Goal: Task Accomplishment & Management: Complete application form

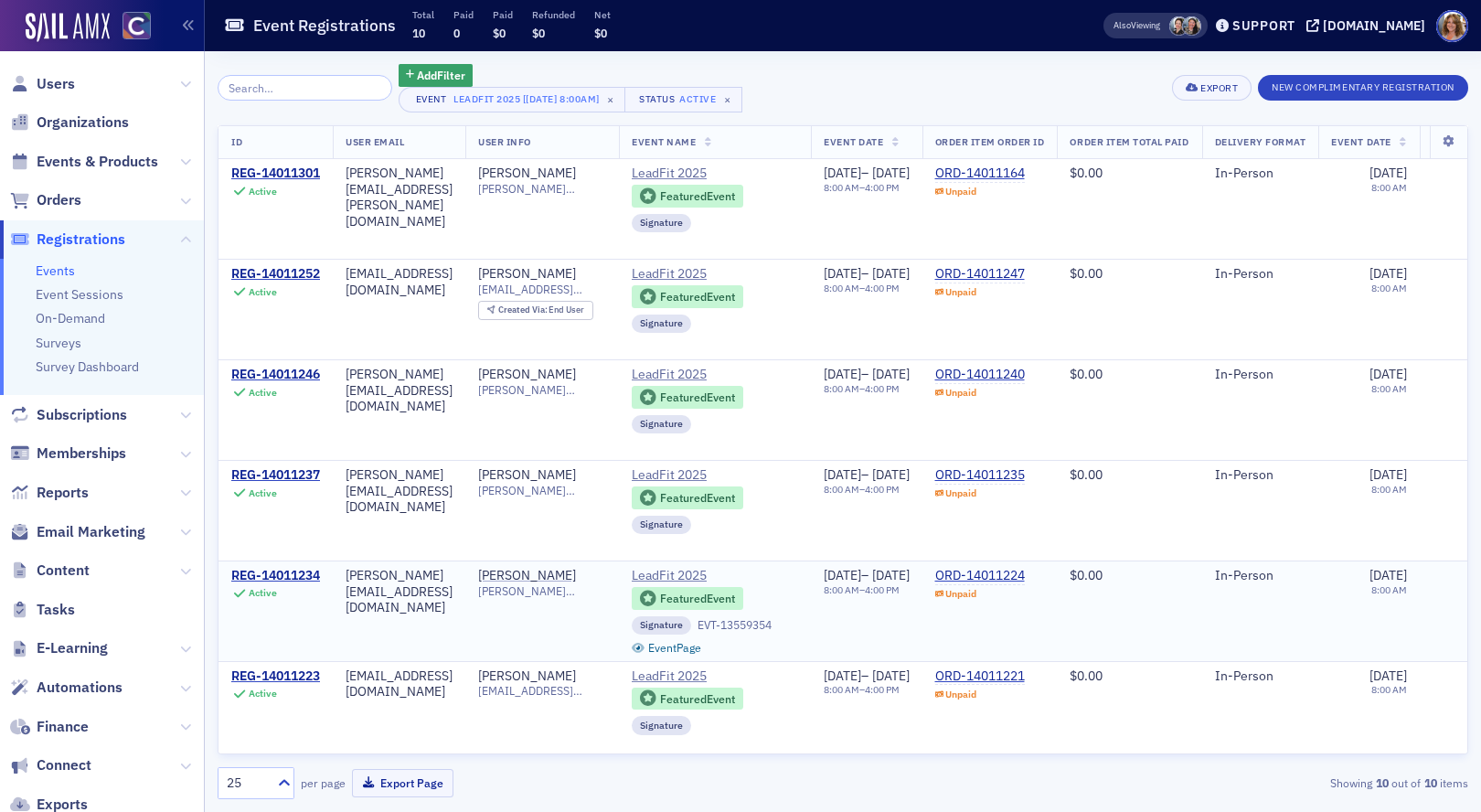
scroll to position [409, 0]
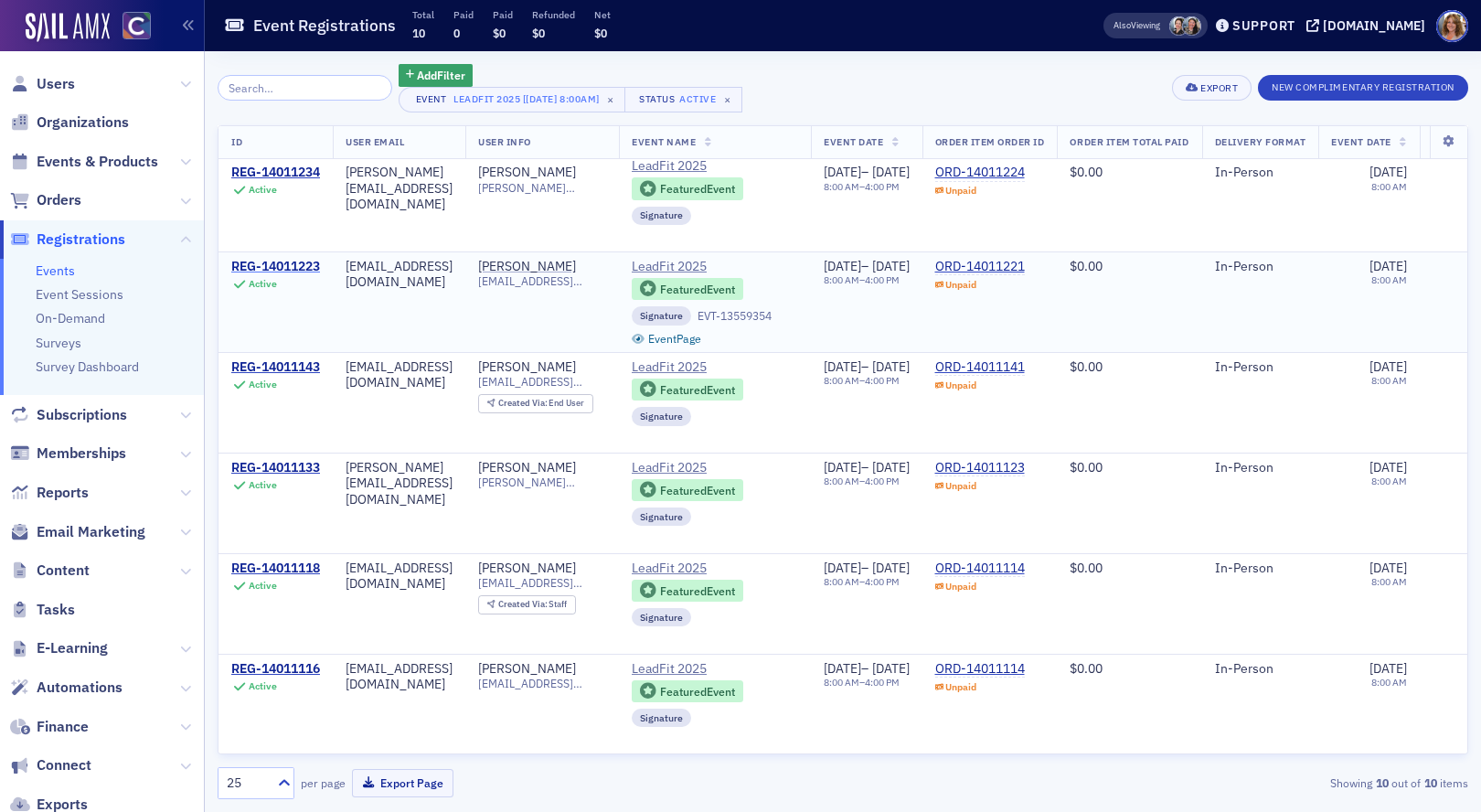
click at [283, 267] on div "REG-14011223" at bounding box center [275, 266] width 88 height 17
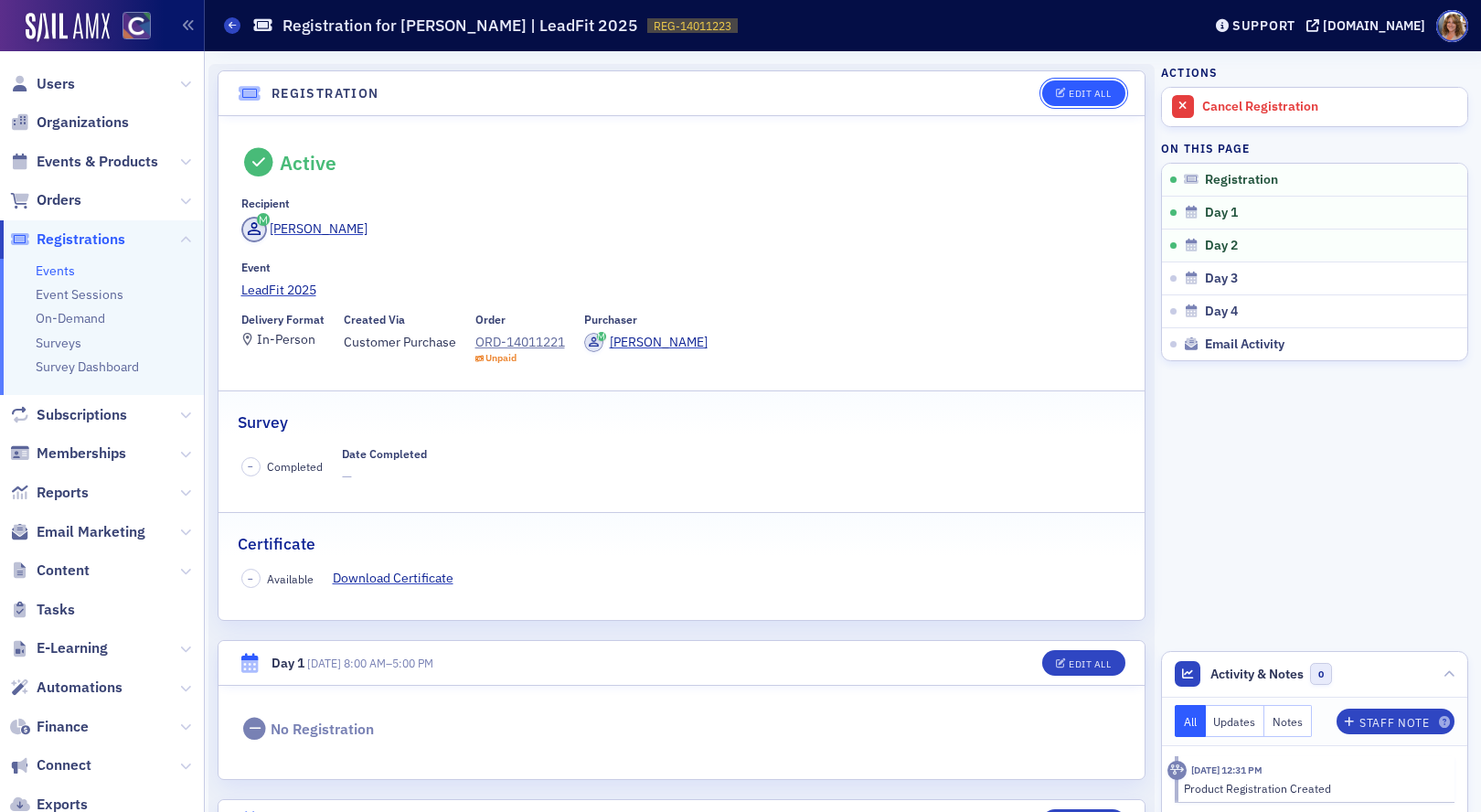
click at [1101, 90] on div "Edit All" at bounding box center [1089, 93] width 42 height 10
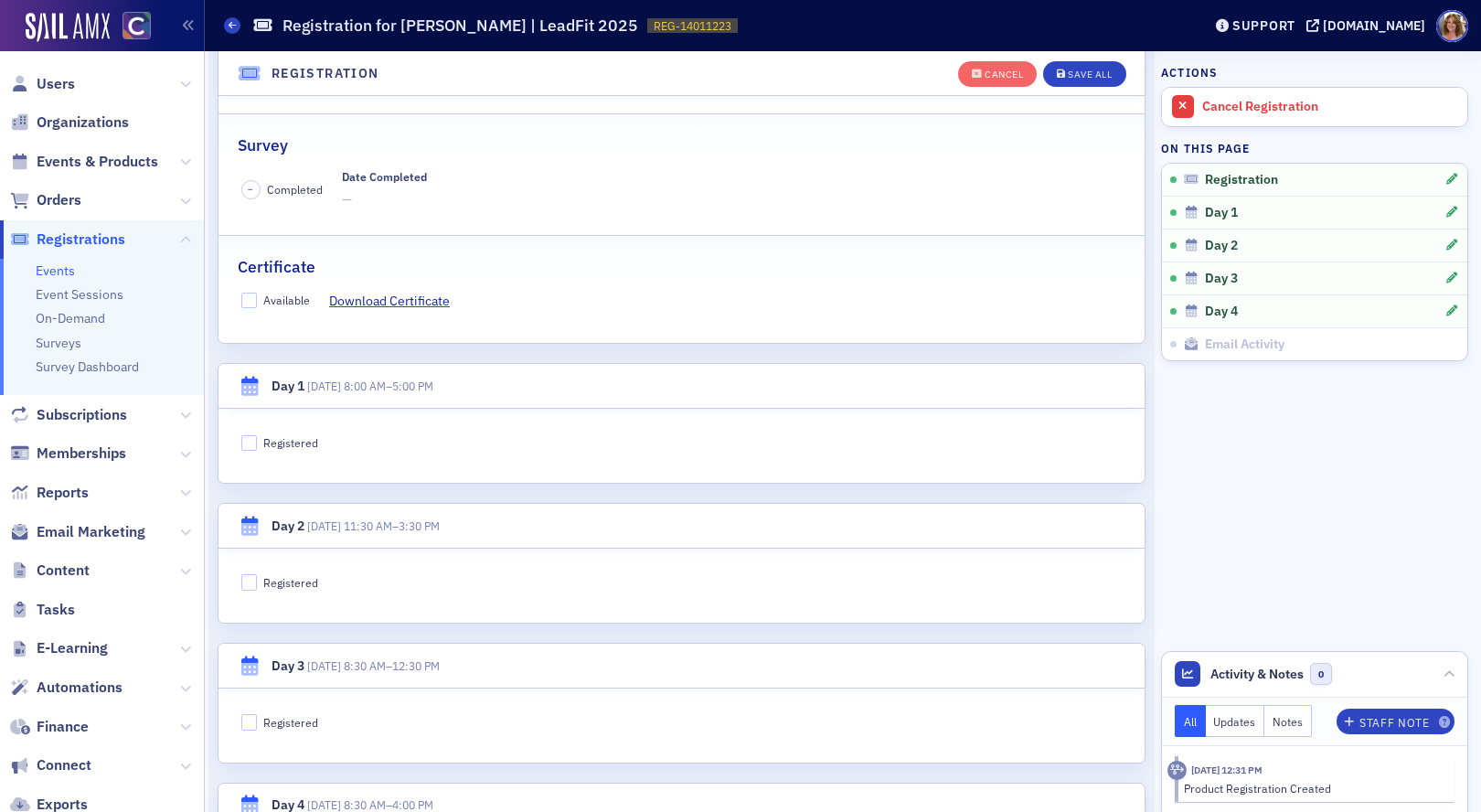
scroll to position [325, 0]
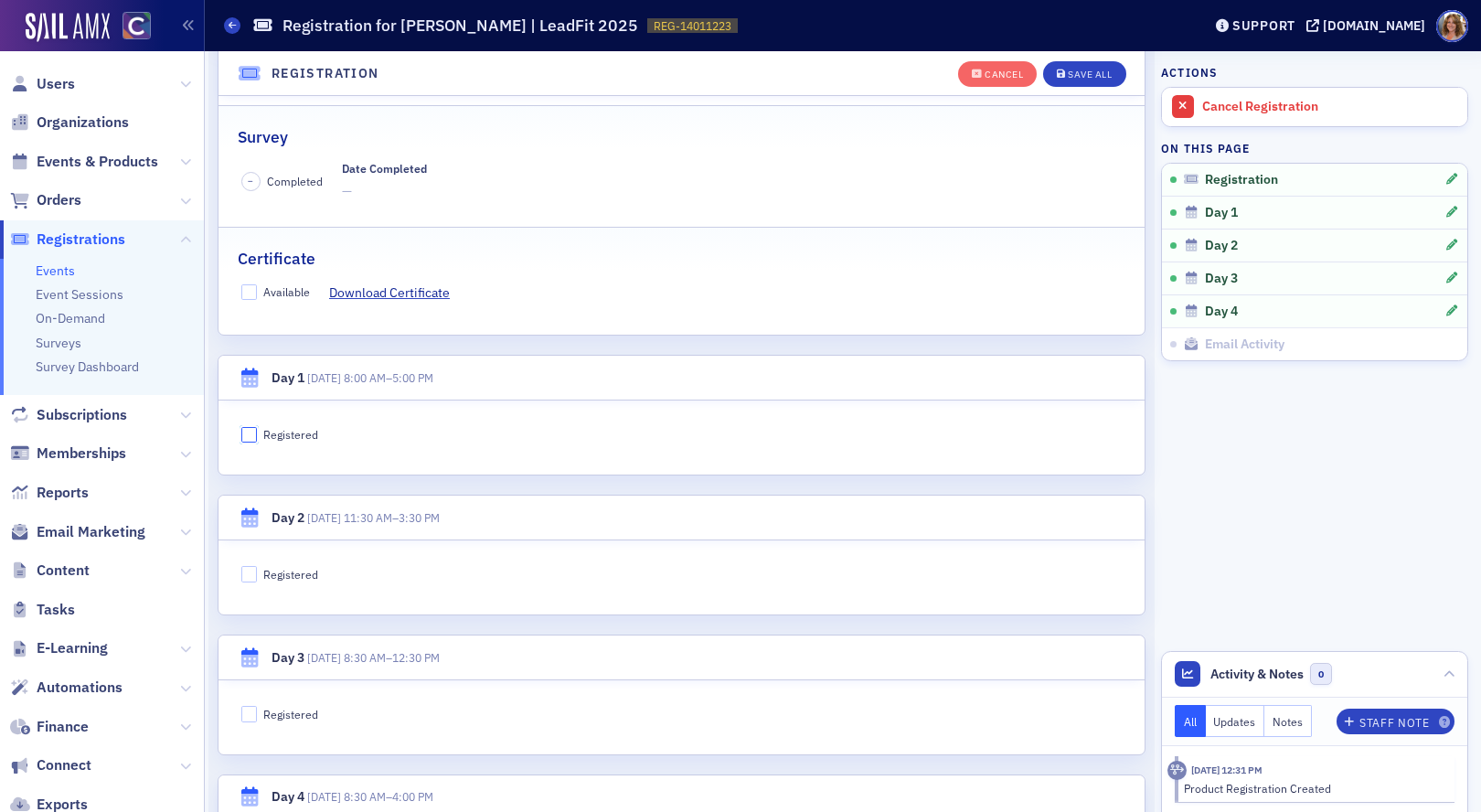
click at [249, 435] on input "Registered" at bounding box center [249, 435] width 17 height 17
checkbox input "true"
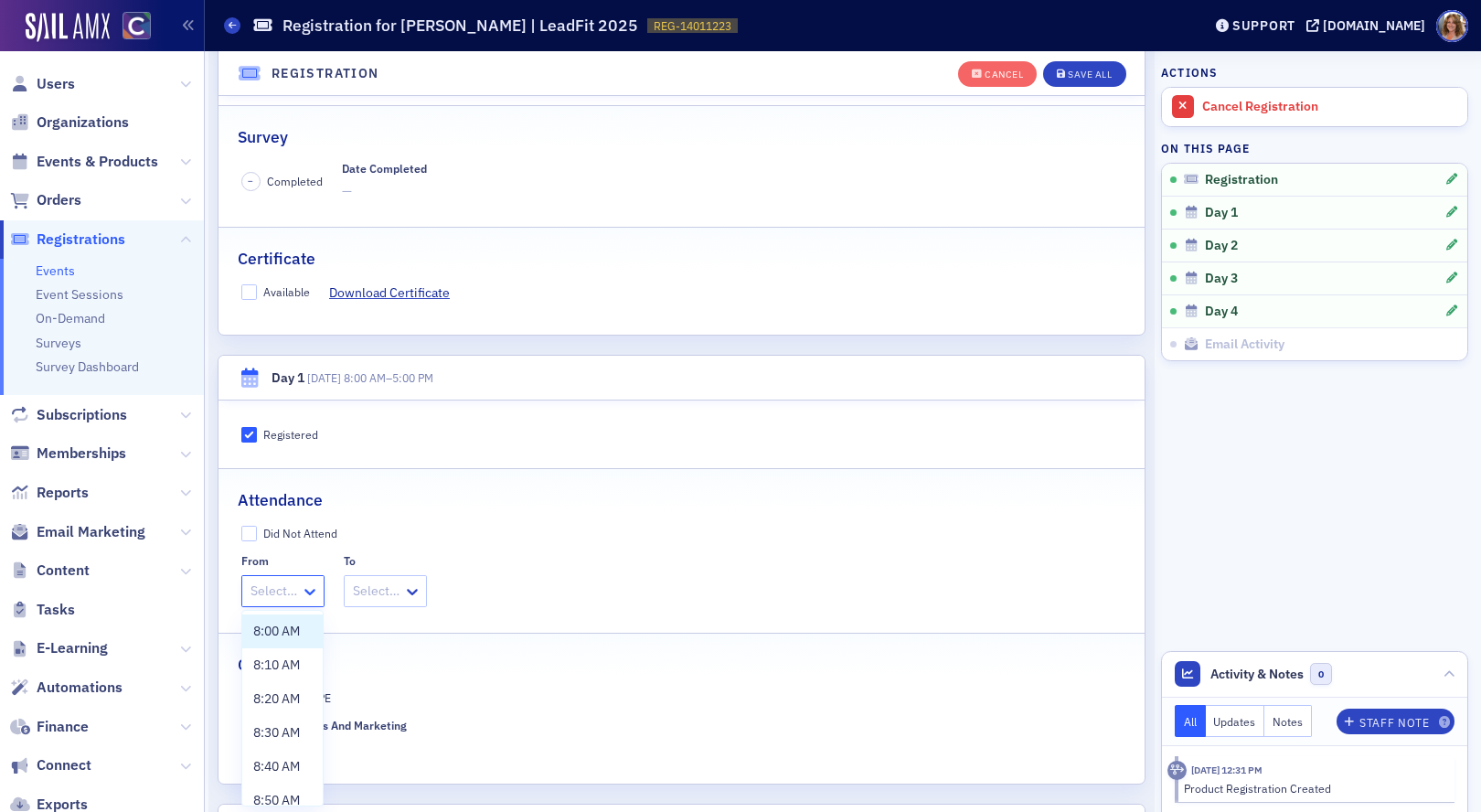
click at [304, 586] on icon at bounding box center [310, 591] width 18 height 18
click at [293, 627] on span "8:00 AM" at bounding box center [276, 631] width 47 height 19
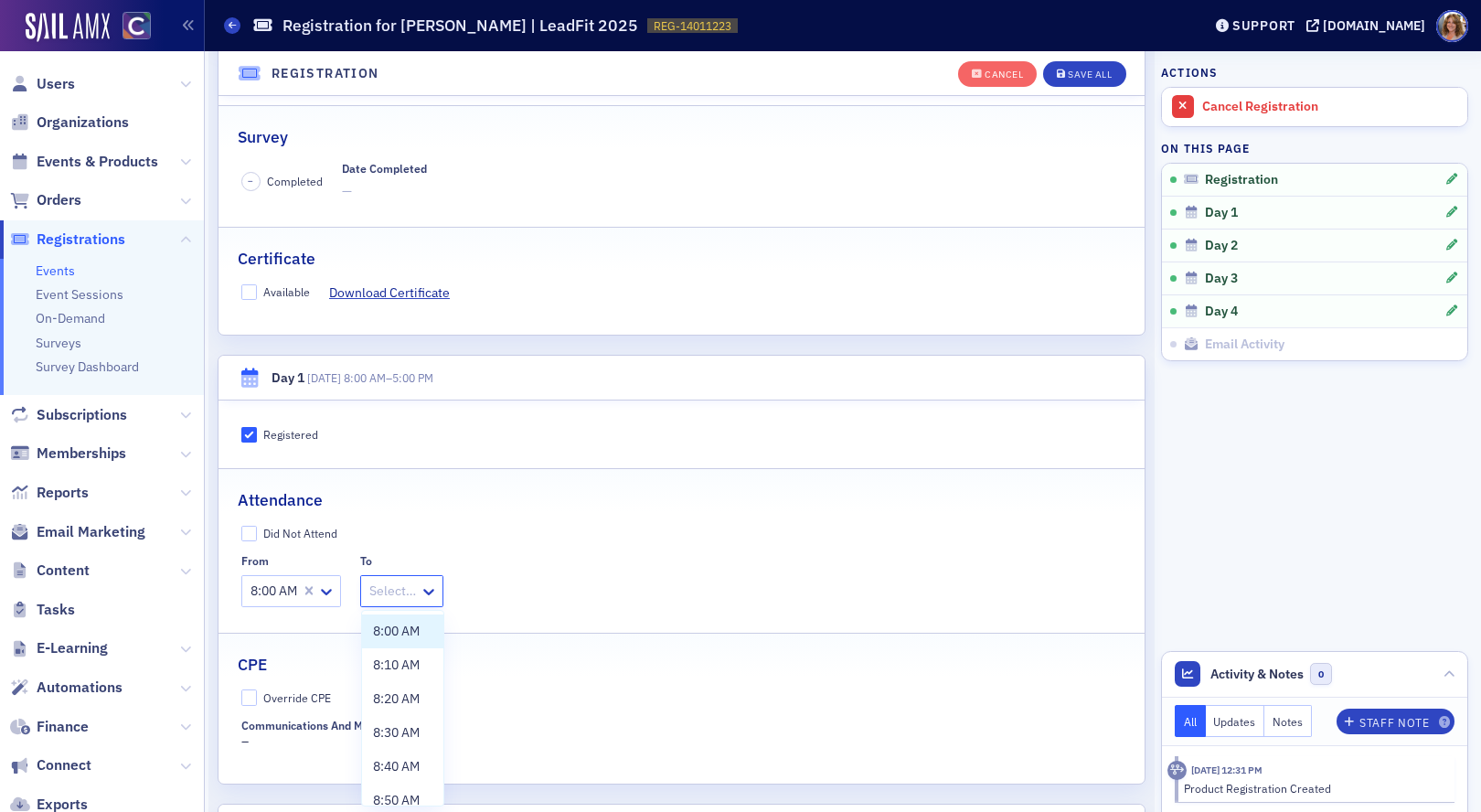
click at [416, 594] on div at bounding box center [393, 590] width 51 height 23
click at [394, 786] on span "5:00 PM" at bounding box center [396, 785] width 46 height 19
click at [245, 697] on input "Override CPE" at bounding box center [249, 698] width 17 height 17
checkbox input "true"
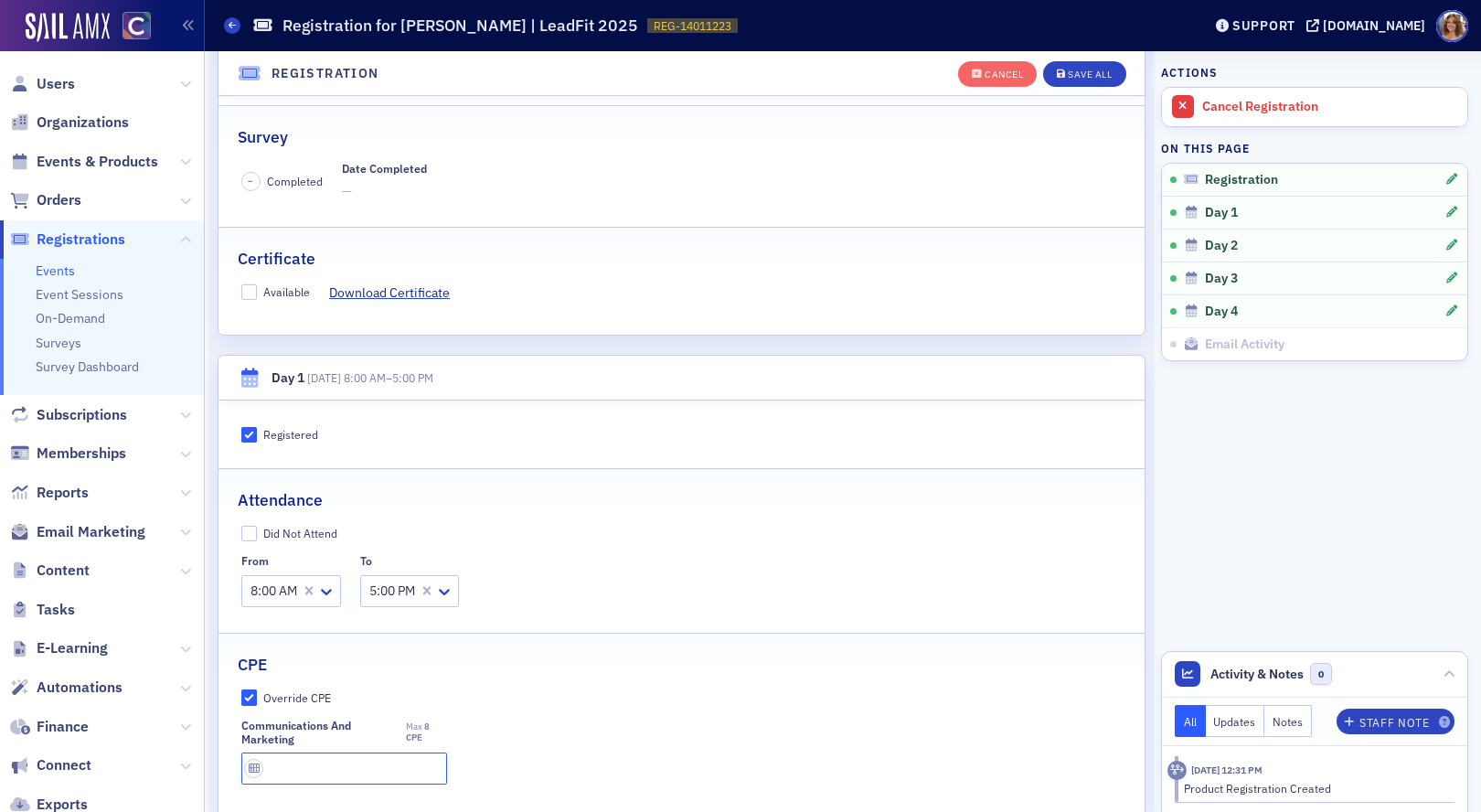
click at [314, 767] on input "text" at bounding box center [344, 768] width 206 height 32
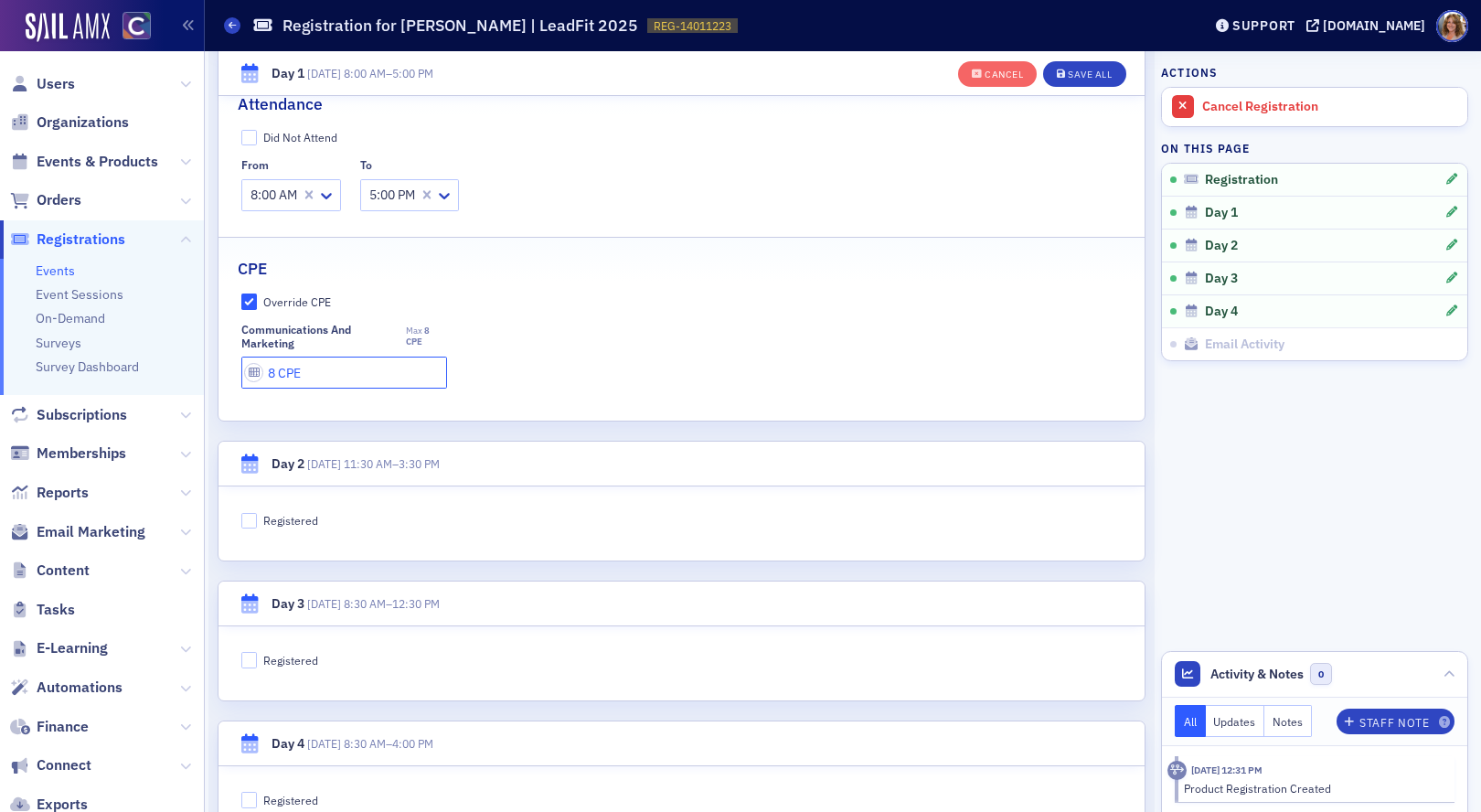
scroll to position [725, 0]
type input "8 CPE"
click at [250, 516] on input "Registered" at bounding box center [249, 516] width 17 height 17
checkbox input "true"
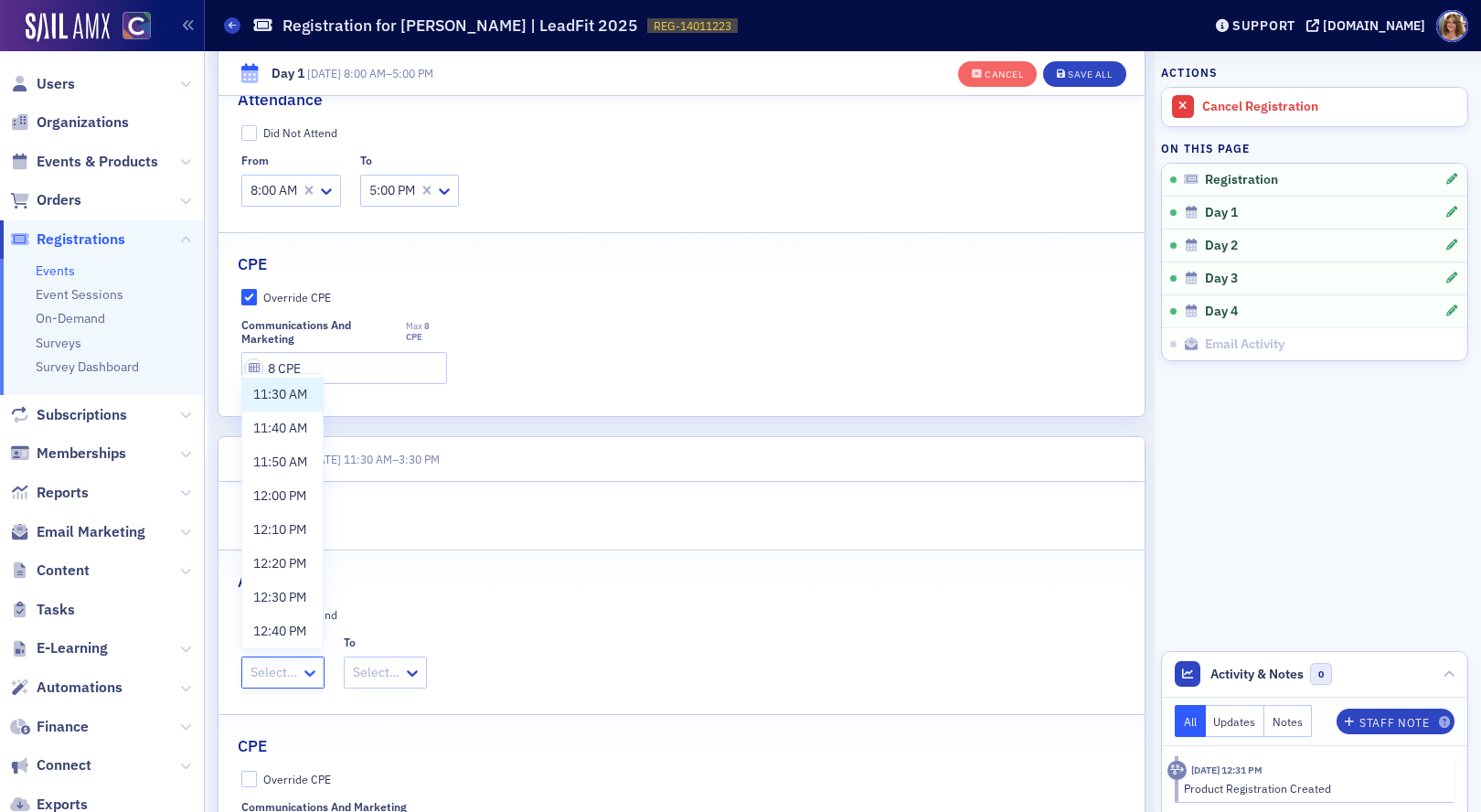
click at [313, 672] on icon at bounding box center [309, 673] width 11 height 6
click at [291, 395] on span "11:30 AM" at bounding box center [280, 394] width 54 height 19
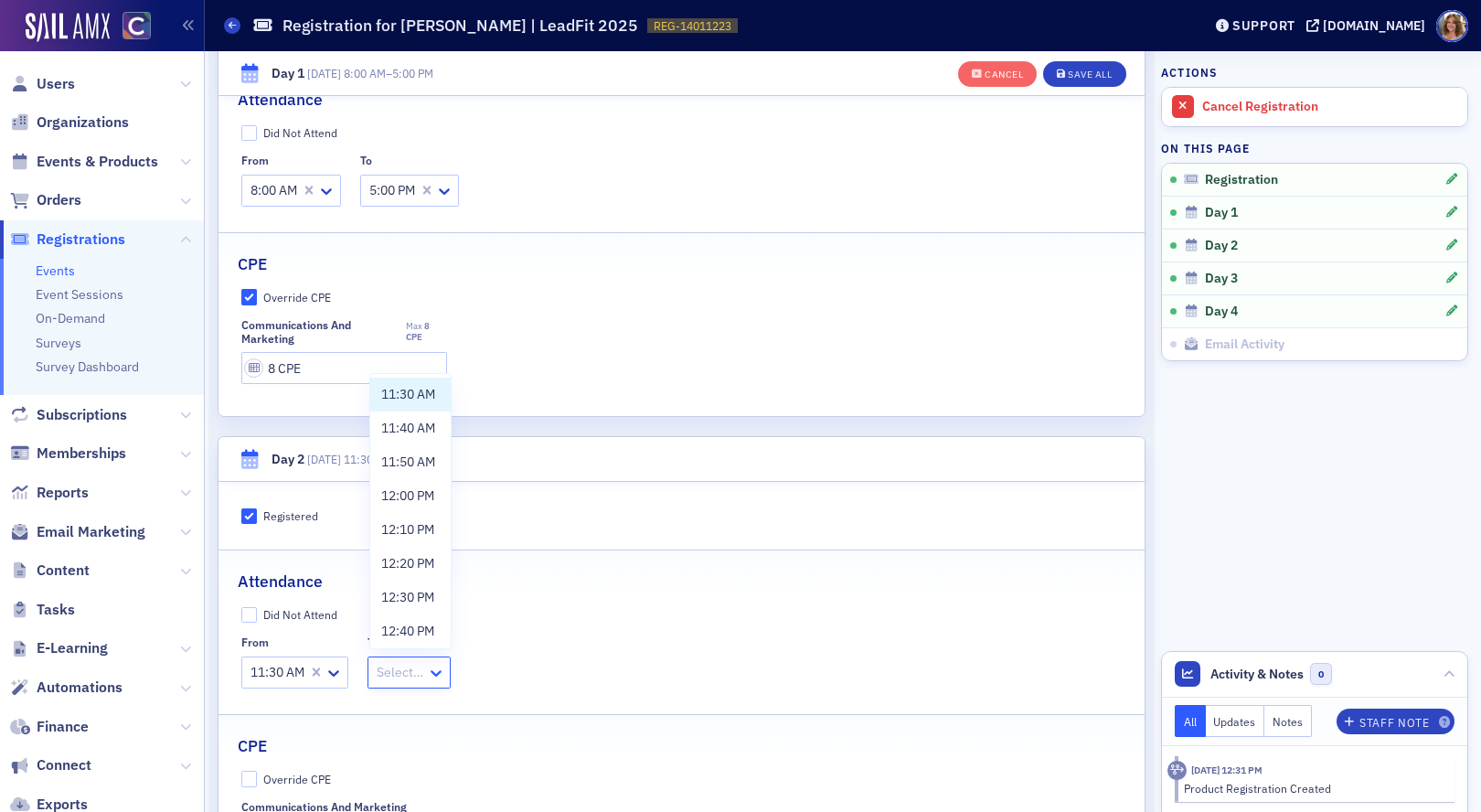
click at [432, 665] on icon at bounding box center [436, 673] width 18 height 18
click at [408, 624] on span "3:30 PM" at bounding box center [405, 627] width 46 height 19
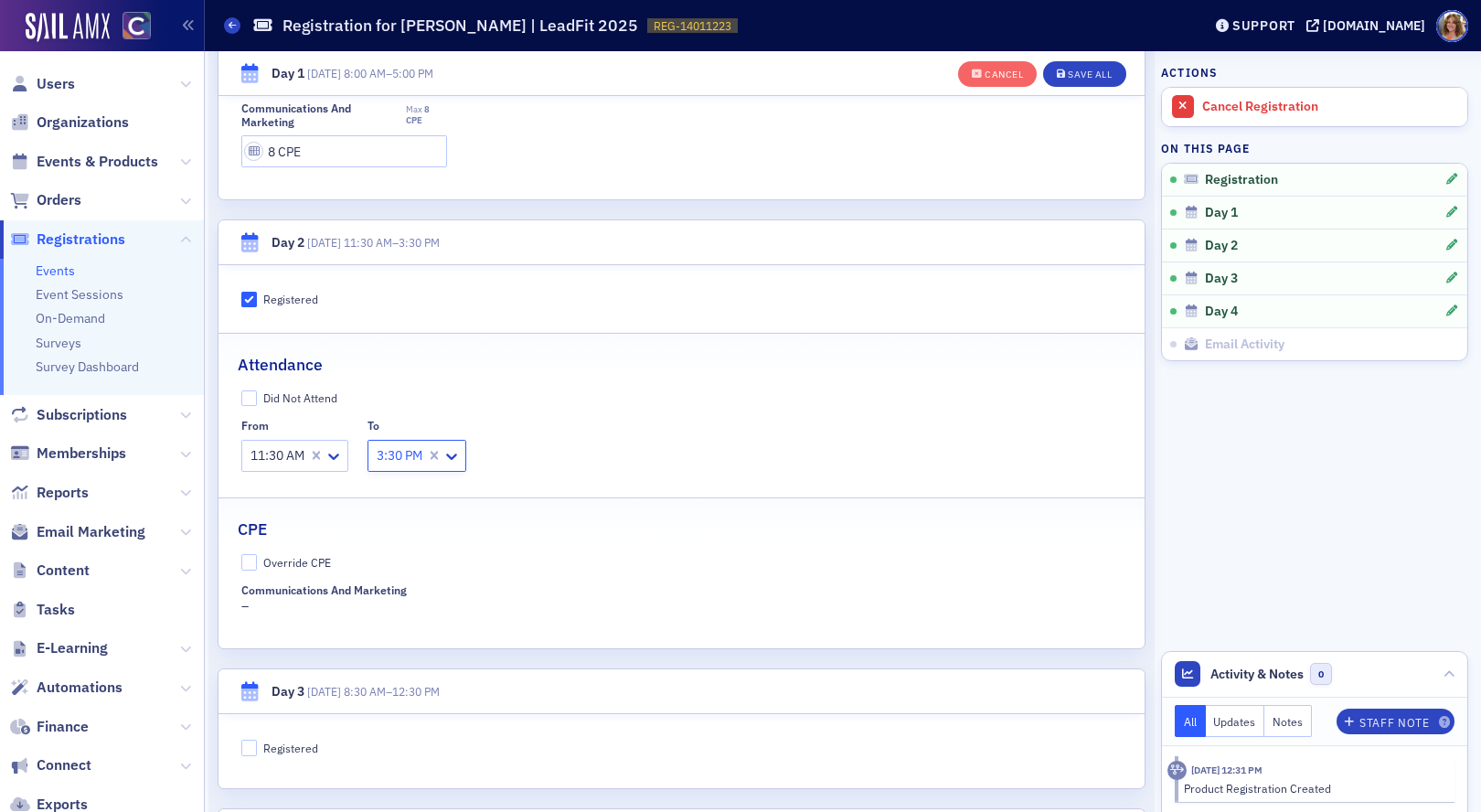
scroll to position [974, 0]
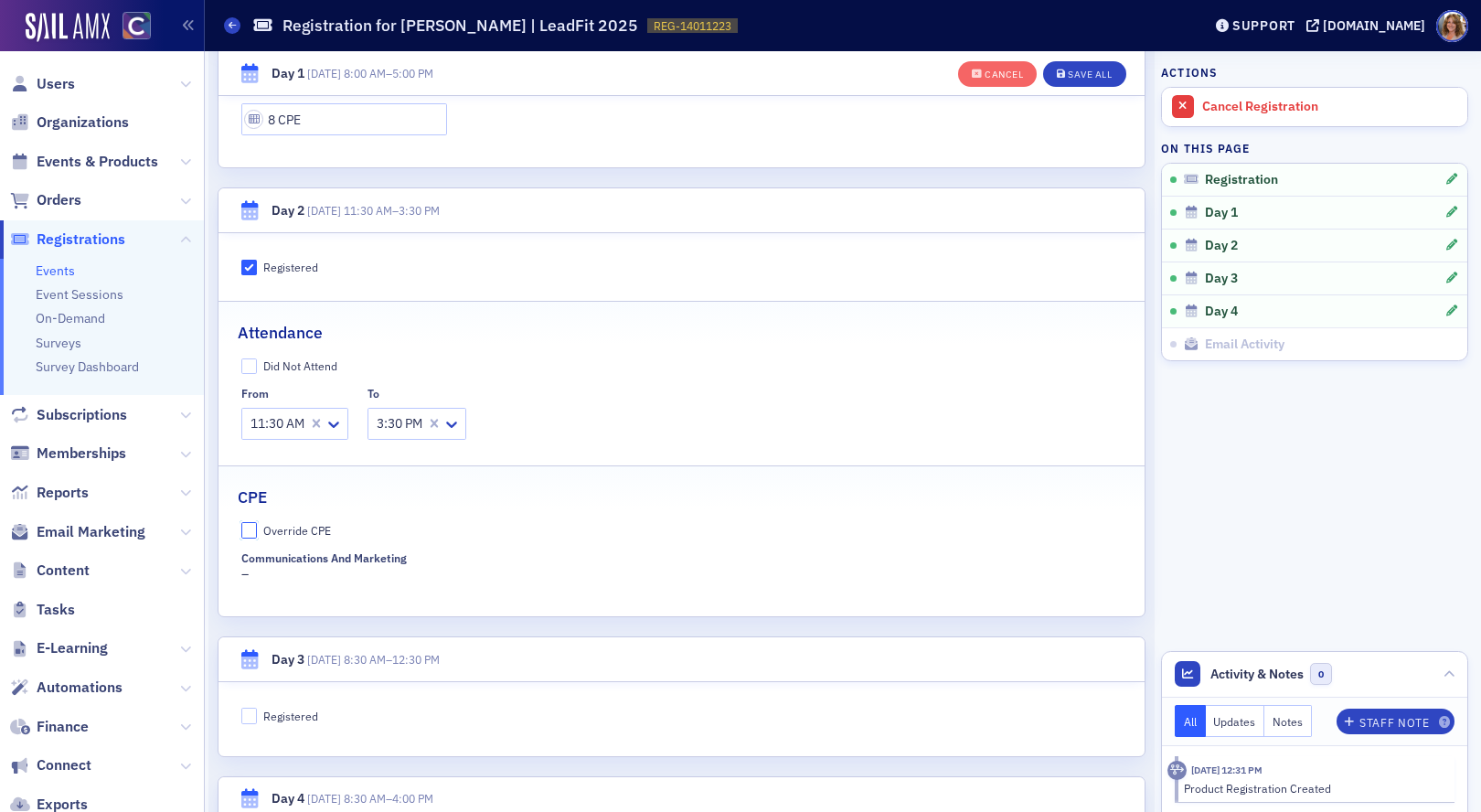
click at [248, 529] on input "Override CPE" at bounding box center [249, 530] width 17 height 17
checkbox input "true"
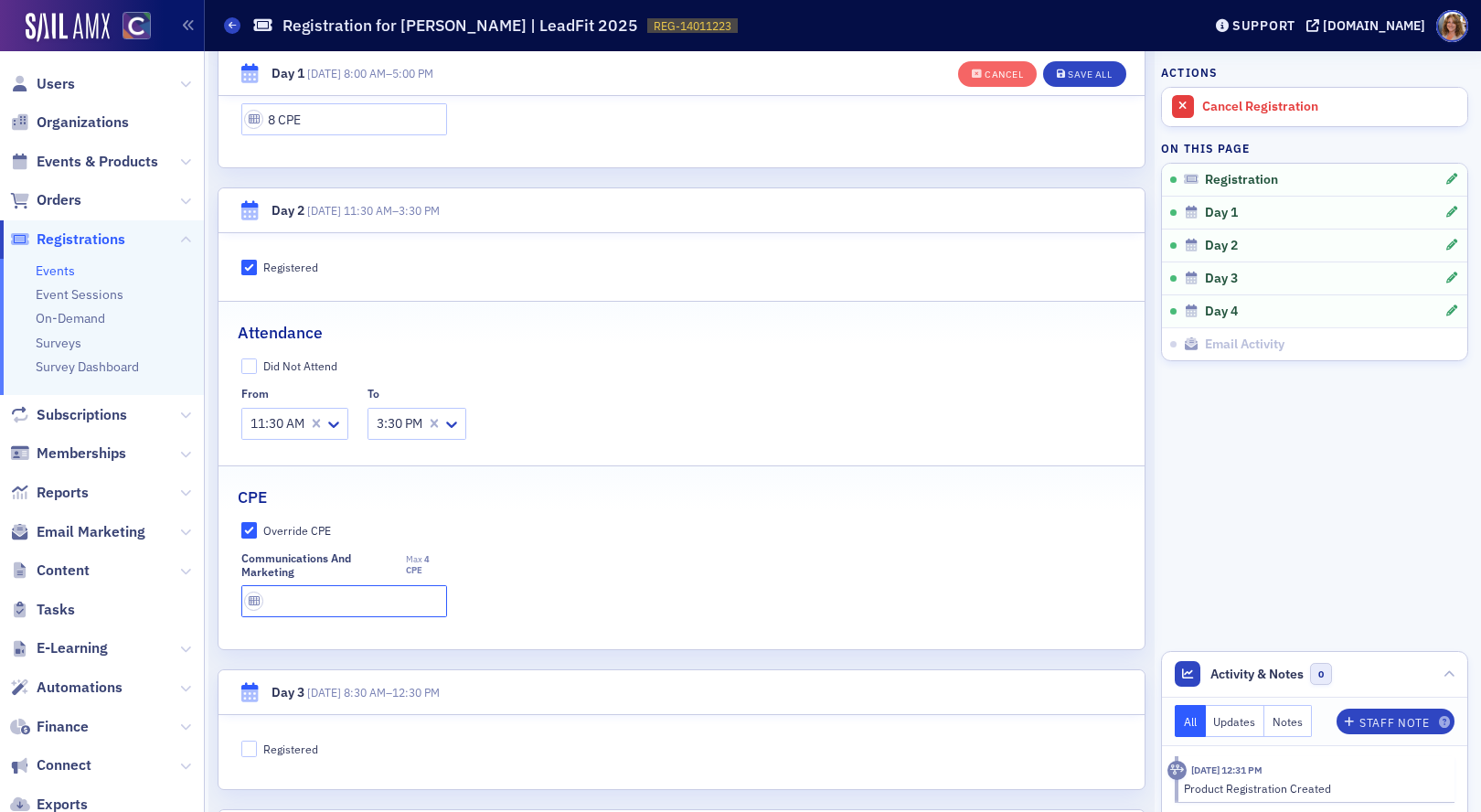
click at [328, 602] on input "text" at bounding box center [344, 601] width 206 height 32
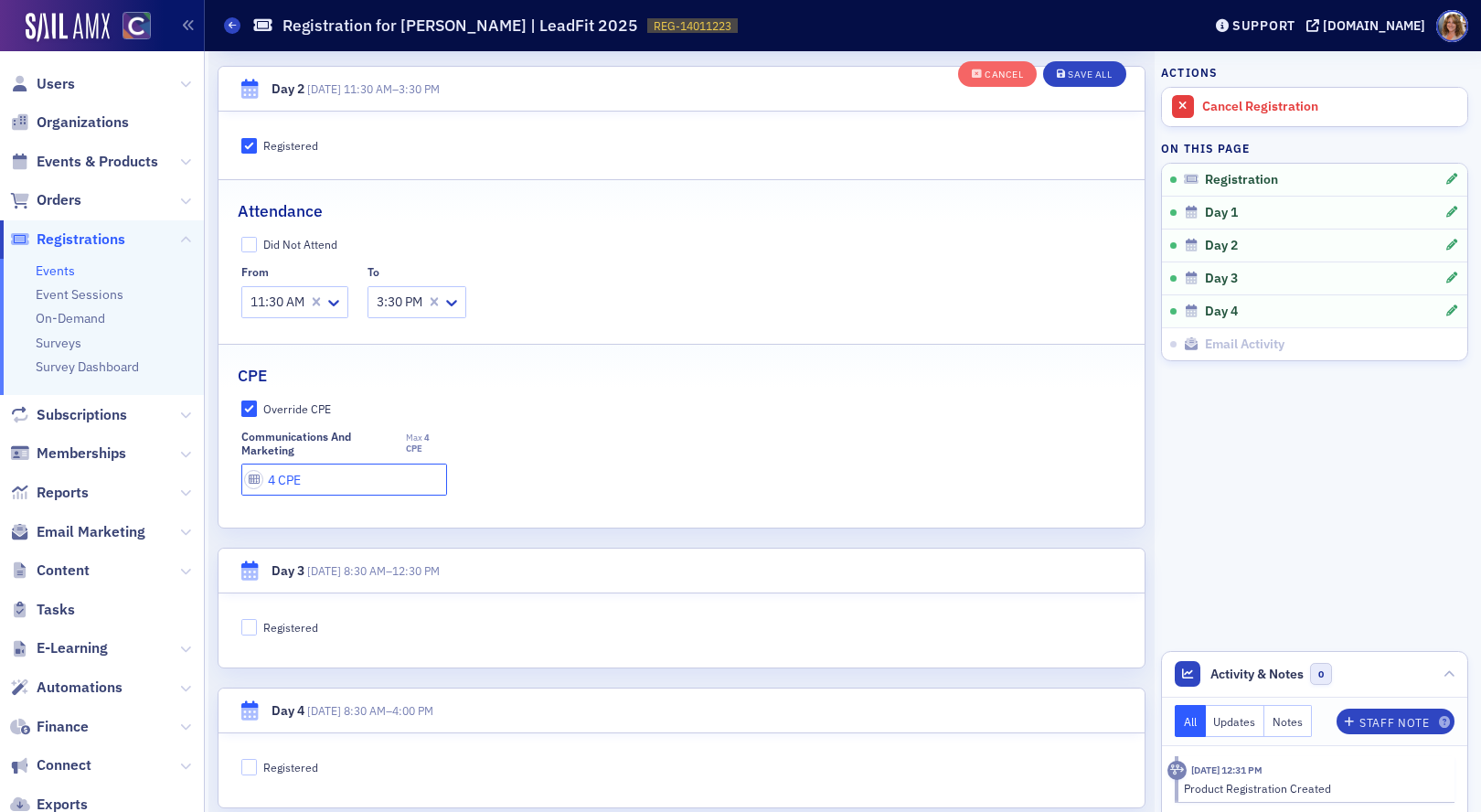
scroll to position [1096, 0]
type input "4 CPE"
click at [1097, 70] on div "Save All" at bounding box center [1089, 75] width 44 height 10
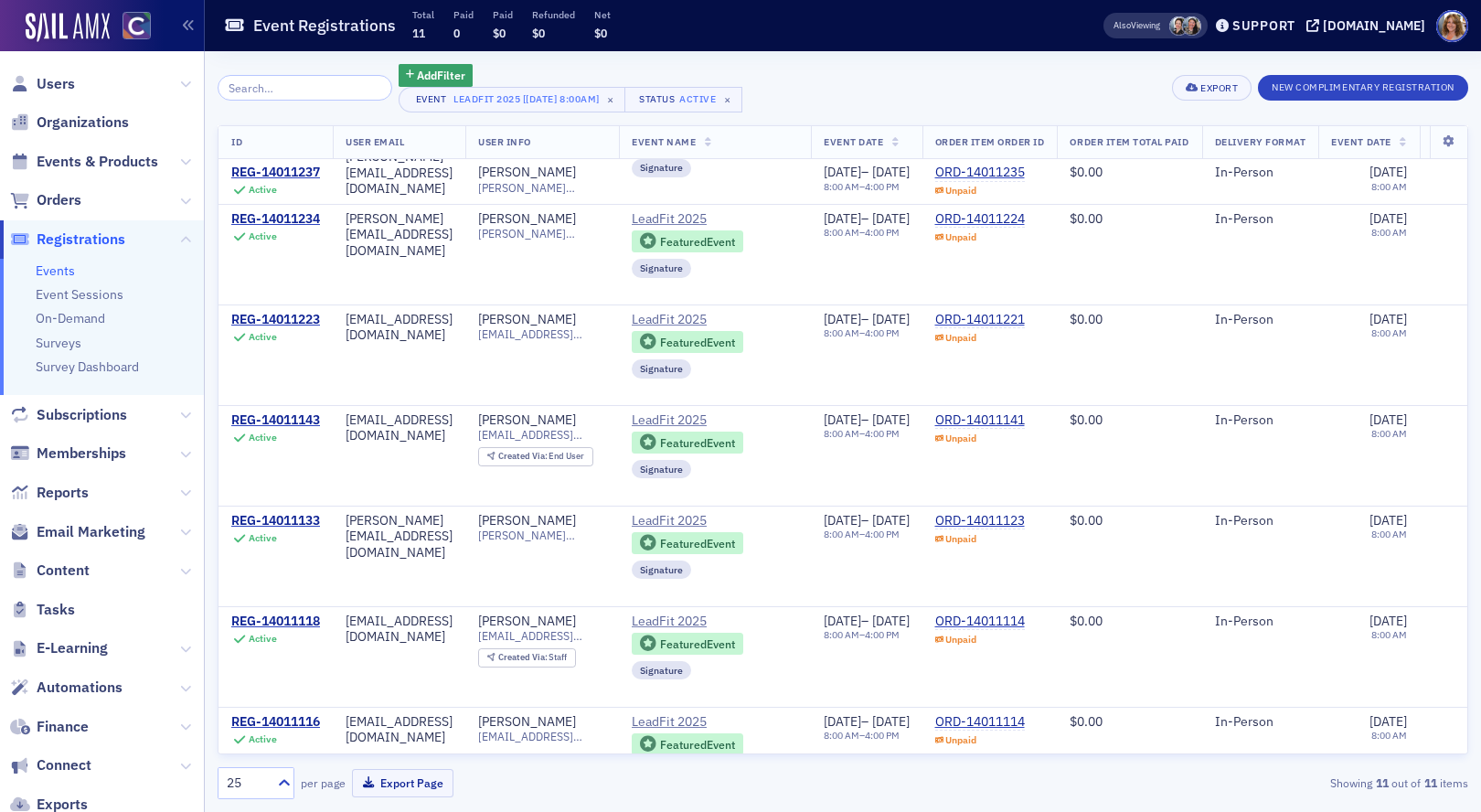
scroll to position [462, 0]
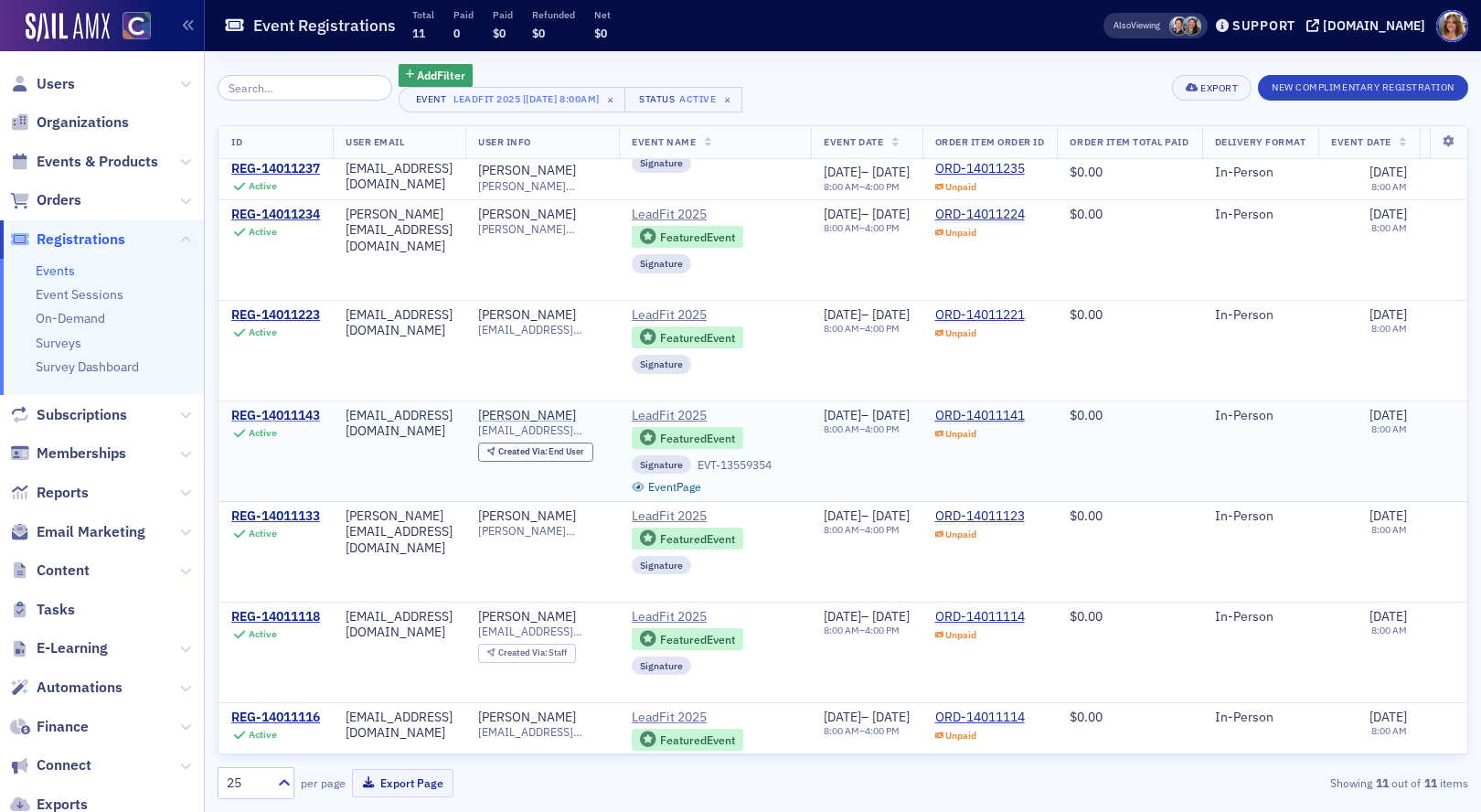
click at [272, 417] on div "REG-14011143" at bounding box center [275, 415] width 88 height 17
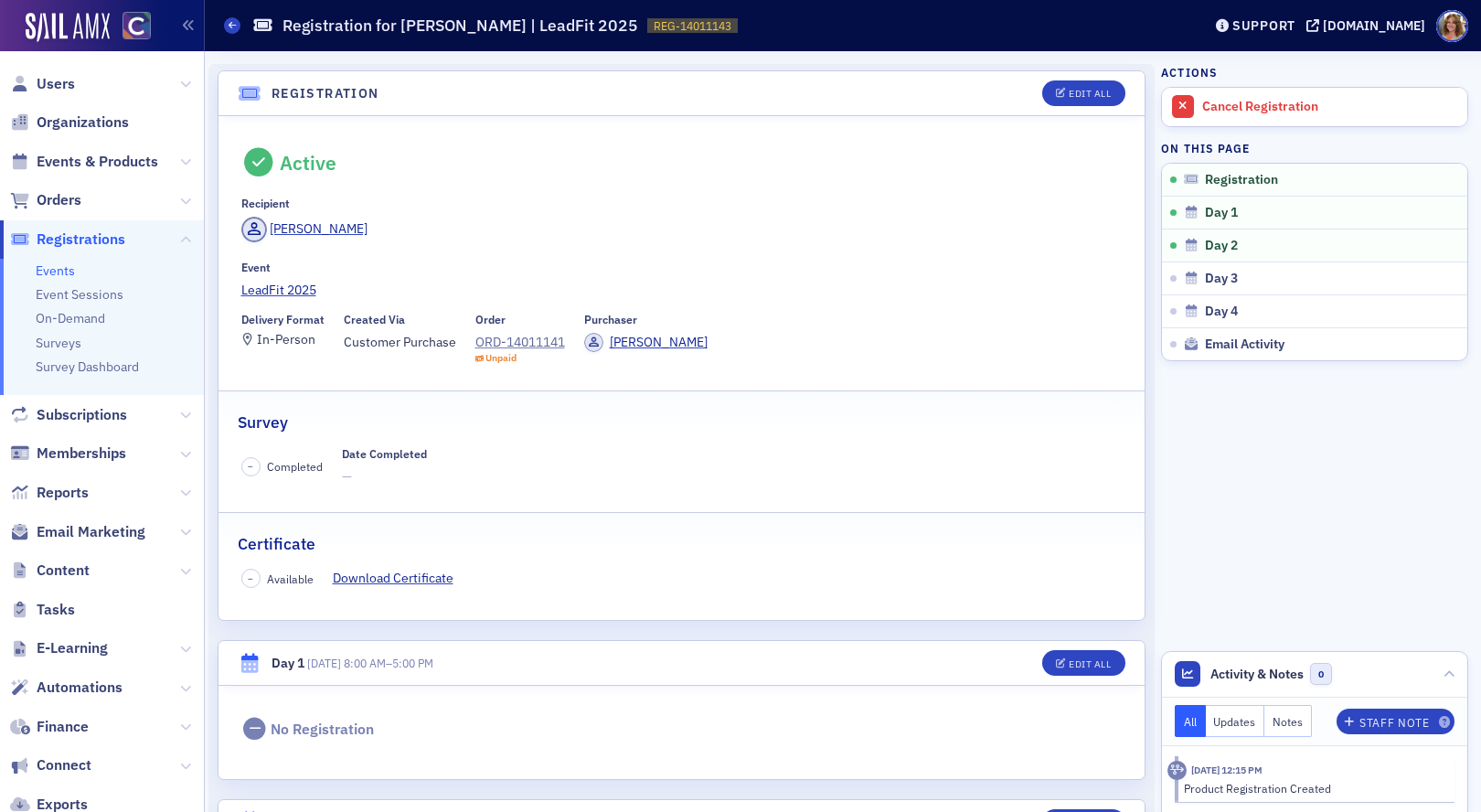
scroll to position [32, 0]
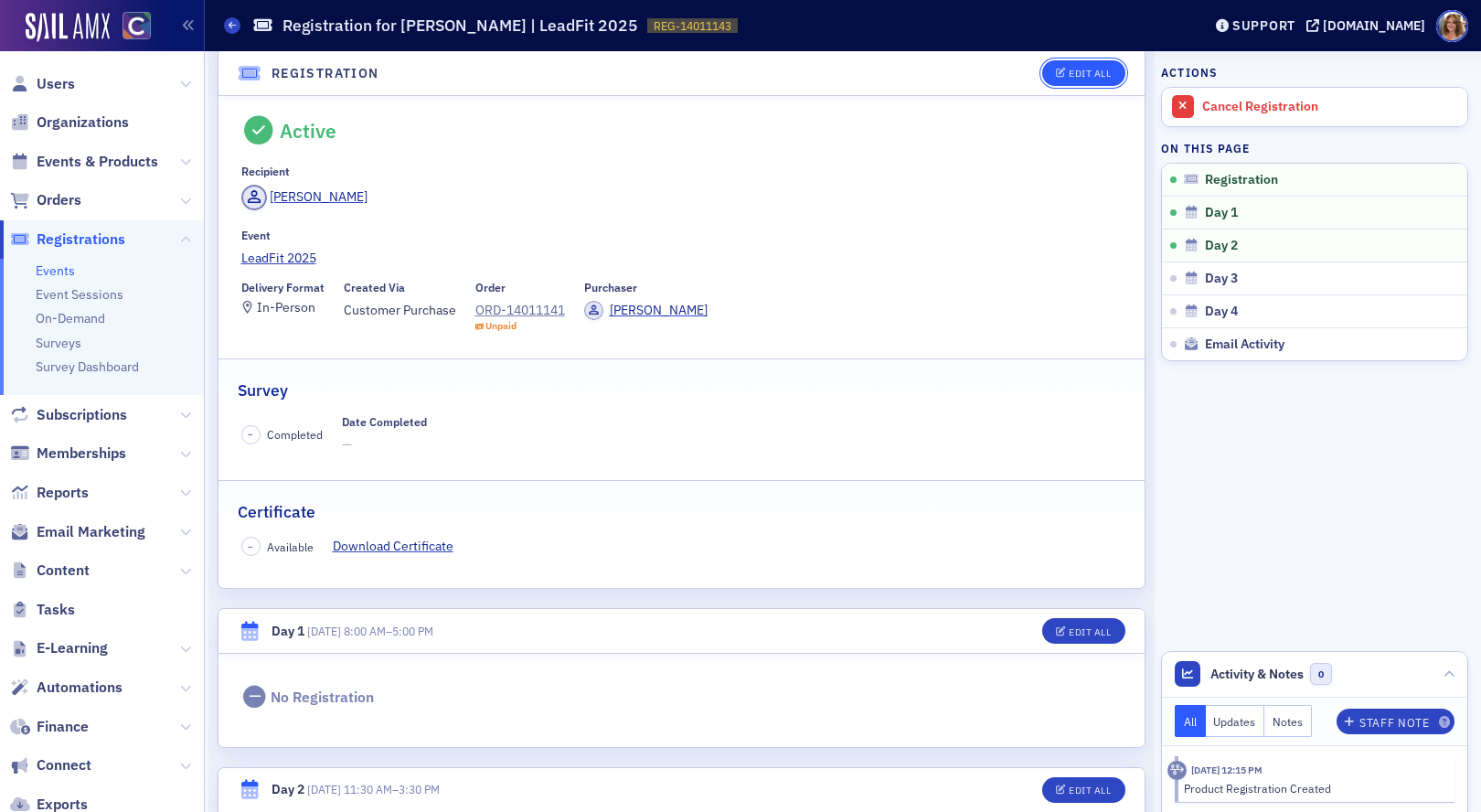
click at [1083, 75] on div "Edit All" at bounding box center [1089, 74] width 42 height 10
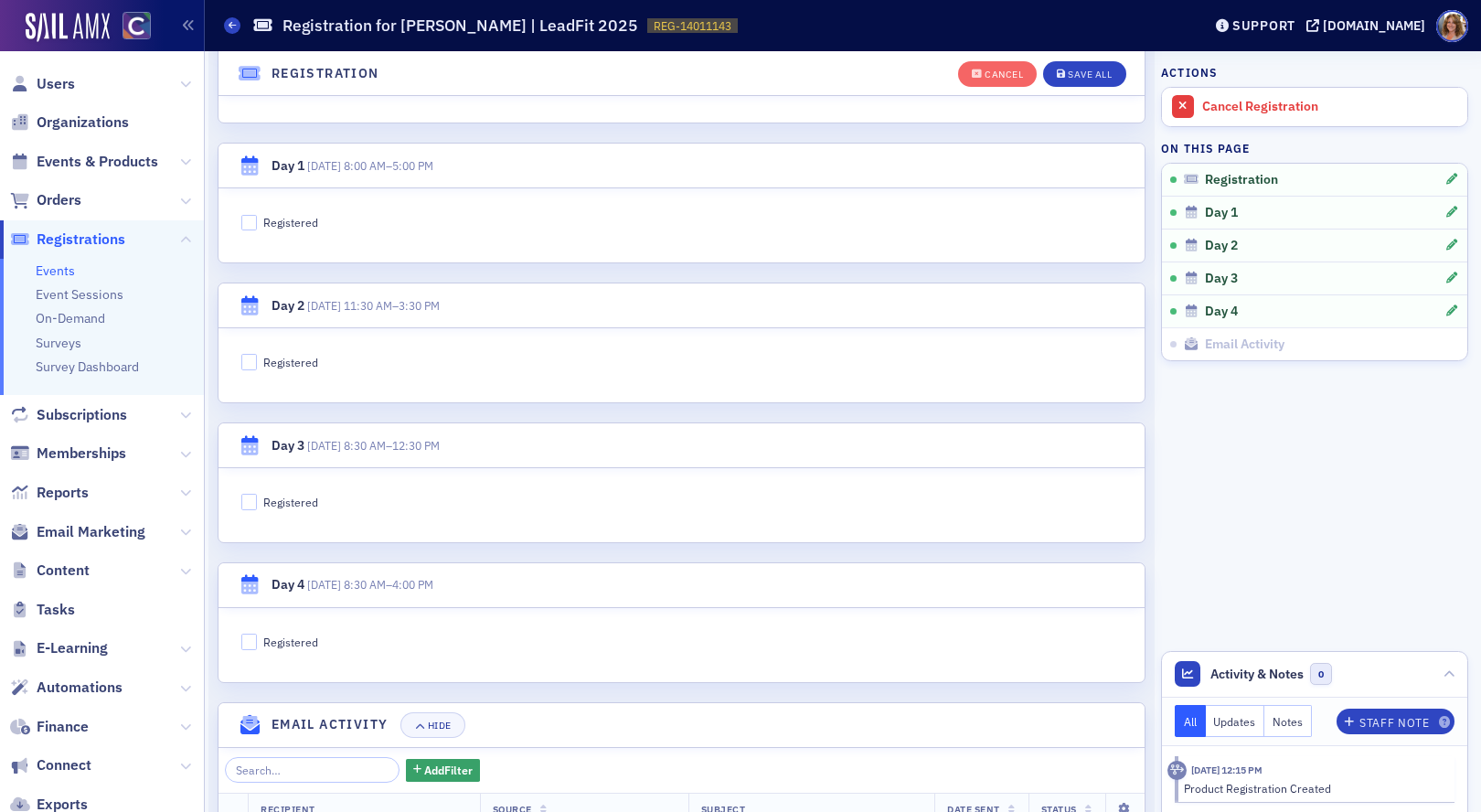
scroll to position [501, 0]
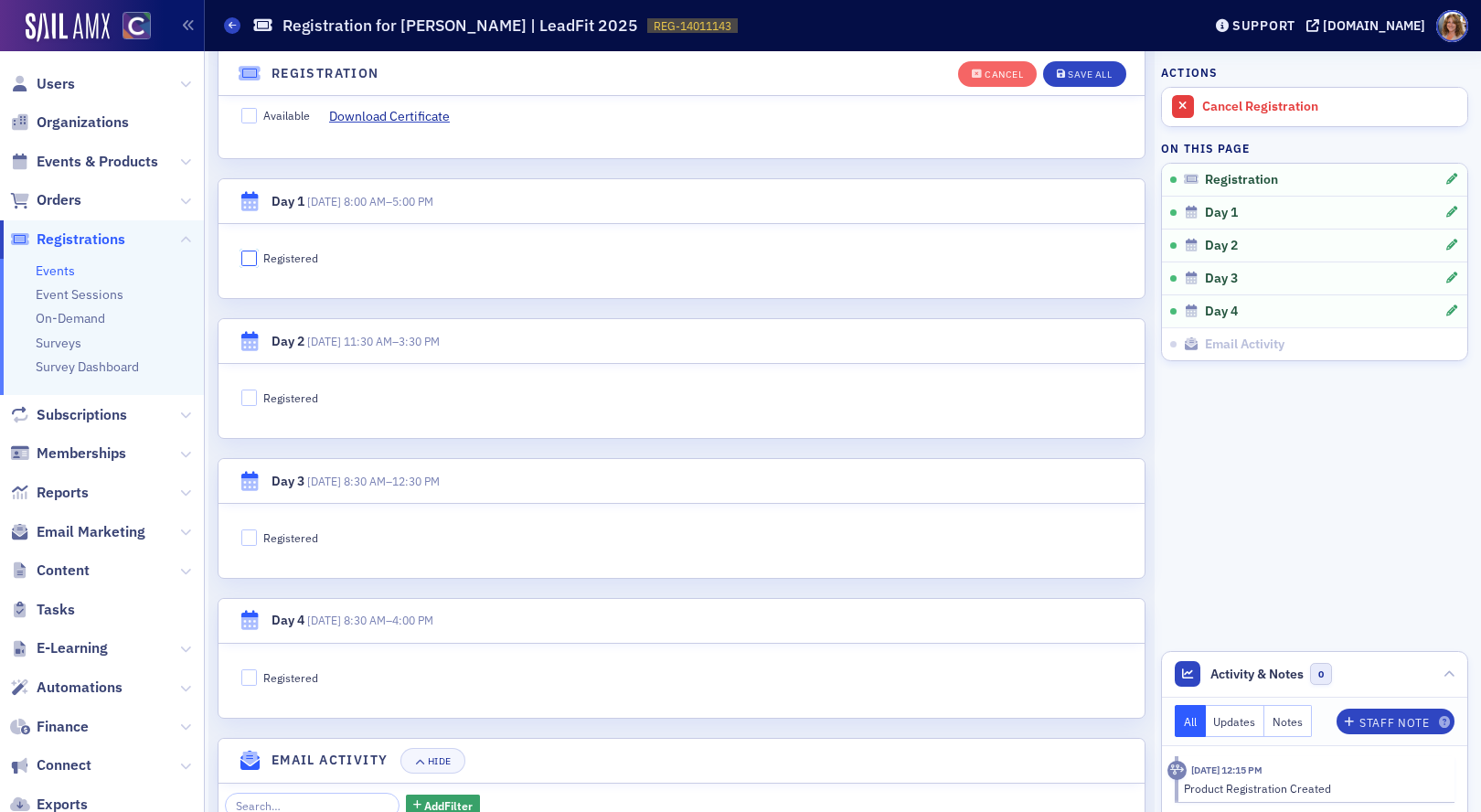
click at [252, 256] on input "Registered" at bounding box center [249, 258] width 17 height 17
checkbox input "true"
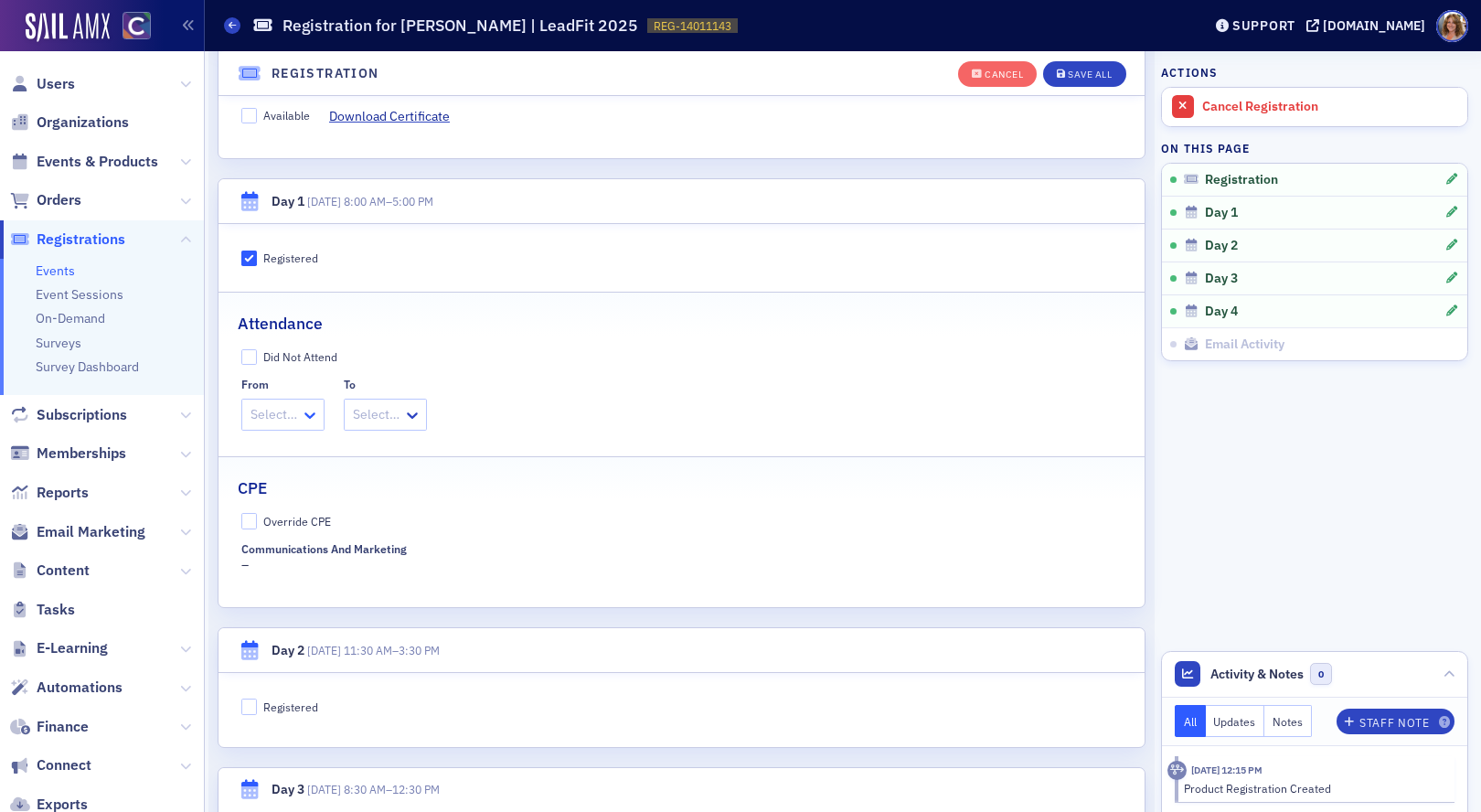
click at [311, 416] on icon at bounding box center [309, 415] width 11 height 6
click at [299, 452] on span "8:00 AM" at bounding box center [276, 454] width 47 height 19
click at [428, 416] on icon at bounding box center [428, 415] width 11 height 6
click at [397, 684] on span "5:00 PM" at bounding box center [396, 688] width 46 height 19
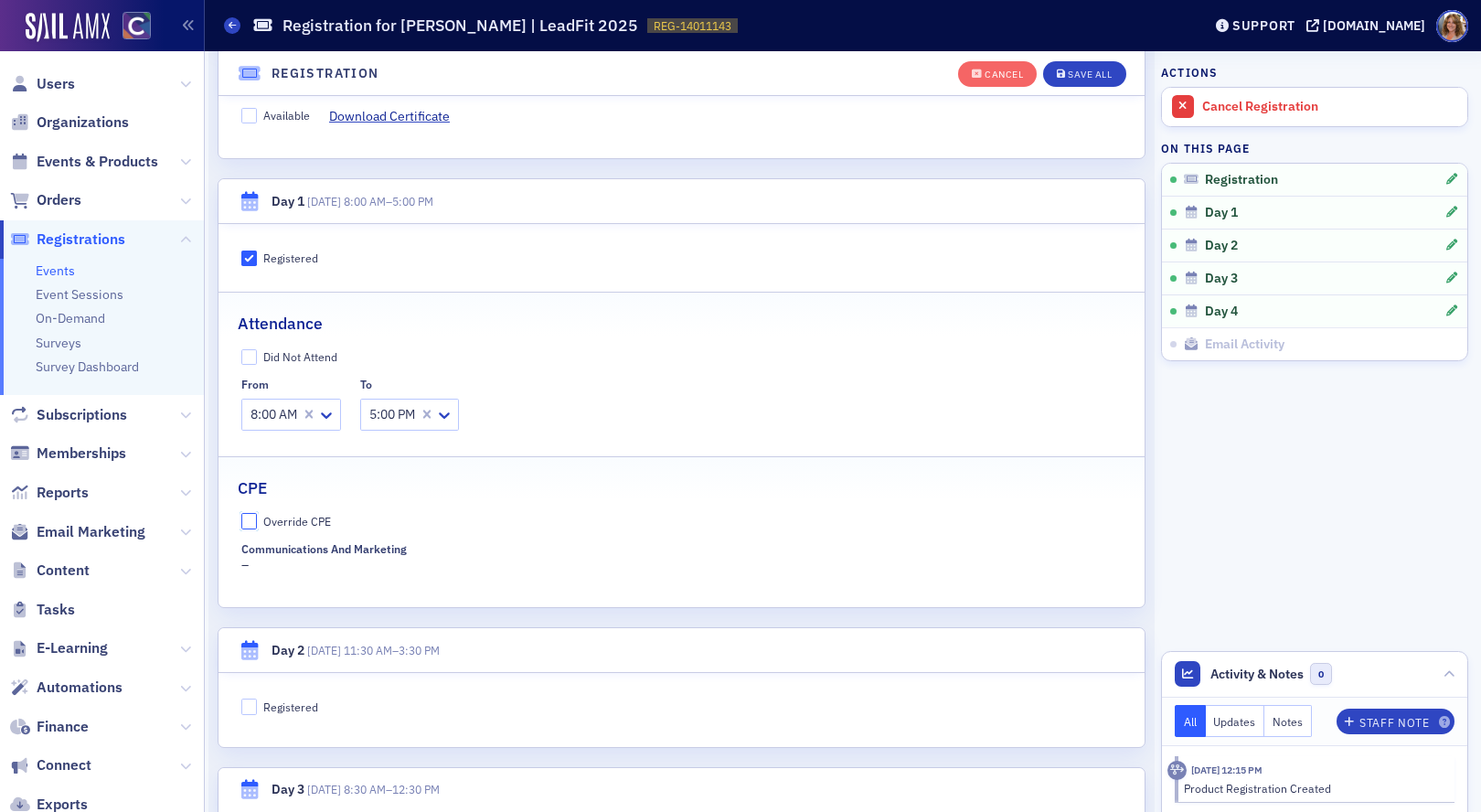
click at [247, 518] on input "Override CPE" at bounding box center [249, 521] width 17 height 17
checkbox input "true"
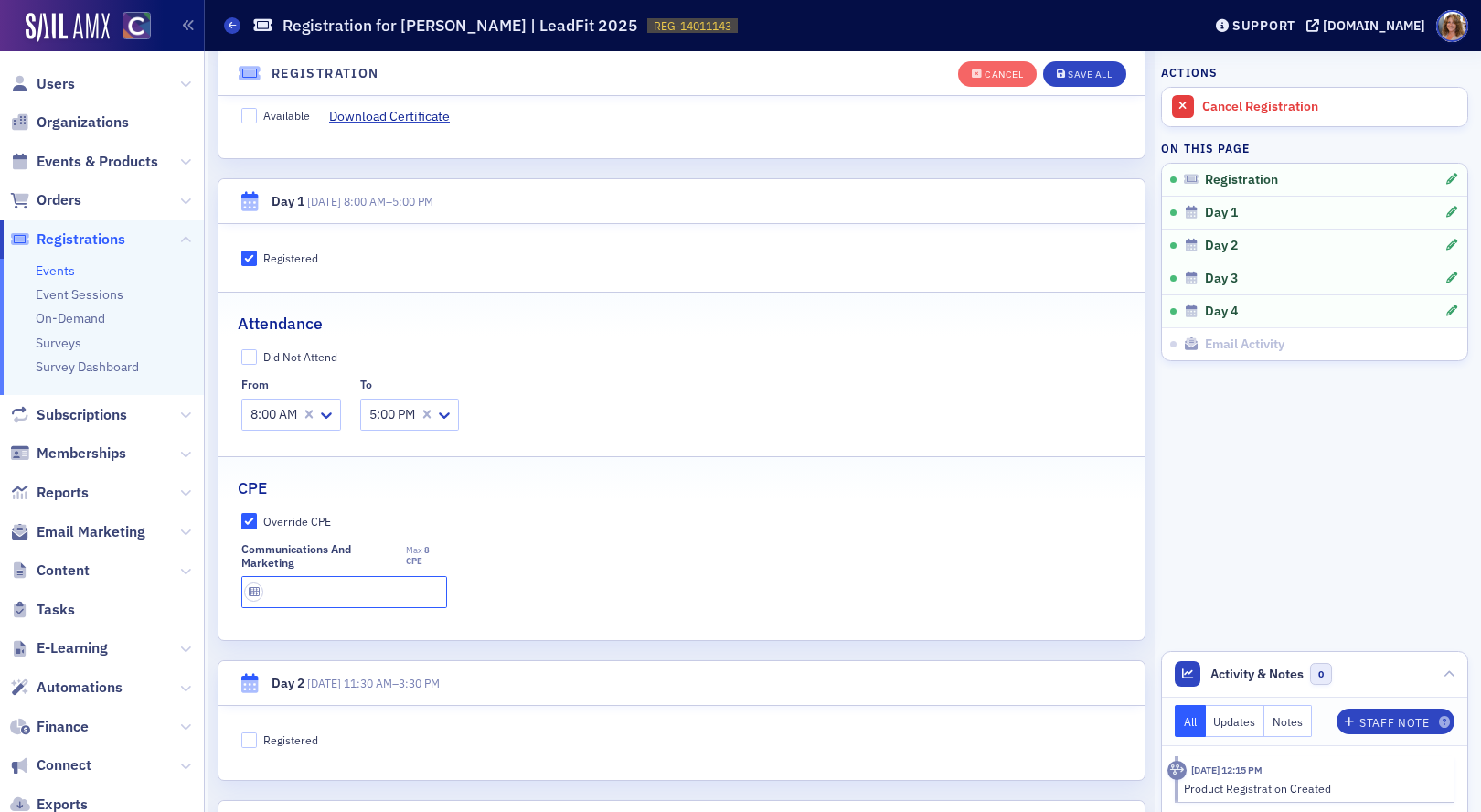
click at [337, 593] on input "text" at bounding box center [344, 592] width 206 height 32
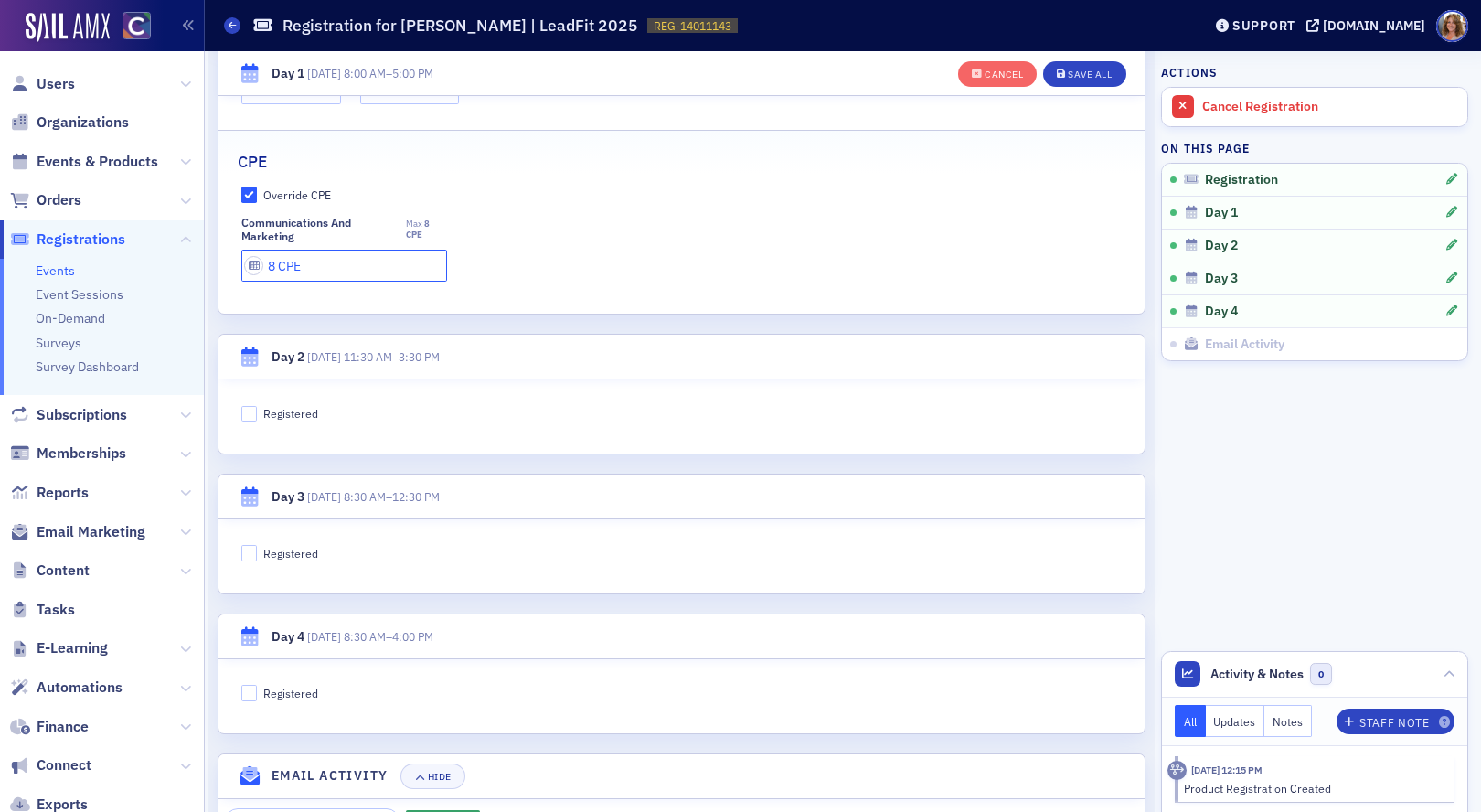
scroll to position [836, 0]
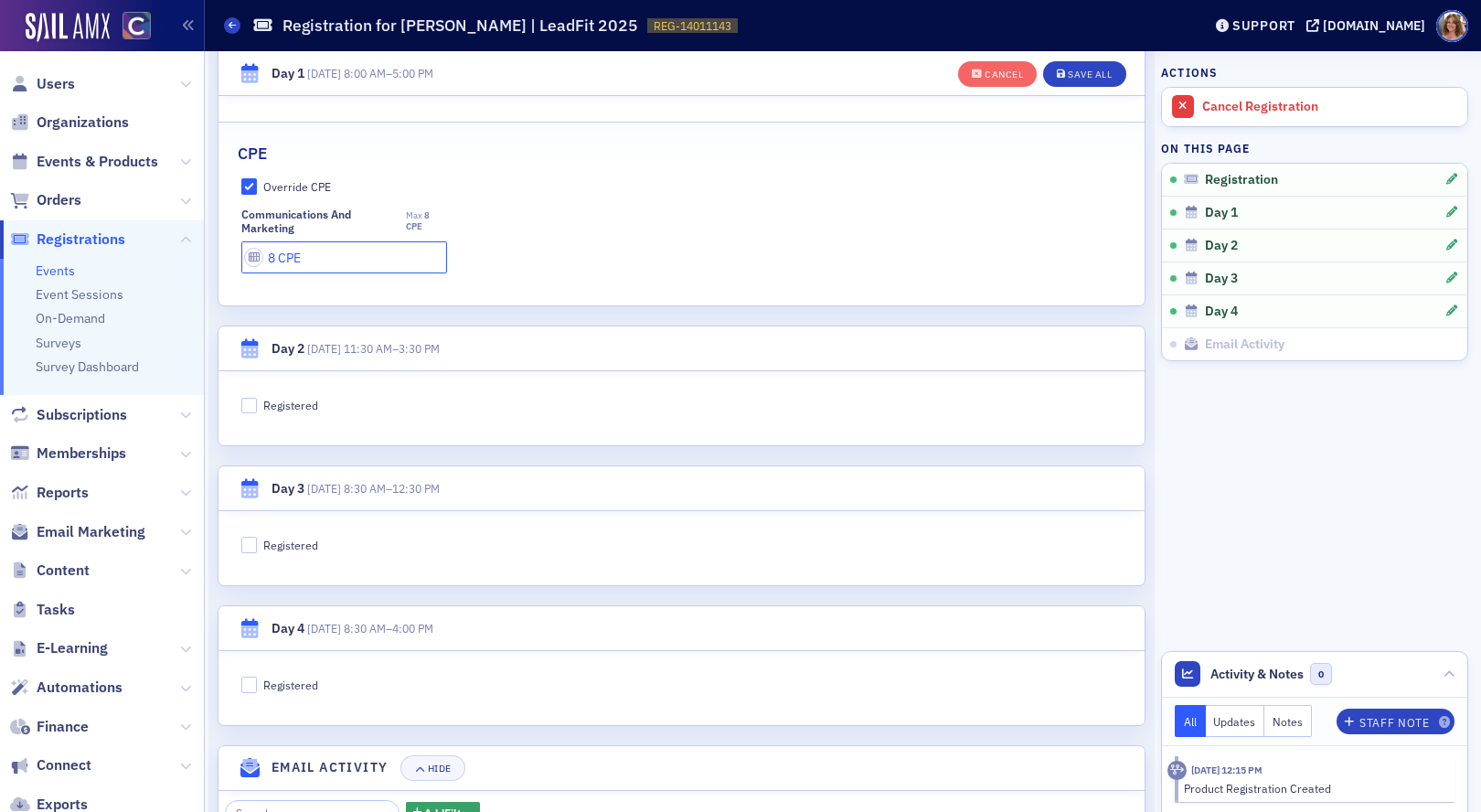
type input "8 CPE"
click at [247, 405] on input "Registered" at bounding box center [249, 406] width 17 height 17
checkbox input "true"
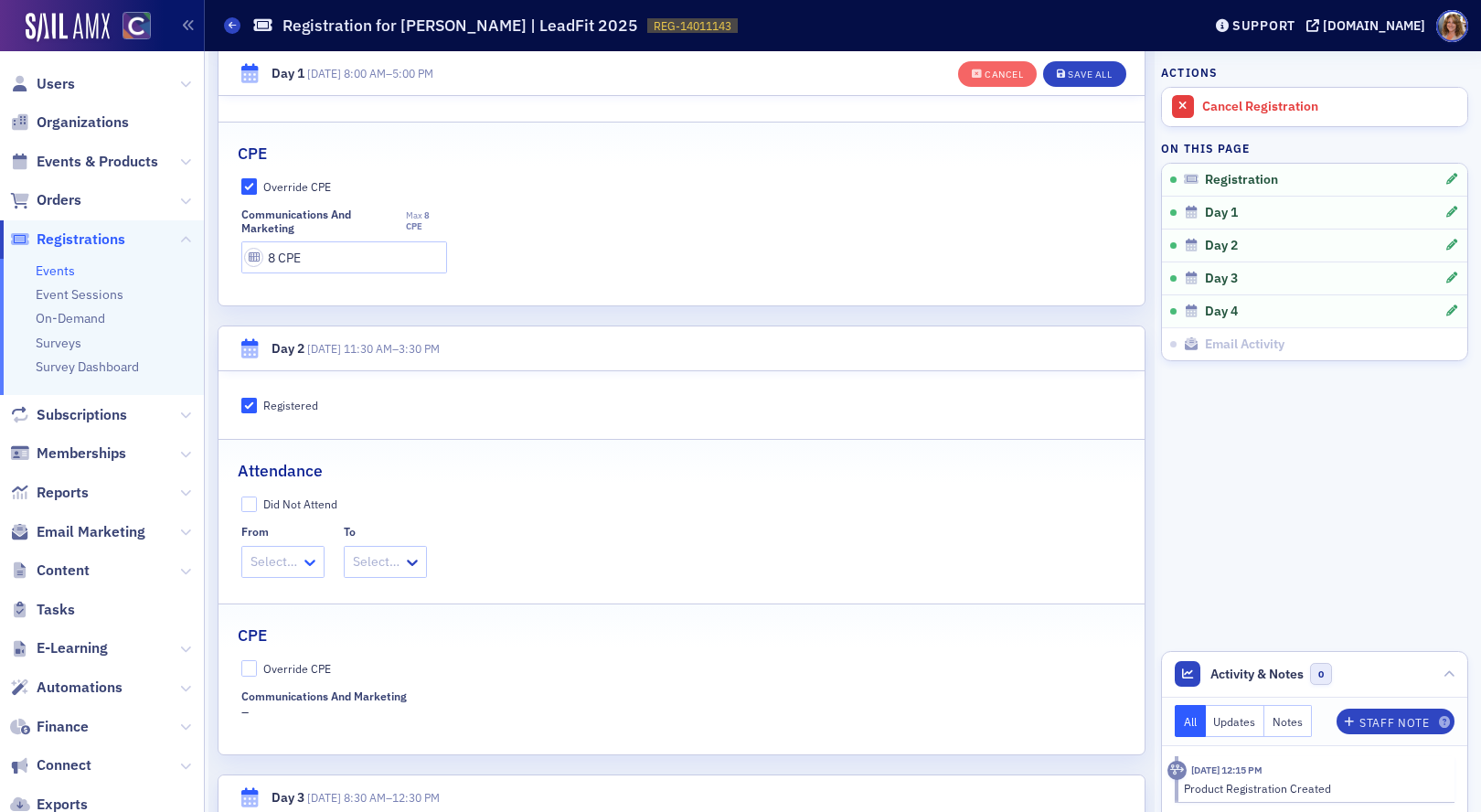
click at [309, 564] on icon at bounding box center [309, 563] width 11 height 6
click at [302, 603] on span "11:30 AM" at bounding box center [280, 601] width 54 height 19
click at [417, 567] on div at bounding box center [400, 562] width 51 height 23
click at [408, 785] on span "3:30 PM" at bounding box center [405, 785] width 46 height 19
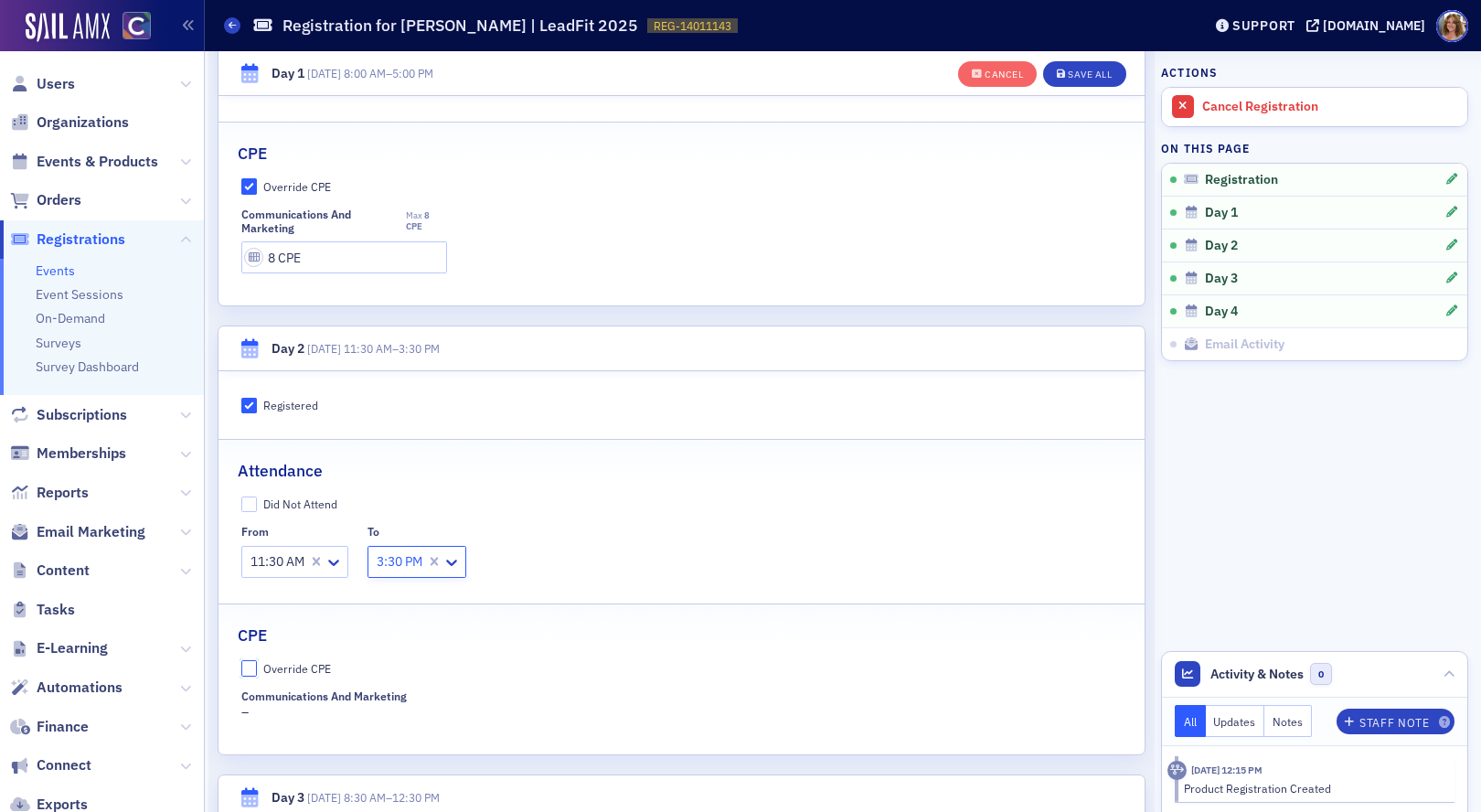
click at [252, 668] on input "Override CPE" at bounding box center [249, 668] width 17 height 17
checkbox input "true"
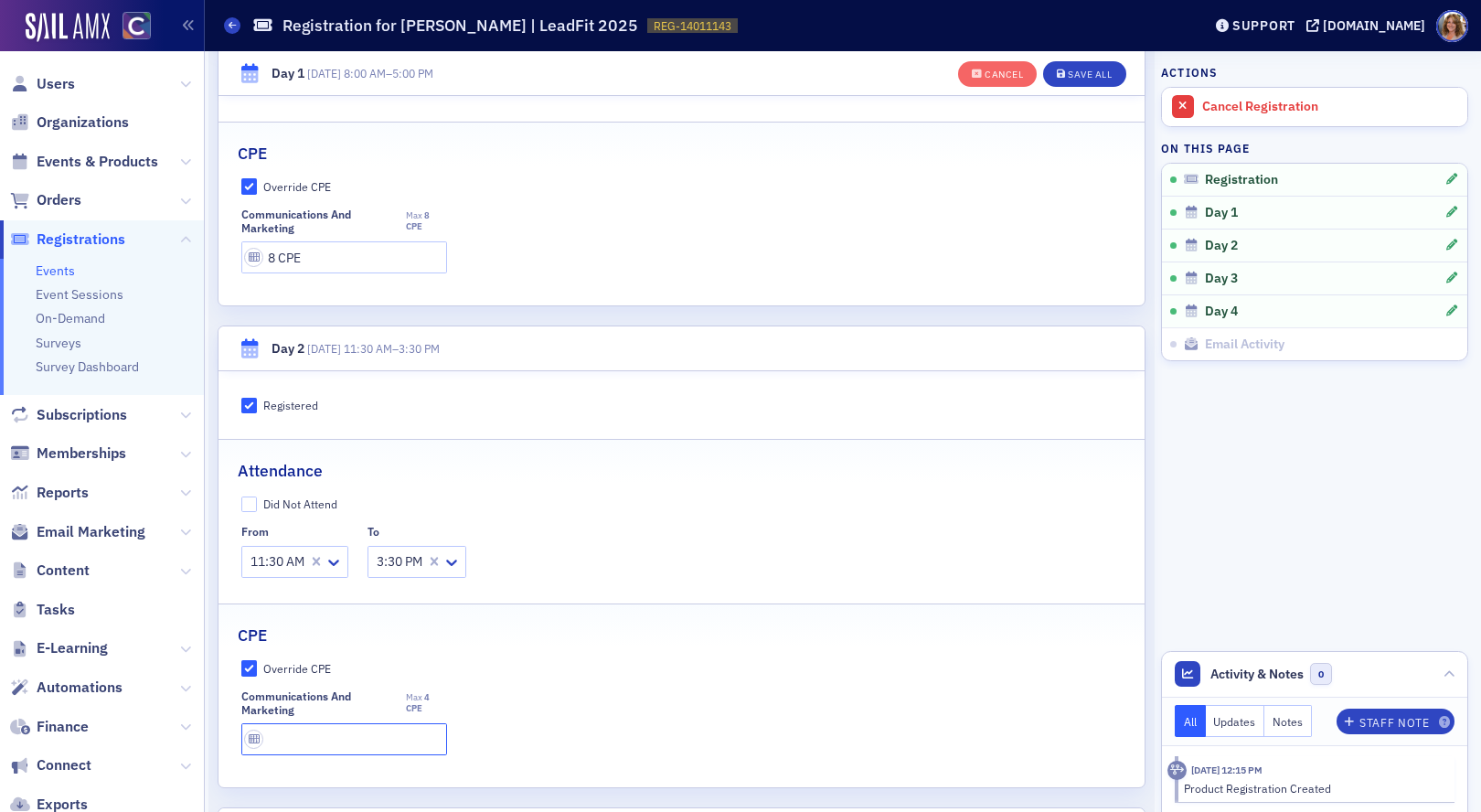
click at [329, 739] on input "text" at bounding box center [344, 739] width 206 height 32
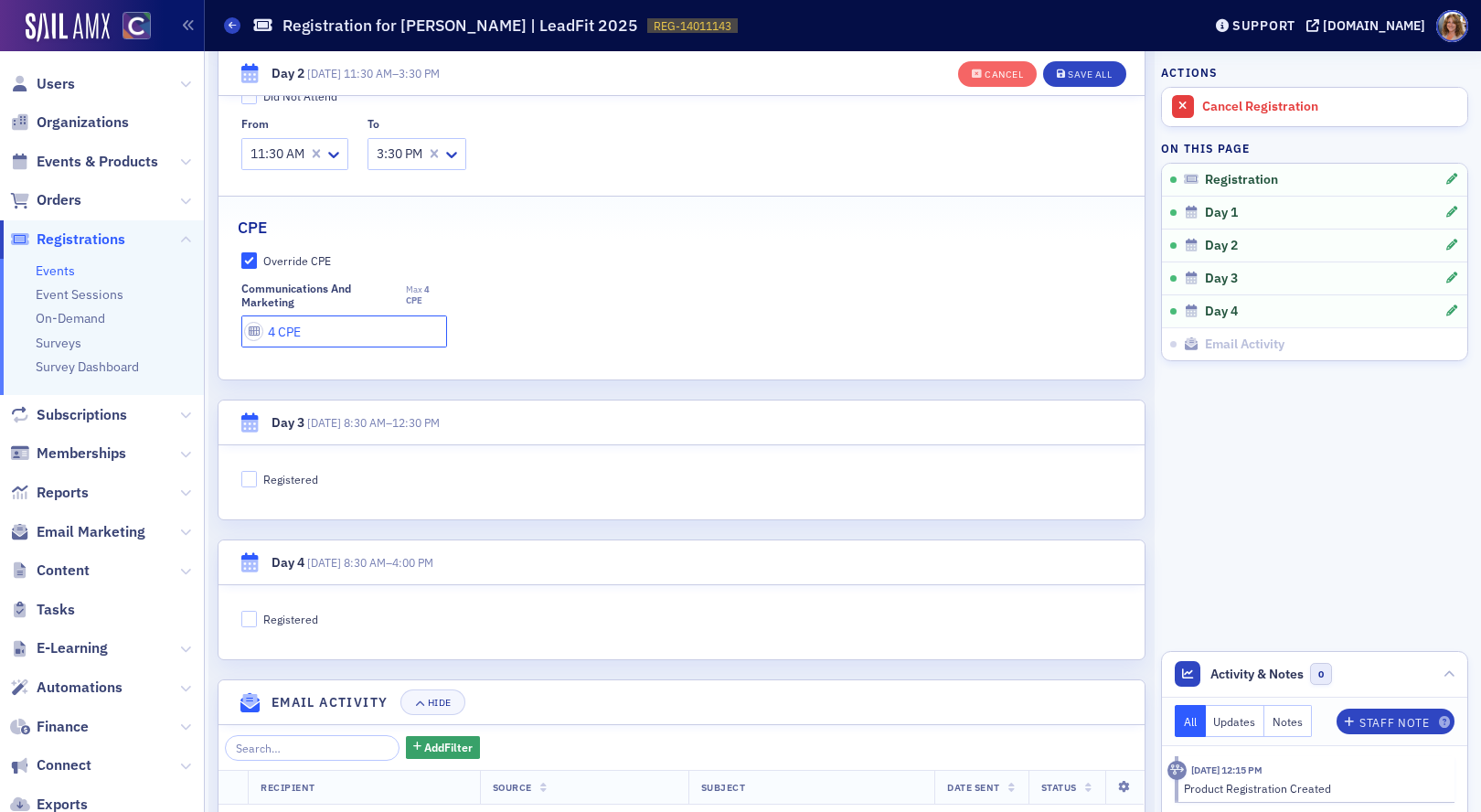
scroll to position [1264, 0]
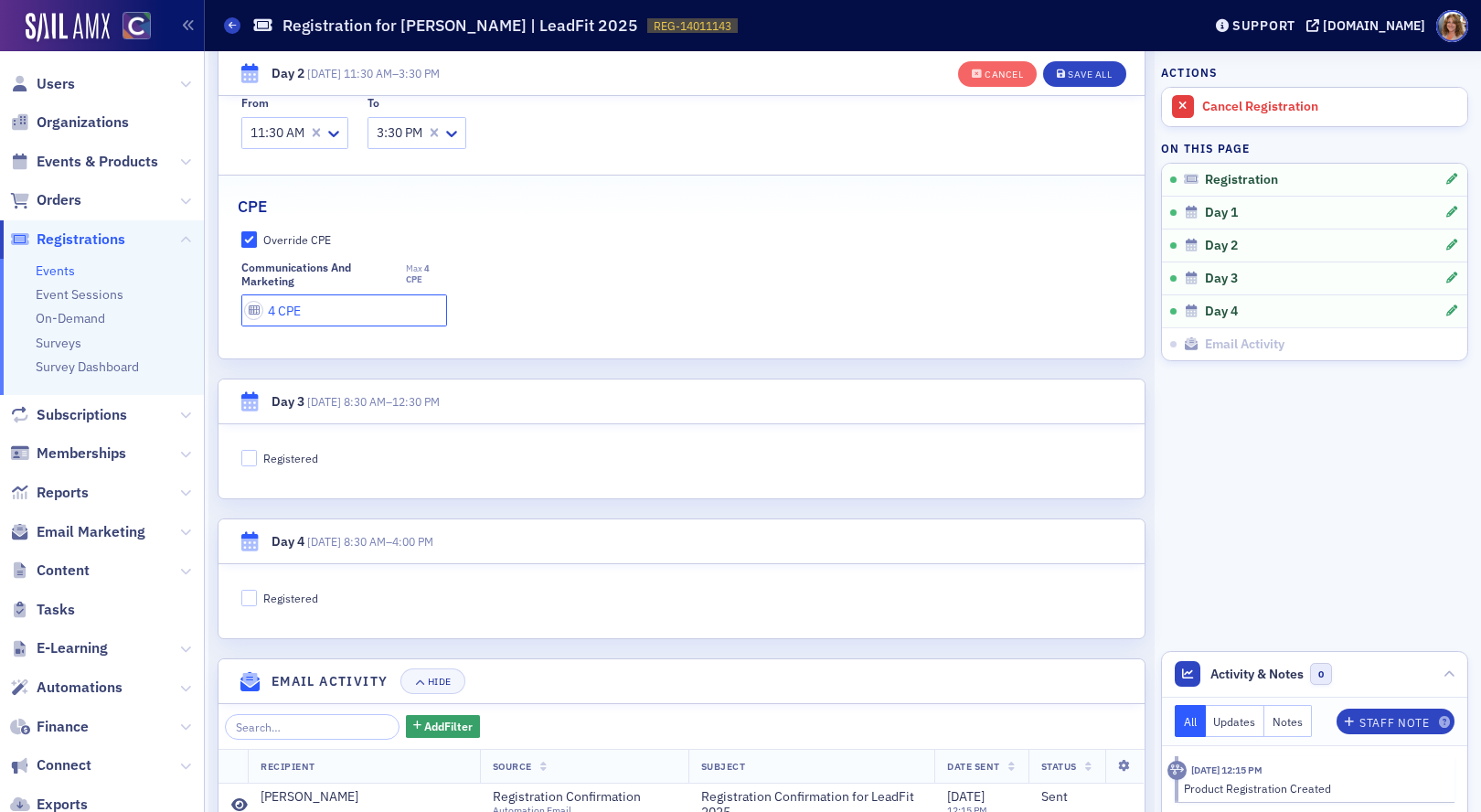
type input "4 CPE"
click at [247, 457] on input "Registered" at bounding box center [249, 458] width 17 height 17
checkbox input "true"
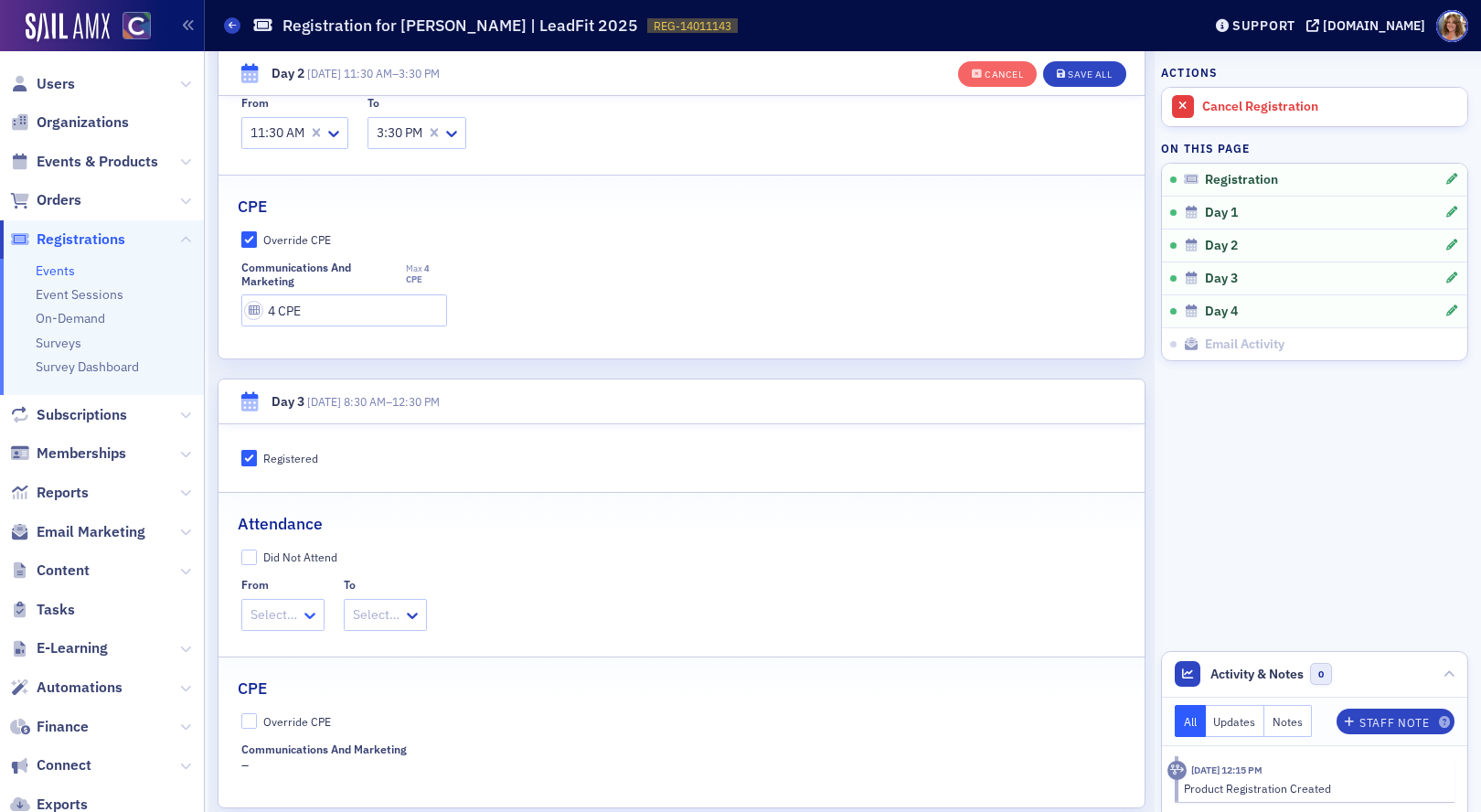
click at [306, 613] on icon at bounding box center [310, 615] width 18 height 18
click at [297, 655] on span "8:30 AM" at bounding box center [276, 654] width 47 height 19
click at [421, 616] on icon at bounding box center [428, 615] width 18 height 18
click at [416, 783] on span "12:30 PM" at bounding box center [399, 785] width 53 height 19
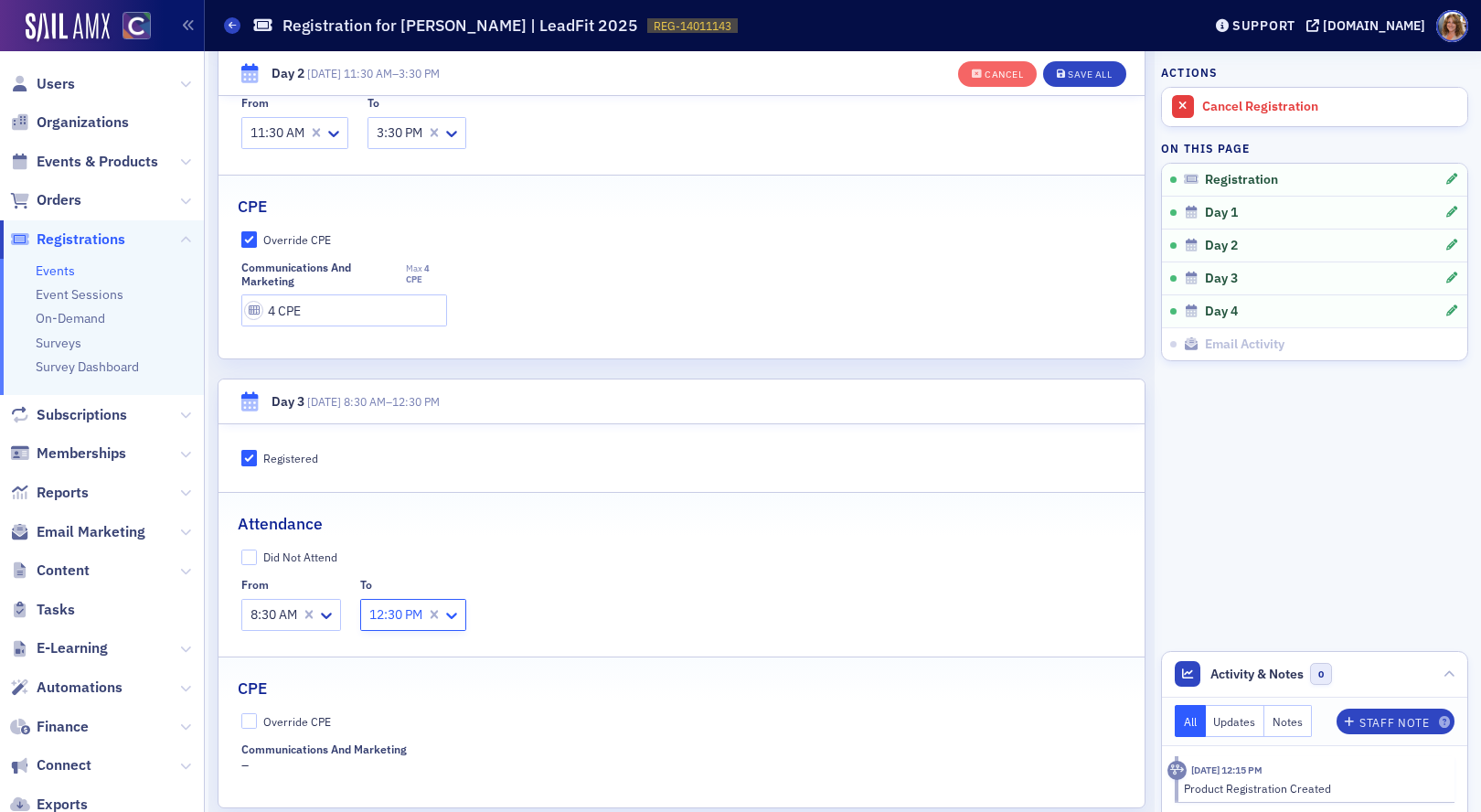
click at [456, 616] on icon at bounding box center [451, 615] width 11 height 6
click at [520, 670] on div "CPE" at bounding box center [681, 678] width 888 height 43
click at [249, 716] on input "Override CPE" at bounding box center [249, 722] width 17 height 17
checkbox input "true"
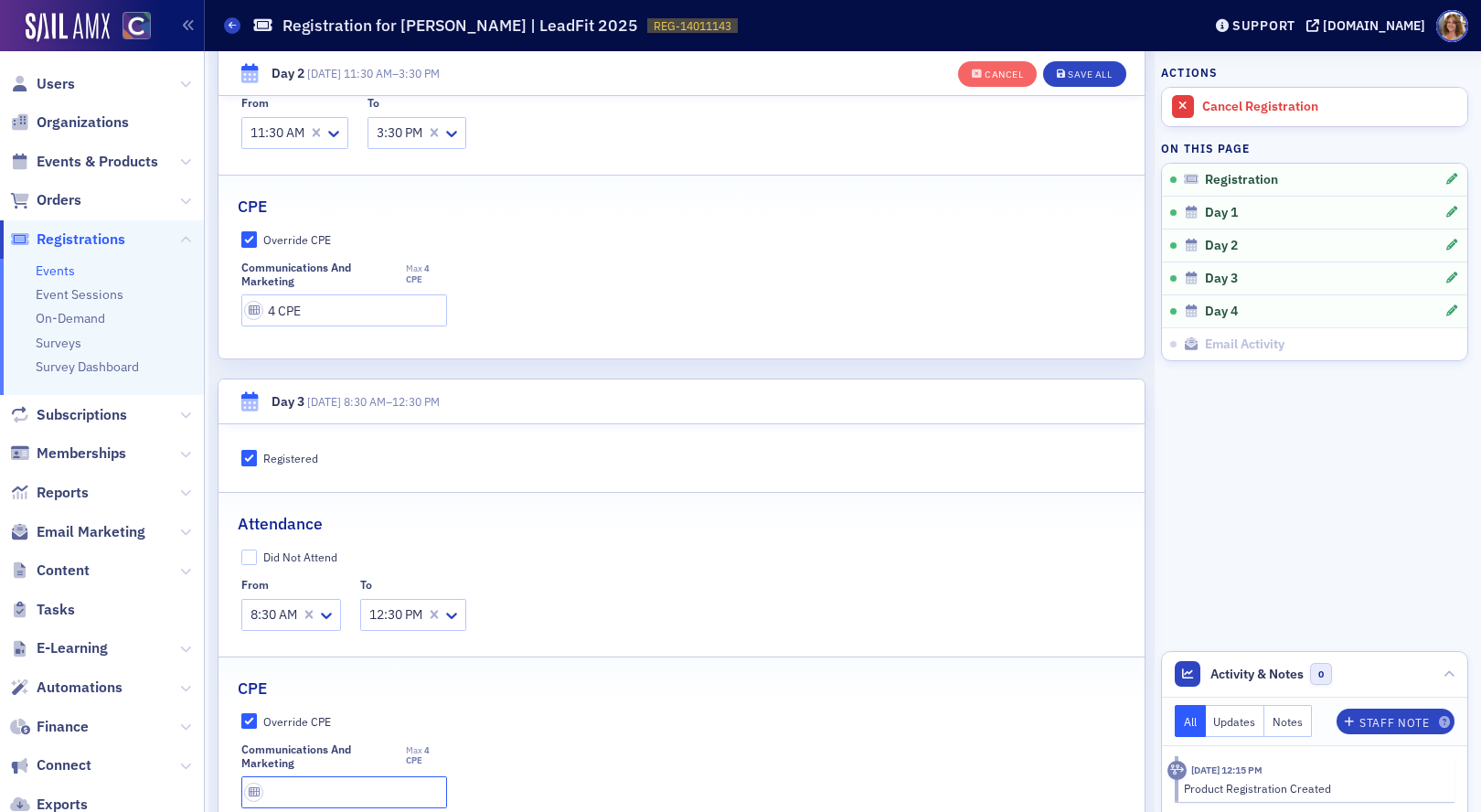
click at [350, 785] on input "text" at bounding box center [344, 792] width 206 height 32
type input "4 CPE"
click at [1097, 72] on div "Save All" at bounding box center [1089, 75] width 44 height 10
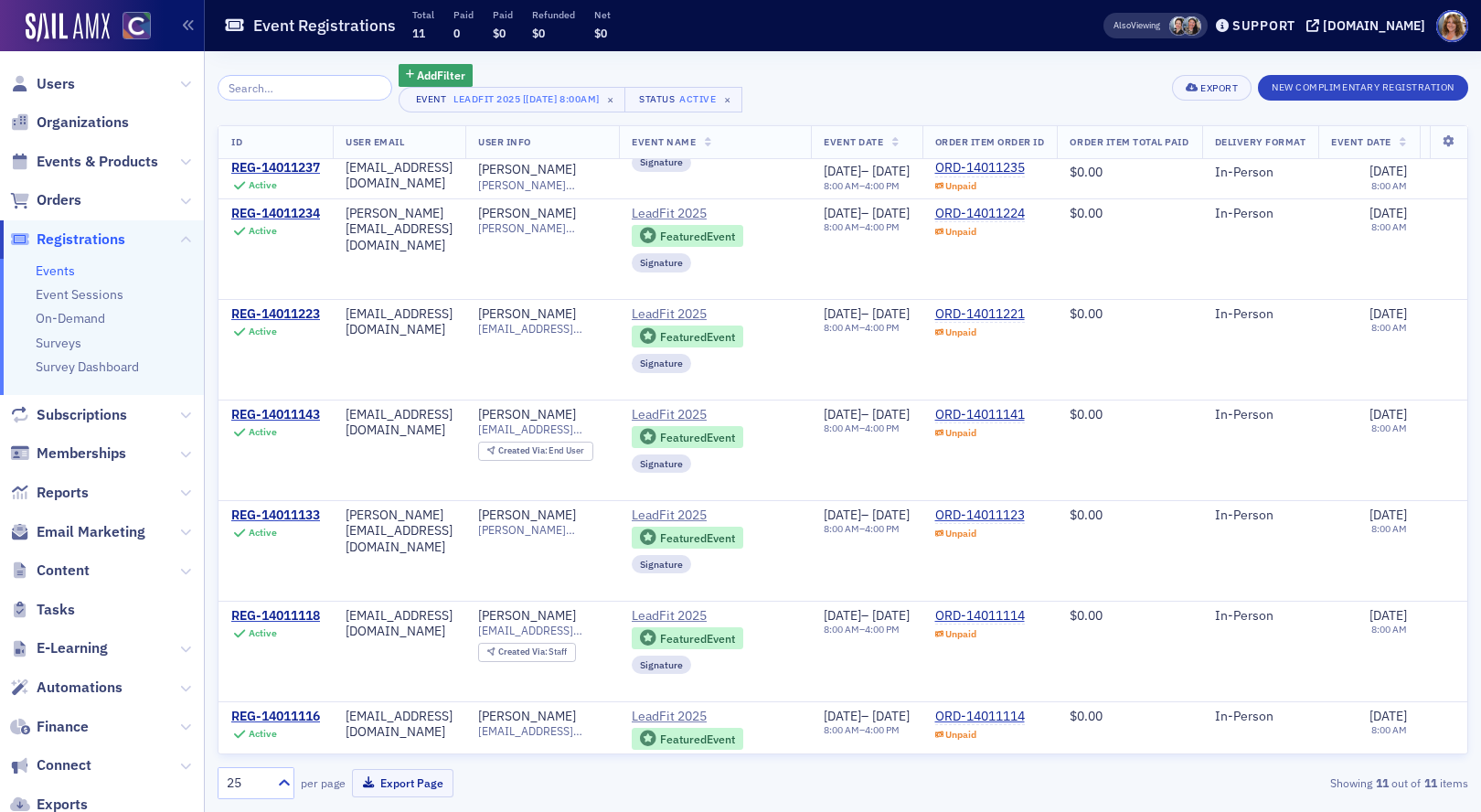
scroll to position [510, 0]
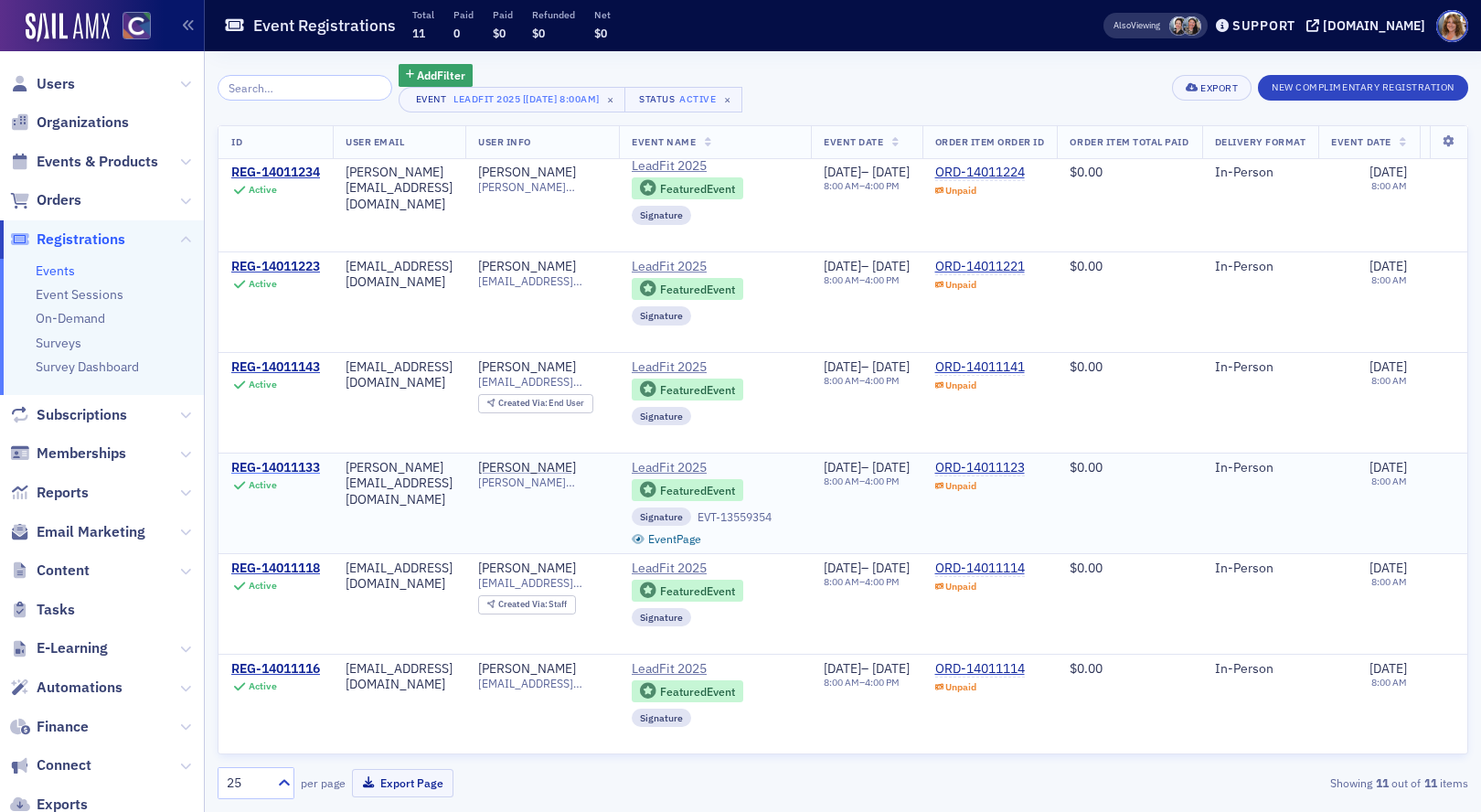
click at [280, 465] on div "REG-14011133" at bounding box center [275, 468] width 88 height 17
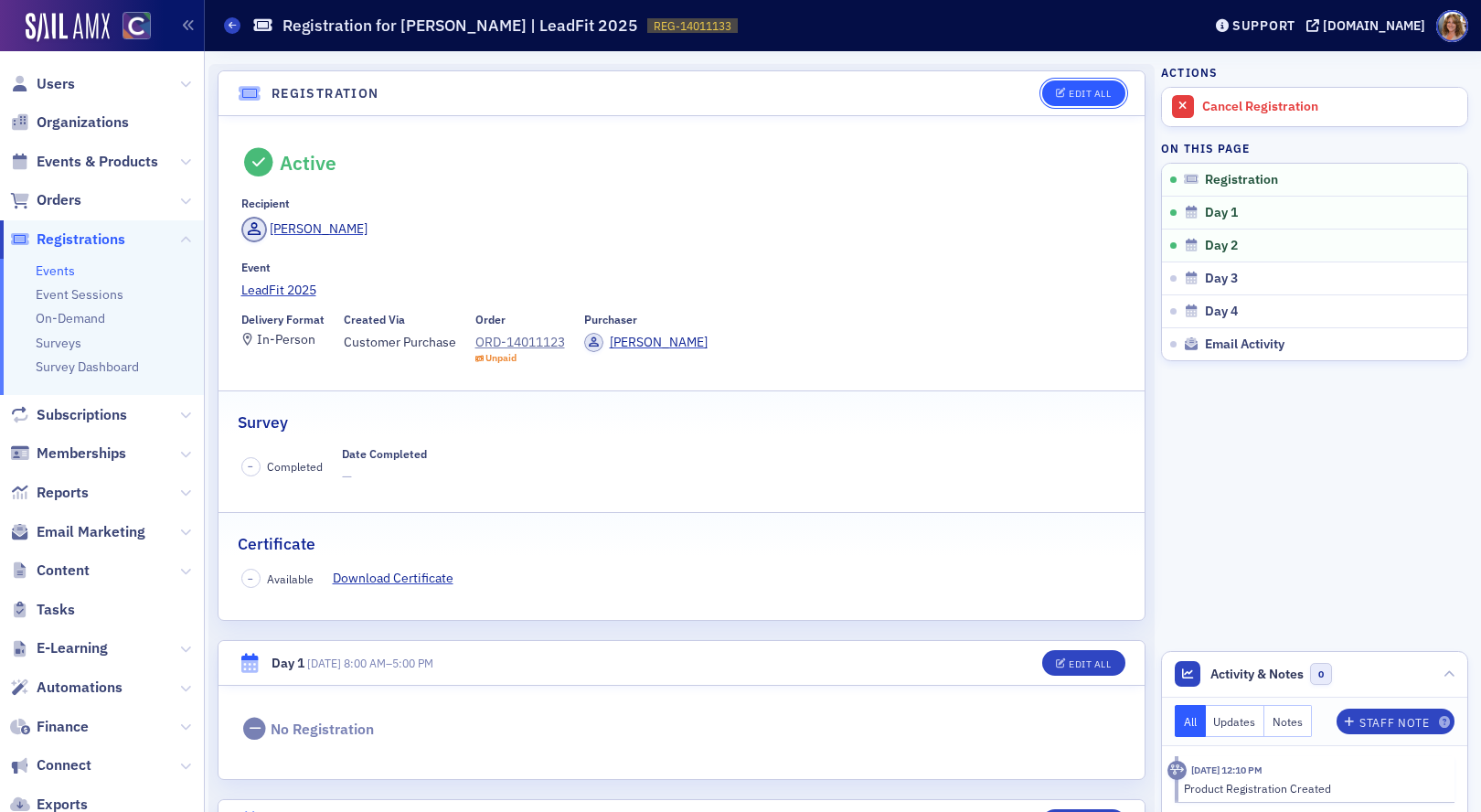
click at [1076, 93] on div "Edit All" at bounding box center [1089, 93] width 42 height 10
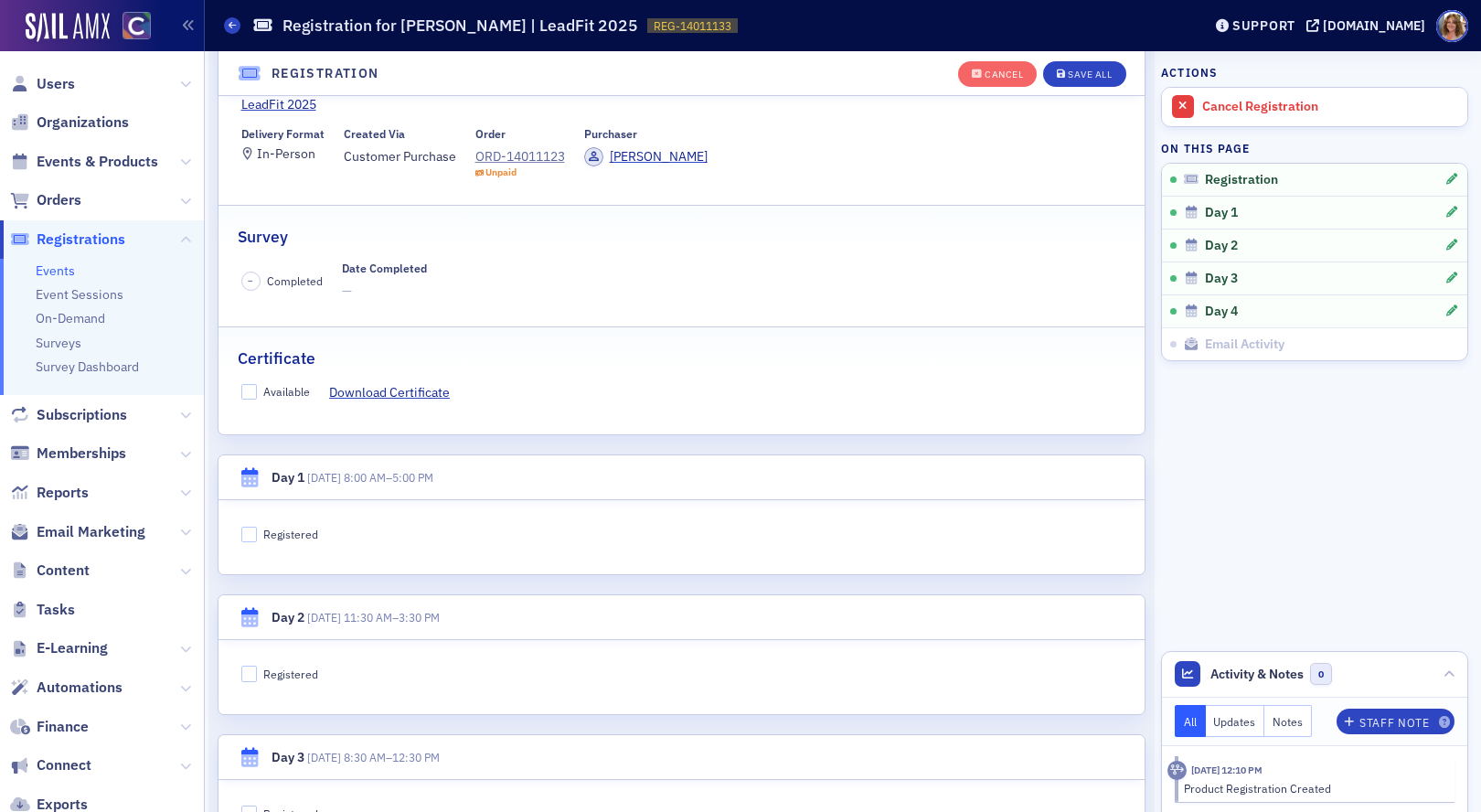
scroll to position [247, 0]
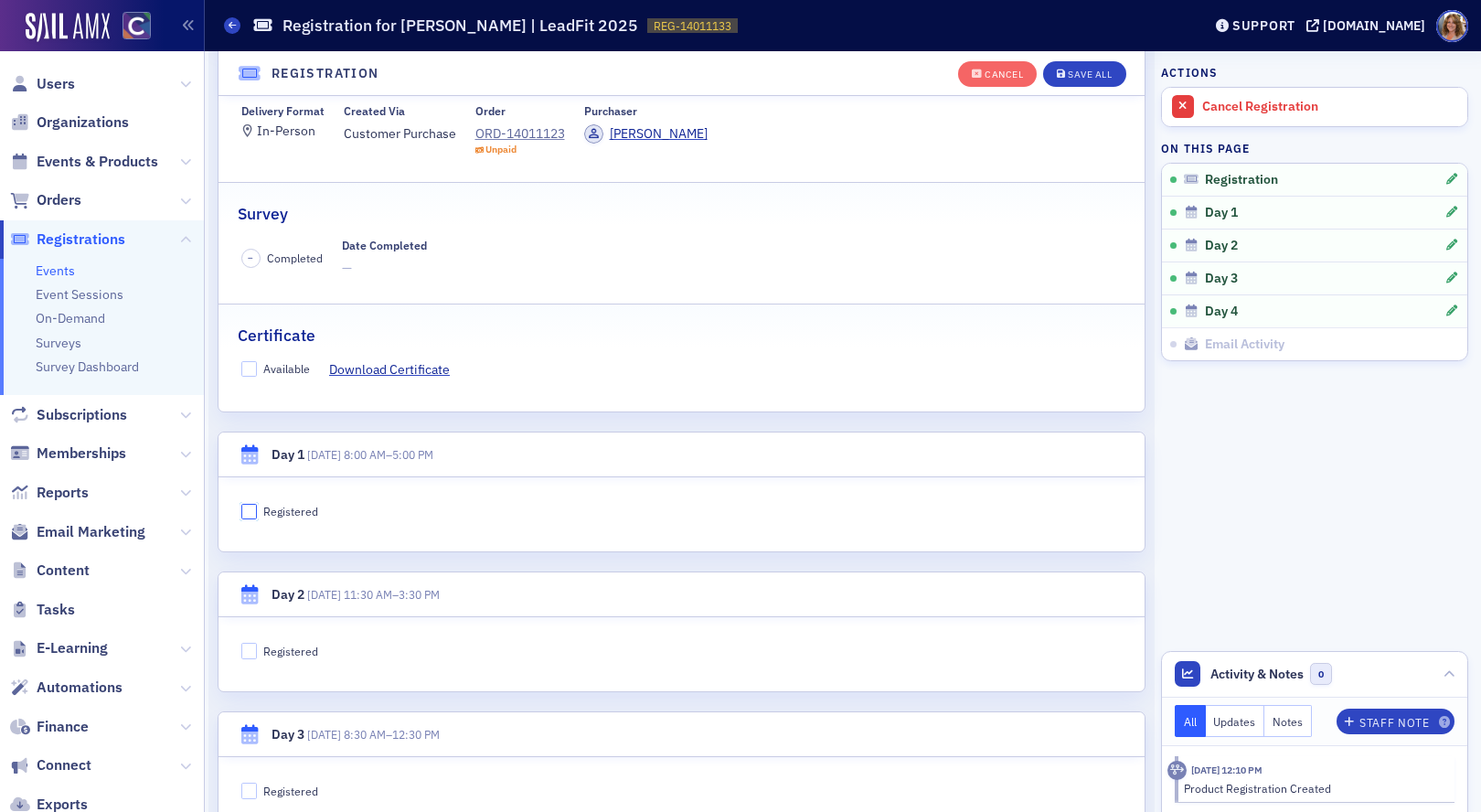
click at [250, 512] on input "Registered" at bounding box center [249, 512] width 17 height 17
checkbox input "true"
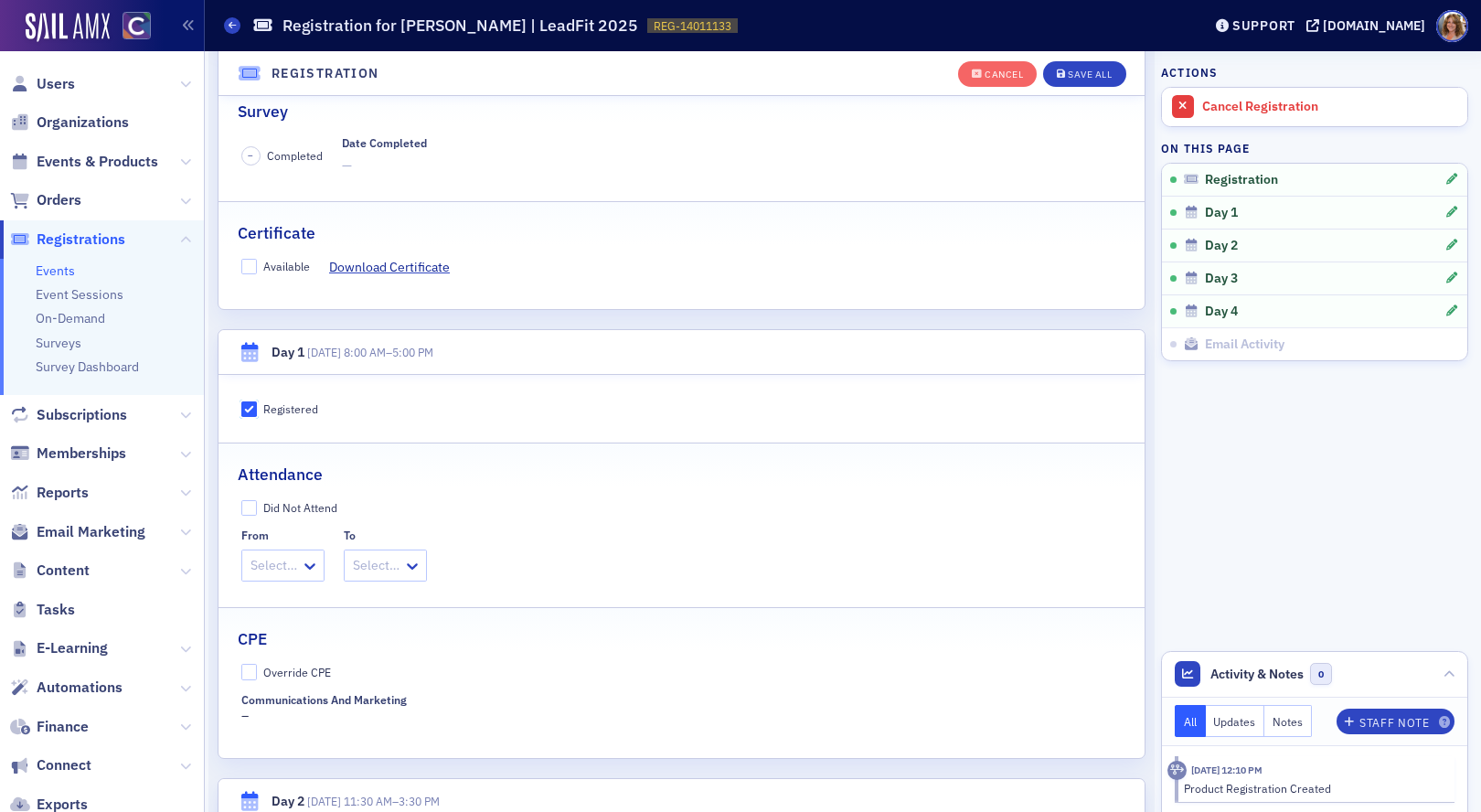
scroll to position [362, 0]
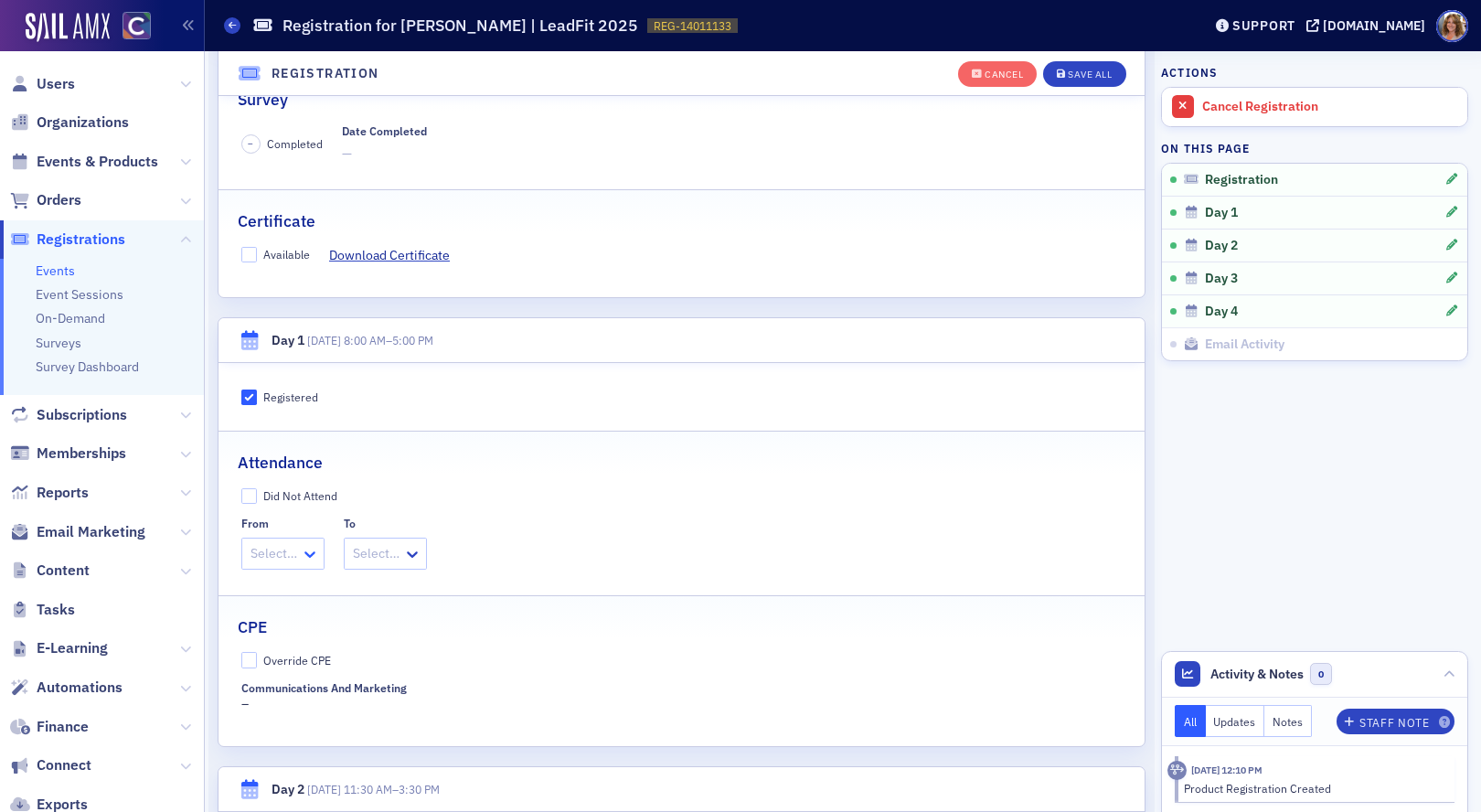
click at [308, 553] on icon at bounding box center [310, 554] width 18 height 18
click at [294, 590] on span "8:00 AM" at bounding box center [276, 593] width 47 height 19
click at [423, 558] on icon at bounding box center [428, 554] width 18 height 18
click at [401, 782] on span "5:00 PM" at bounding box center [396, 785] width 46 height 19
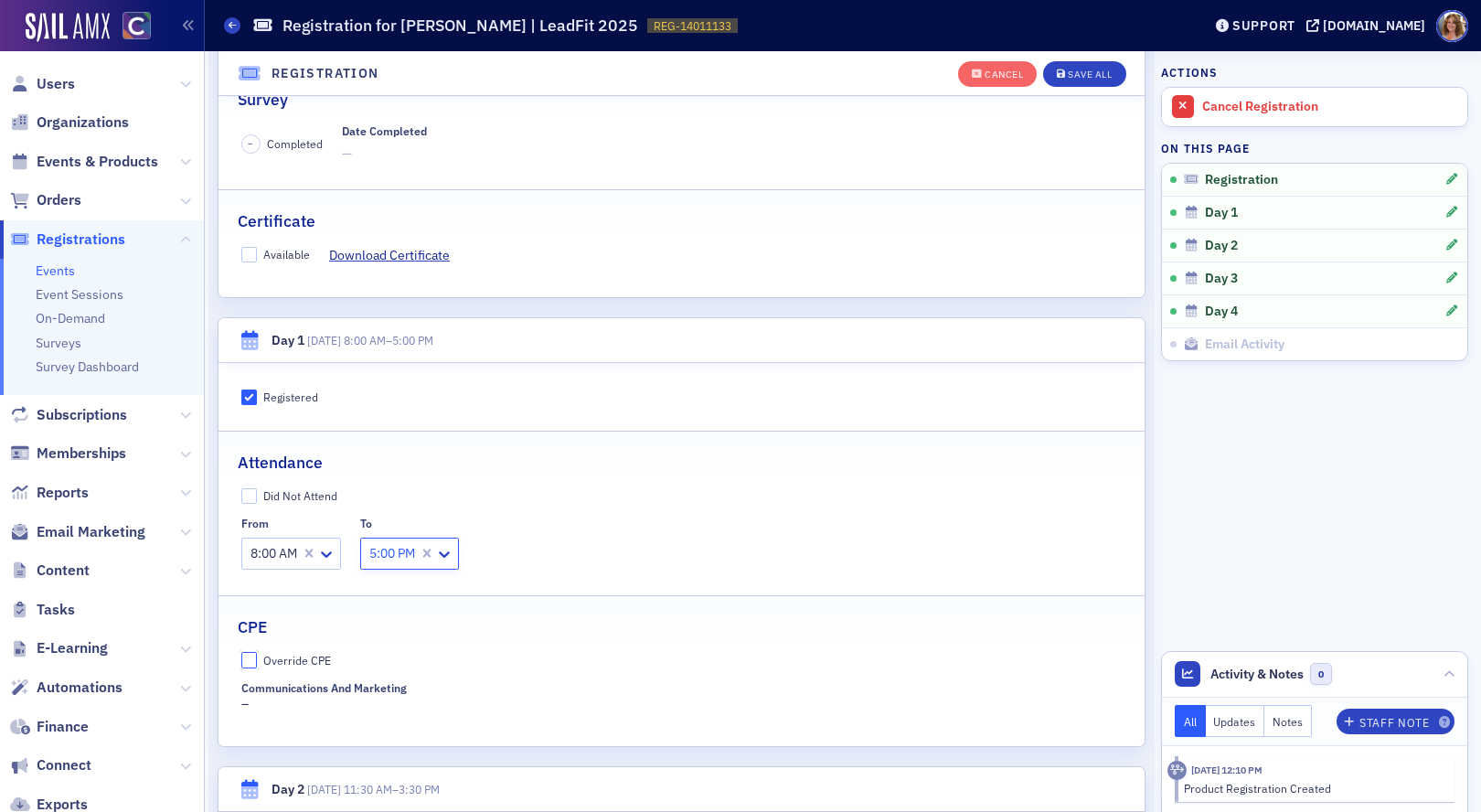
click at [243, 660] on input "Override CPE" at bounding box center [249, 660] width 17 height 17
checkbox input "true"
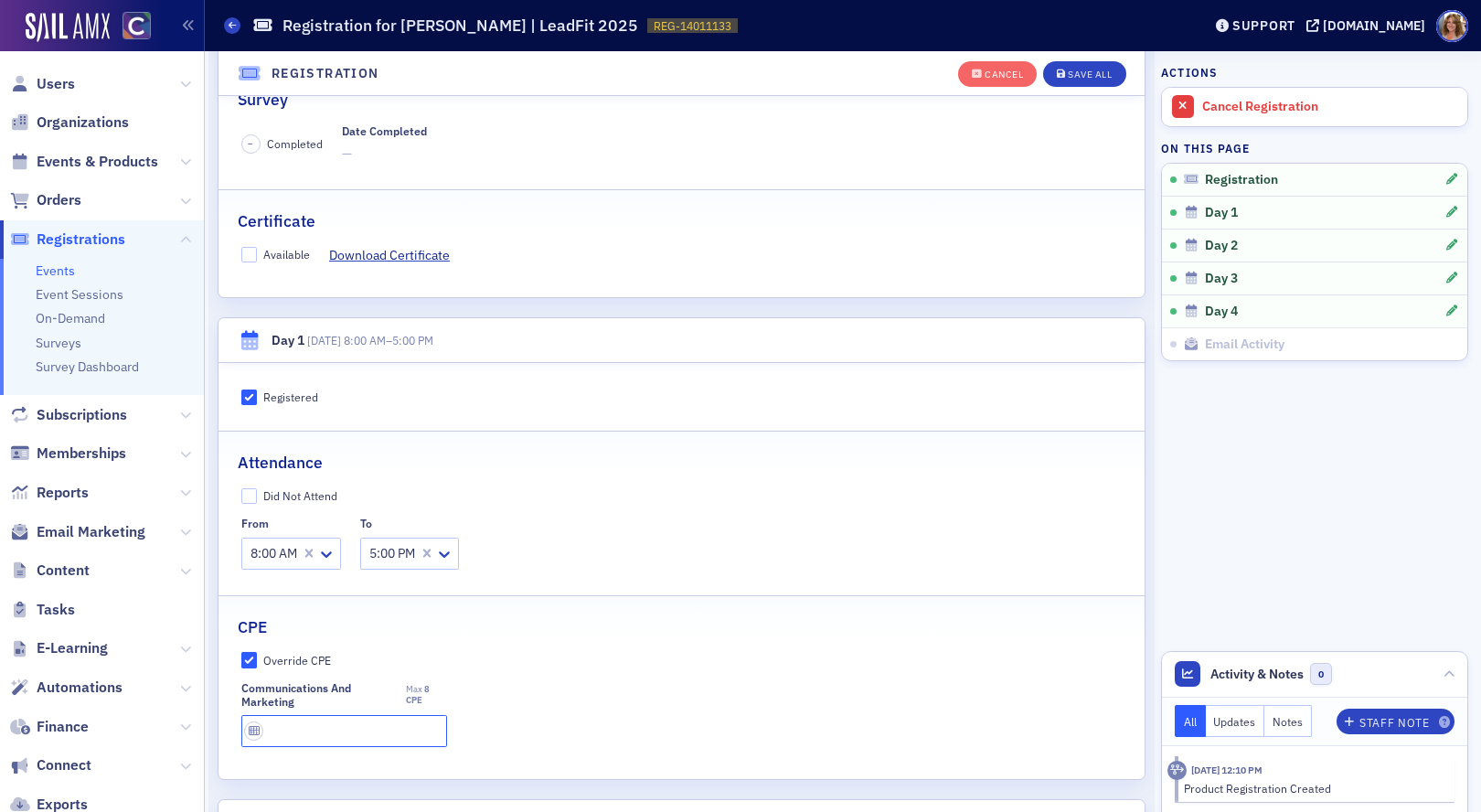
click at [311, 728] on input "text" at bounding box center [344, 731] width 206 height 32
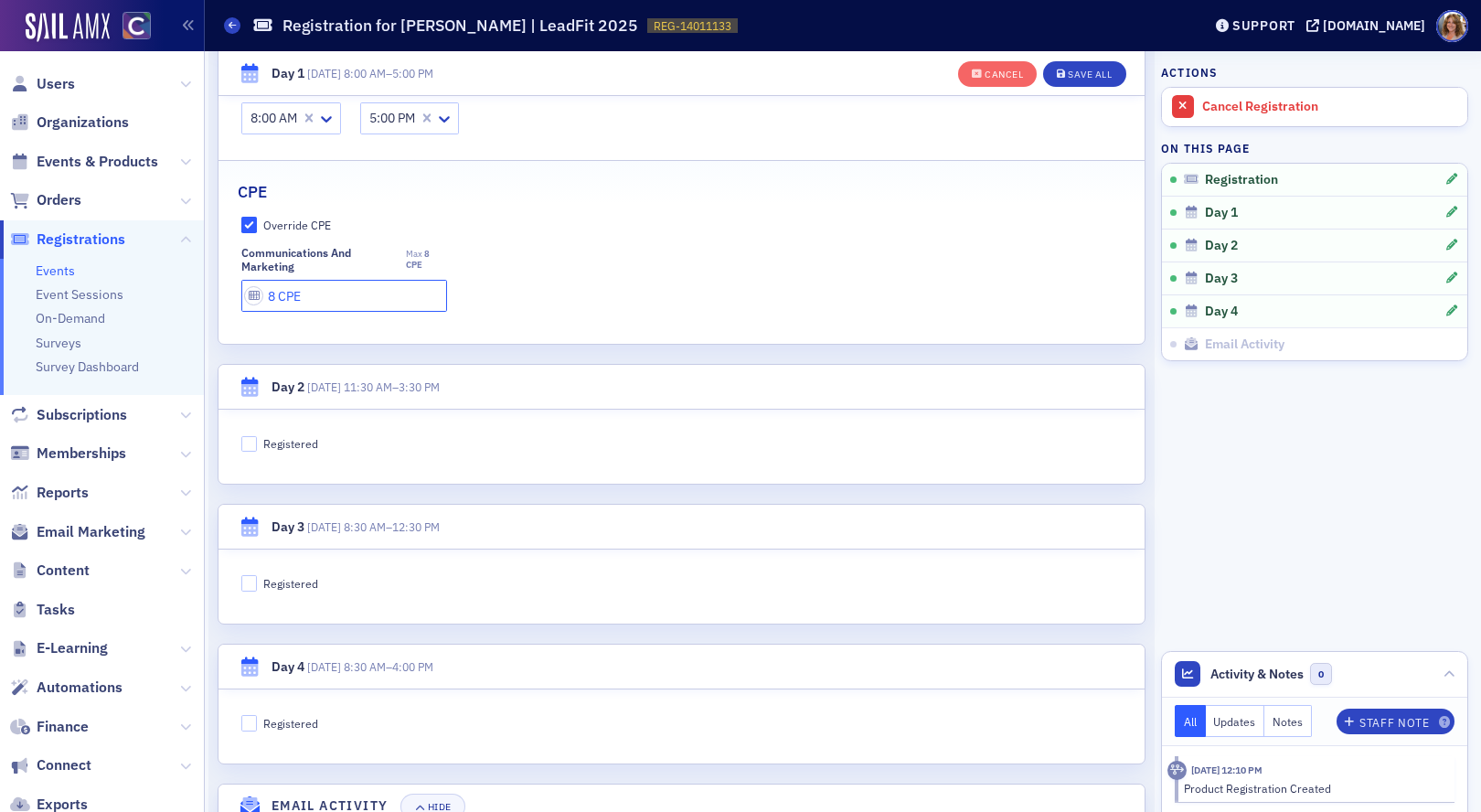
scroll to position [803, 0]
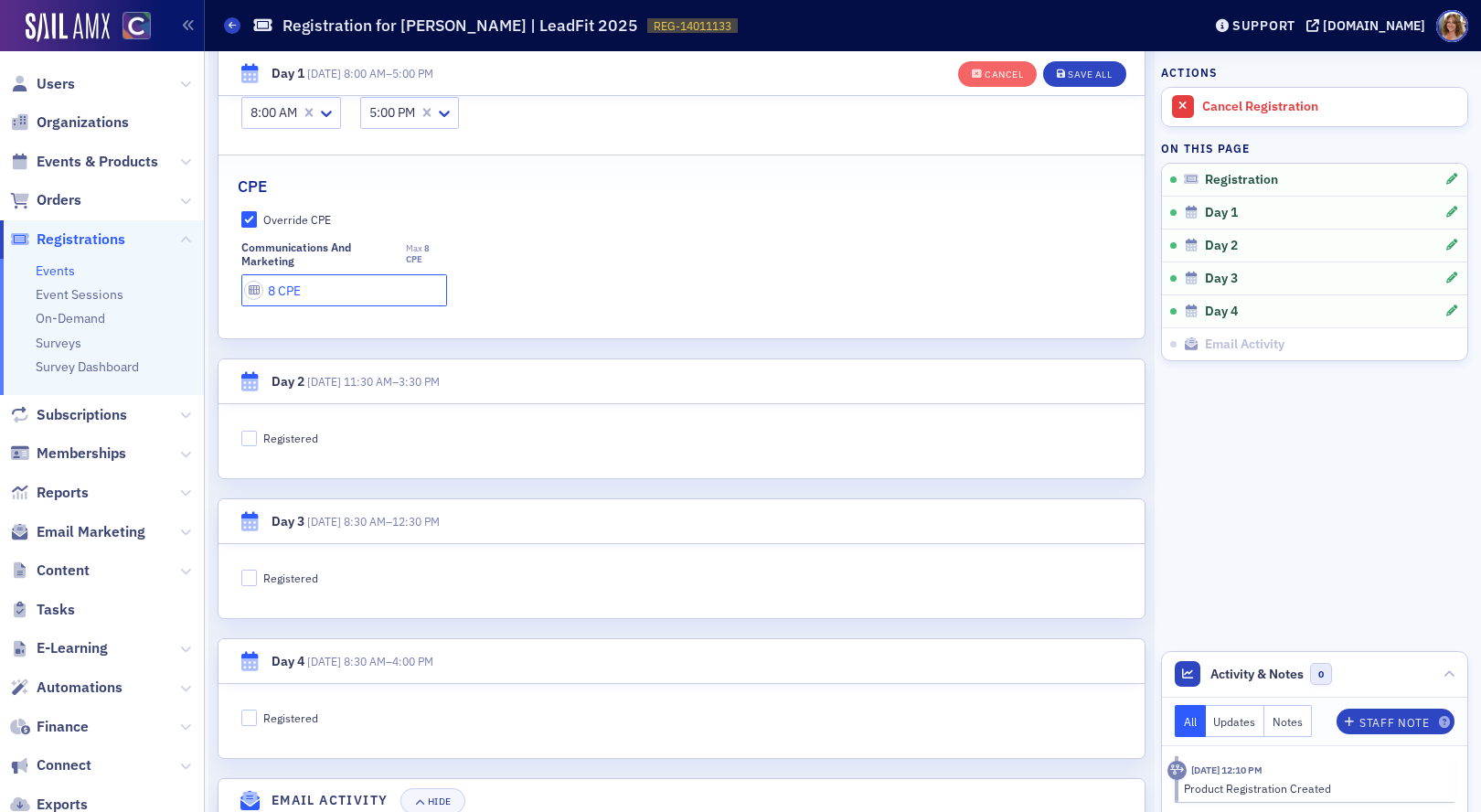
type input "8 CPE"
click at [248, 436] on input "Registered" at bounding box center [249, 438] width 17 height 17
checkbox input "true"
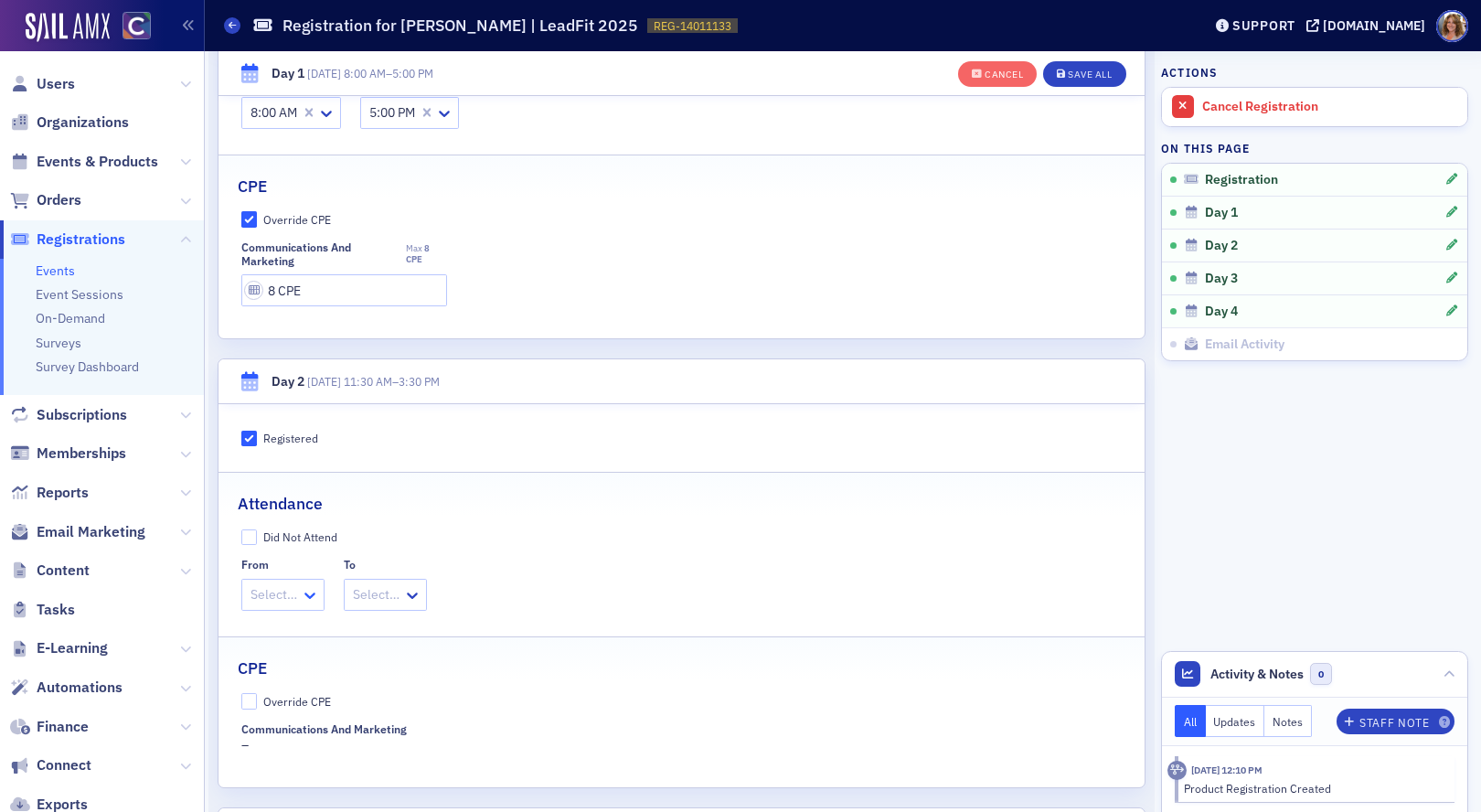
click at [303, 591] on icon at bounding box center [310, 595] width 18 height 18
click at [302, 632] on span "11:30 AM" at bounding box center [280, 634] width 54 height 19
click at [430, 599] on icon at bounding box center [436, 595] width 18 height 18
click at [411, 784] on span "3:30 PM" at bounding box center [405, 785] width 46 height 19
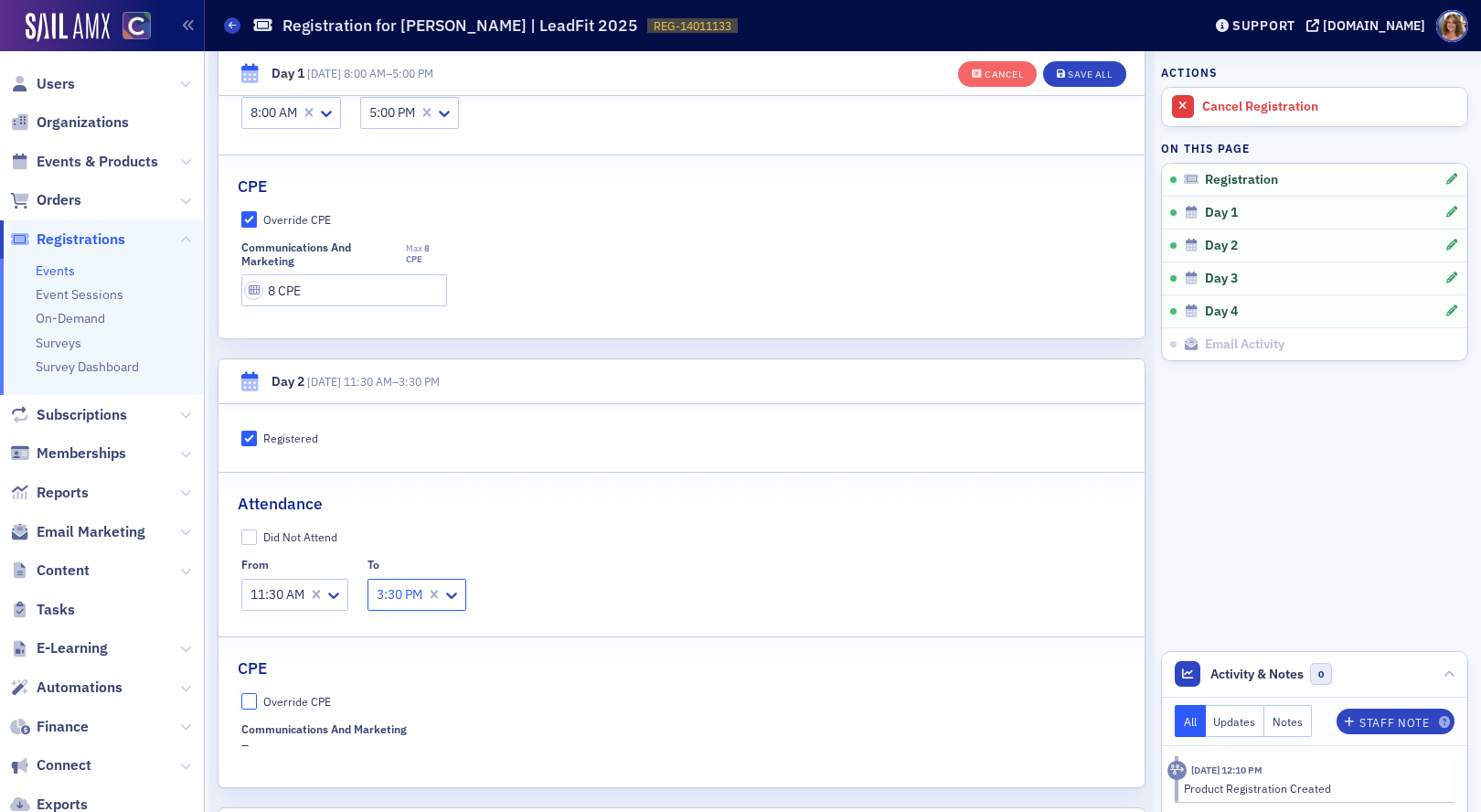
click at [246, 703] on input "Override CPE" at bounding box center [249, 701] width 17 height 17
checkbox input "true"
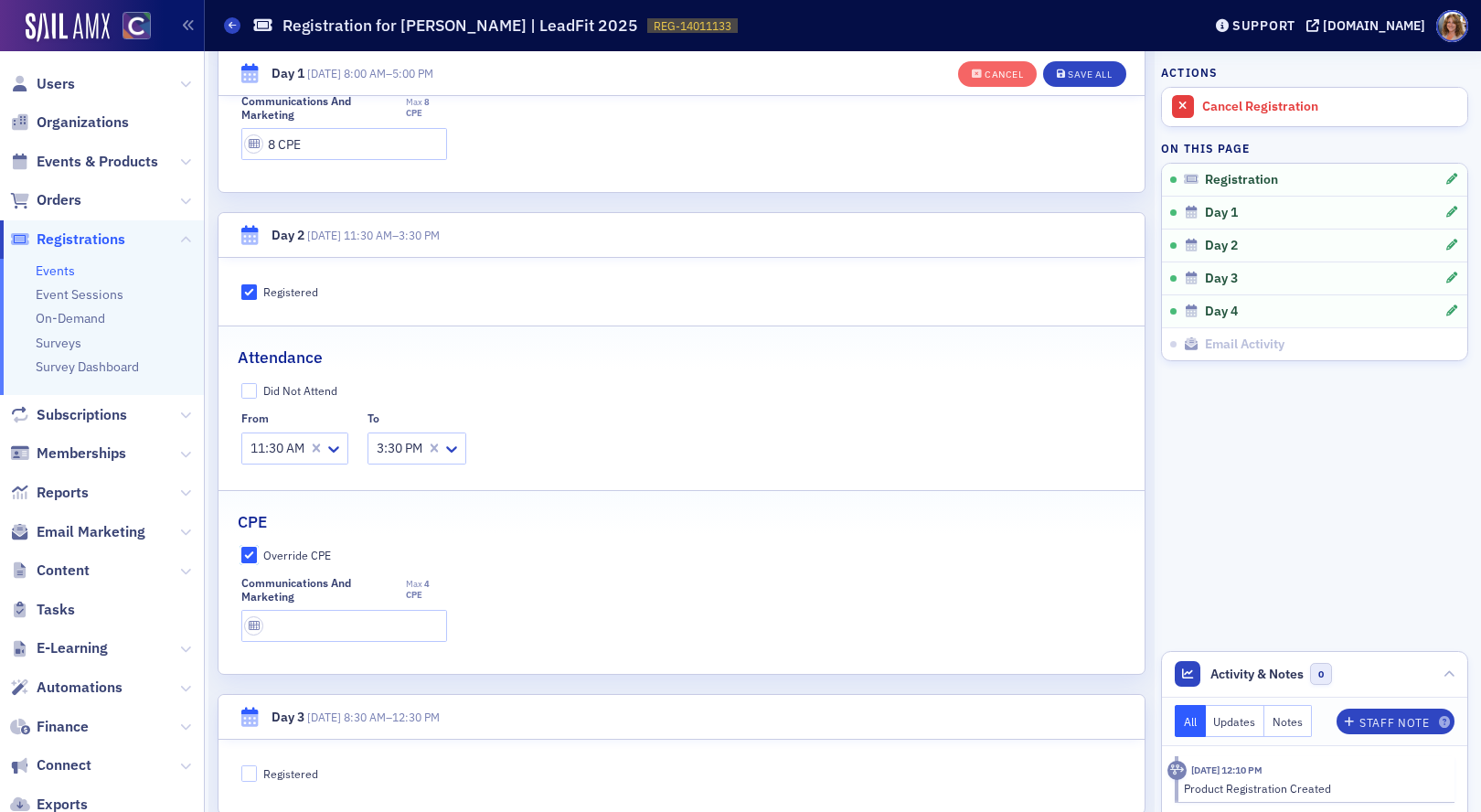
scroll to position [952, 0]
click at [314, 629] on input "text" at bounding box center [344, 623] width 206 height 32
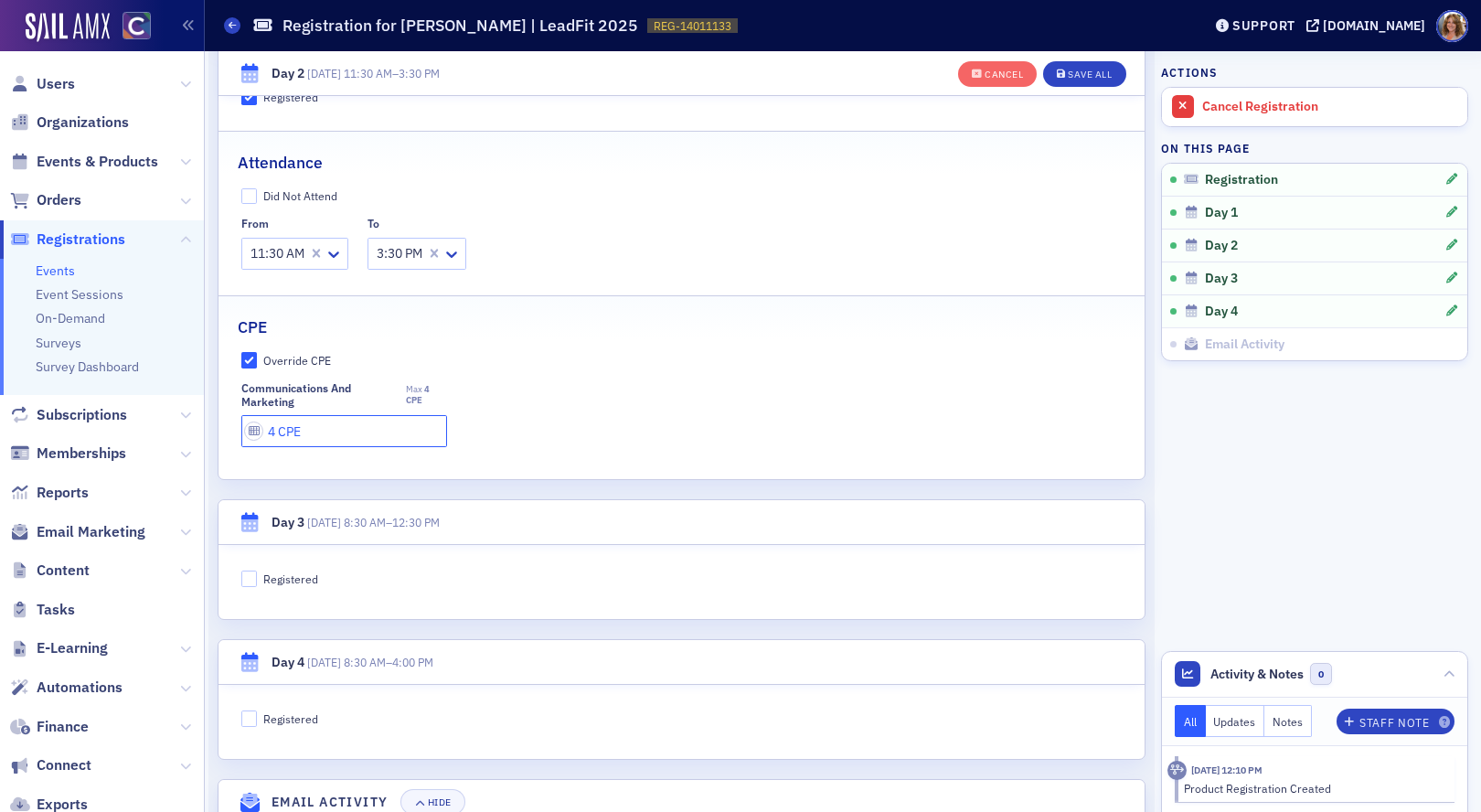
scroll to position [1147, 0]
type input "4 CPE"
click at [247, 572] on input "Registered" at bounding box center [249, 574] width 17 height 17
checkbox input "true"
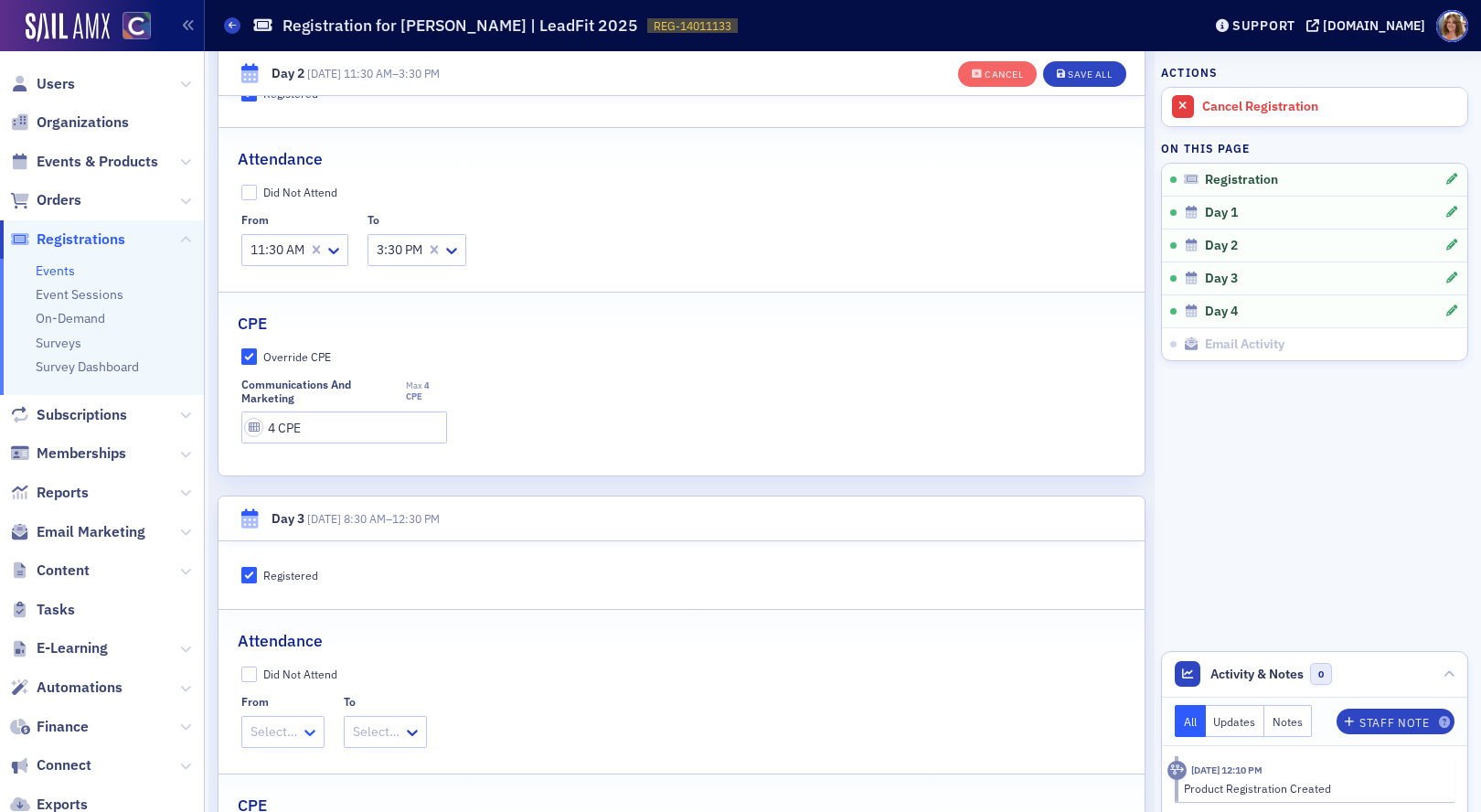
click at [305, 734] on icon at bounding box center [310, 732] width 18 height 18
click at [289, 451] on span "8:30 AM" at bounding box center [276, 453] width 47 height 19
click at [416, 731] on div at bounding box center [393, 731] width 51 height 23
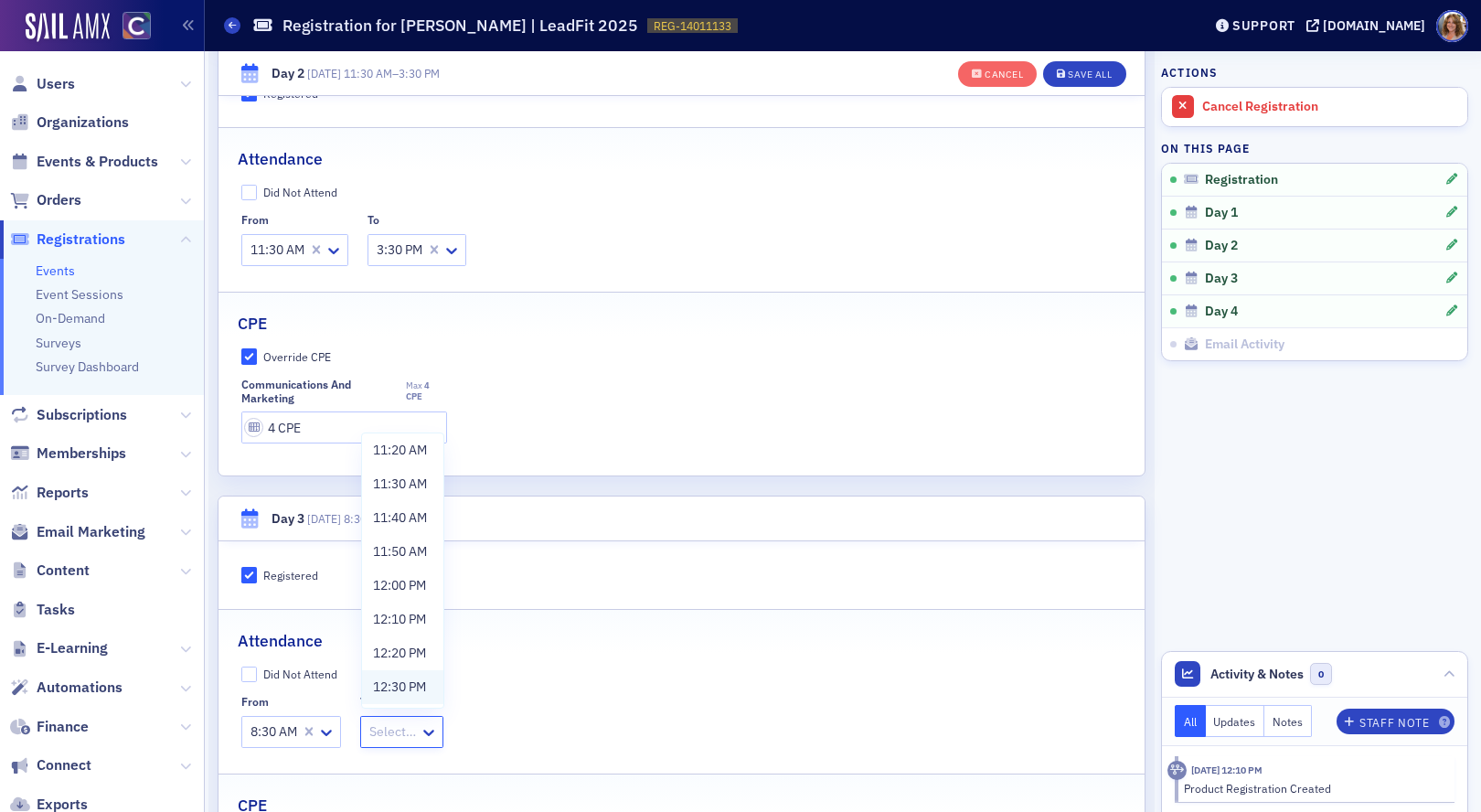
click at [413, 680] on span "12:30 PM" at bounding box center [399, 687] width 53 height 19
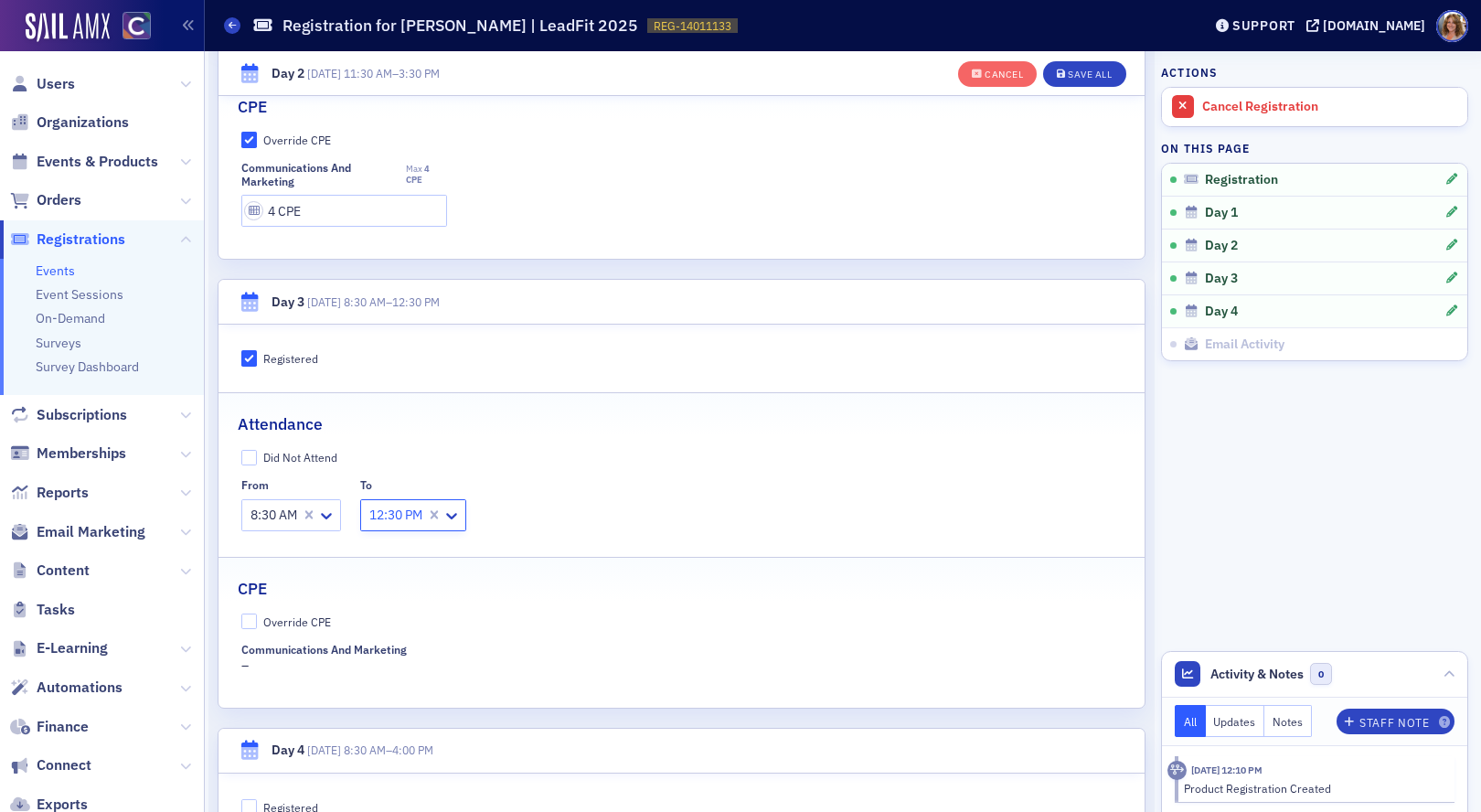
scroll to position [1396, 0]
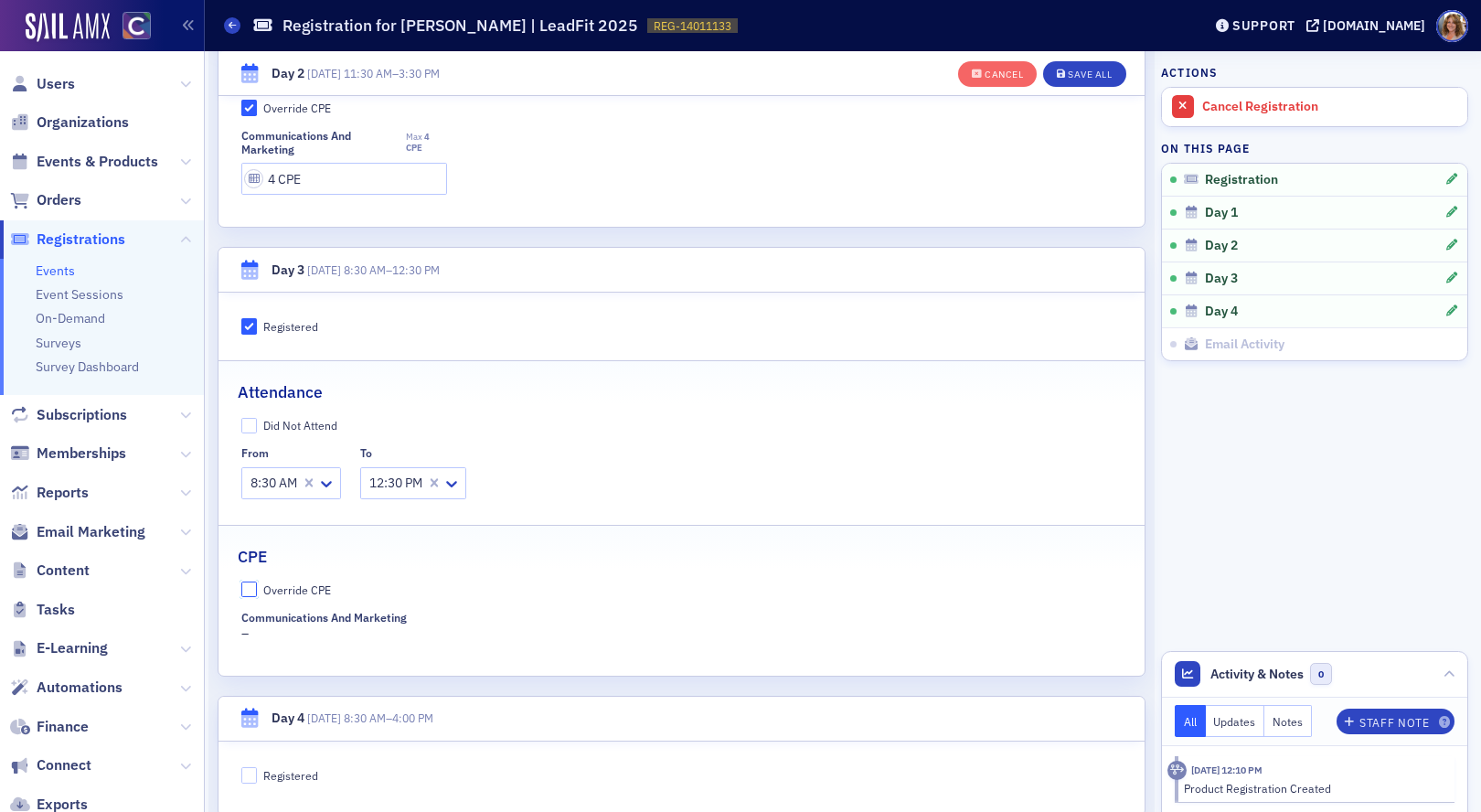
click at [250, 591] on input "Override CPE" at bounding box center [249, 589] width 17 height 17
checkbox input "true"
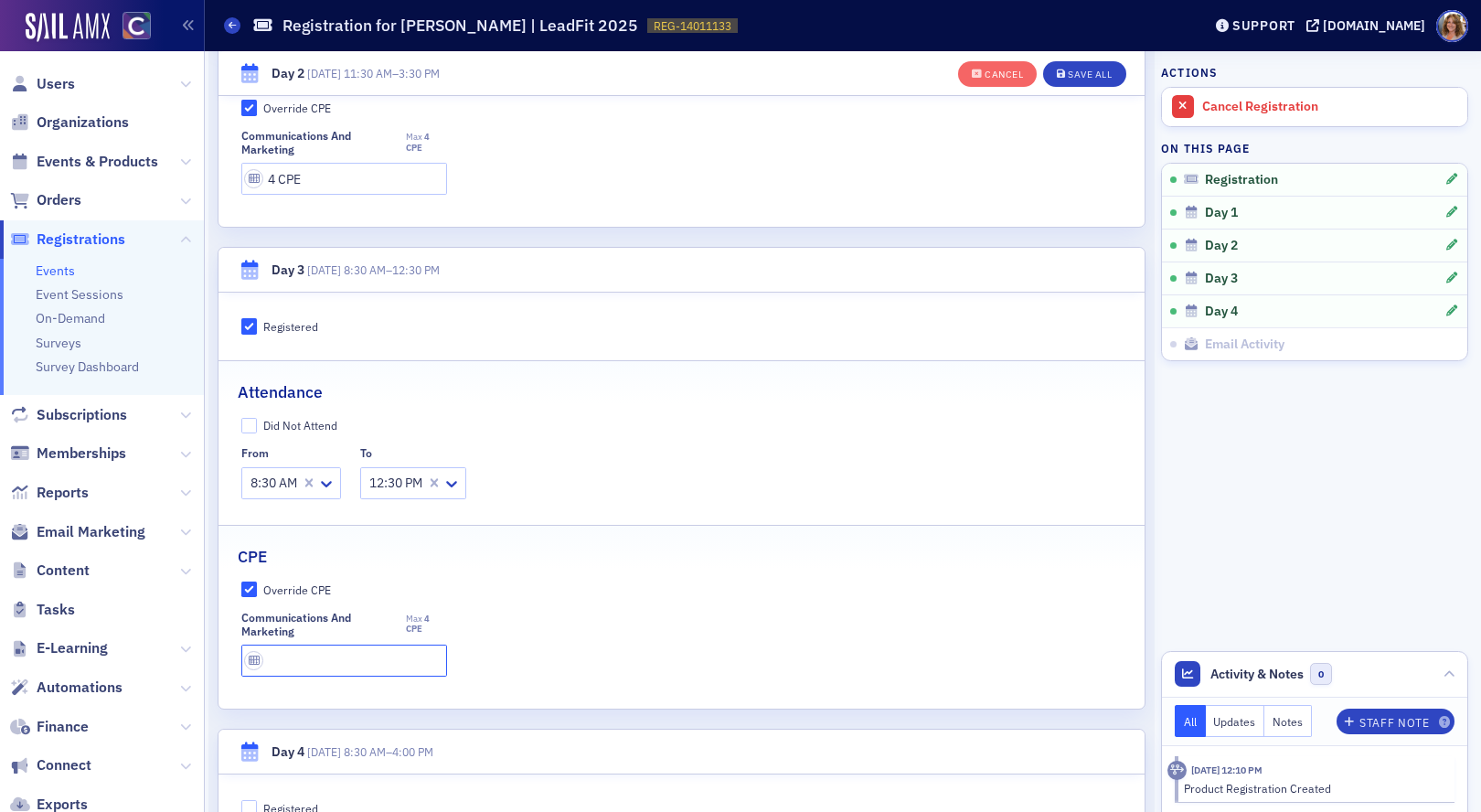
click at [326, 668] on input "text" at bounding box center [344, 661] width 206 height 32
type input "4 CPE"
click at [1087, 79] on button "Save All" at bounding box center [1084, 75] width 82 height 26
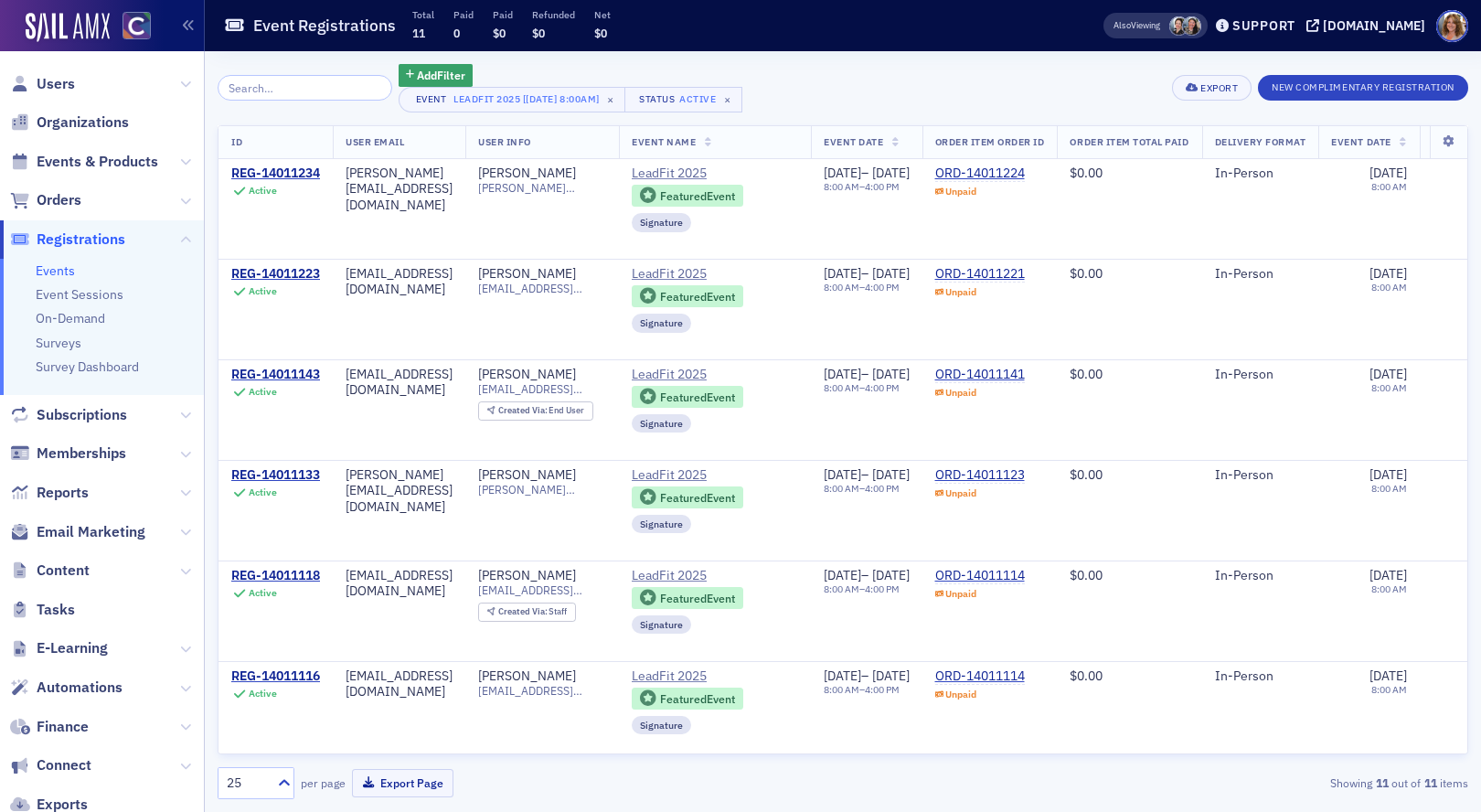
scroll to position [510, 0]
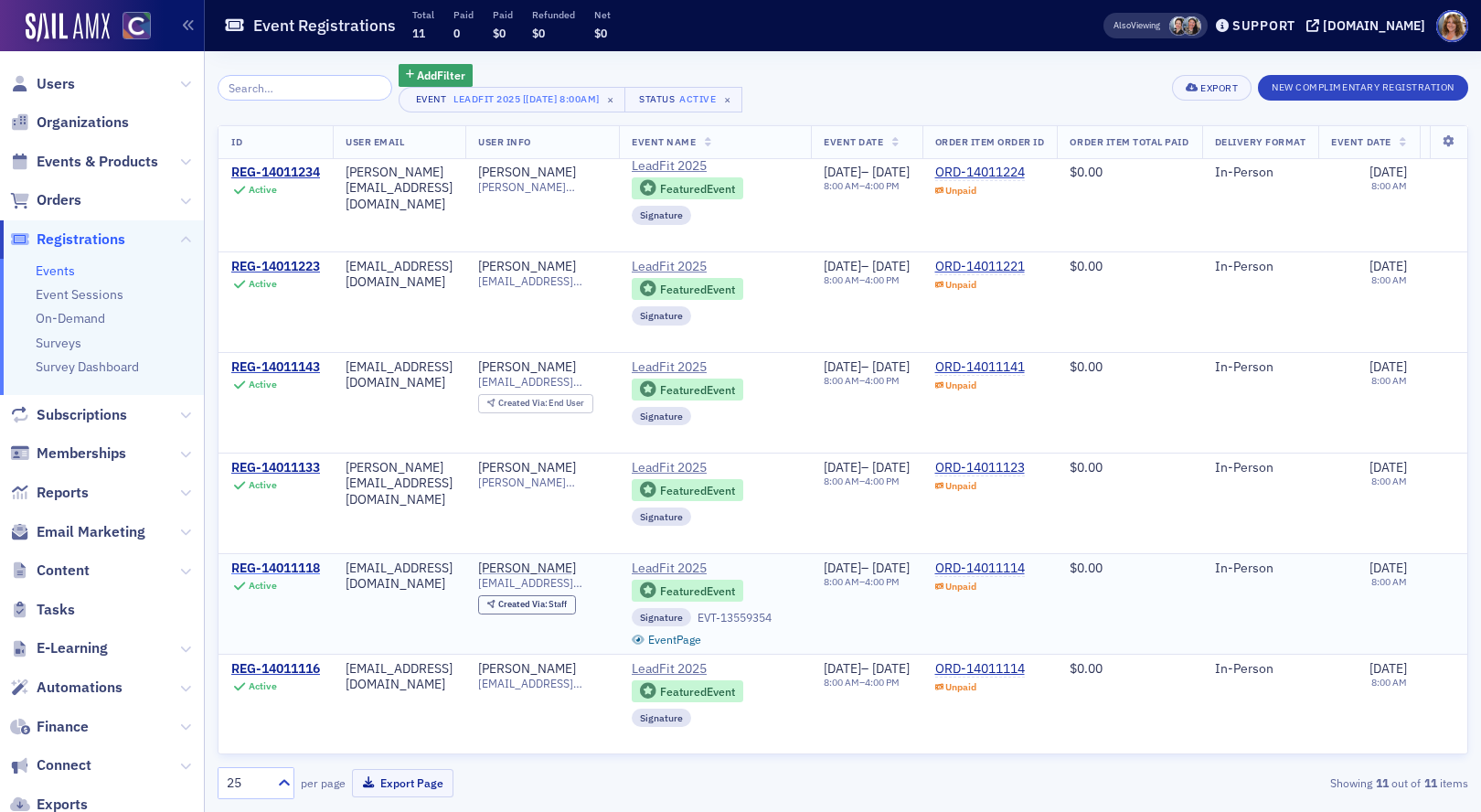
click at [272, 568] on div "REG-14011118" at bounding box center [275, 568] width 88 height 17
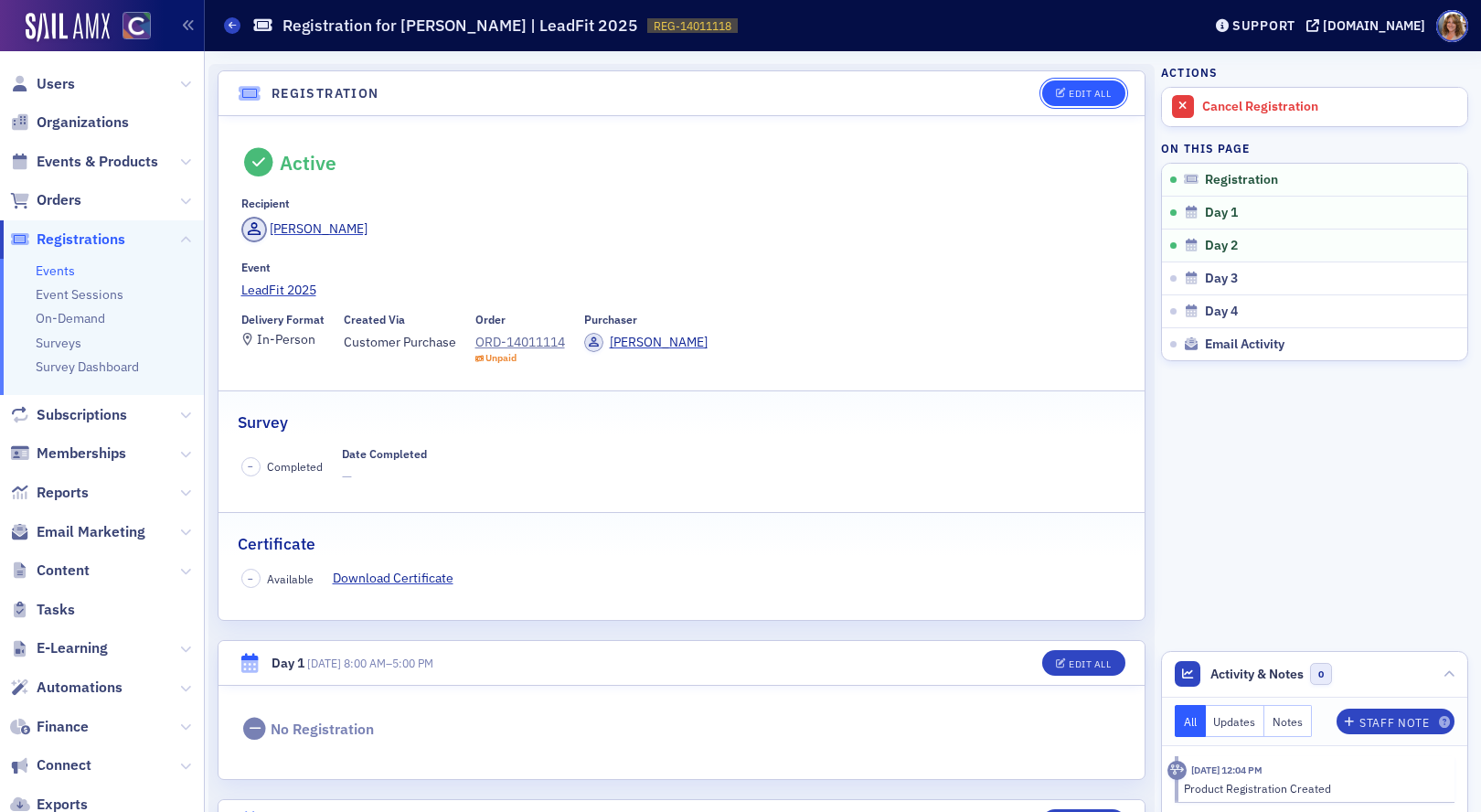
click at [1086, 92] on div "Edit All" at bounding box center [1089, 93] width 42 height 10
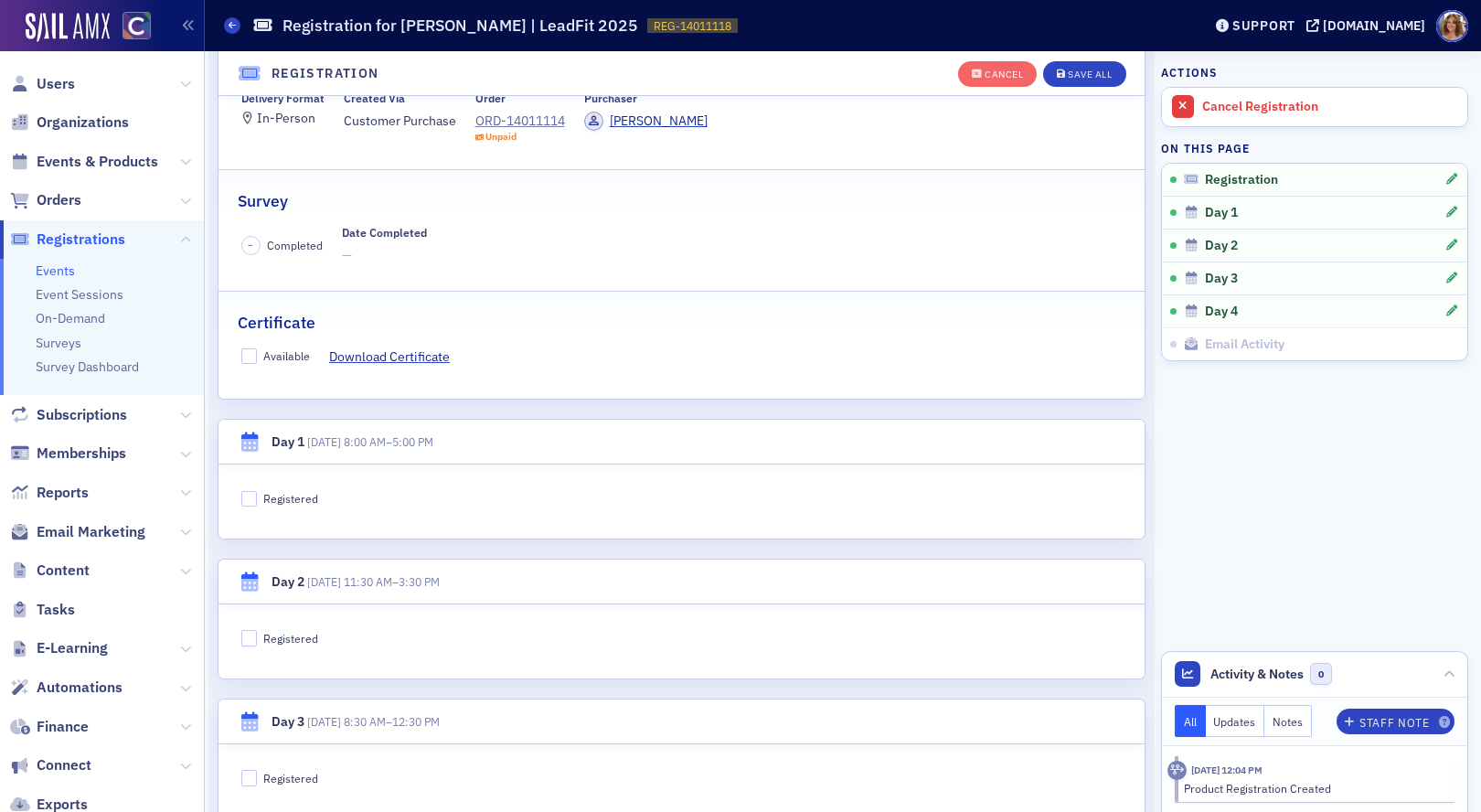
scroll to position [264, 0]
click at [250, 497] on input "Registered" at bounding box center [249, 495] width 17 height 17
checkbox input "true"
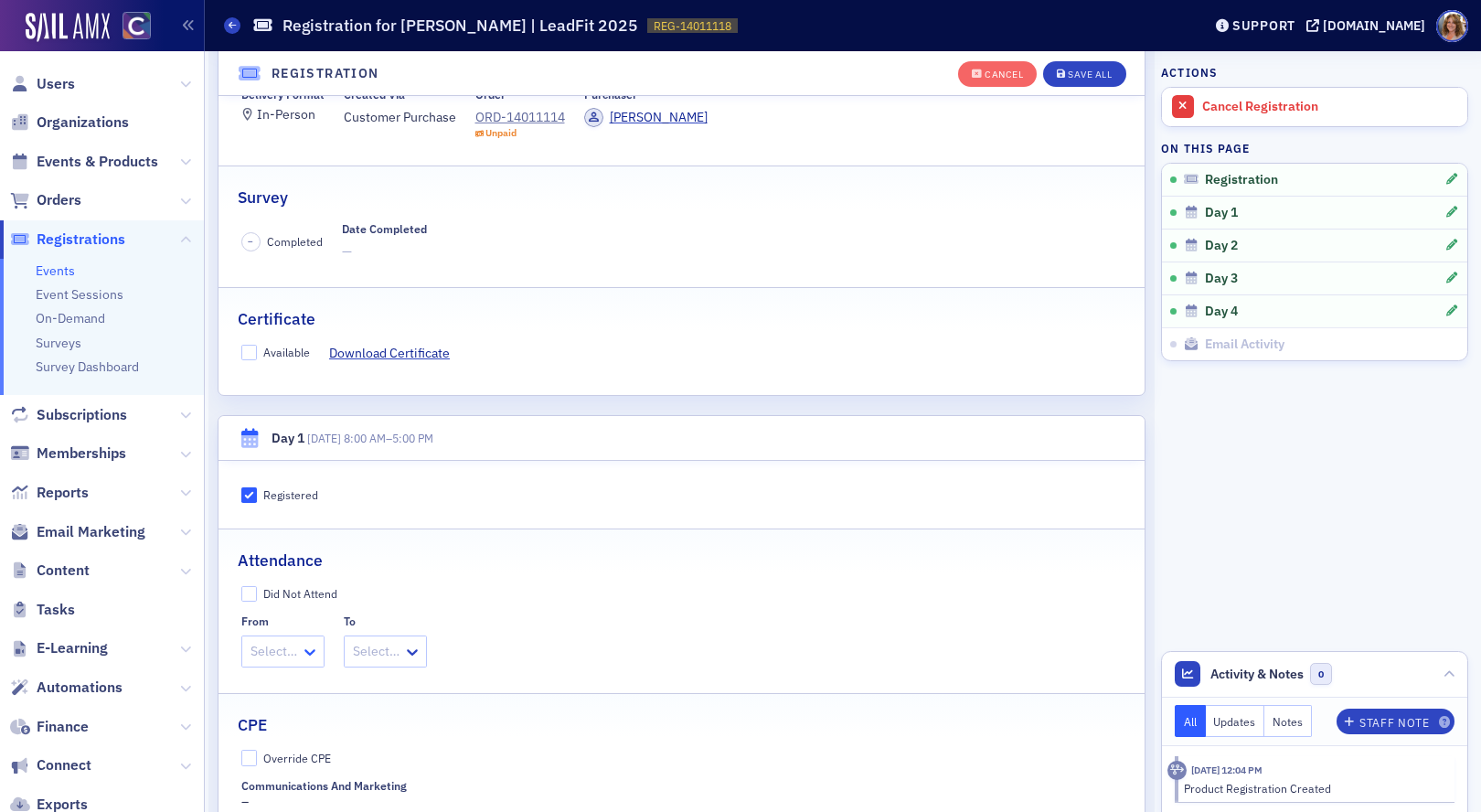
click at [307, 648] on icon at bounding box center [310, 652] width 18 height 18
click at [300, 691] on span "8:00 AM" at bounding box center [276, 691] width 47 height 19
click at [403, 653] on div at bounding box center [393, 651] width 51 height 23
click at [406, 783] on span "5:00 PM" at bounding box center [396, 785] width 46 height 19
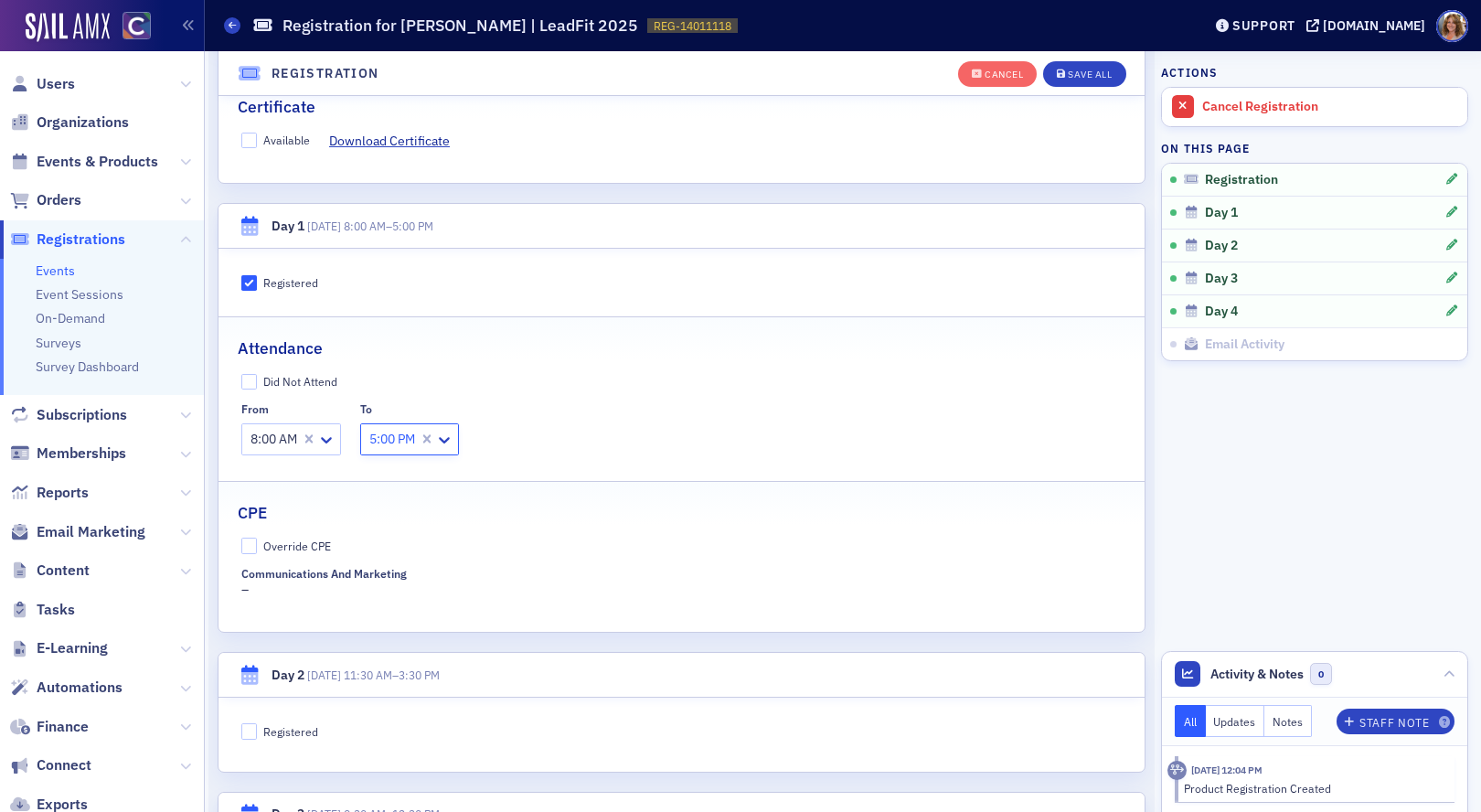
scroll to position [480, 0]
click at [248, 542] on input "Override CPE" at bounding box center [249, 542] width 17 height 17
checkbox input "true"
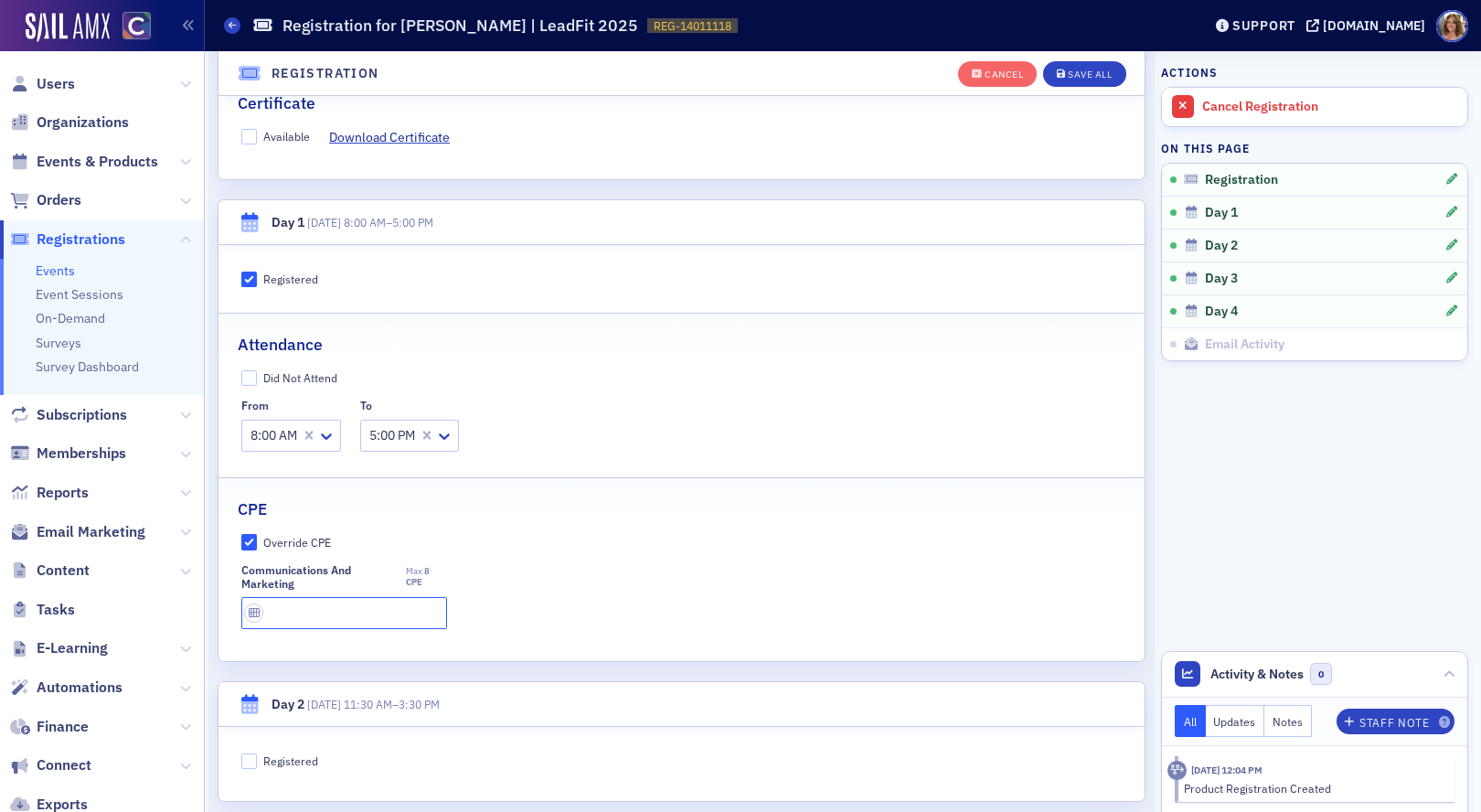
click at [368, 609] on input "text" at bounding box center [344, 613] width 206 height 32
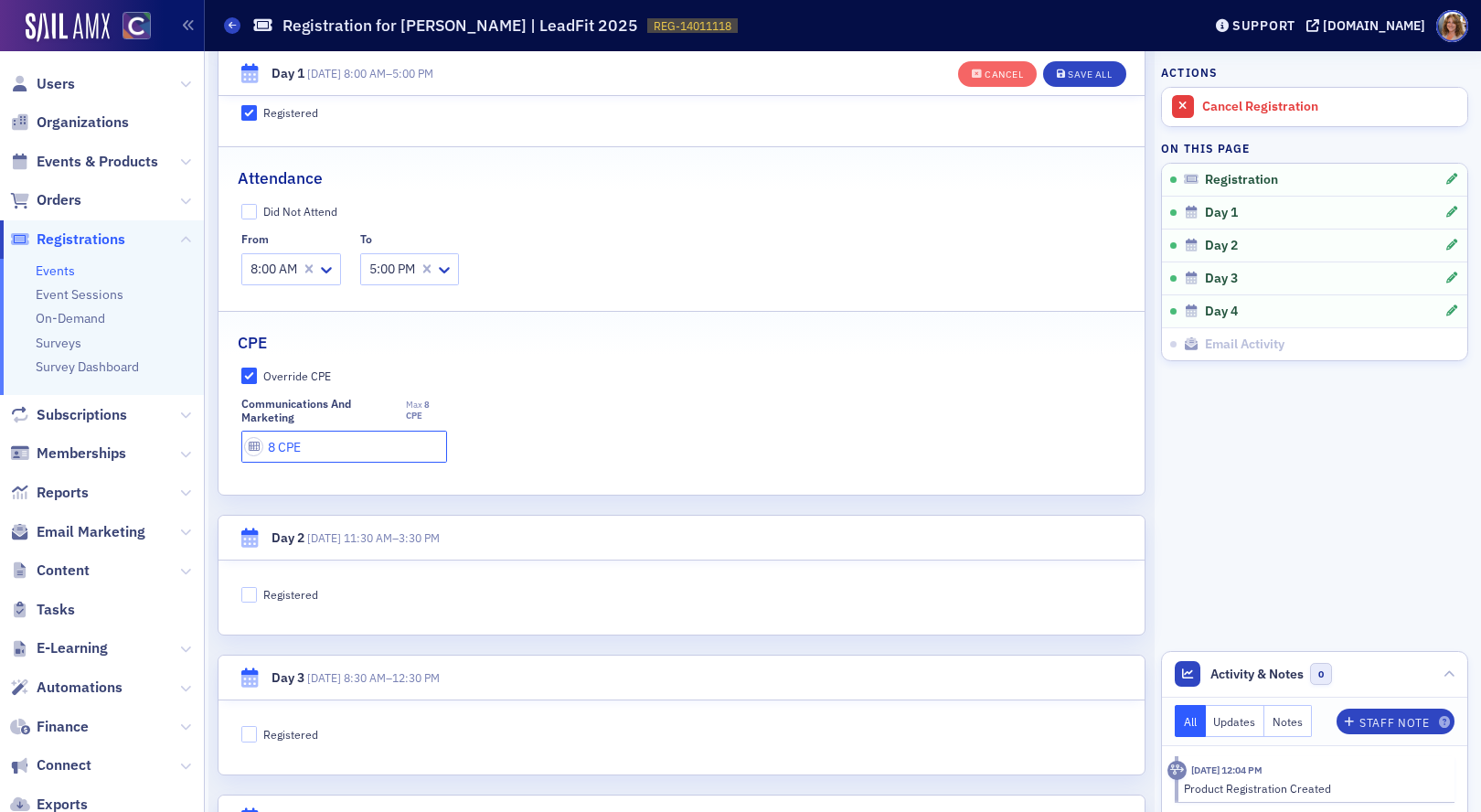
scroll to position [654, 0]
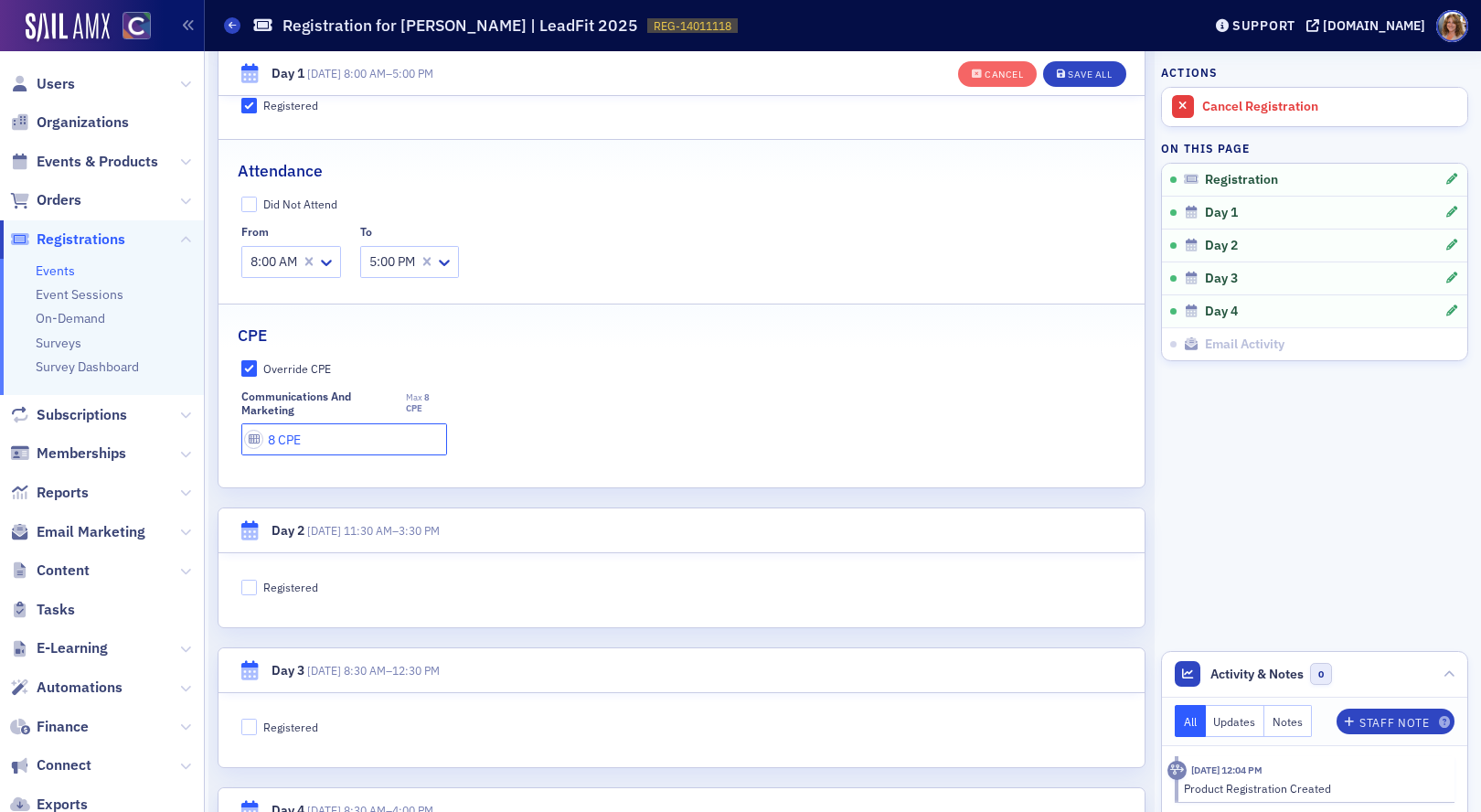
type input "8 CPE"
click at [246, 582] on input "Registered" at bounding box center [249, 587] width 17 height 17
checkbox input "true"
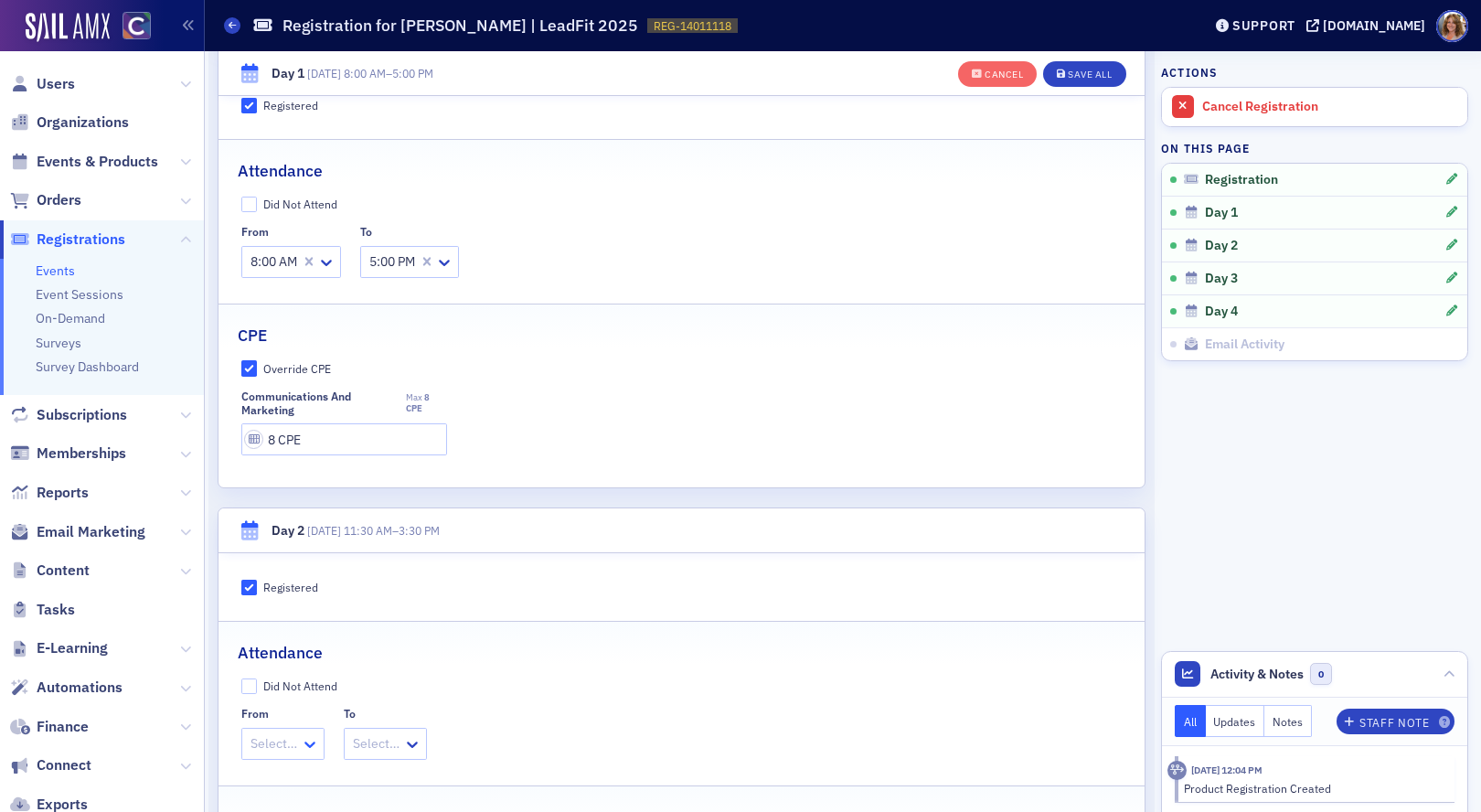
click at [306, 747] on icon at bounding box center [310, 744] width 18 height 18
click at [288, 460] on span "11:30 AM" at bounding box center [280, 465] width 54 height 19
click at [440, 740] on icon at bounding box center [436, 744] width 18 height 18
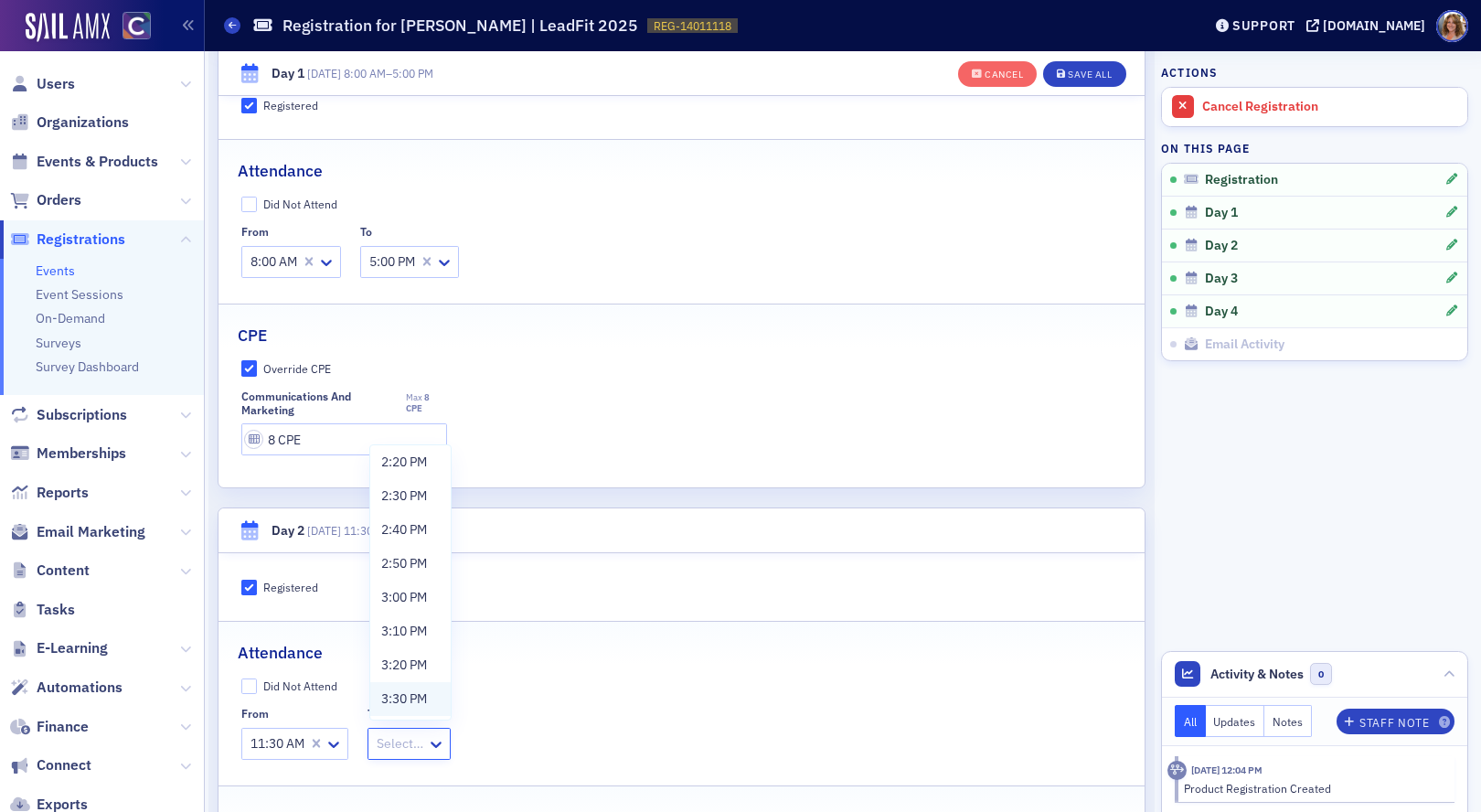
click at [413, 699] on span "3:30 PM" at bounding box center [405, 699] width 46 height 19
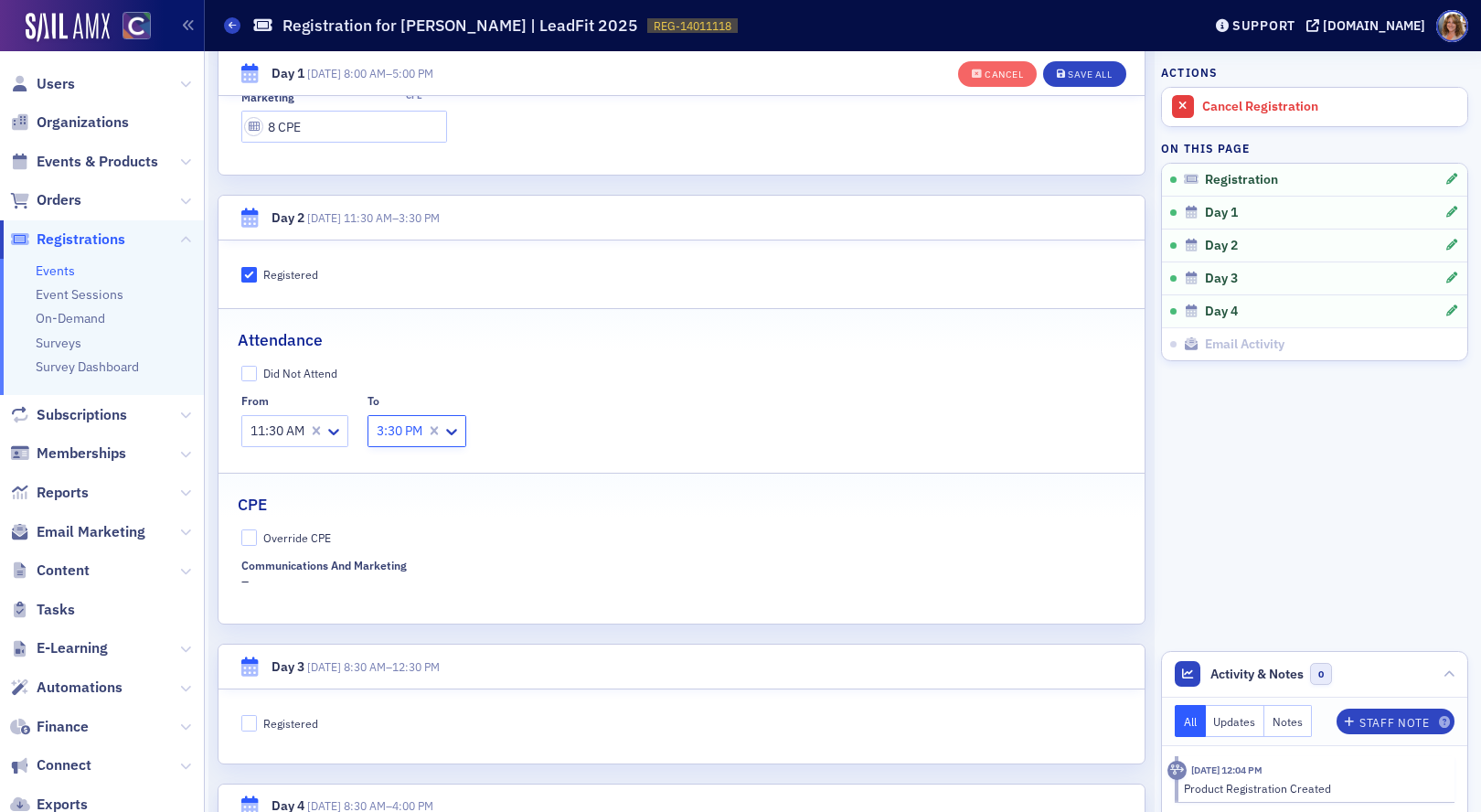
scroll to position [968, 0]
click at [250, 531] on input "Override CPE" at bounding box center [249, 536] width 17 height 17
checkbox input "true"
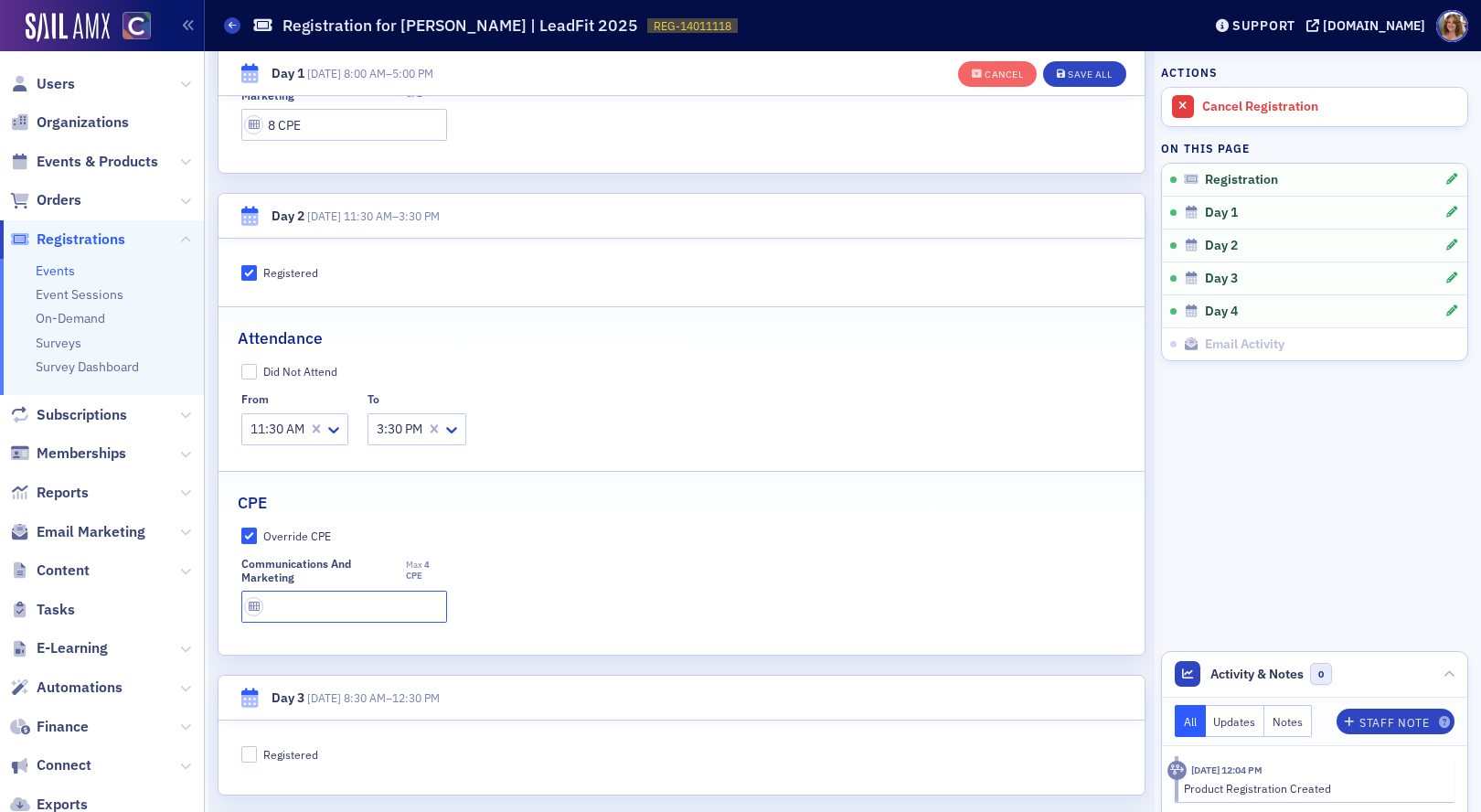
click at [314, 603] on input "text" at bounding box center [344, 606] width 206 height 32
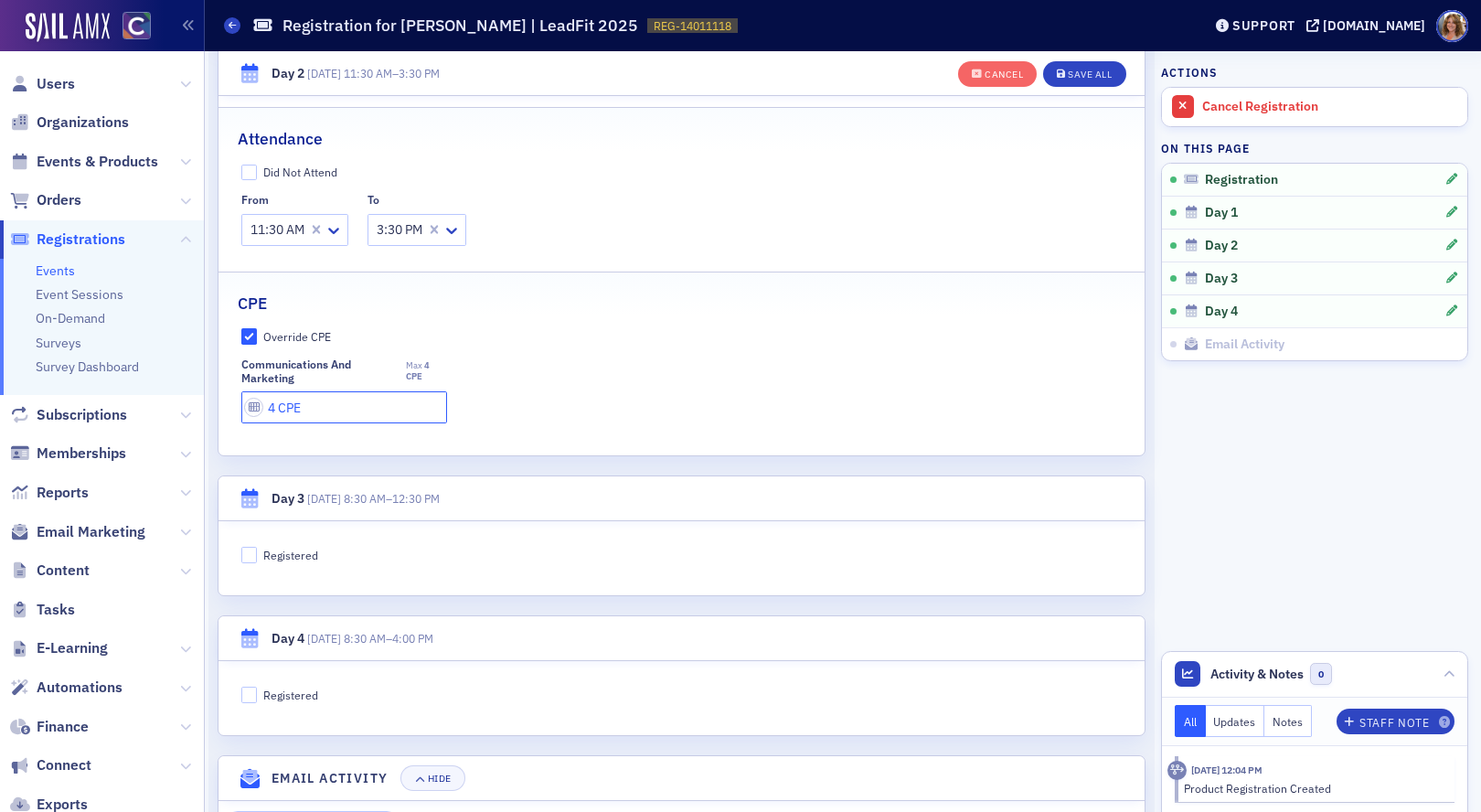
scroll to position [1200, 0]
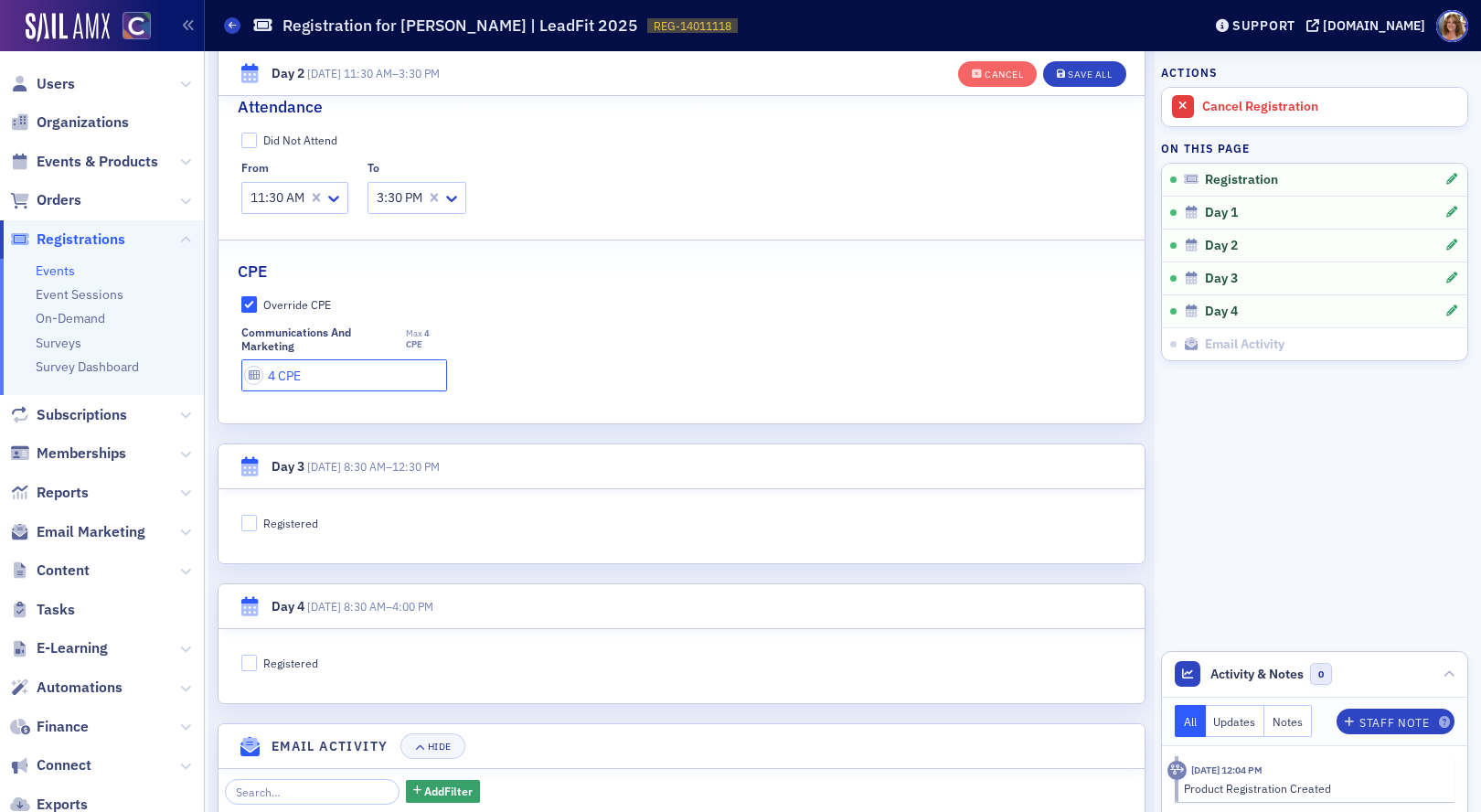
type input "4 CPE"
click at [249, 523] on input "Registered" at bounding box center [249, 523] width 17 height 17
checkbox input "true"
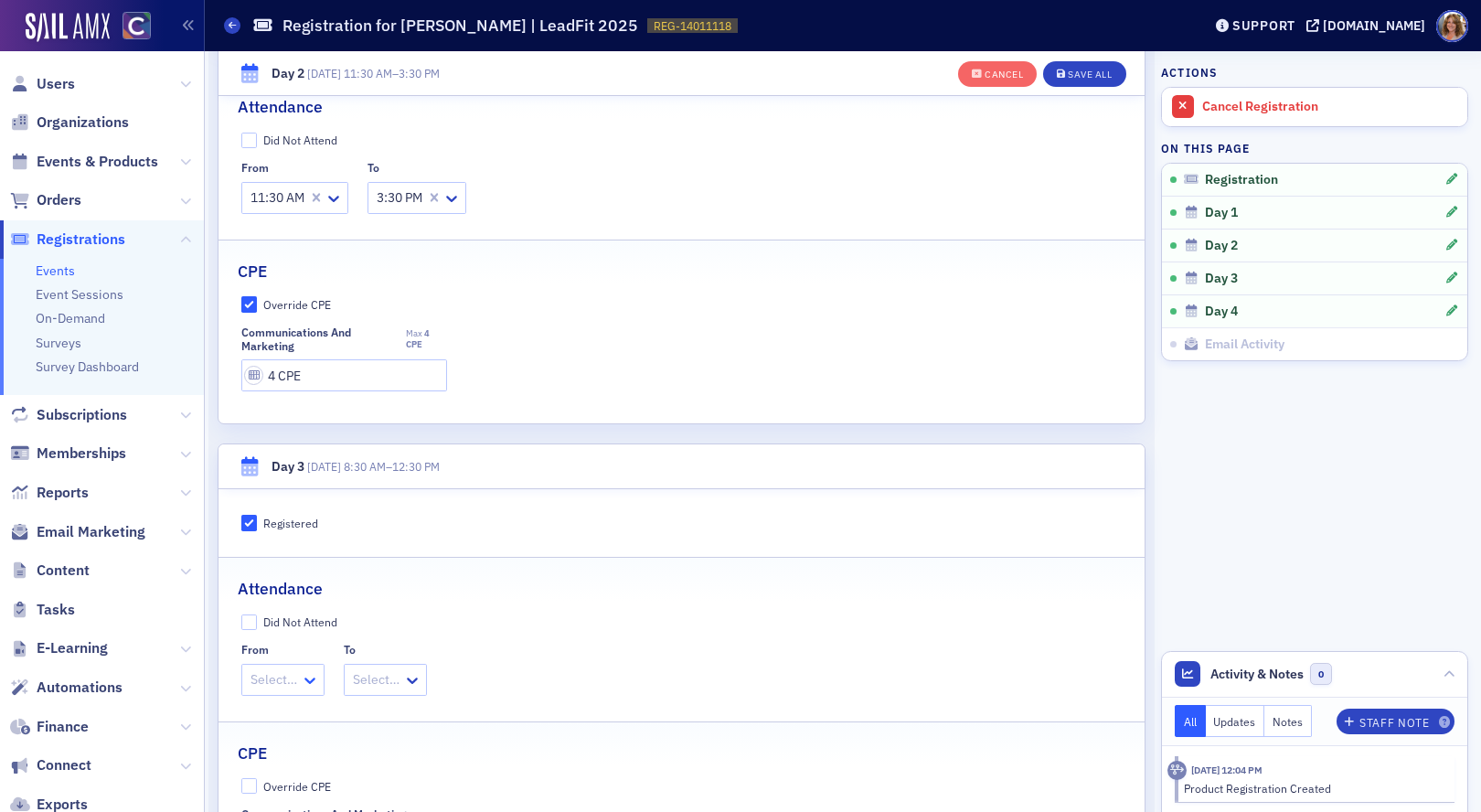
click at [306, 686] on icon at bounding box center [310, 680] width 18 height 18
click at [298, 390] on span "8:30 AM" at bounding box center [276, 391] width 47 height 19
click at [407, 682] on div at bounding box center [393, 679] width 51 height 23
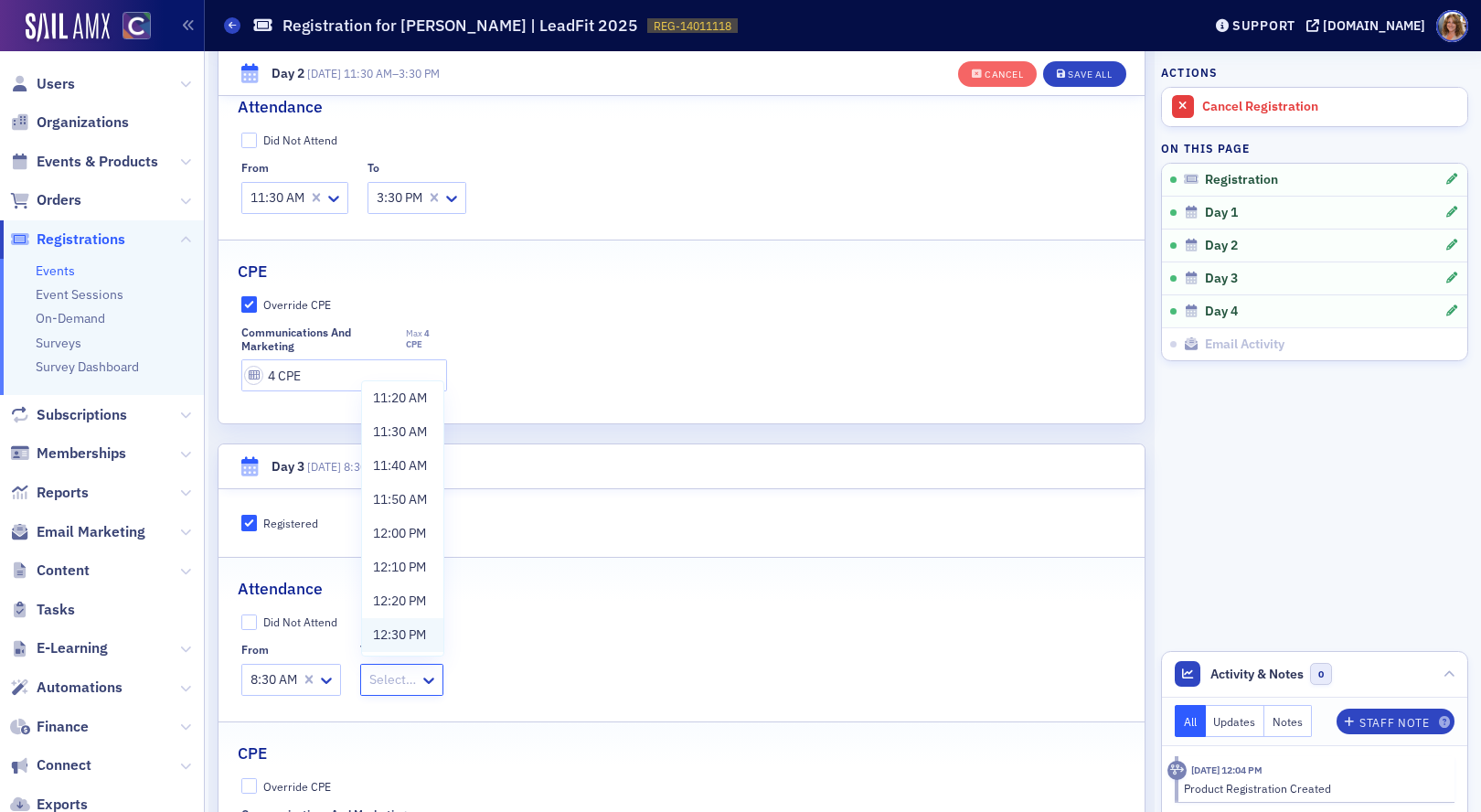
click at [408, 633] on span "12:30 PM" at bounding box center [399, 634] width 53 height 19
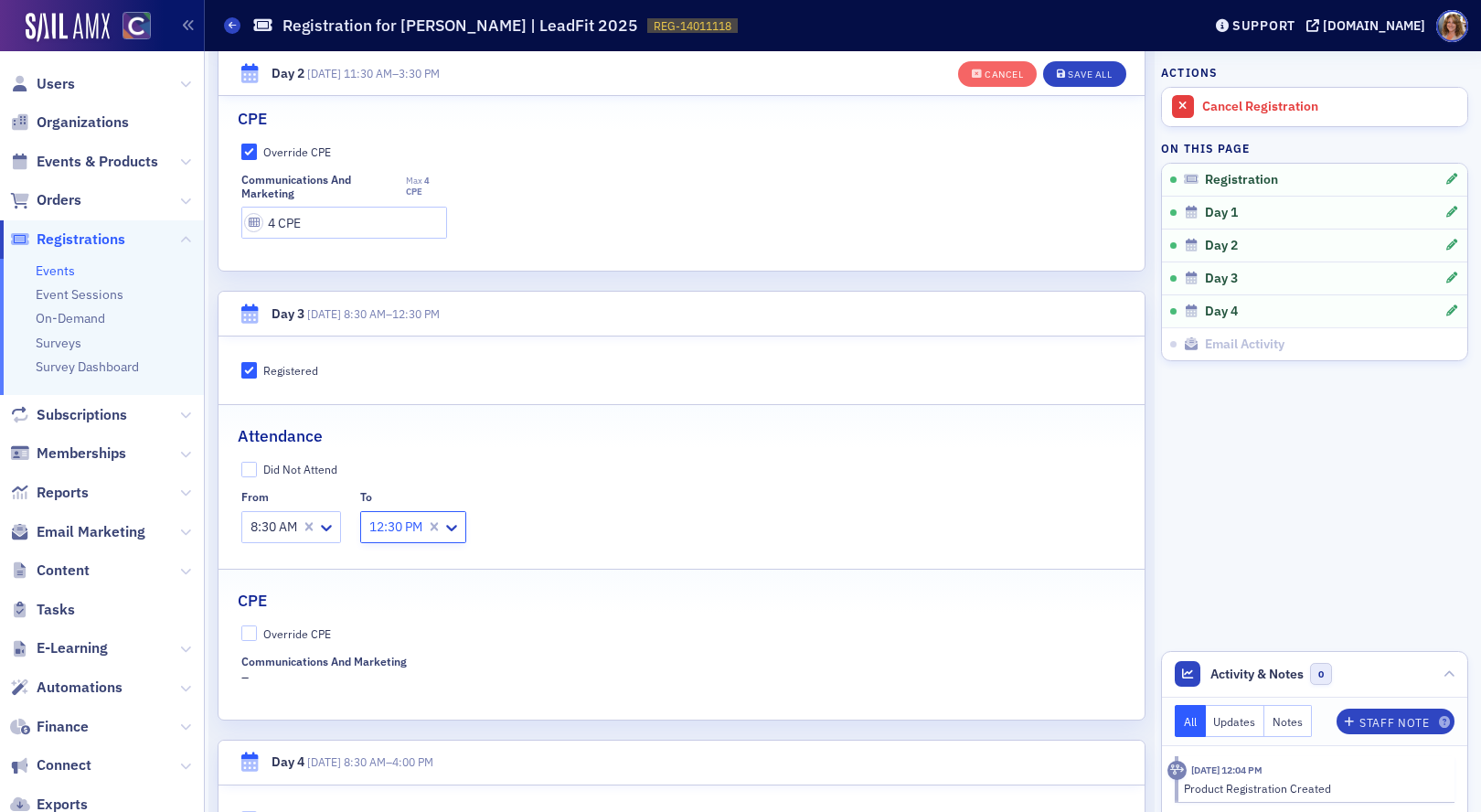
scroll to position [1370, 0]
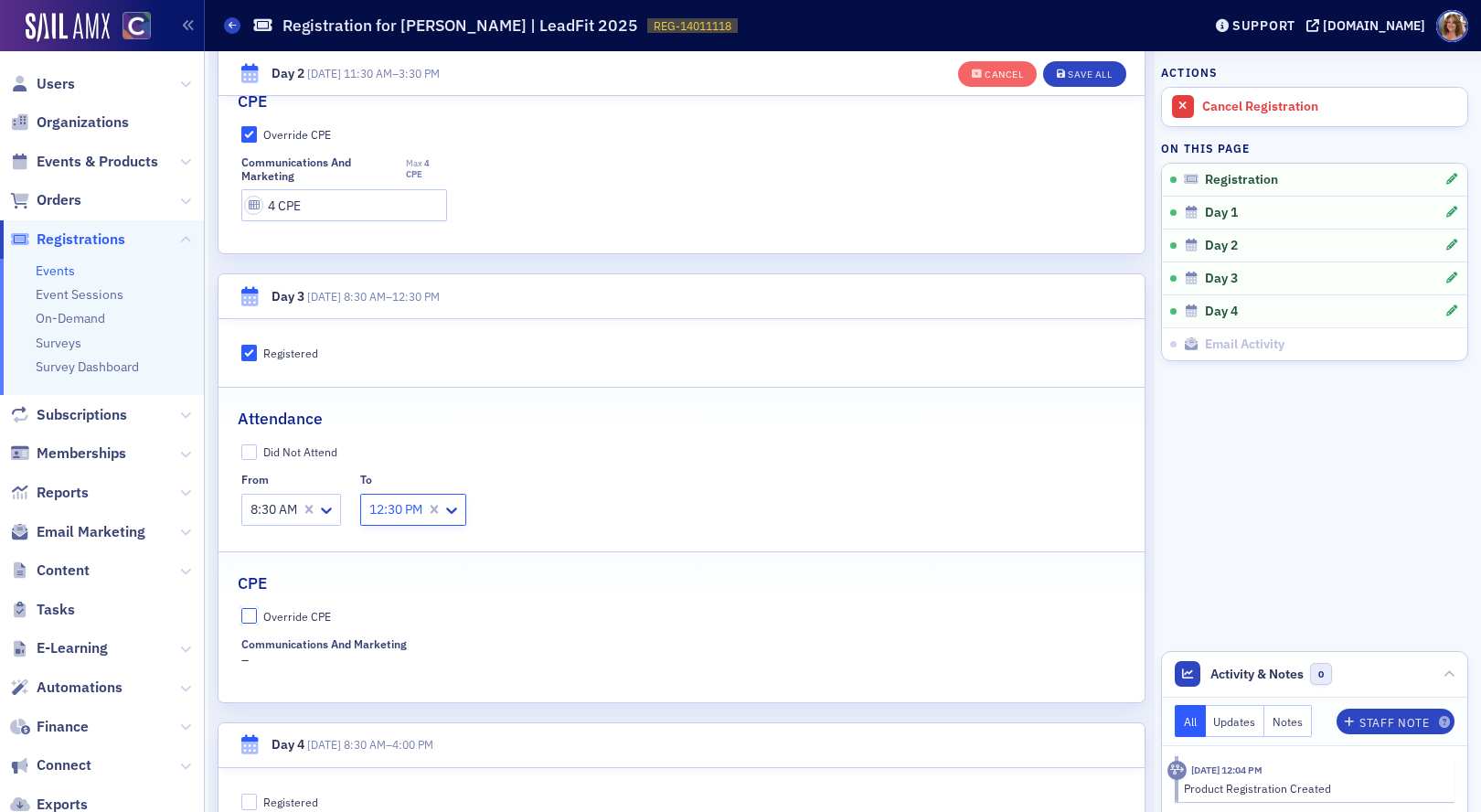
click at [251, 614] on input "Override CPE" at bounding box center [249, 616] width 17 height 17
checkbox input "true"
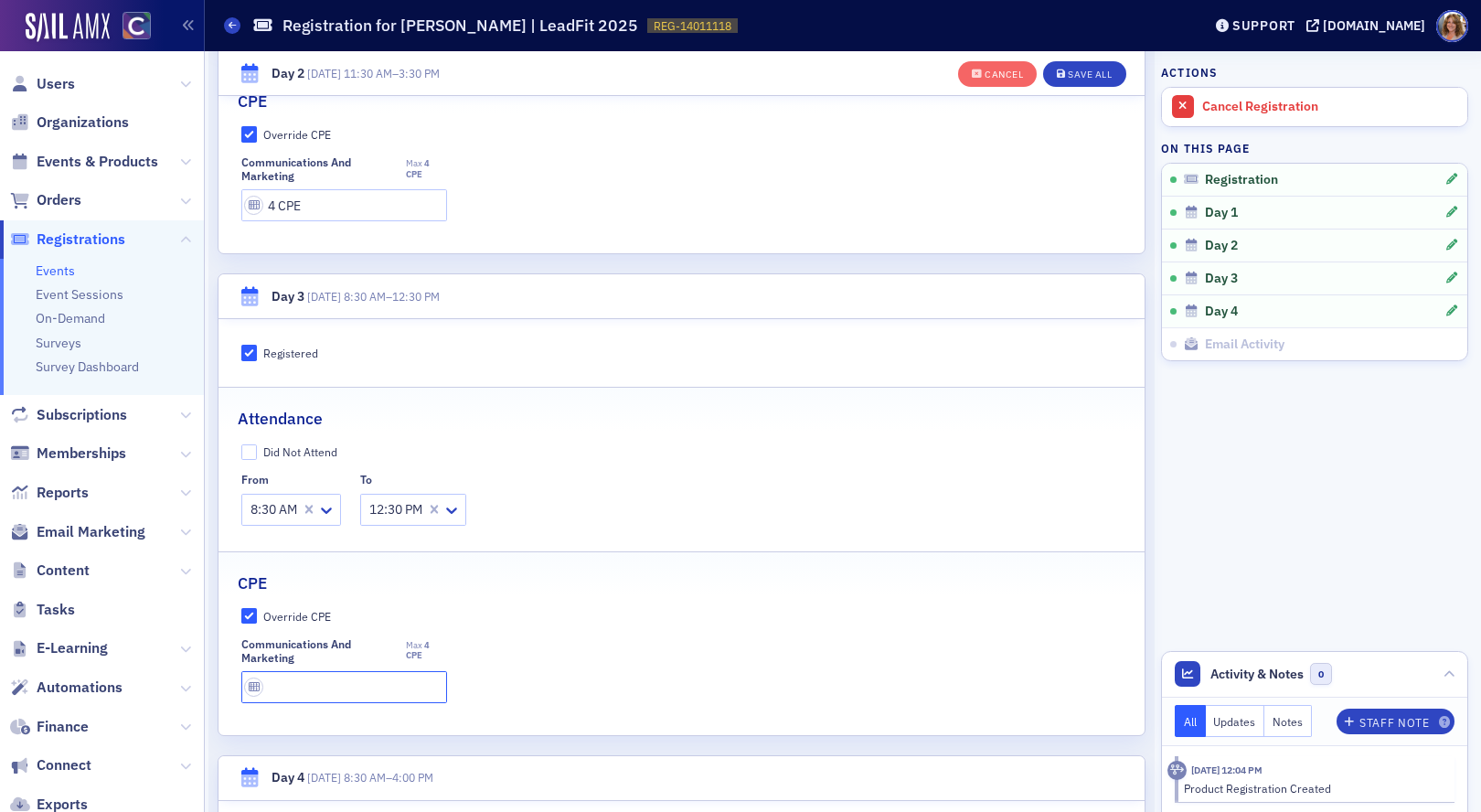
click at [366, 686] on input "text" at bounding box center [344, 687] width 206 height 32
type input "4 CPE"
click at [1092, 72] on div "Save All" at bounding box center [1089, 75] width 44 height 10
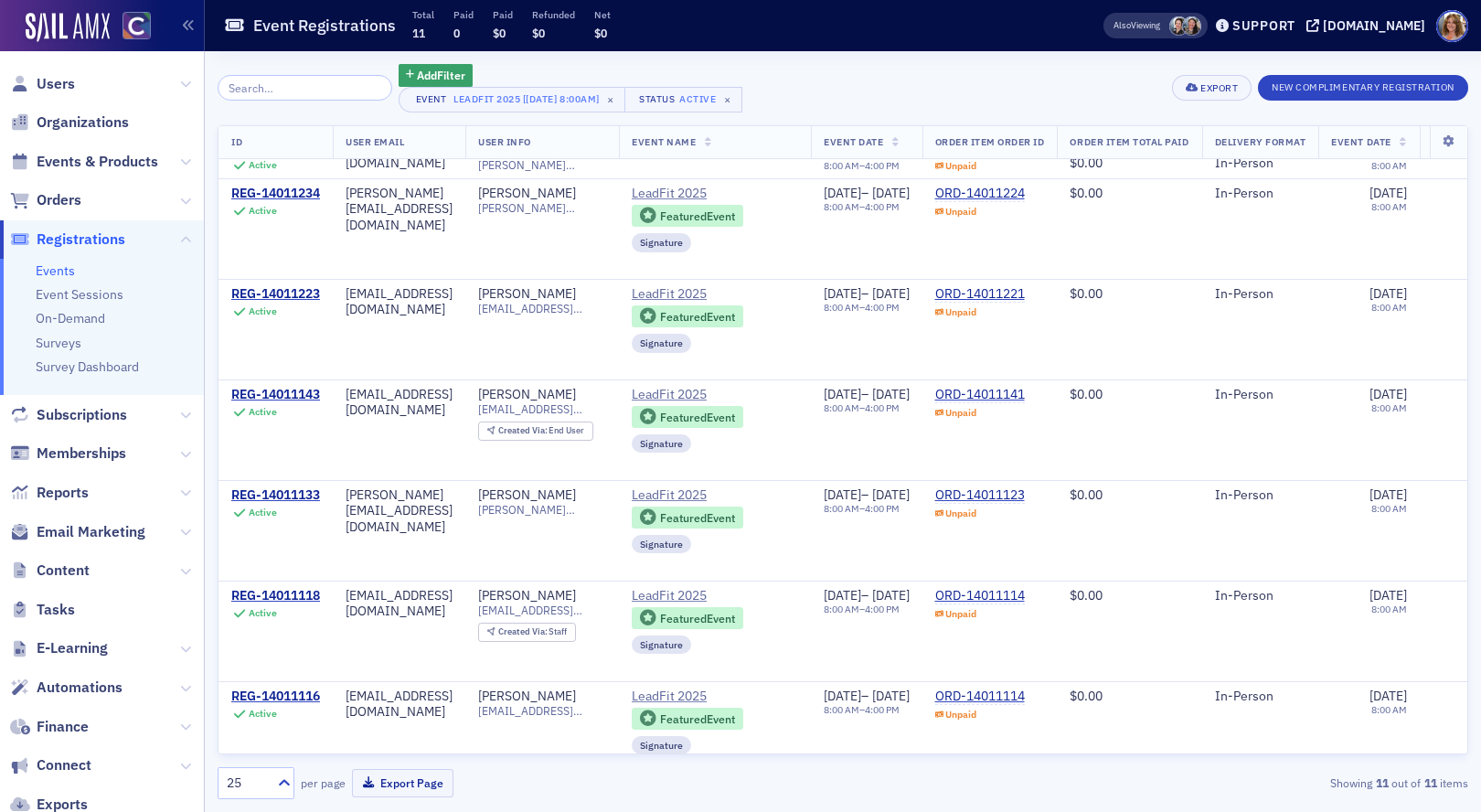
scroll to position [510, 0]
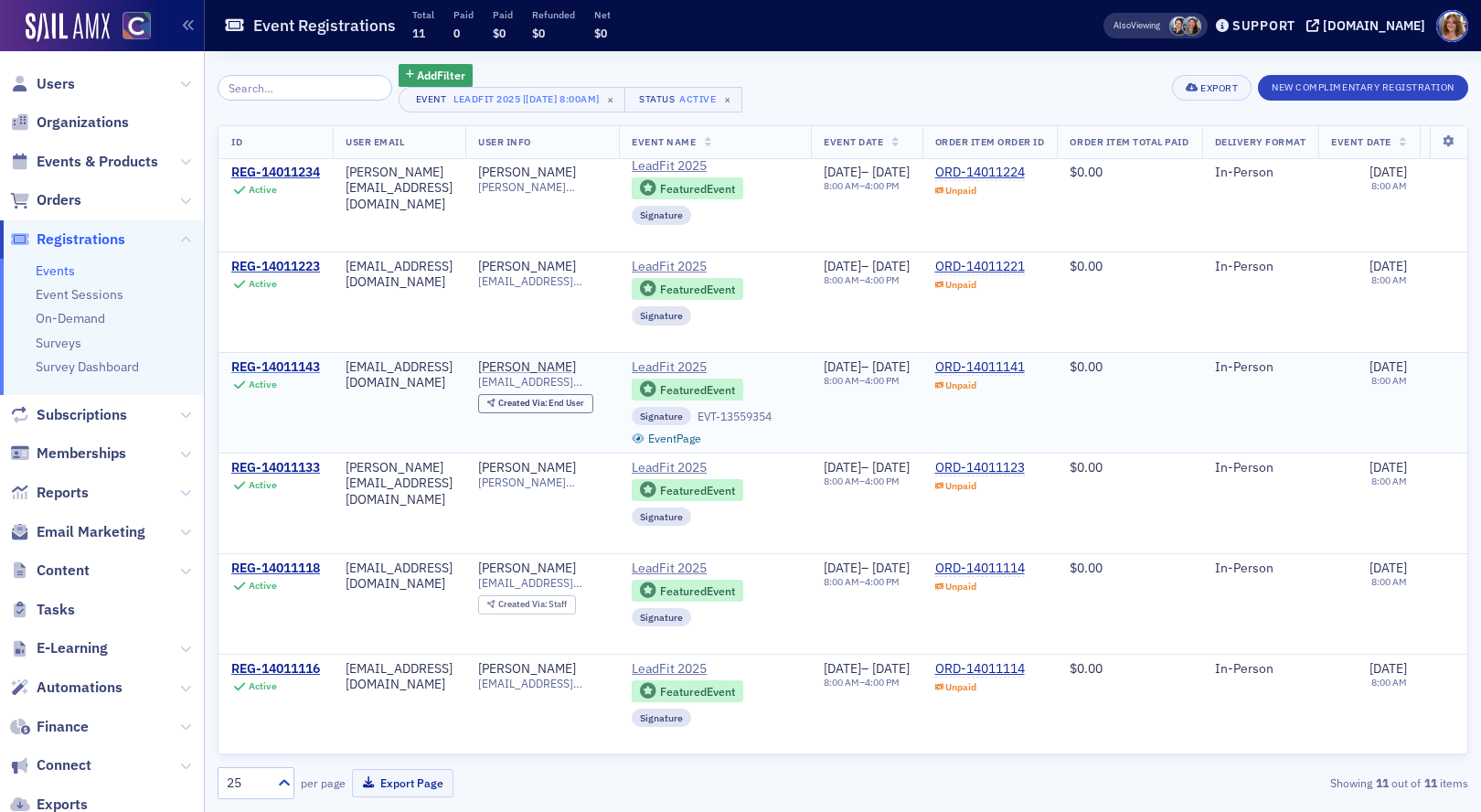
click at [267, 368] on div "REG-14011143" at bounding box center [275, 368] width 88 height 17
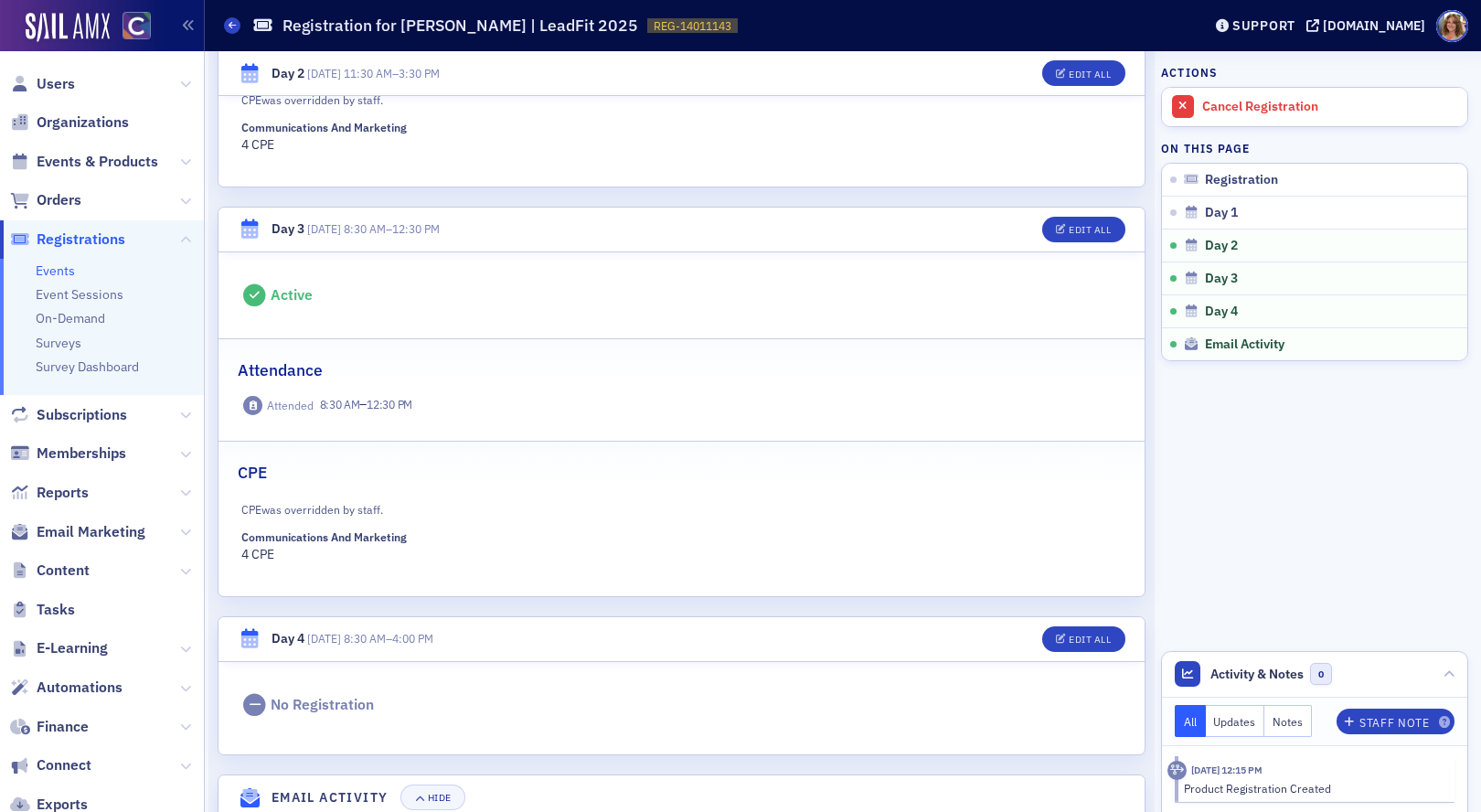
scroll to position [1260, 0]
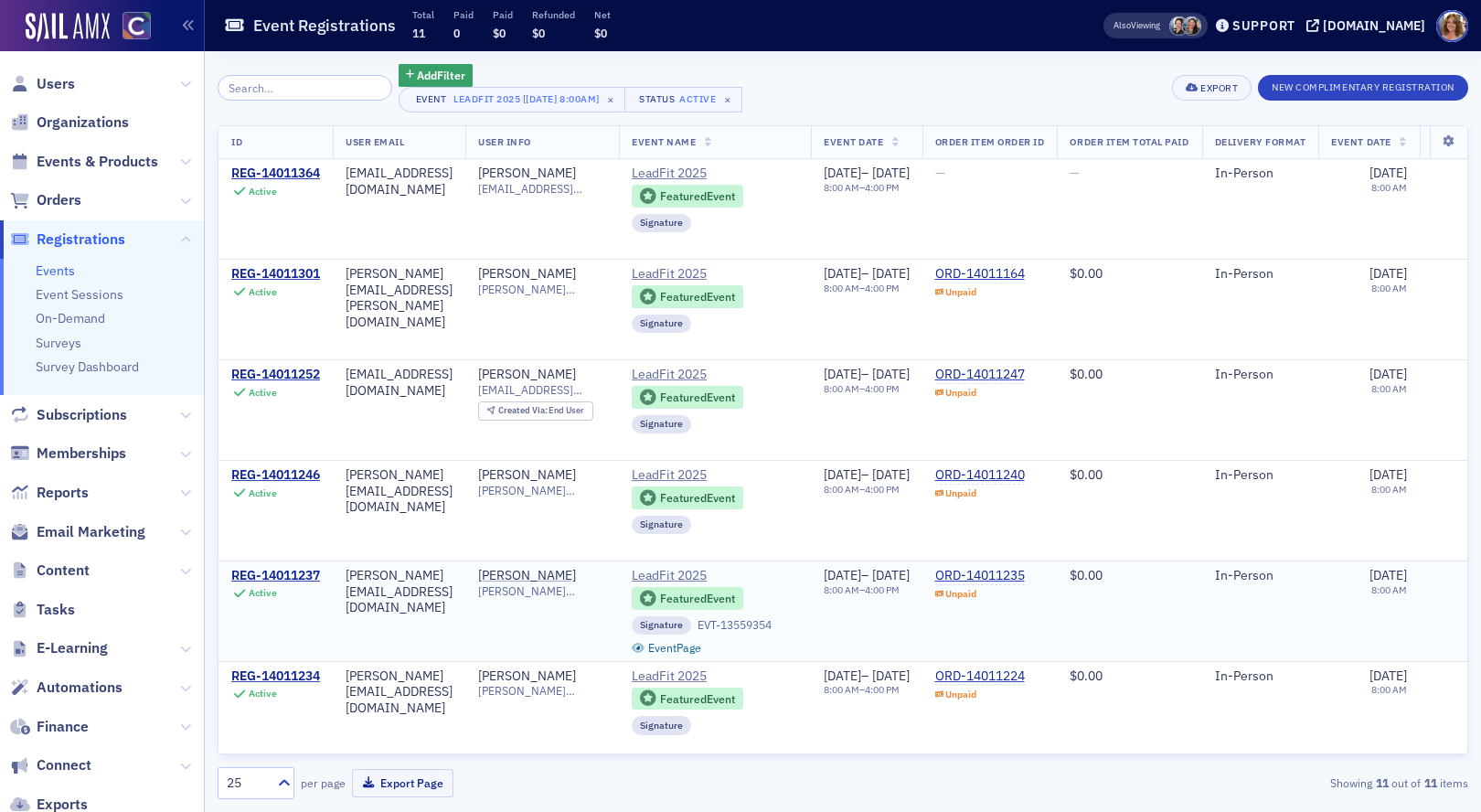
scroll to position [510, 0]
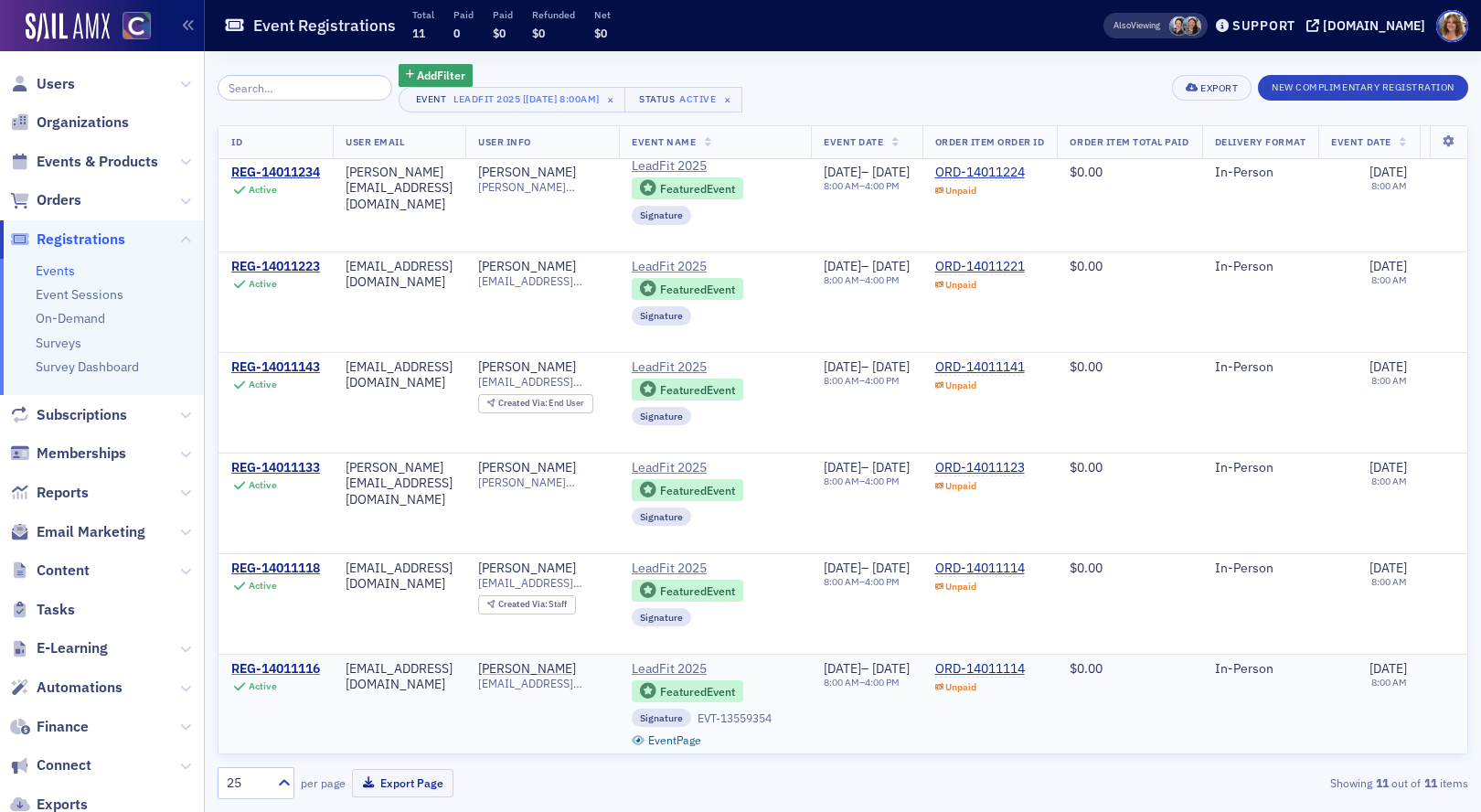
click at [279, 670] on div "REG-14011116" at bounding box center [275, 669] width 88 height 17
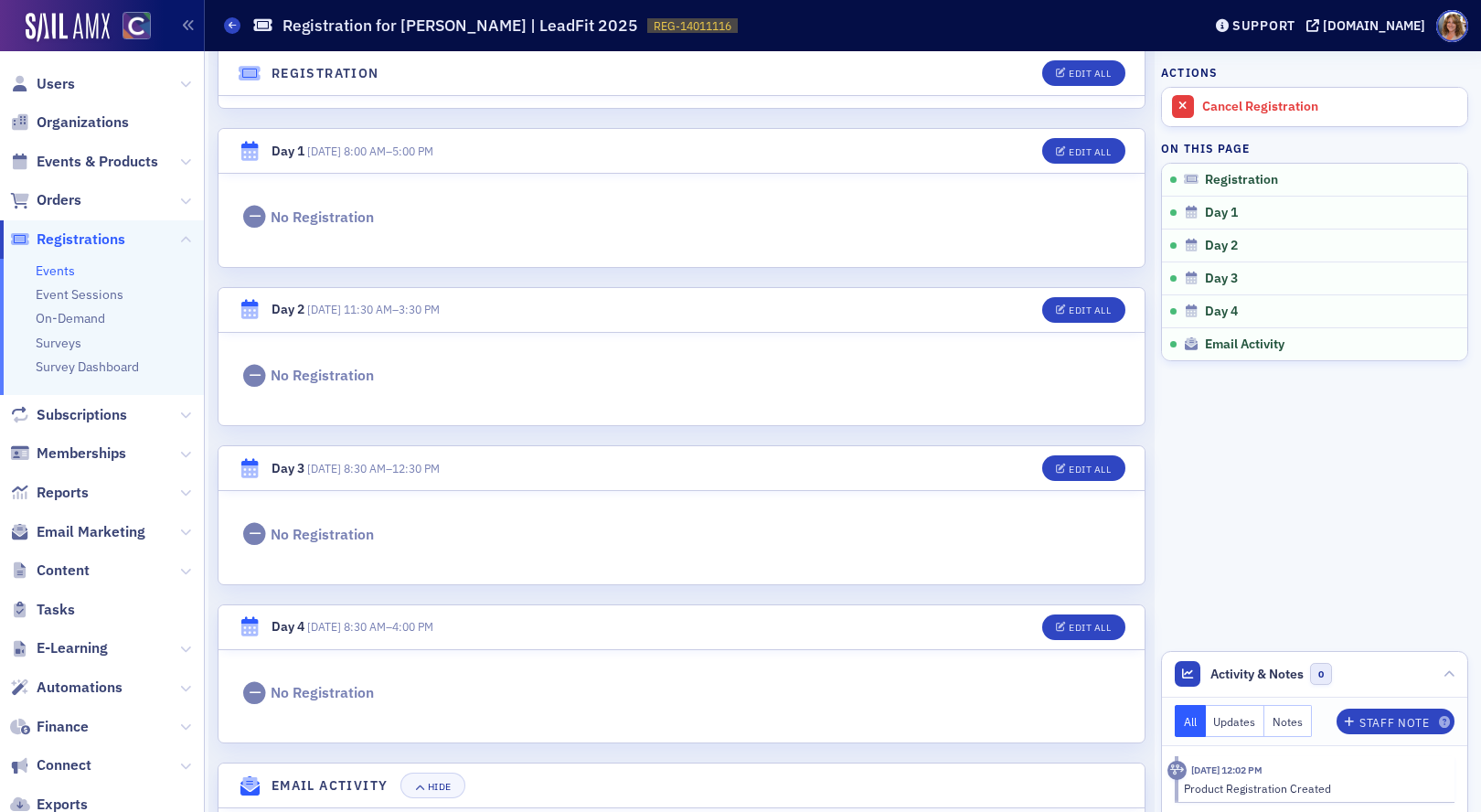
scroll to position [510, 0]
click at [1091, 70] on div "Edit All" at bounding box center [1089, 74] width 42 height 10
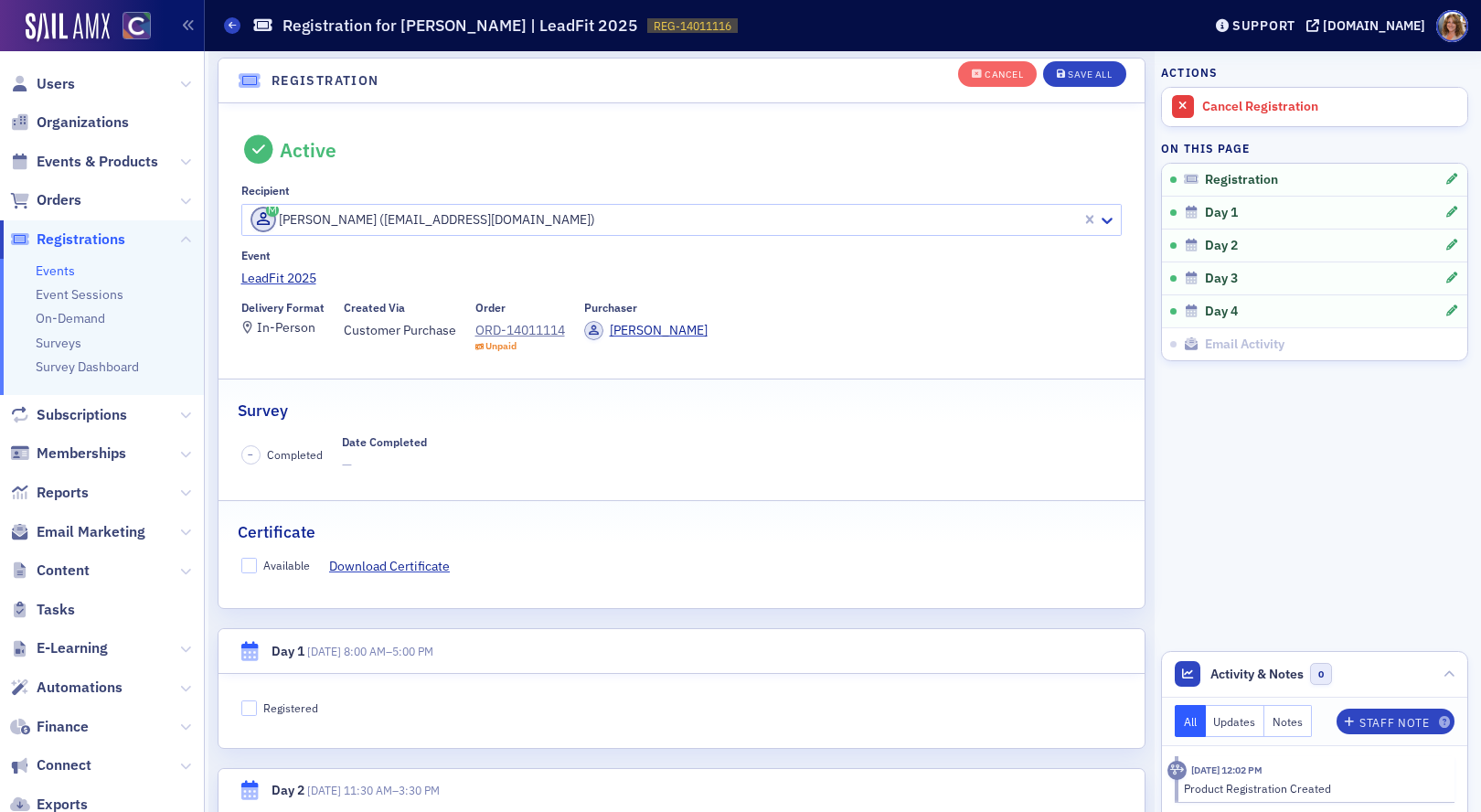
scroll to position [49, 0]
click at [248, 714] on input "Registered" at bounding box center [249, 711] width 17 height 17
checkbox input "true"
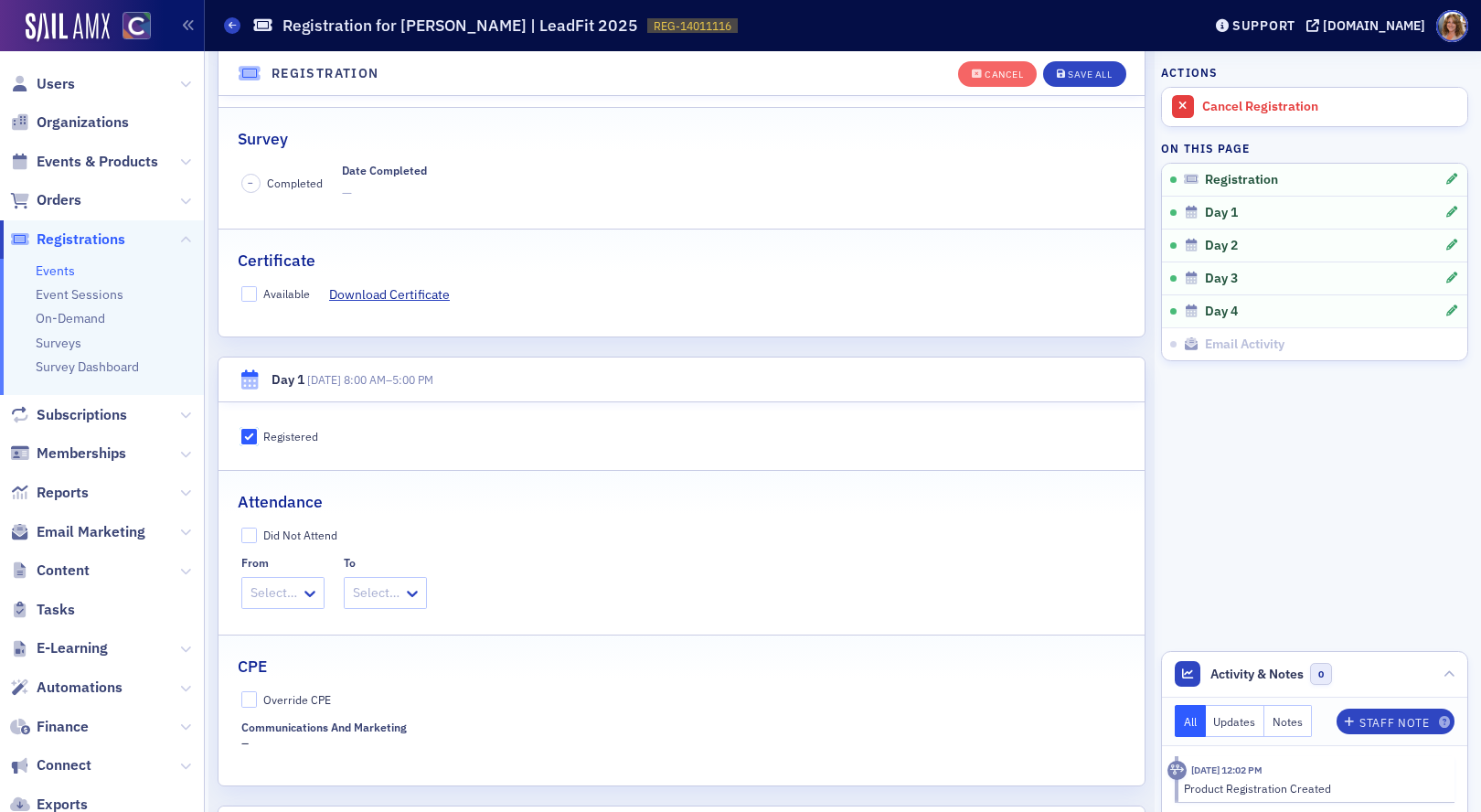
scroll to position [330, 0]
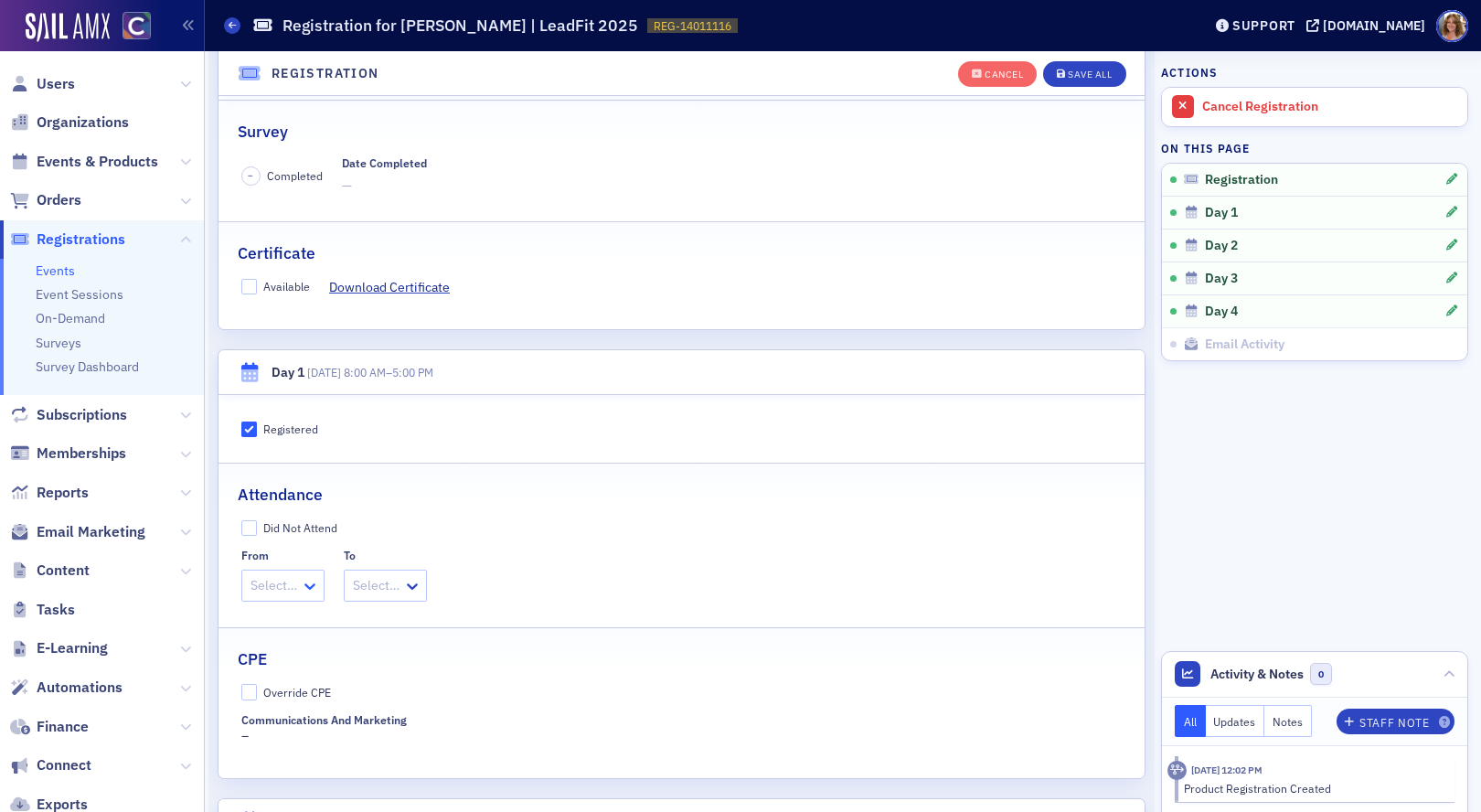
click at [305, 583] on icon at bounding box center [310, 585] width 18 height 18
click at [295, 620] on span "8:00 AM" at bounding box center [276, 625] width 47 height 19
click at [431, 580] on icon at bounding box center [428, 585] width 18 height 18
click at [401, 782] on span "5:00 PM" at bounding box center [396, 785] width 46 height 19
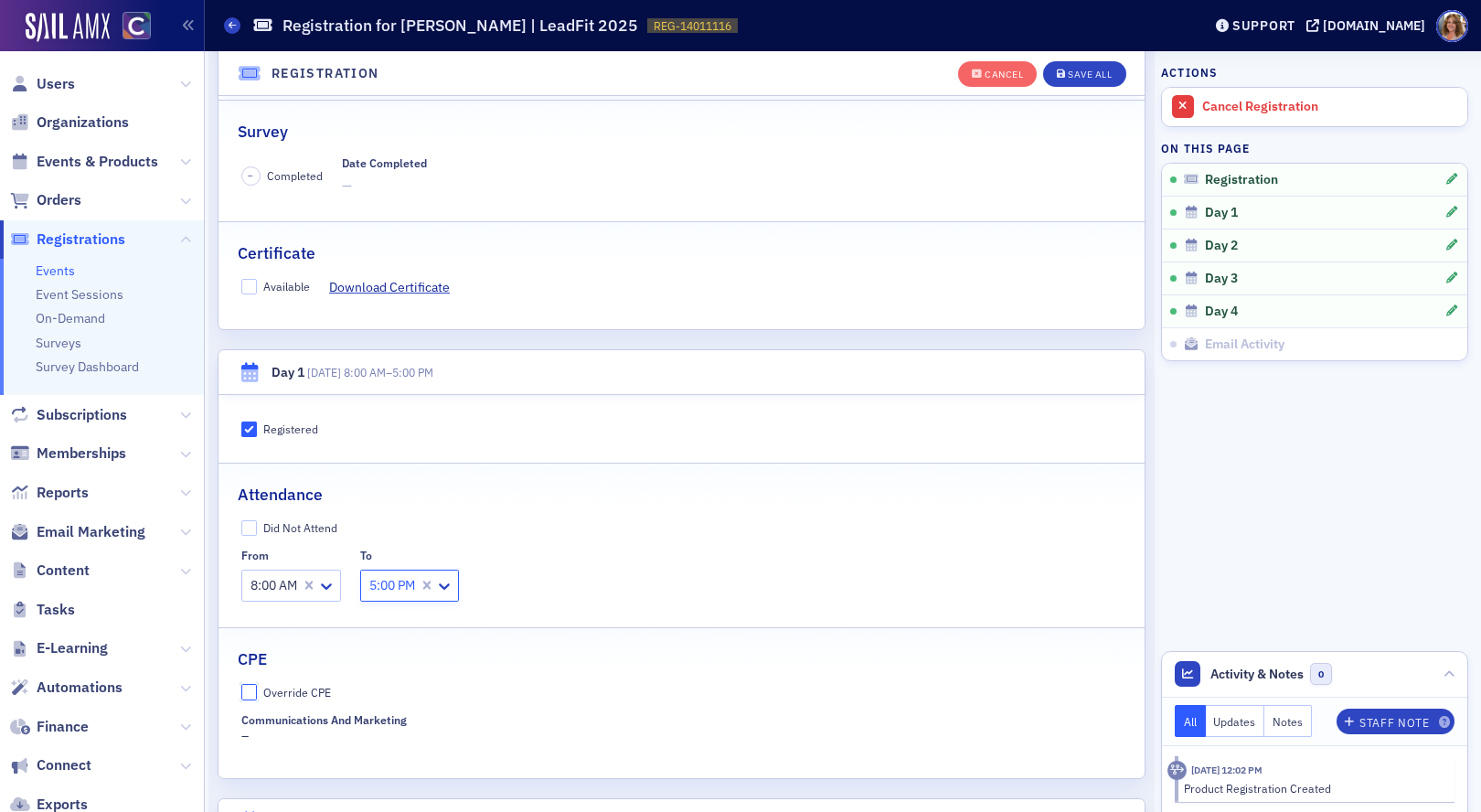
click at [247, 696] on input "Override CPE" at bounding box center [249, 692] width 17 height 17
checkbox input "true"
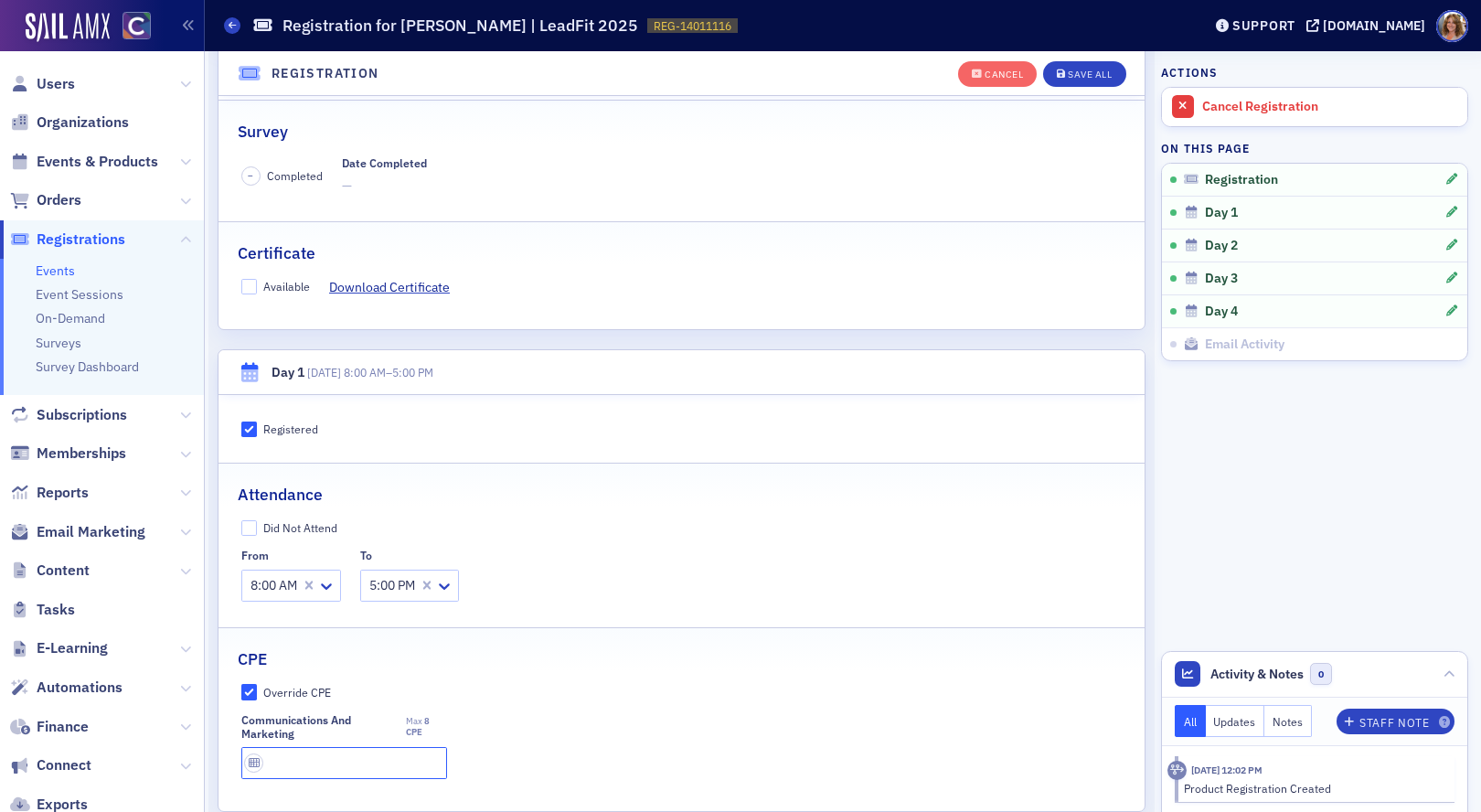
click at [351, 768] on input "text" at bounding box center [344, 763] width 206 height 32
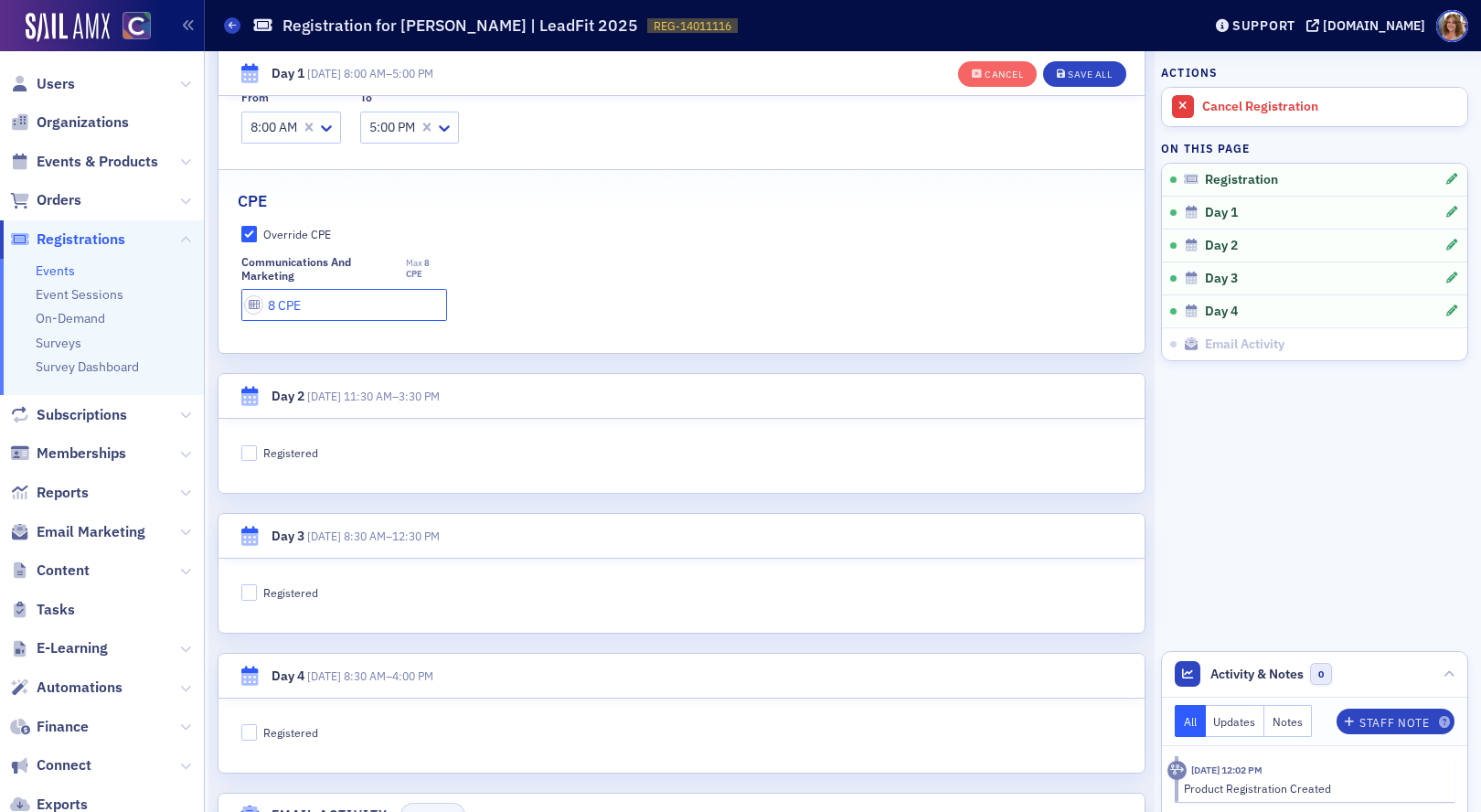
scroll to position [791, 0]
type input "8 CPE"
click at [246, 587] on input "Registered" at bounding box center [249, 589] width 17 height 17
checkbox input "true"
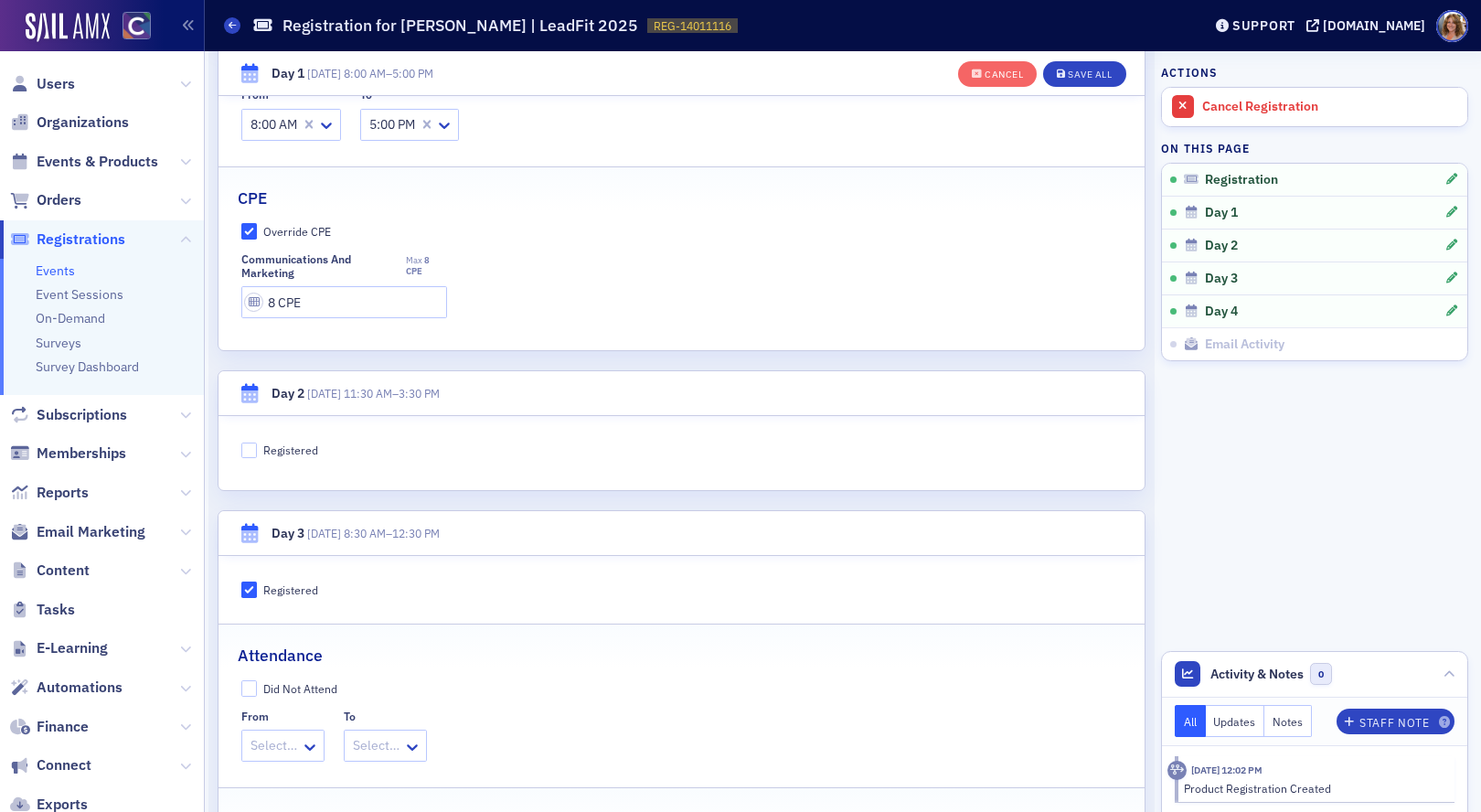
click at [285, 745] on div at bounding box center [273, 745] width 51 height 23
click at [287, 456] on span "8:30 AM" at bounding box center [276, 456] width 47 height 19
click at [417, 747] on div at bounding box center [393, 745] width 51 height 23
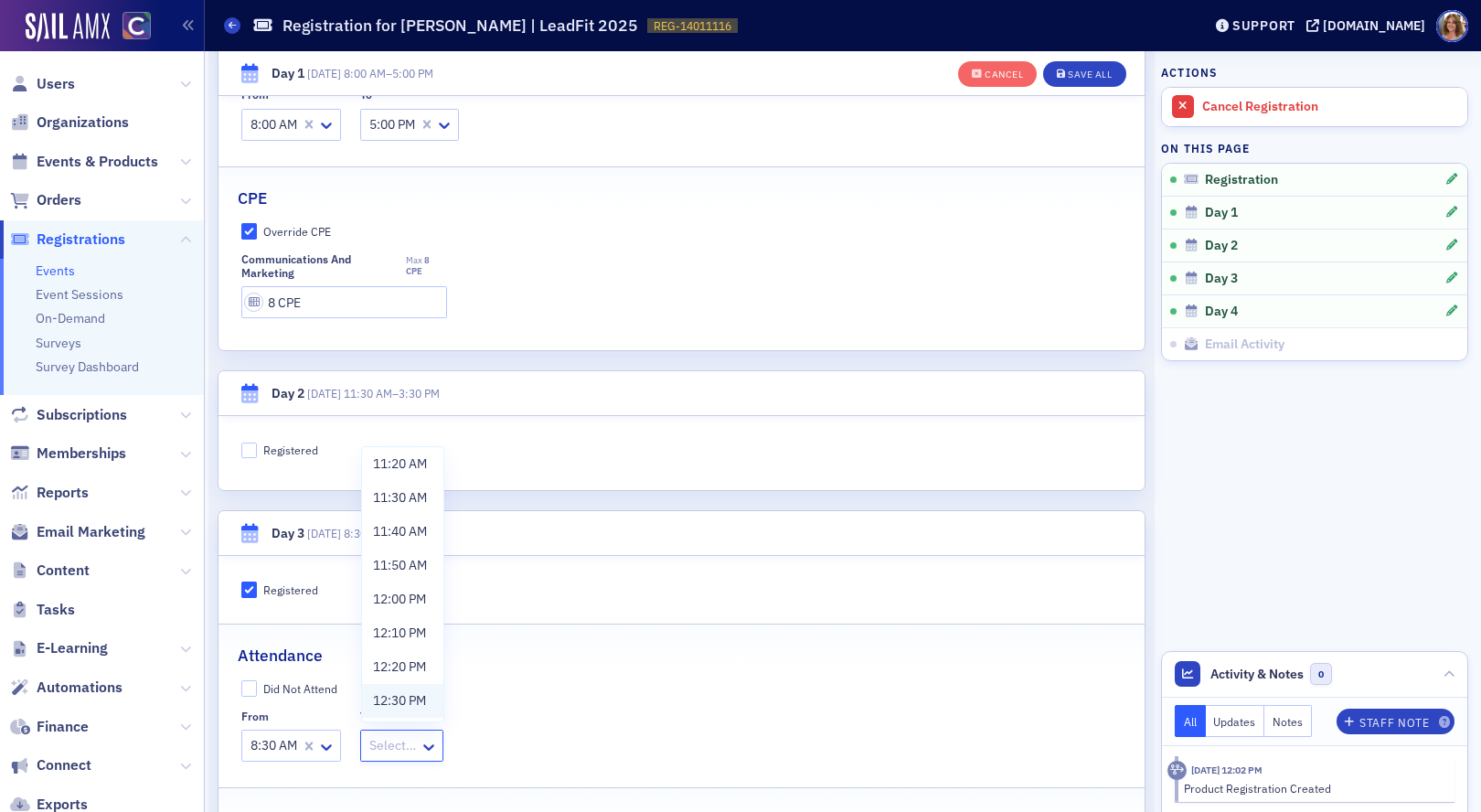
click at [402, 702] on span "12:30 PM" at bounding box center [399, 700] width 53 height 19
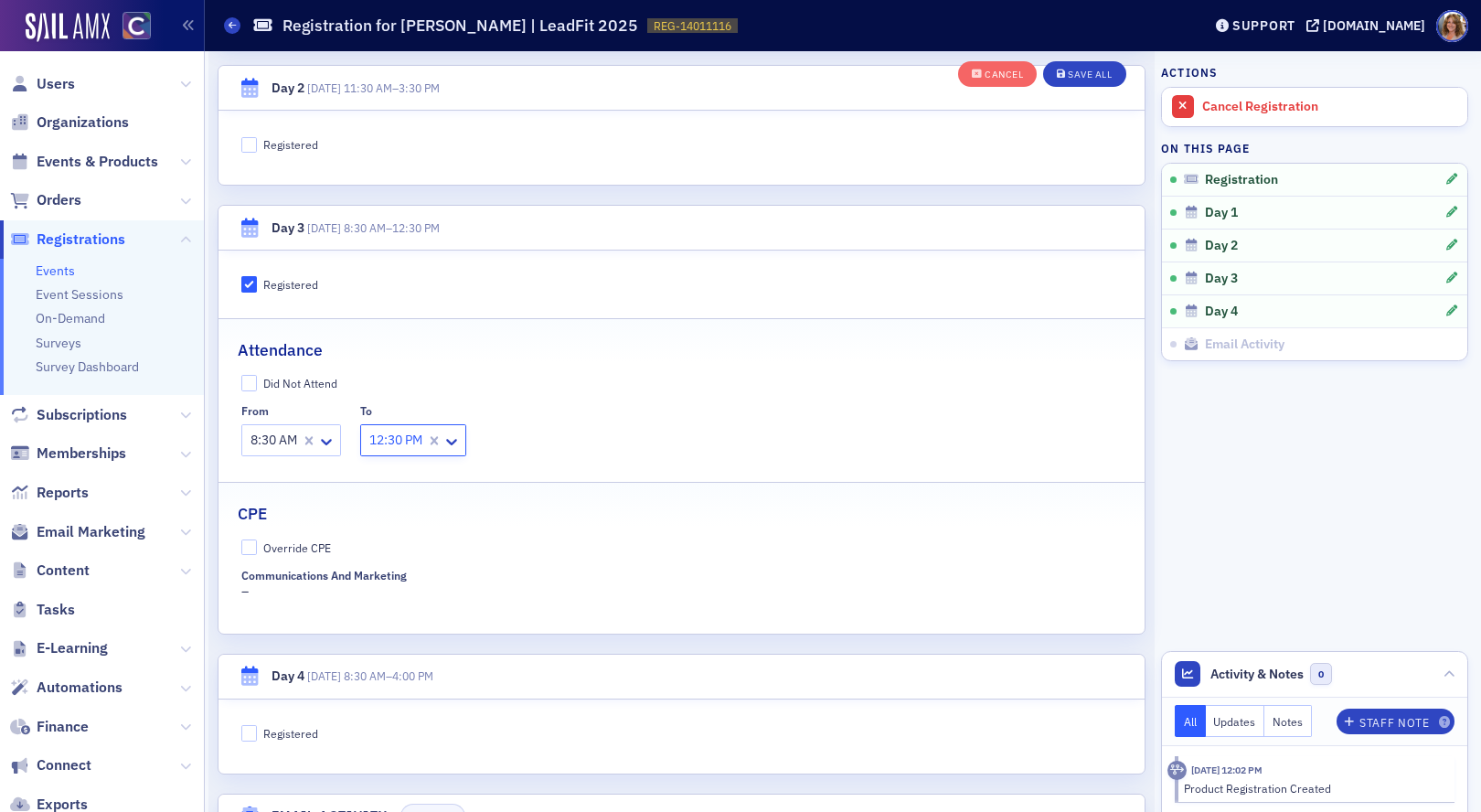
scroll to position [1135, 0]
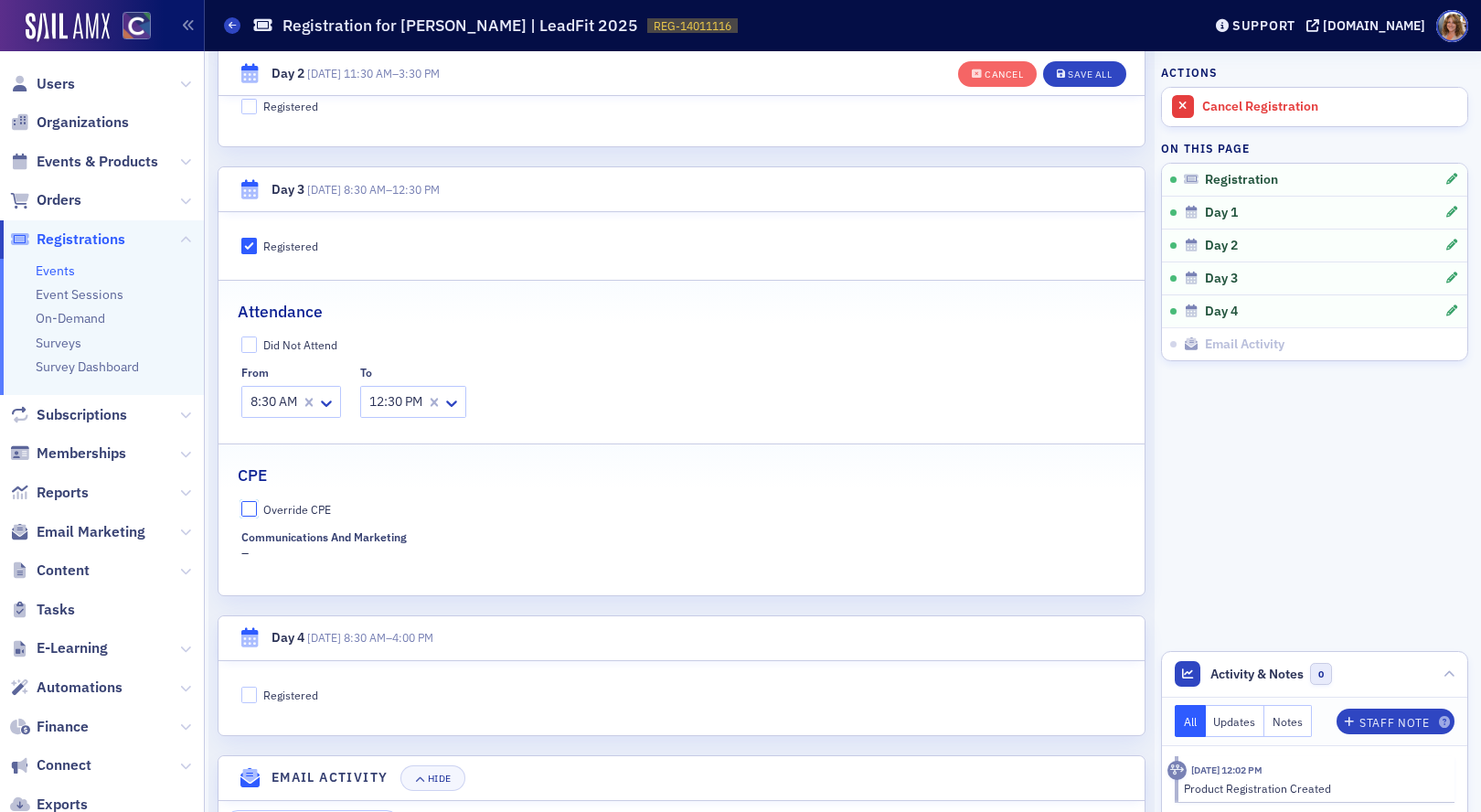
click at [246, 510] on input "Override CPE" at bounding box center [249, 509] width 17 height 17
checkbox input "true"
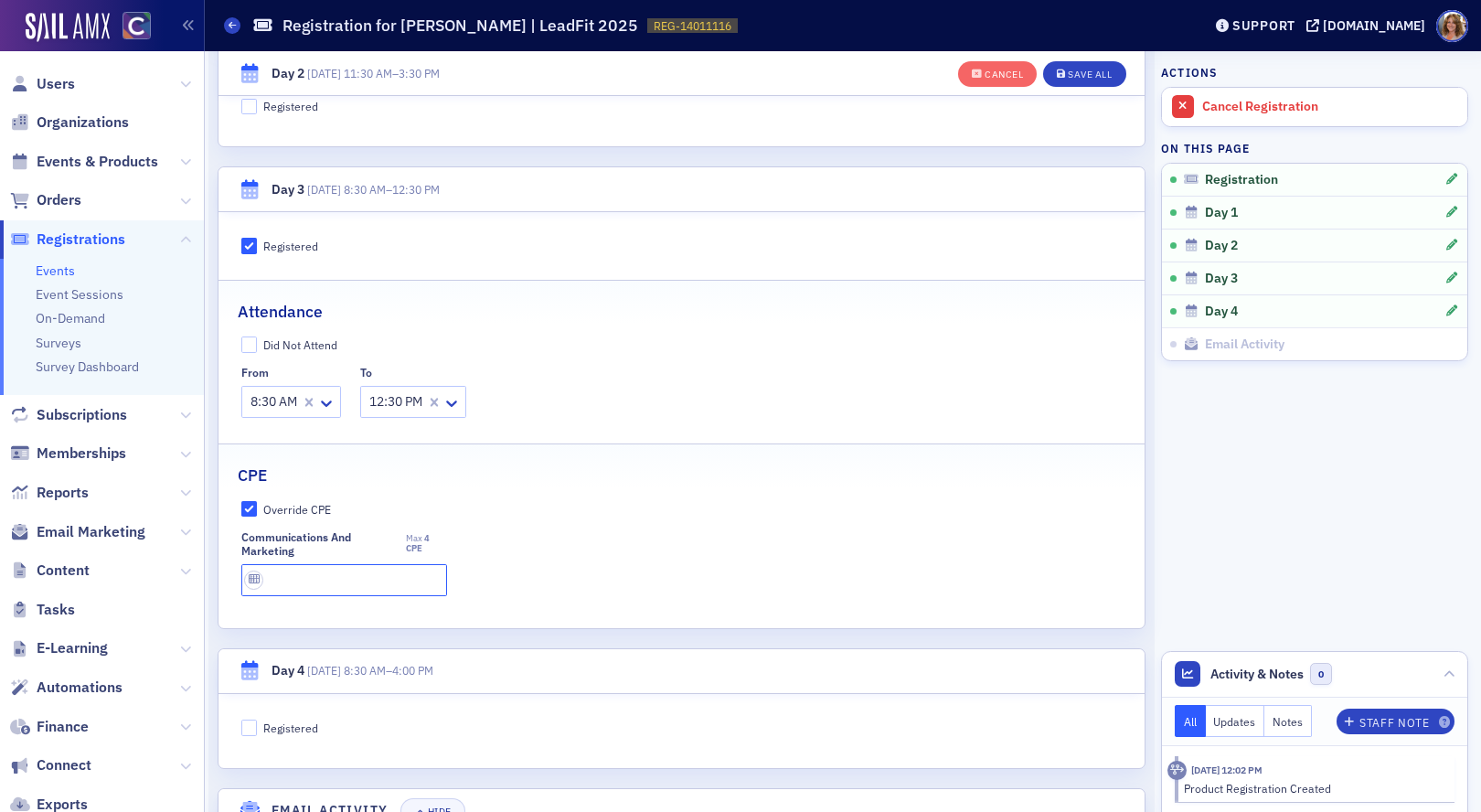
click at [284, 577] on input "text" at bounding box center [344, 580] width 206 height 32
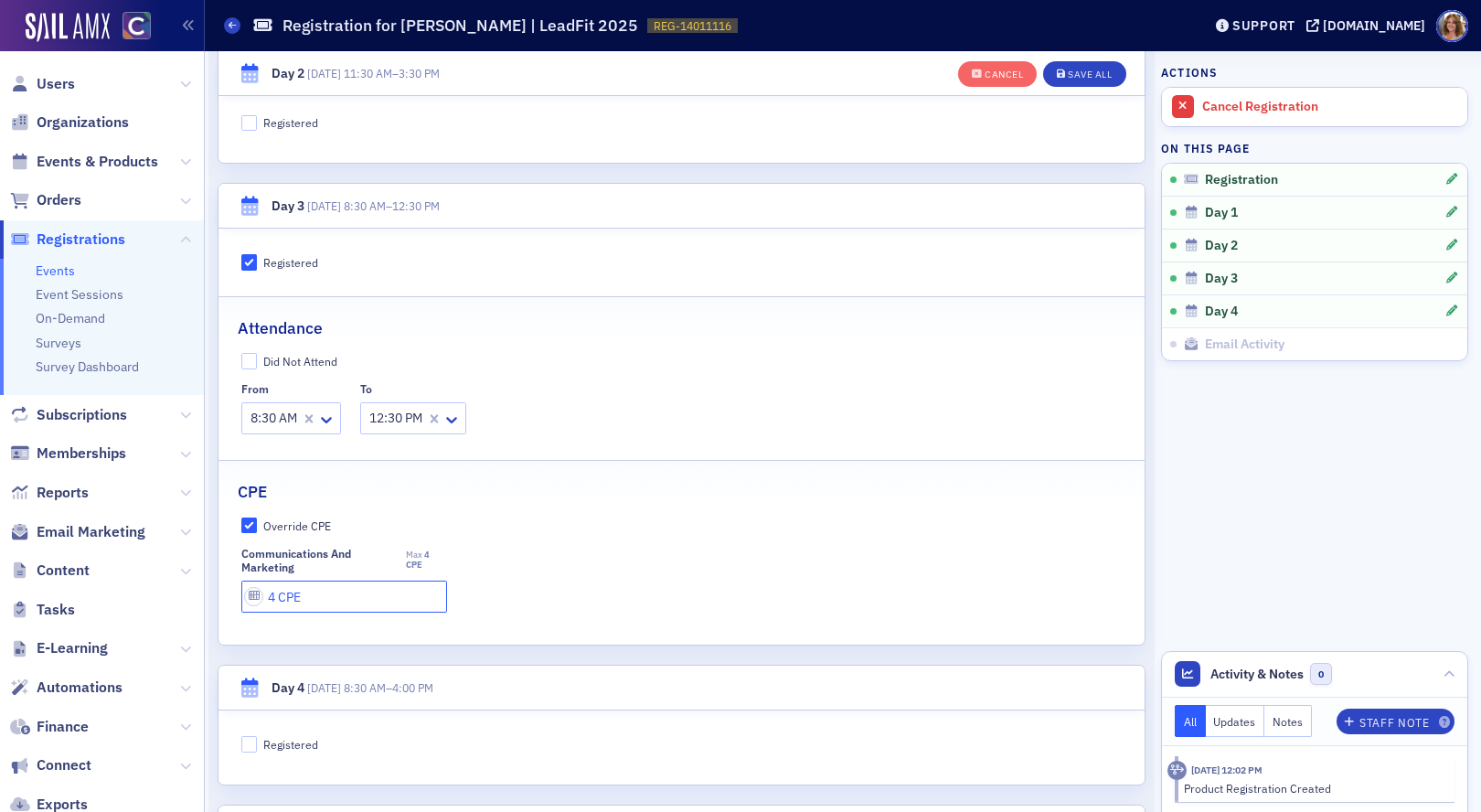
scroll to position [1056, 0]
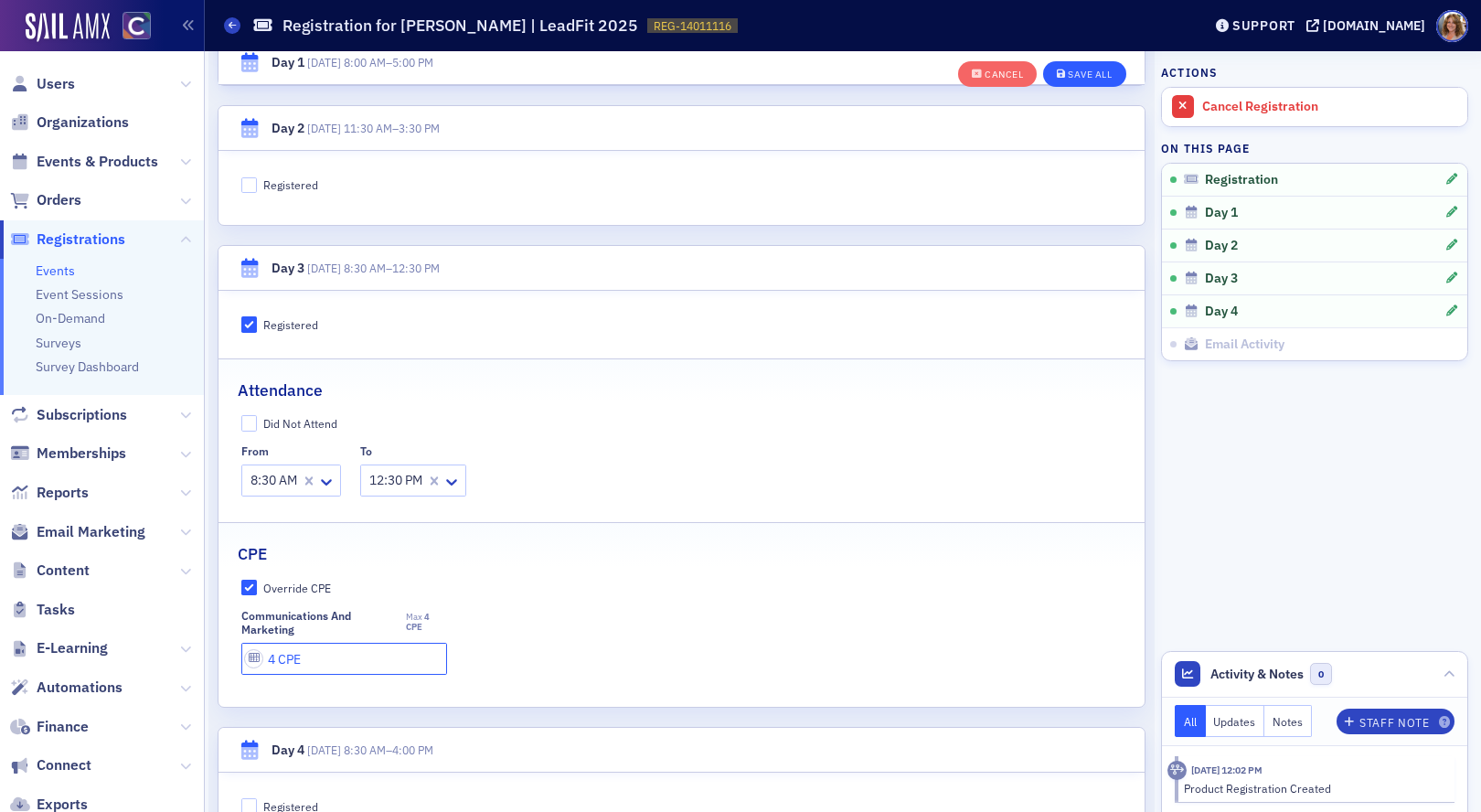
type input "4 CPE"
click at [1090, 77] on div "Save All" at bounding box center [1089, 75] width 44 height 10
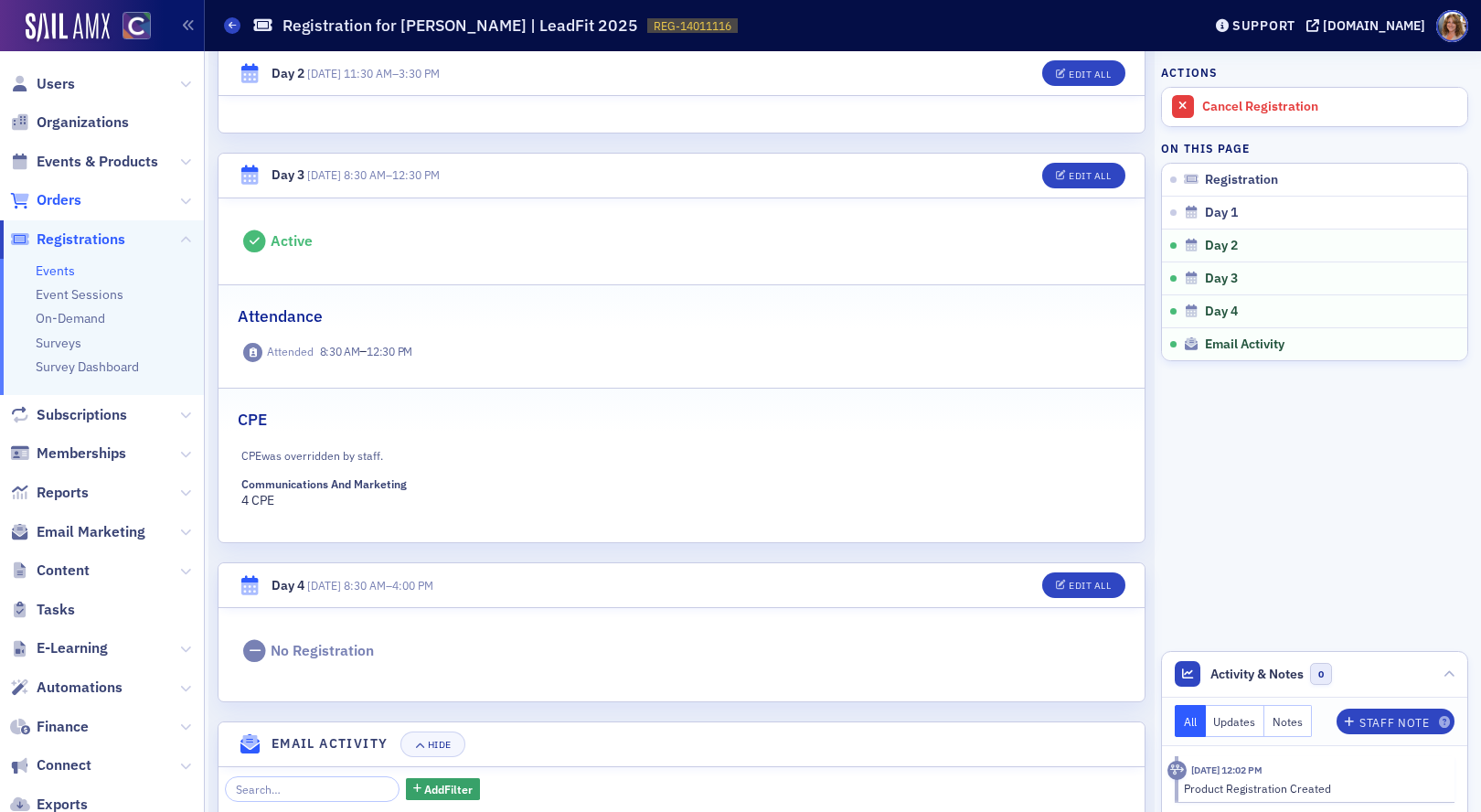
click at [61, 204] on span "Orders" at bounding box center [59, 200] width 45 height 20
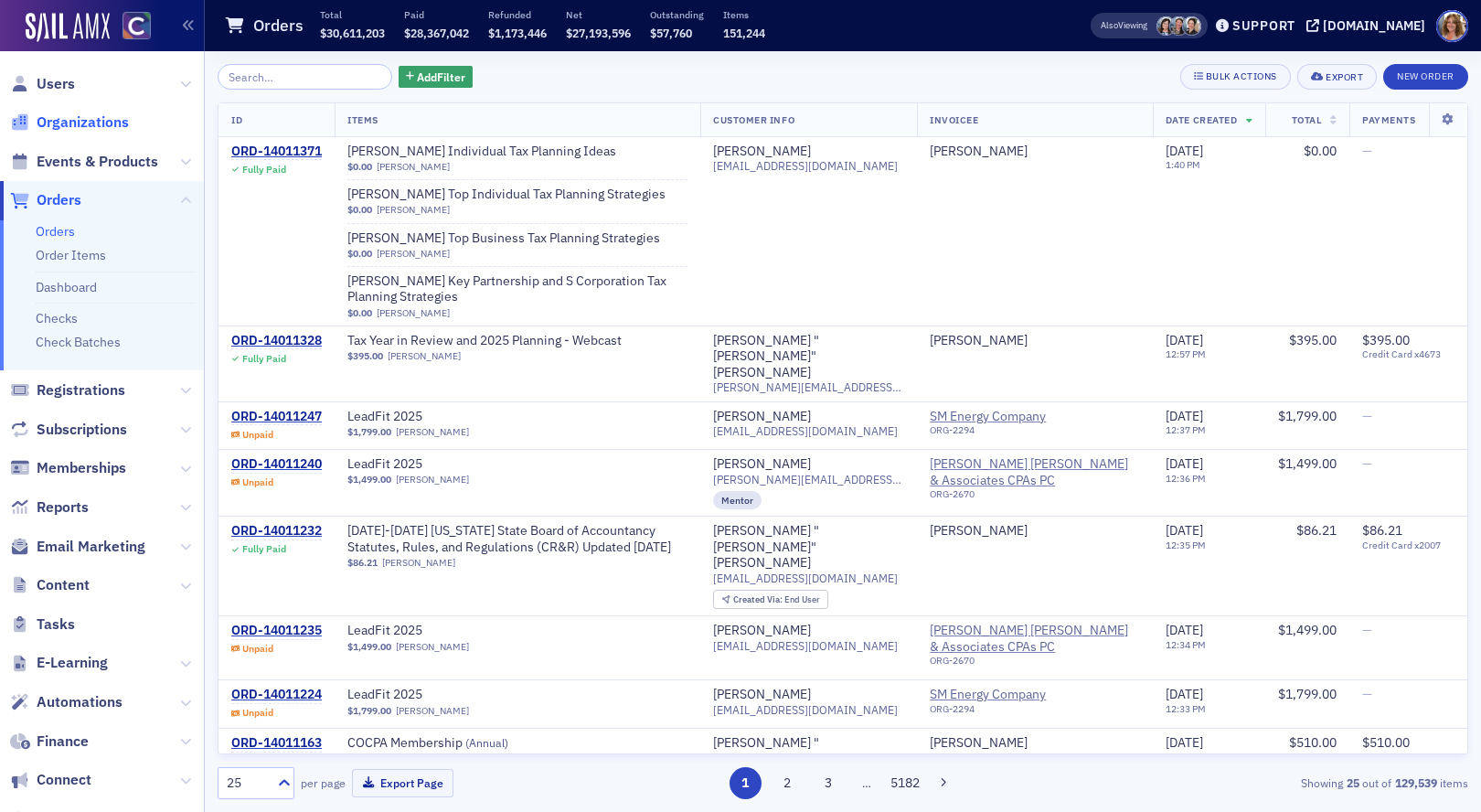
click at [103, 124] on span "Organizations" at bounding box center [82, 122] width 92 height 20
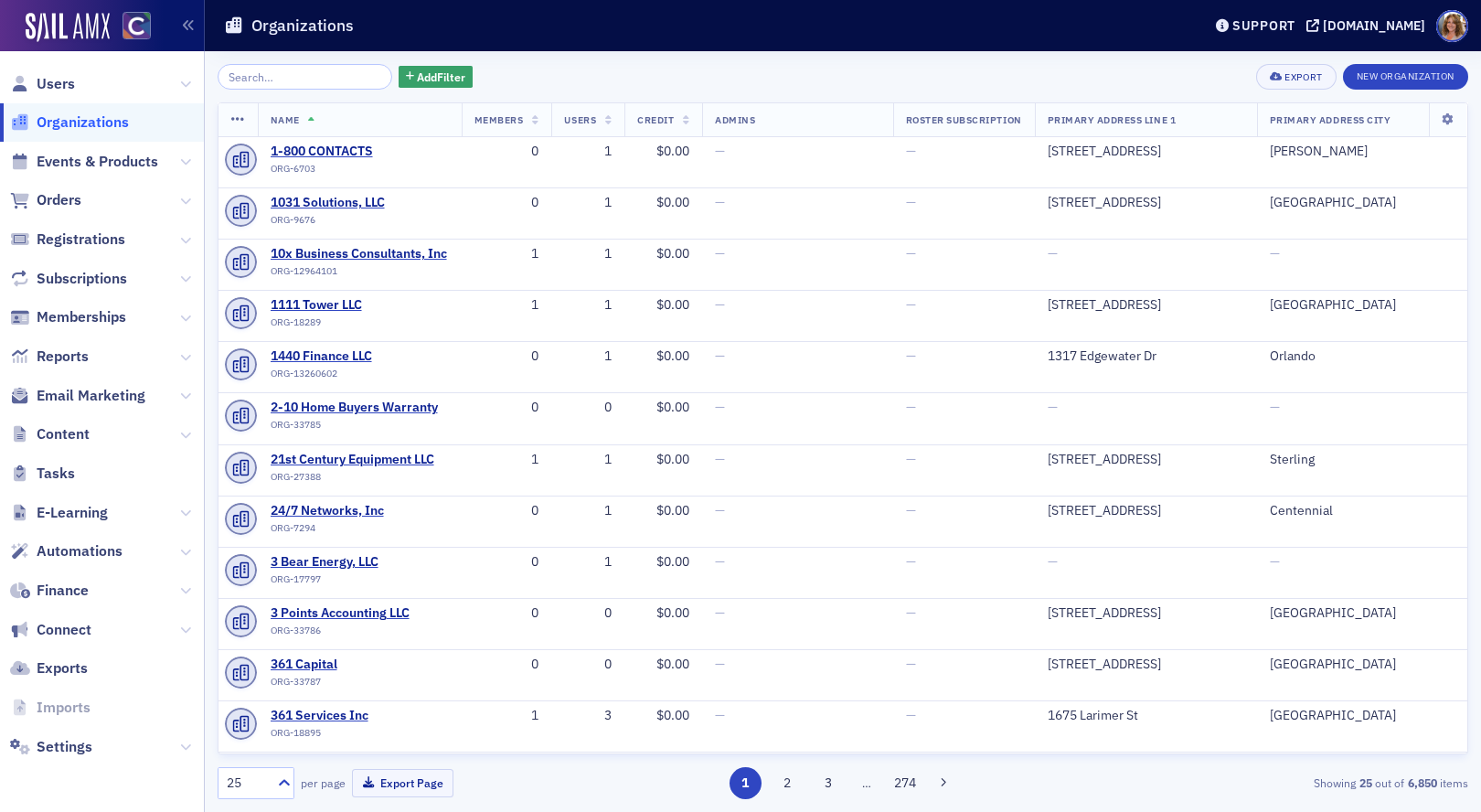
click at [242, 81] on input "search" at bounding box center [305, 77] width 175 height 26
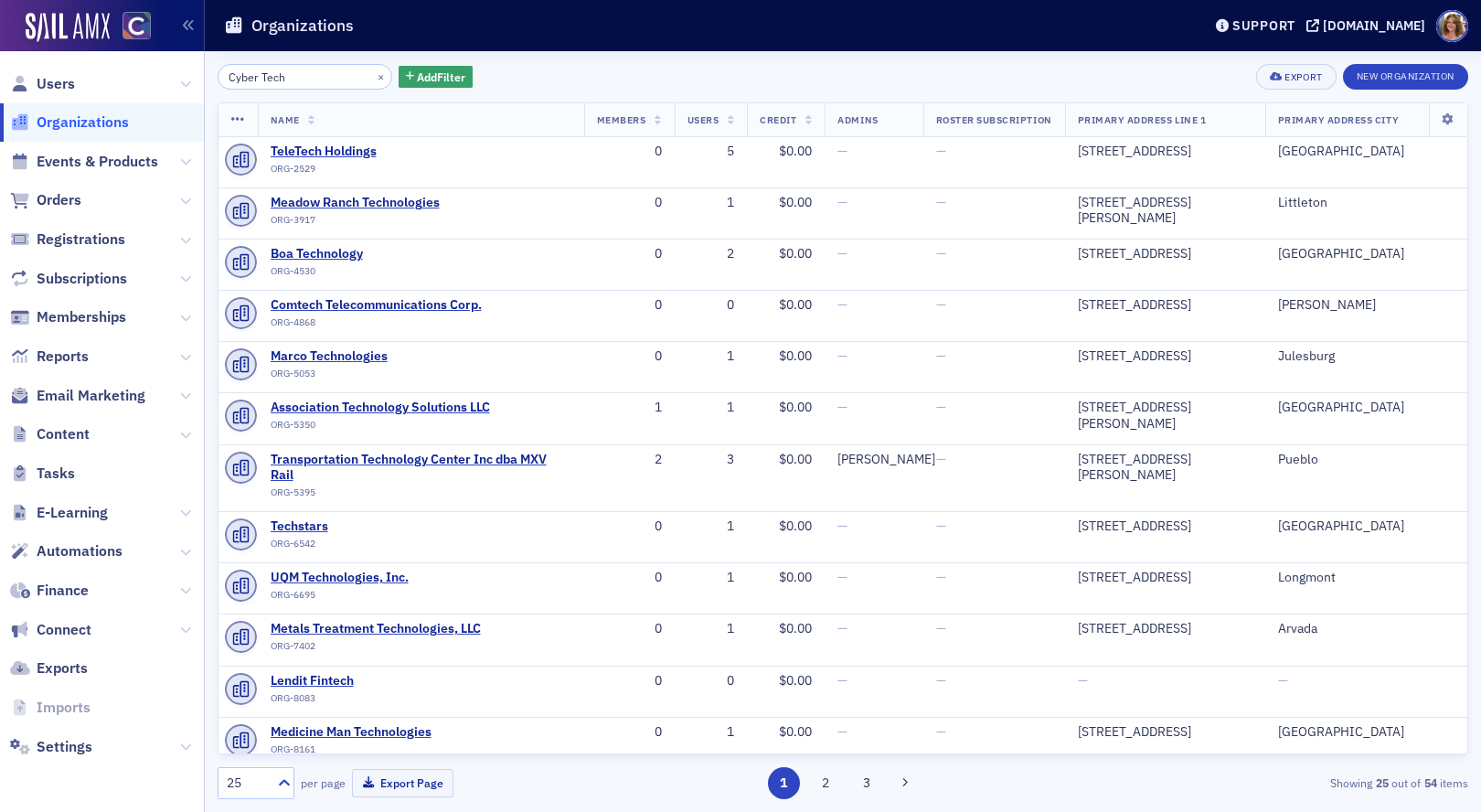
type input "Cyber Tech"
click at [1379, 75] on button "New Organization" at bounding box center [1405, 77] width 125 height 26
select select "US"
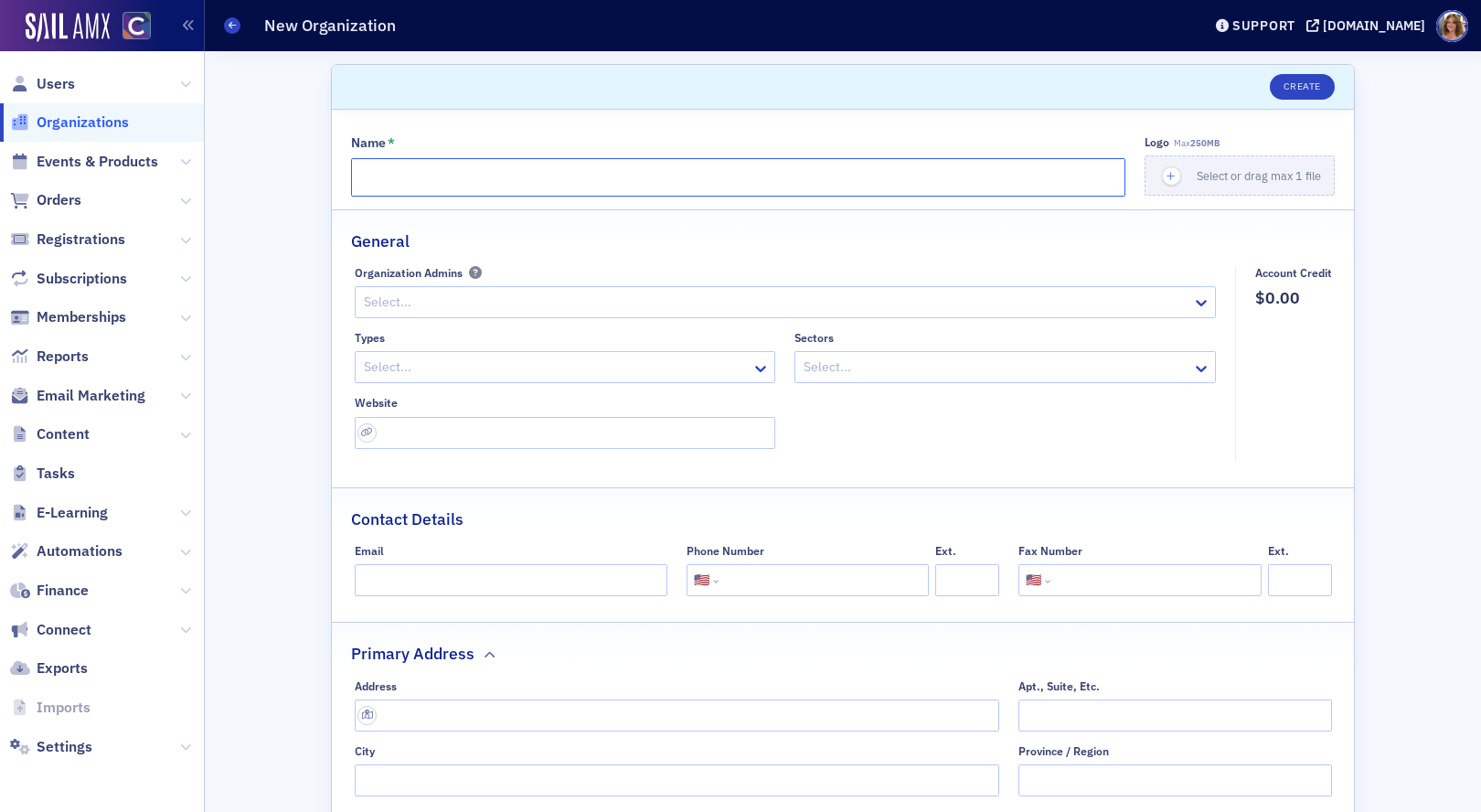
click at [728, 180] on input "Name *" at bounding box center [738, 177] width 774 height 39
type input "Cyber Tech Connection"
click at [462, 717] on input "text" at bounding box center [677, 716] width 645 height 32
type input "[STREET_ADDRESS][PERSON_NAME]"
type input "[GEOGRAPHIC_DATA]"
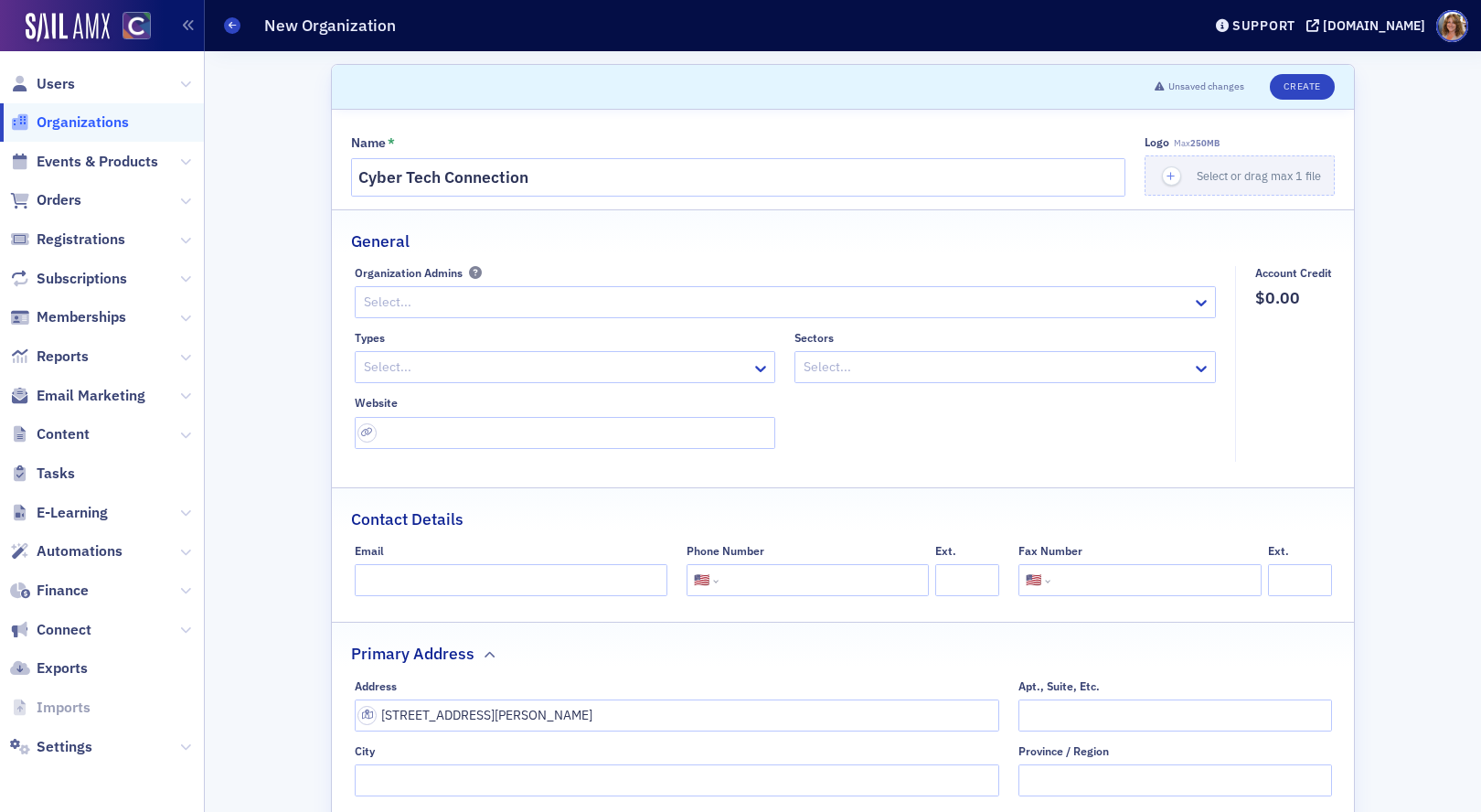
type input "80305-6736"
type input "[GEOGRAPHIC_DATA]"
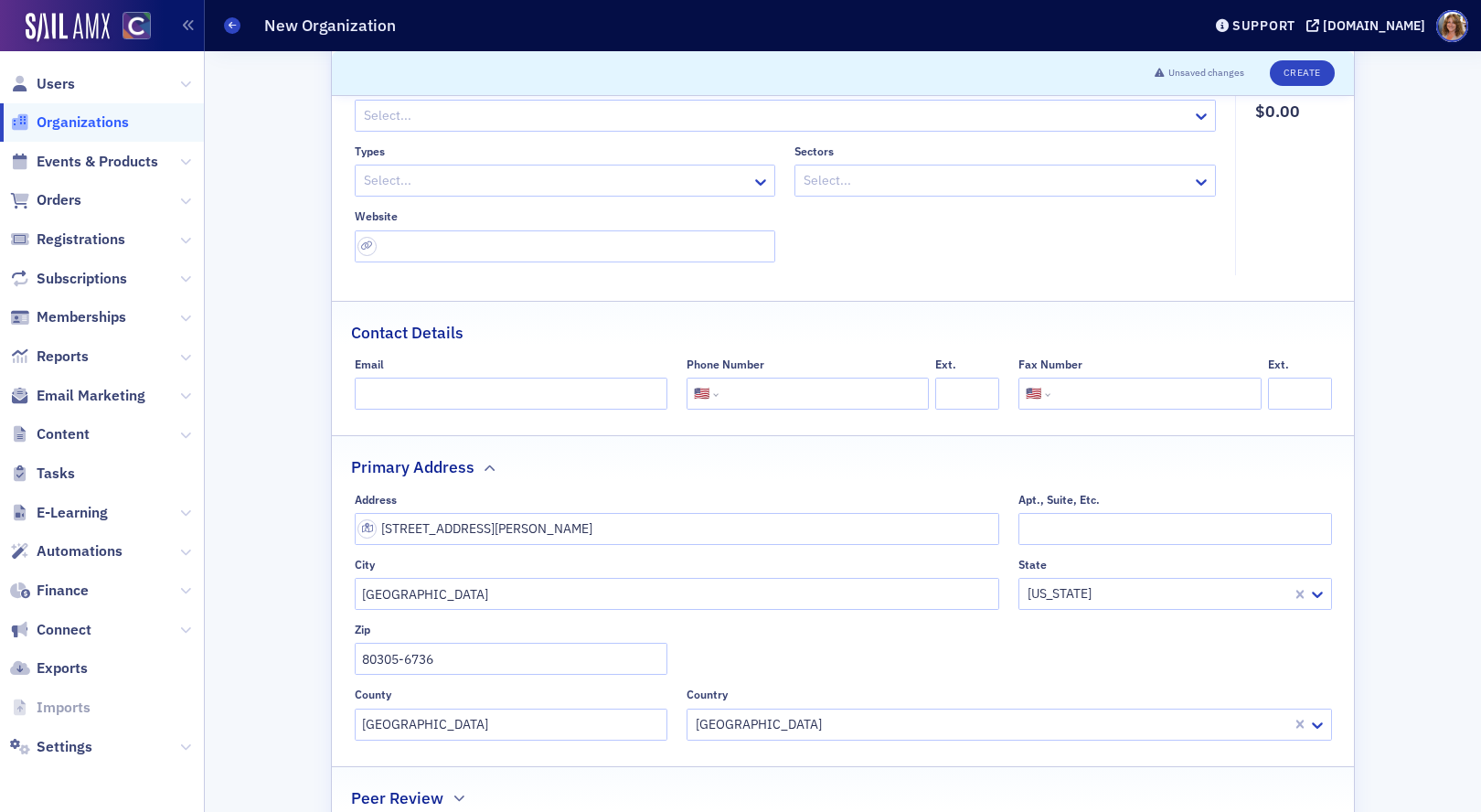
scroll to position [214, 0]
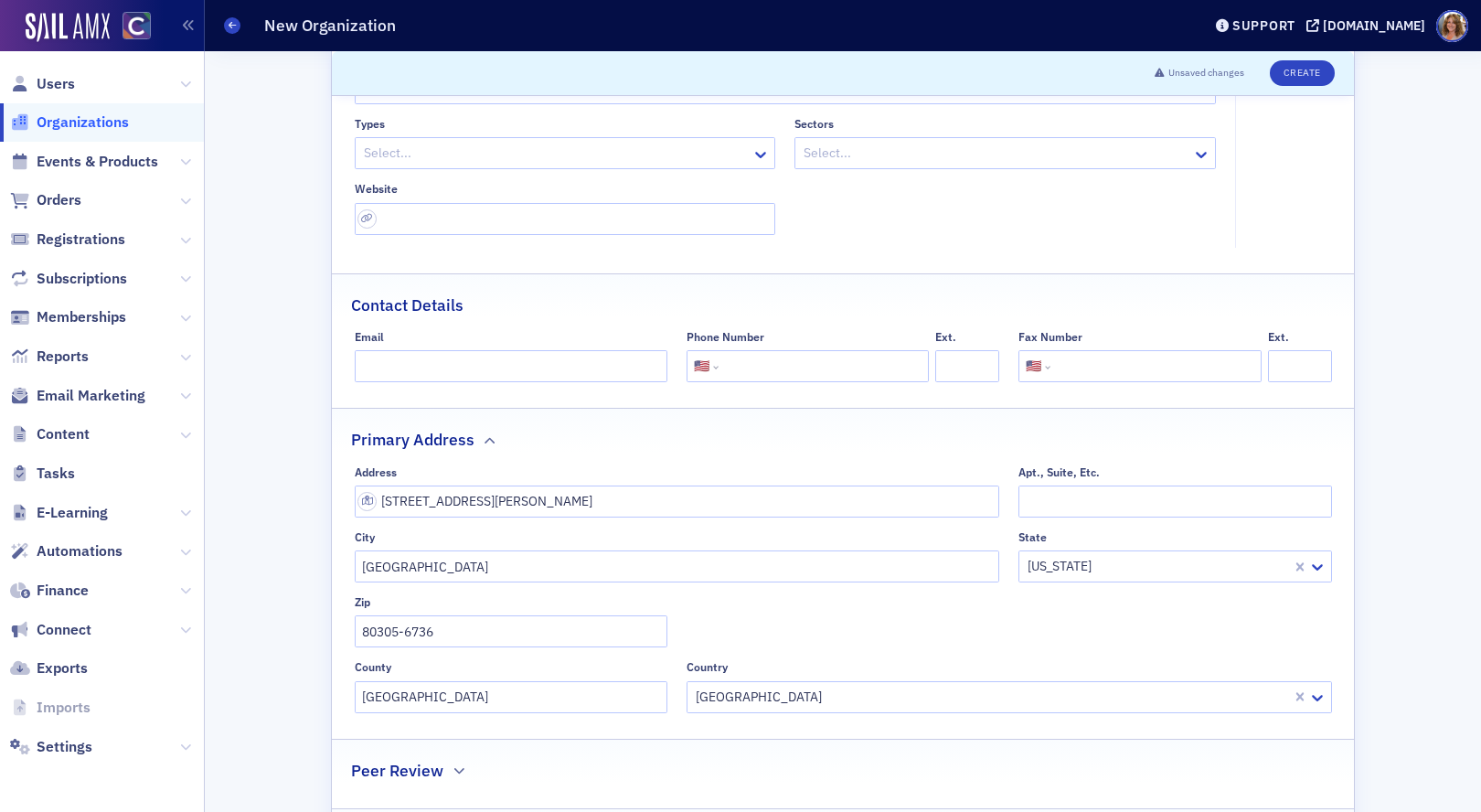
click at [796, 374] on input "tel" at bounding box center [822, 366] width 200 height 32
type input "[PHONE_NUMBER]"
click at [1305, 80] on button "Create" at bounding box center [1302, 74] width 65 height 26
select select "US"
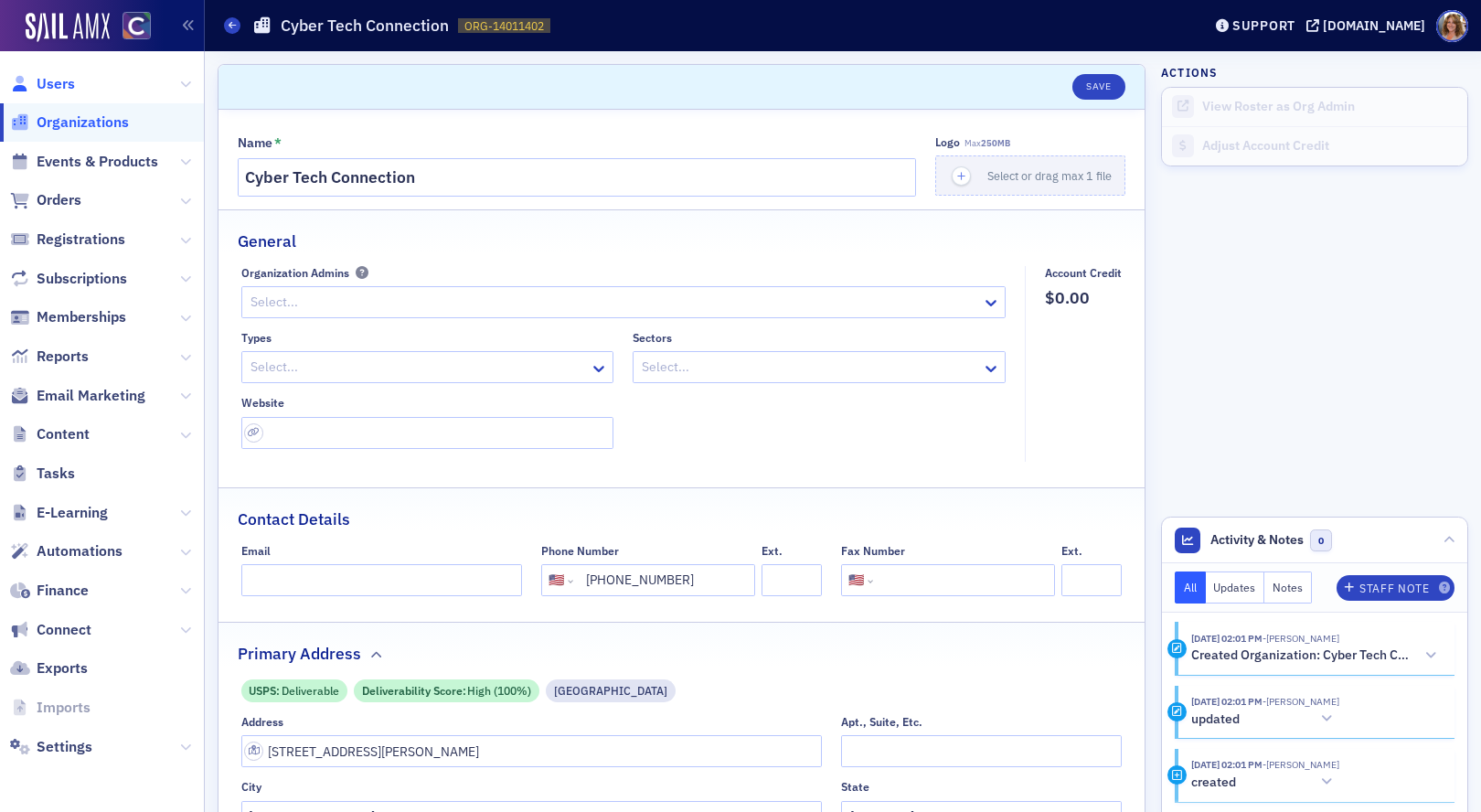
click at [54, 81] on span "Users" at bounding box center [56, 84] width 39 height 20
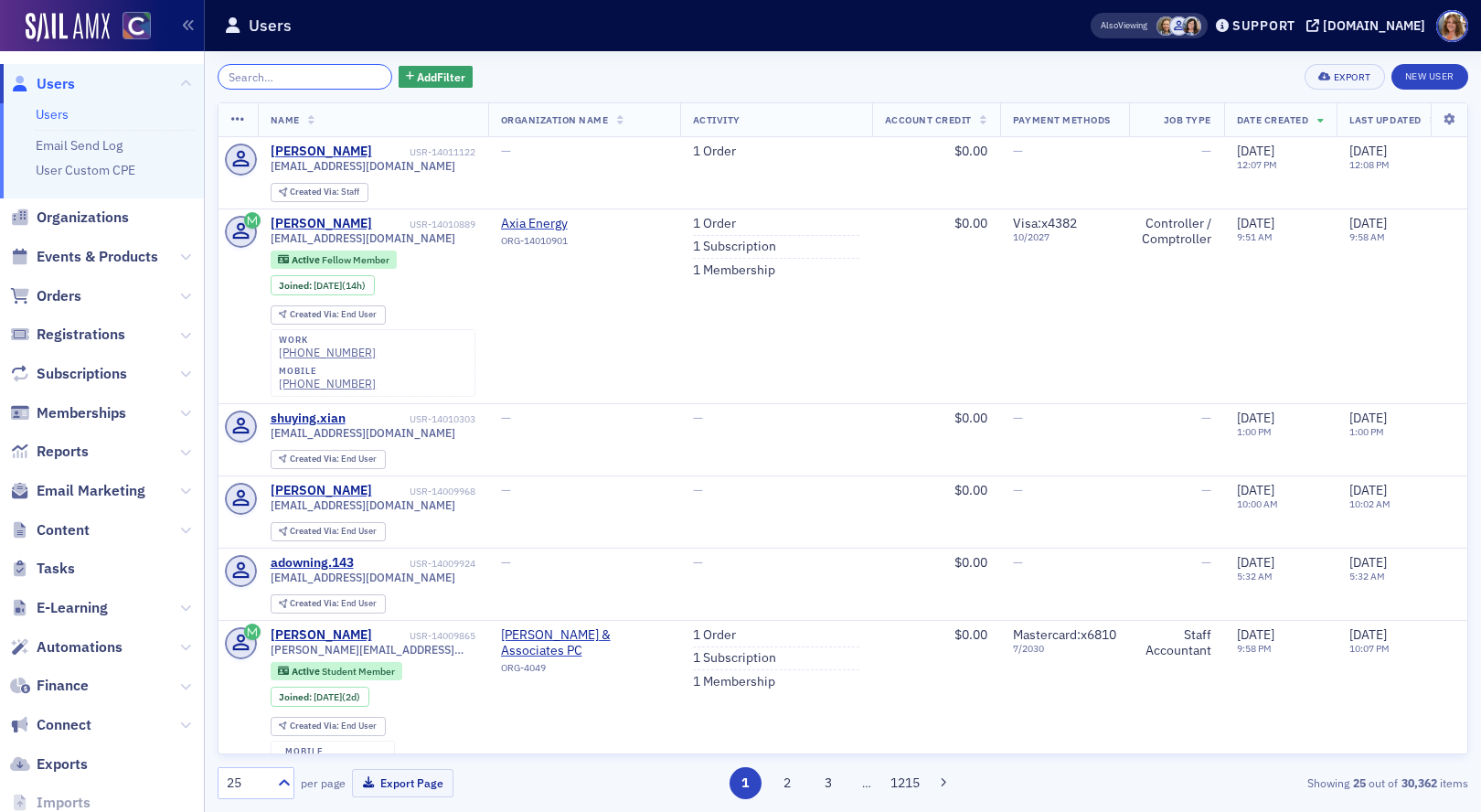
click at [280, 76] on input "search" at bounding box center [305, 77] width 175 height 26
paste input "______________________________"
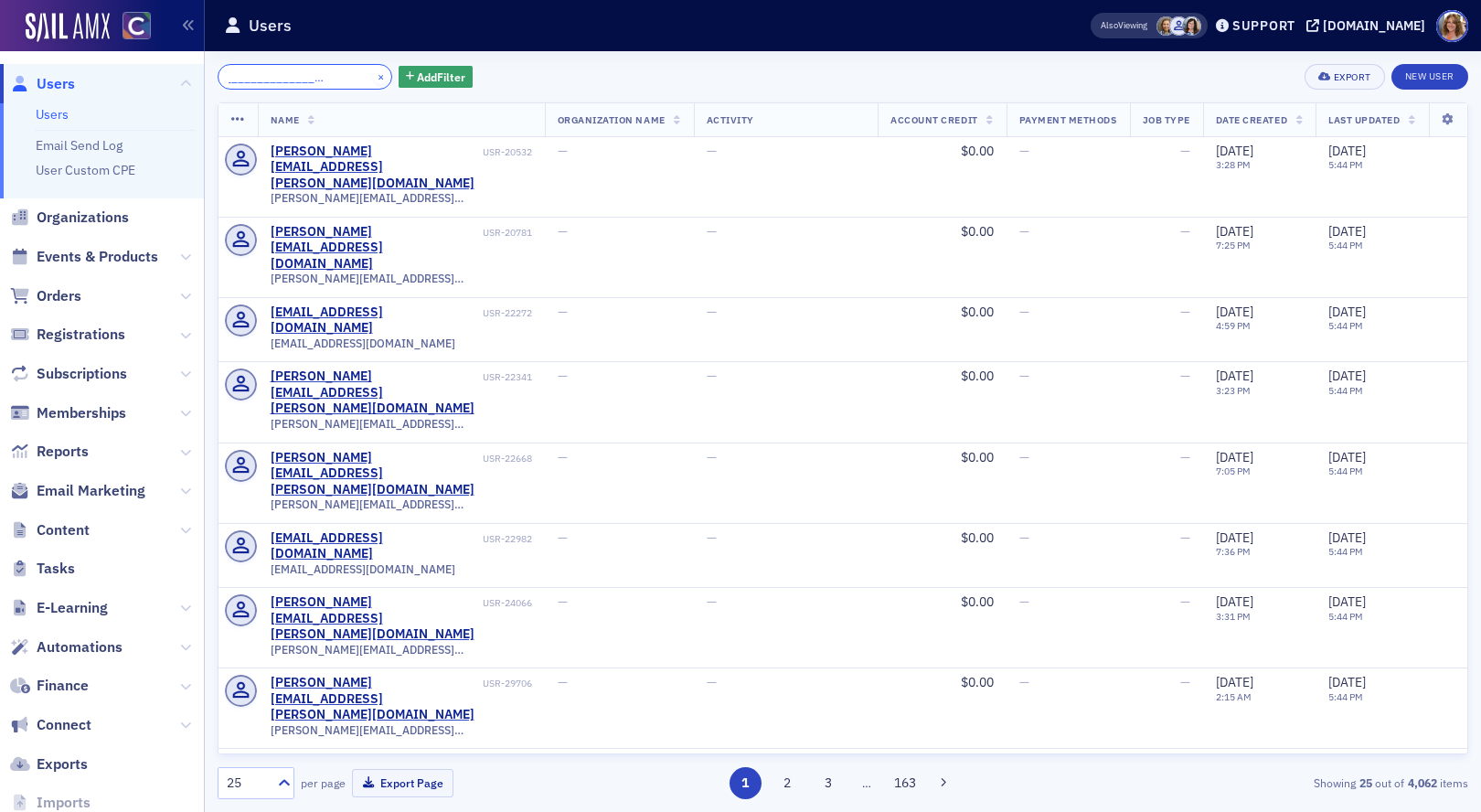
type input "______________________________"
click at [373, 77] on button "×" at bounding box center [381, 76] width 17 height 17
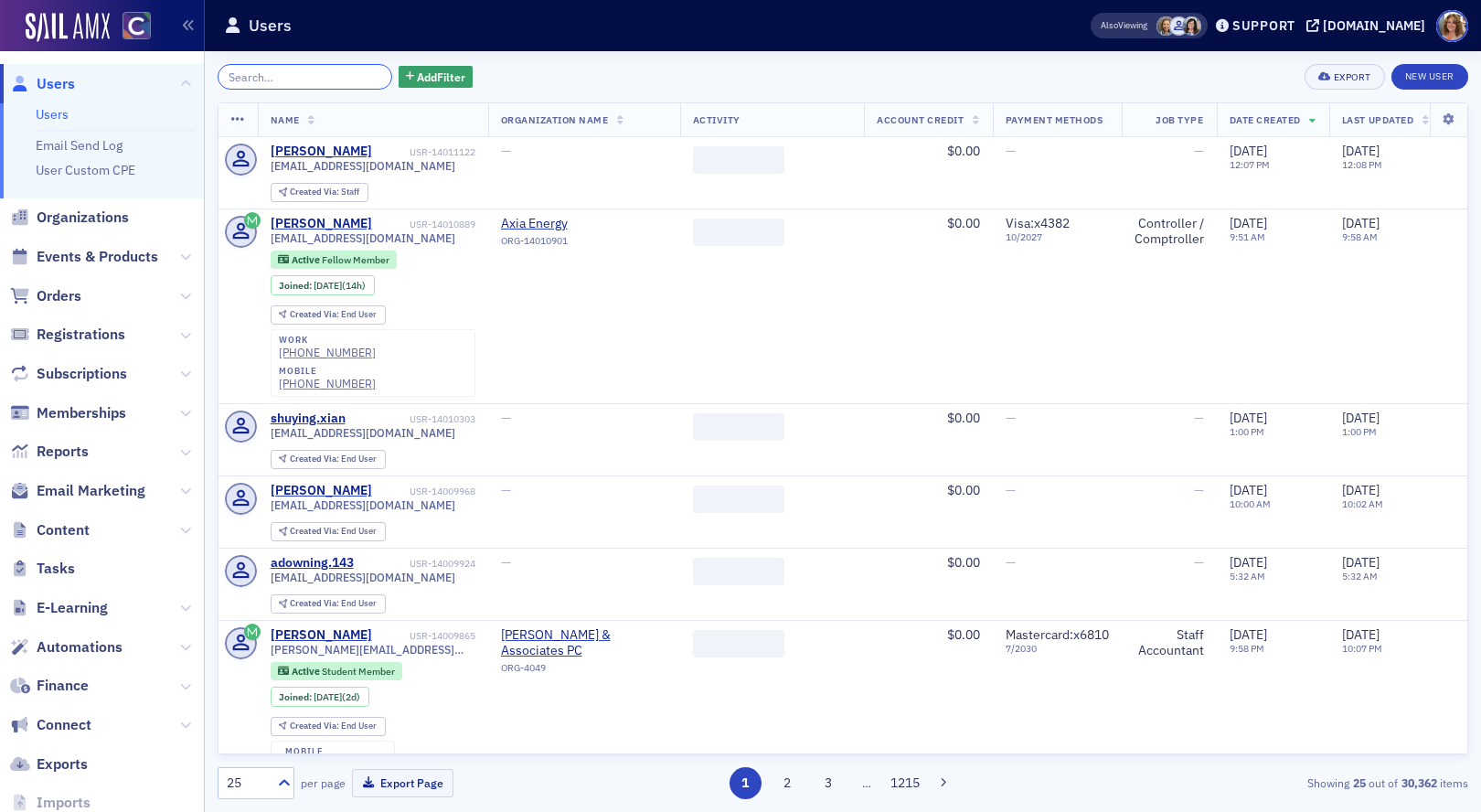
click at [298, 79] on input "search" at bounding box center [305, 77] width 175 height 26
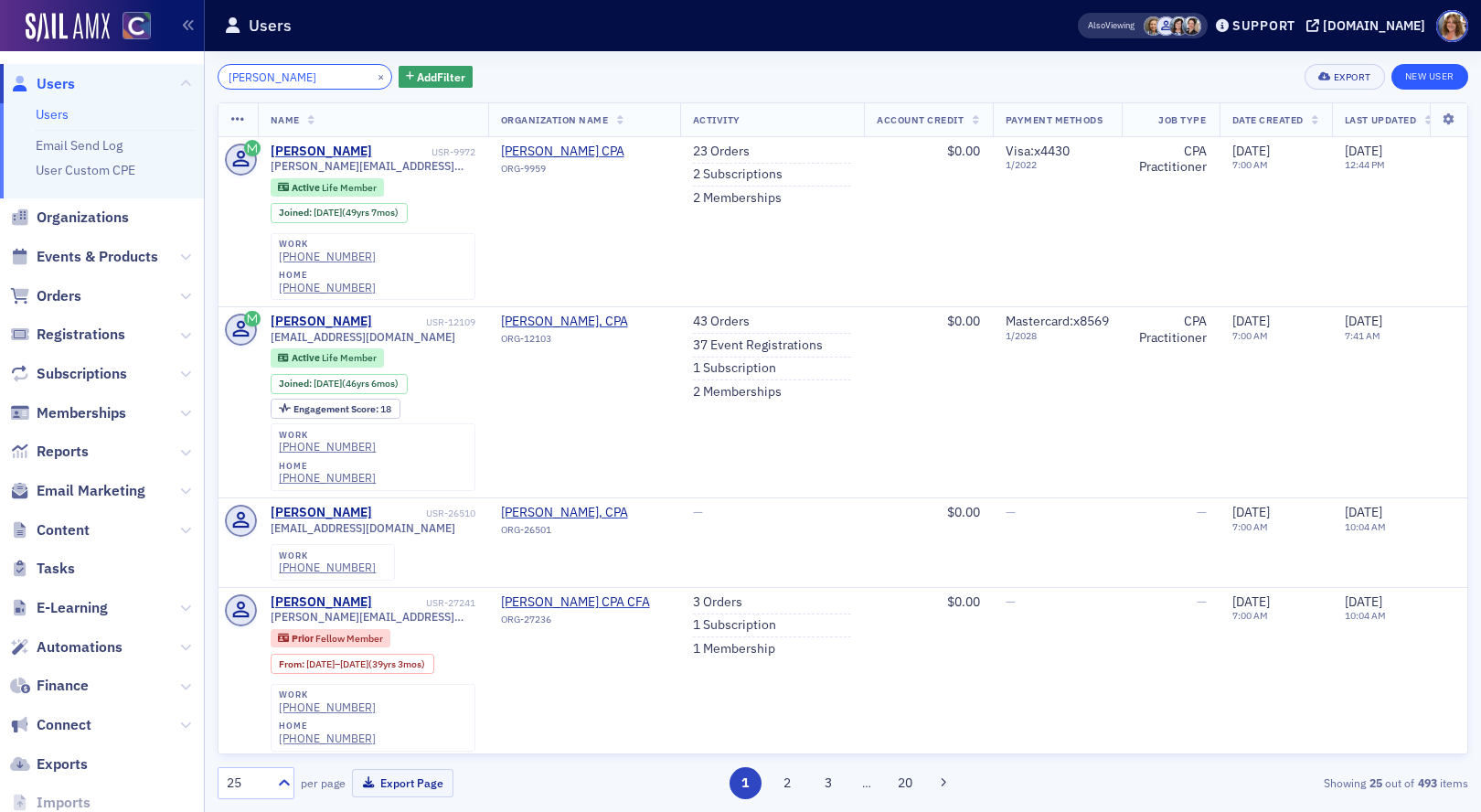
type input "[PERSON_NAME]"
click at [1417, 78] on link "New User" at bounding box center [1429, 77] width 77 height 26
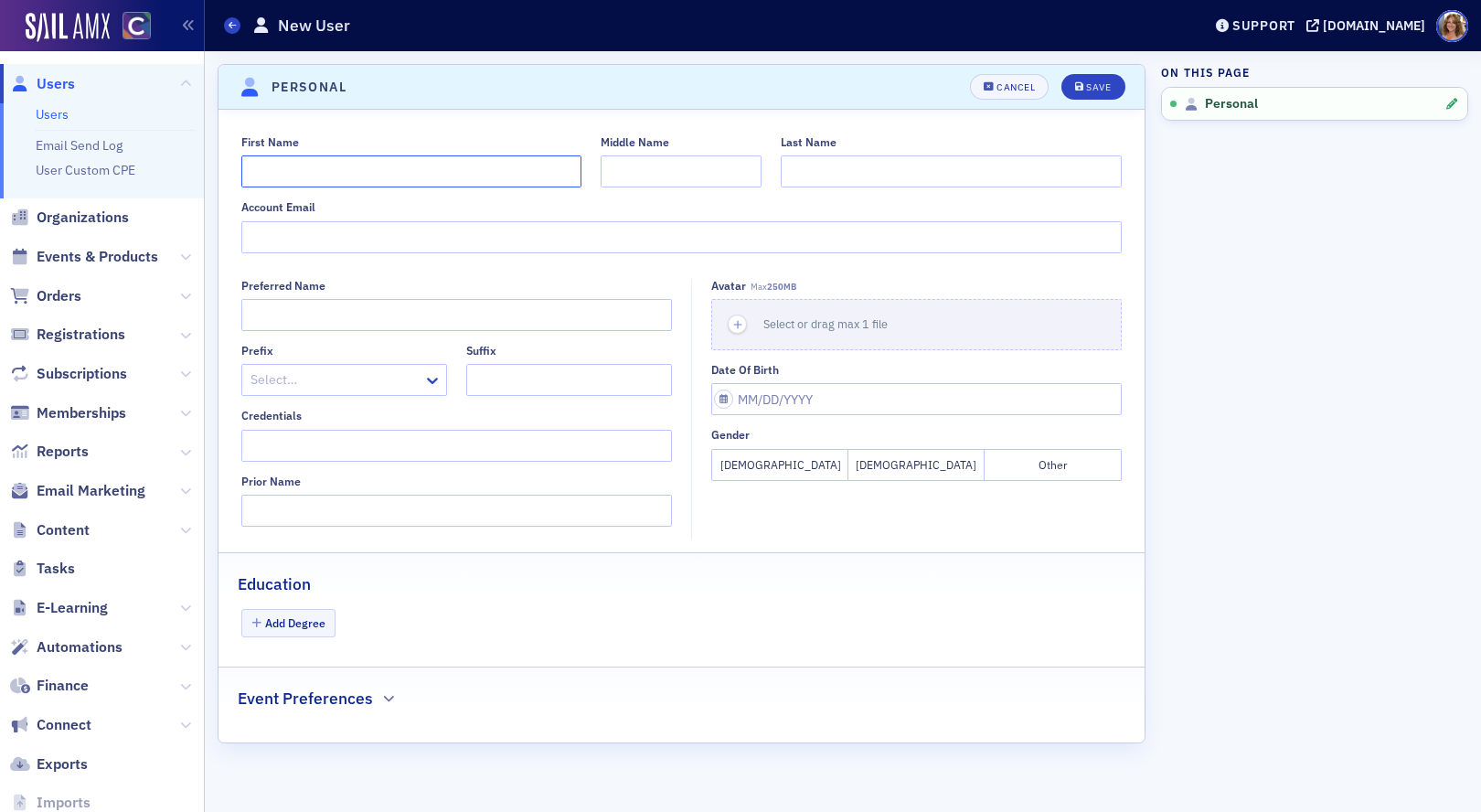
click at [368, 177] on input "First Name" at bounding box center [411, 171] width 341 height 32
type input "[PERSON_NAME]"
click at [802, 173] on input "Last Name" at bounding box center [951, 171] width 341 height 32
type input "Jooste"
click at [368, 233] on input "Account Email" at bounding box center [682, 238] width 882 height 32
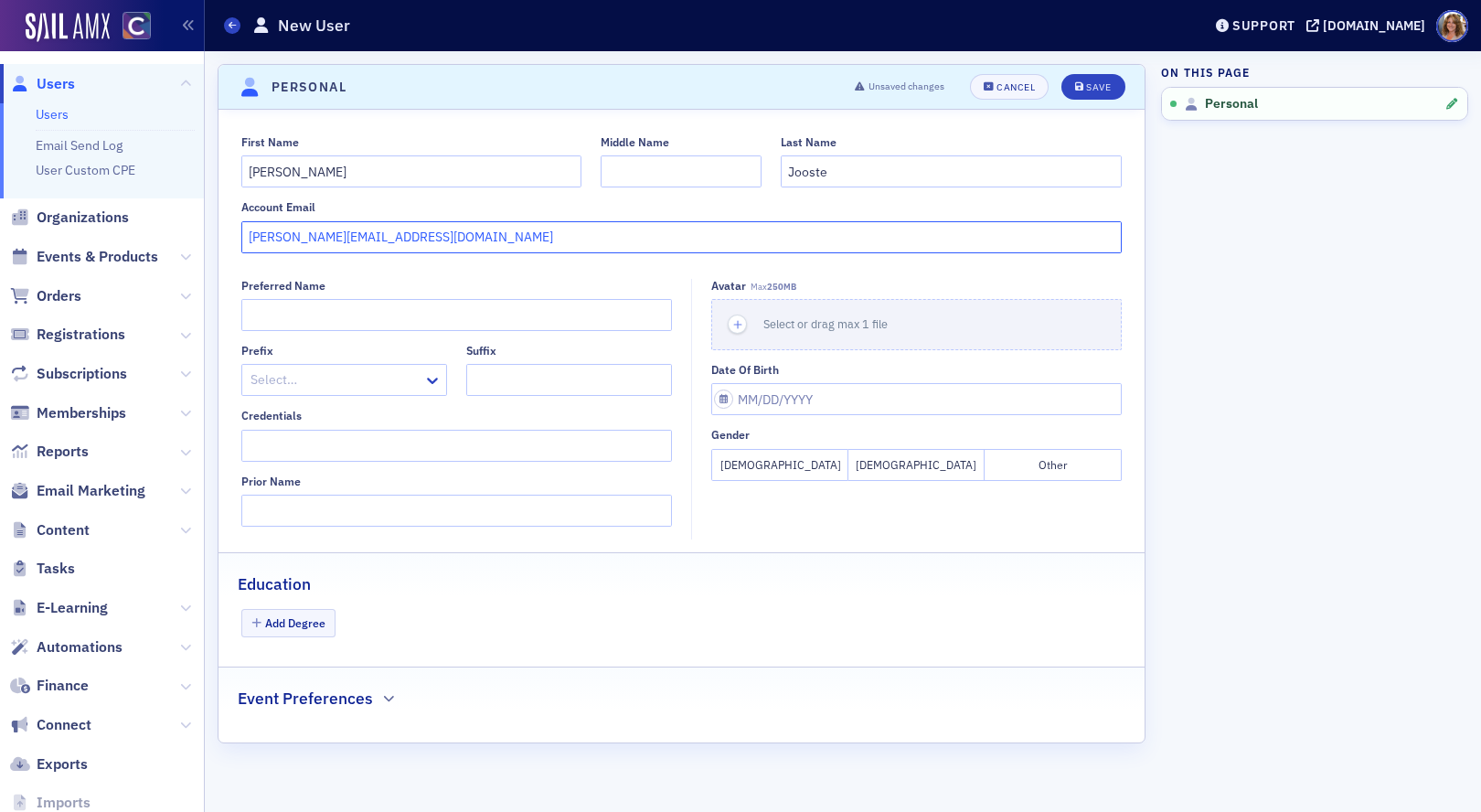
type input "[PERSON_NAME][EMAIL_ADDRESS][DOMAIN_NAME]"
click at [1105, 89] on div "Save" at bounding box center [1098, 87] width 25 height 10
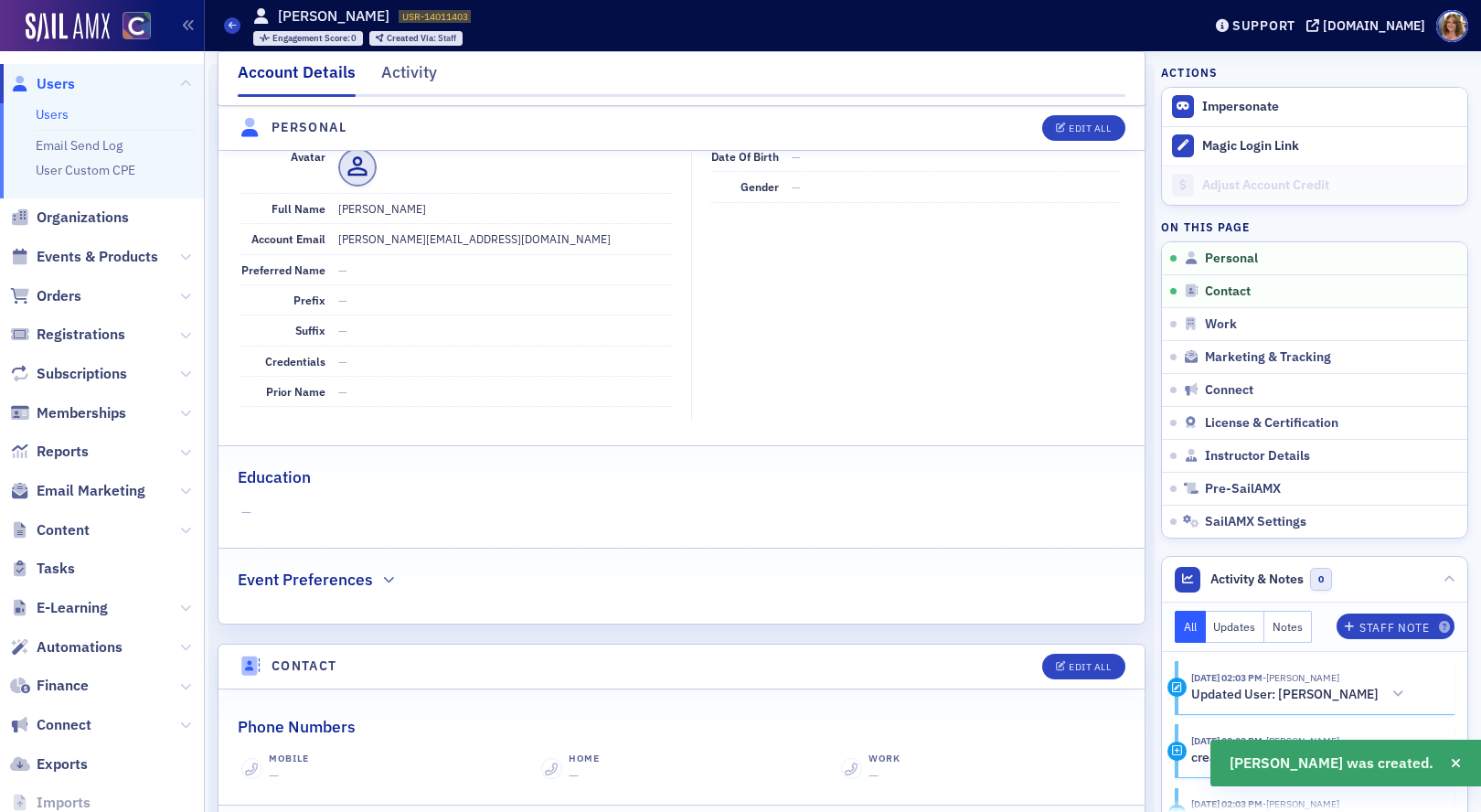
scroll to position [221, 0]
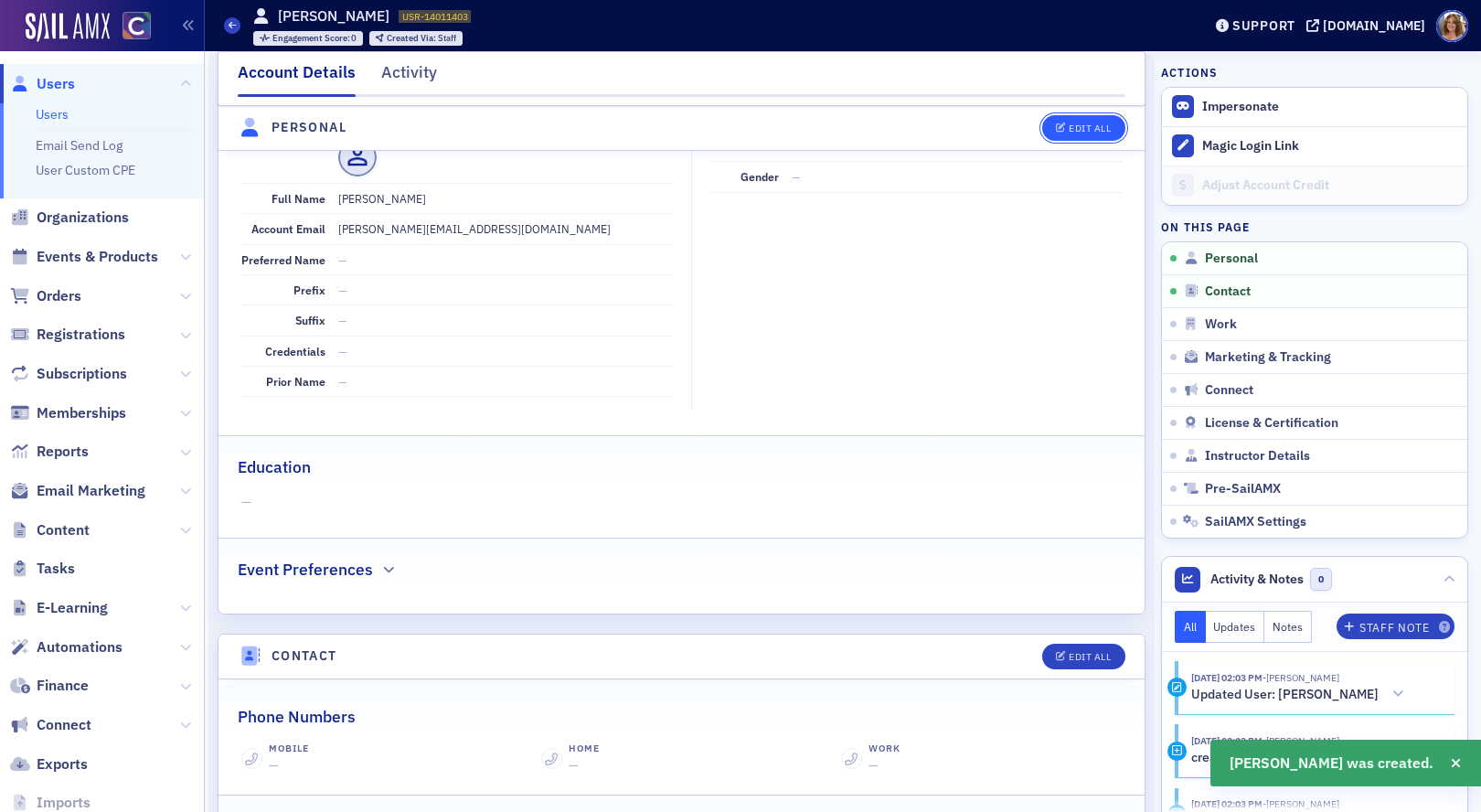
click at [1090, 120] on button "Edit All" at bounding box center [1083, 128] width 82 height 26
select select "US"
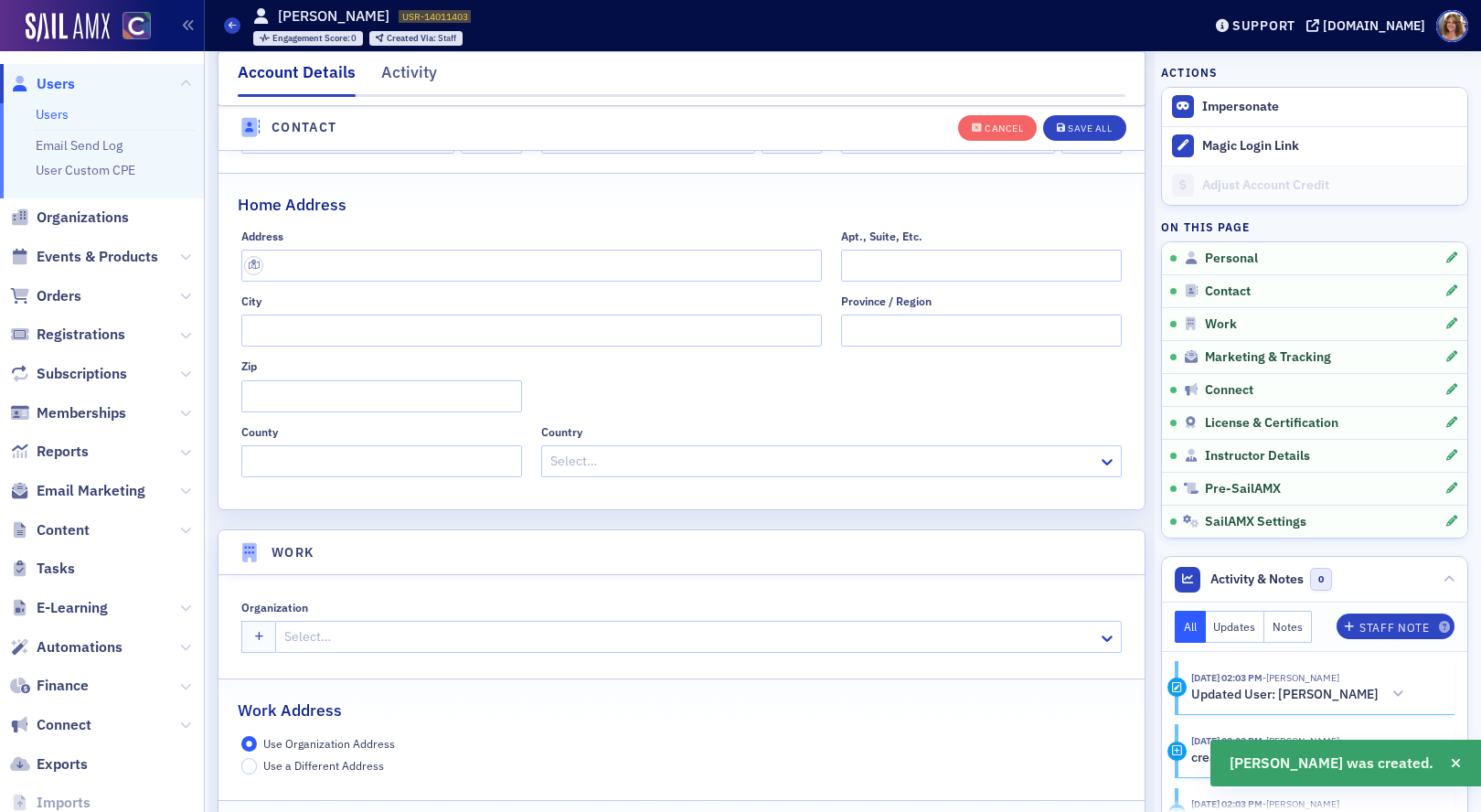
scroll to position [1057, 0]
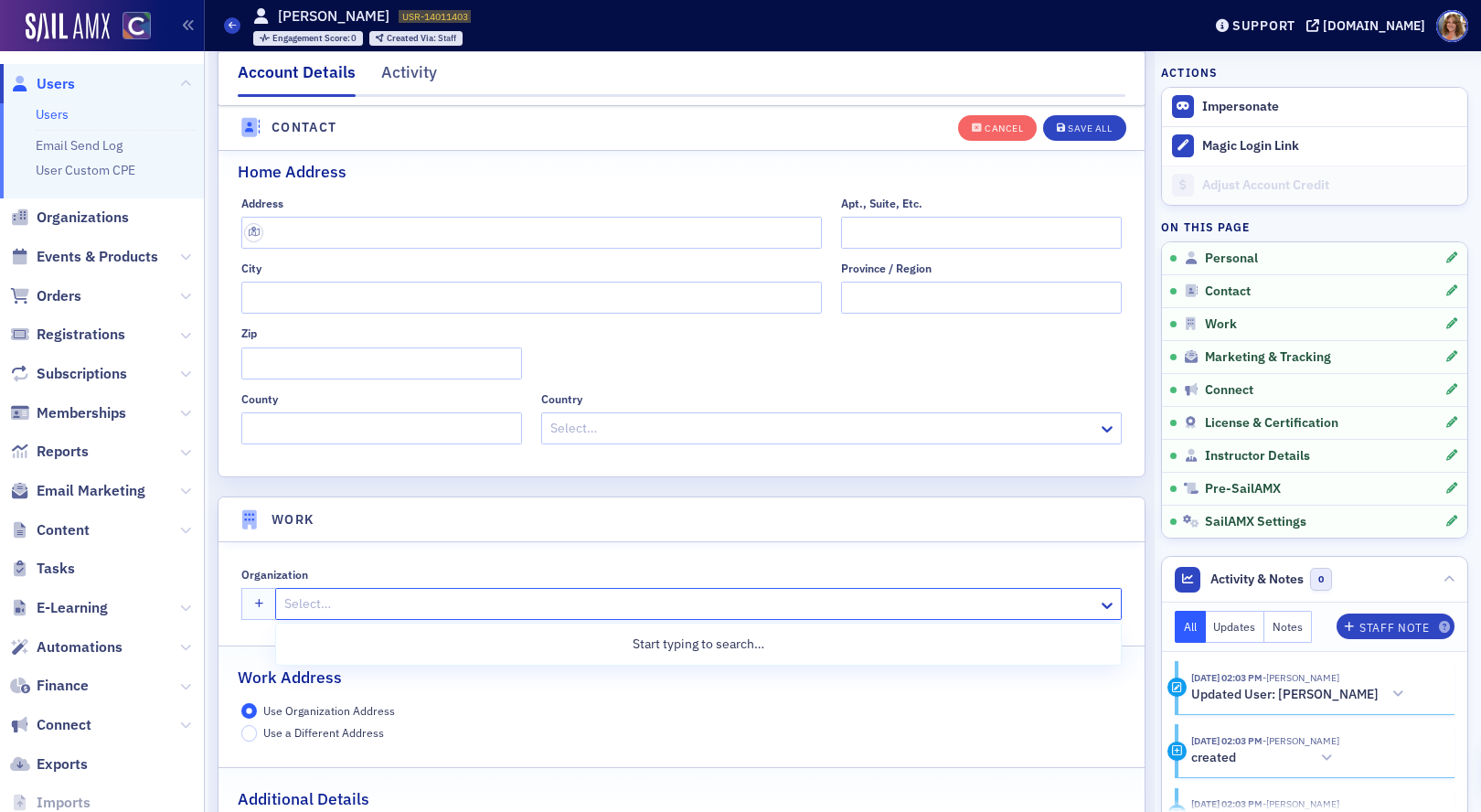
click at [462, 609] on div at bounding box center [689, 603] width 814 height 23
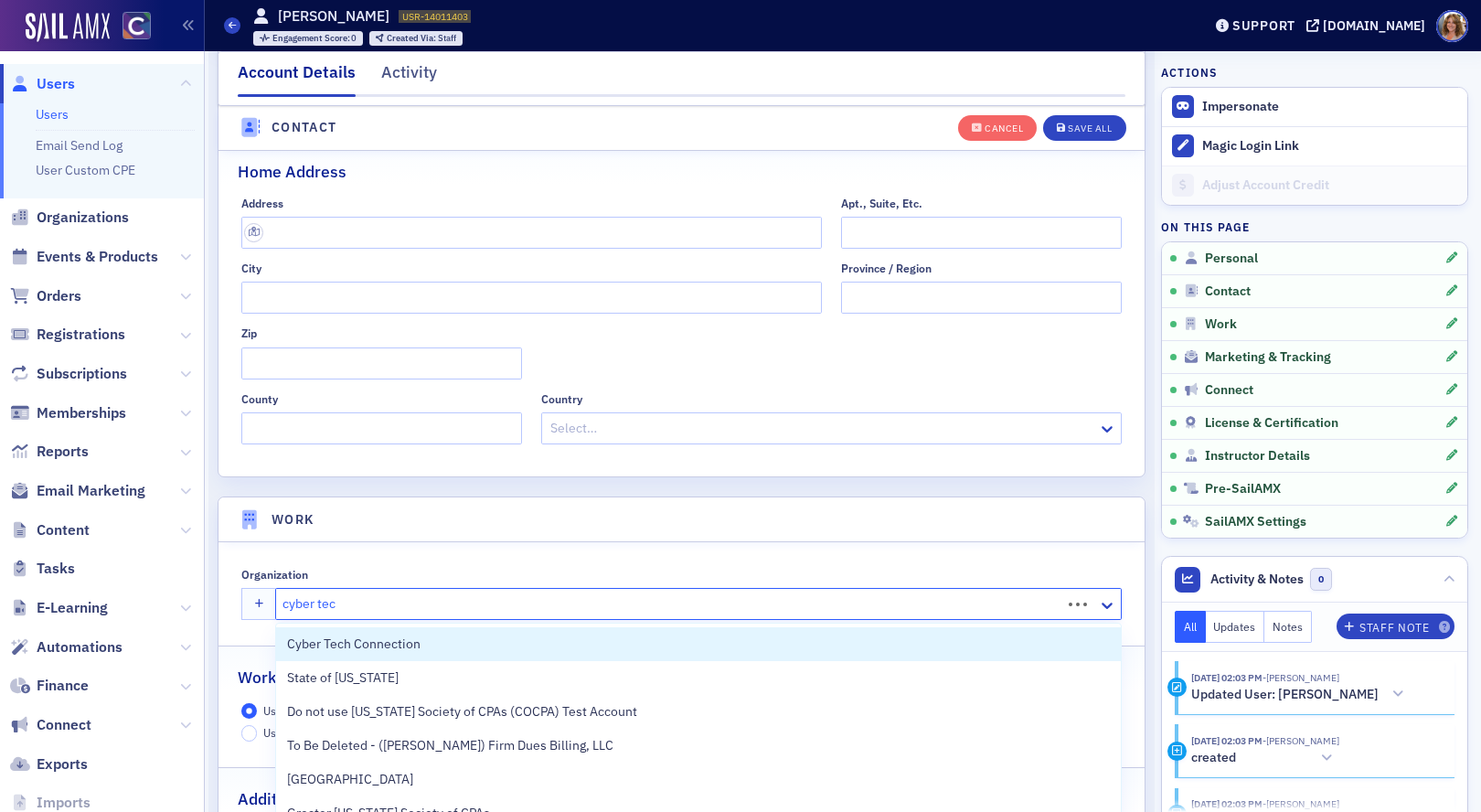
type input "cyber tech"
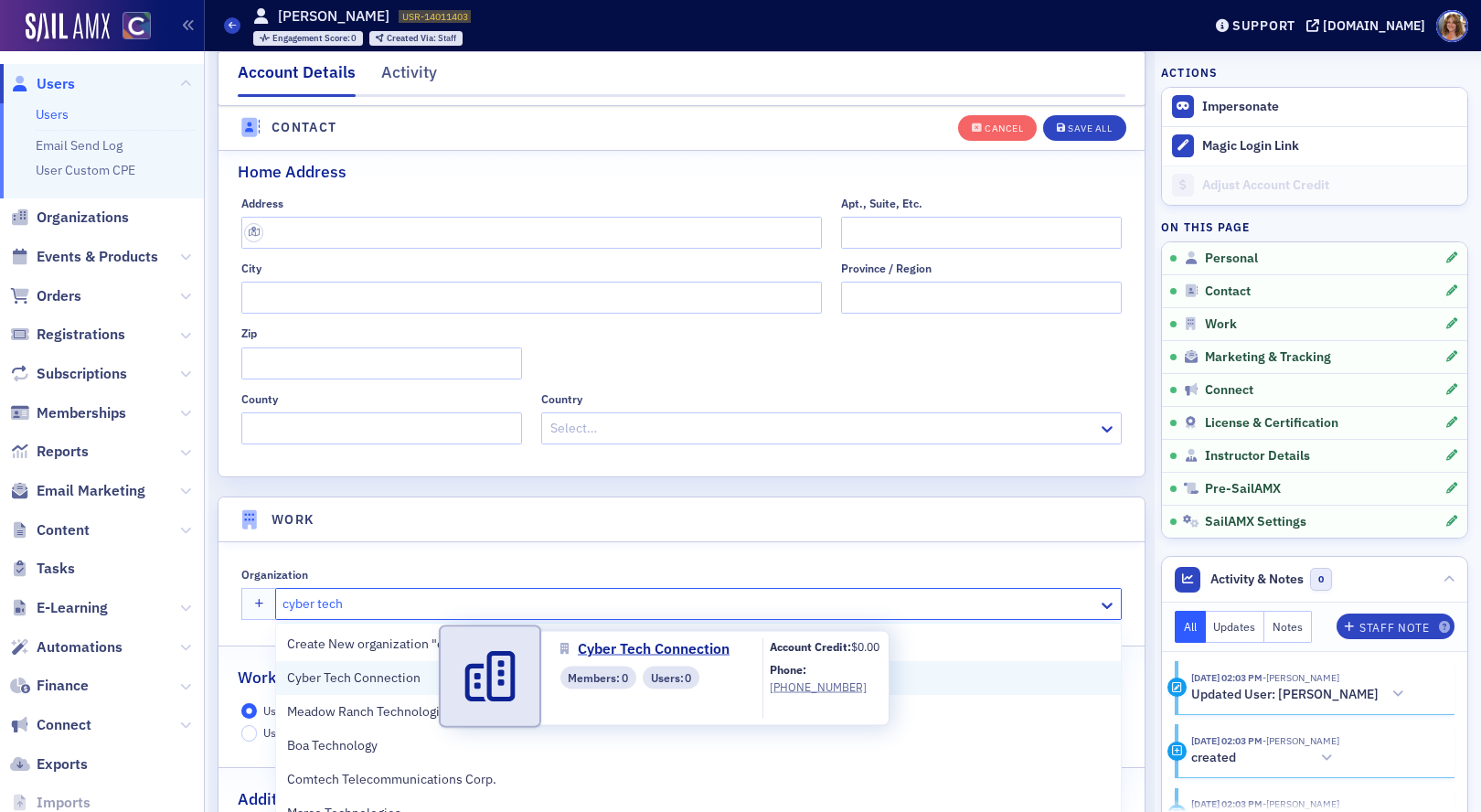
click at [405, 677] on span "Cyber Tech Connection" at bounding box center [370, 677] width 166 height 19
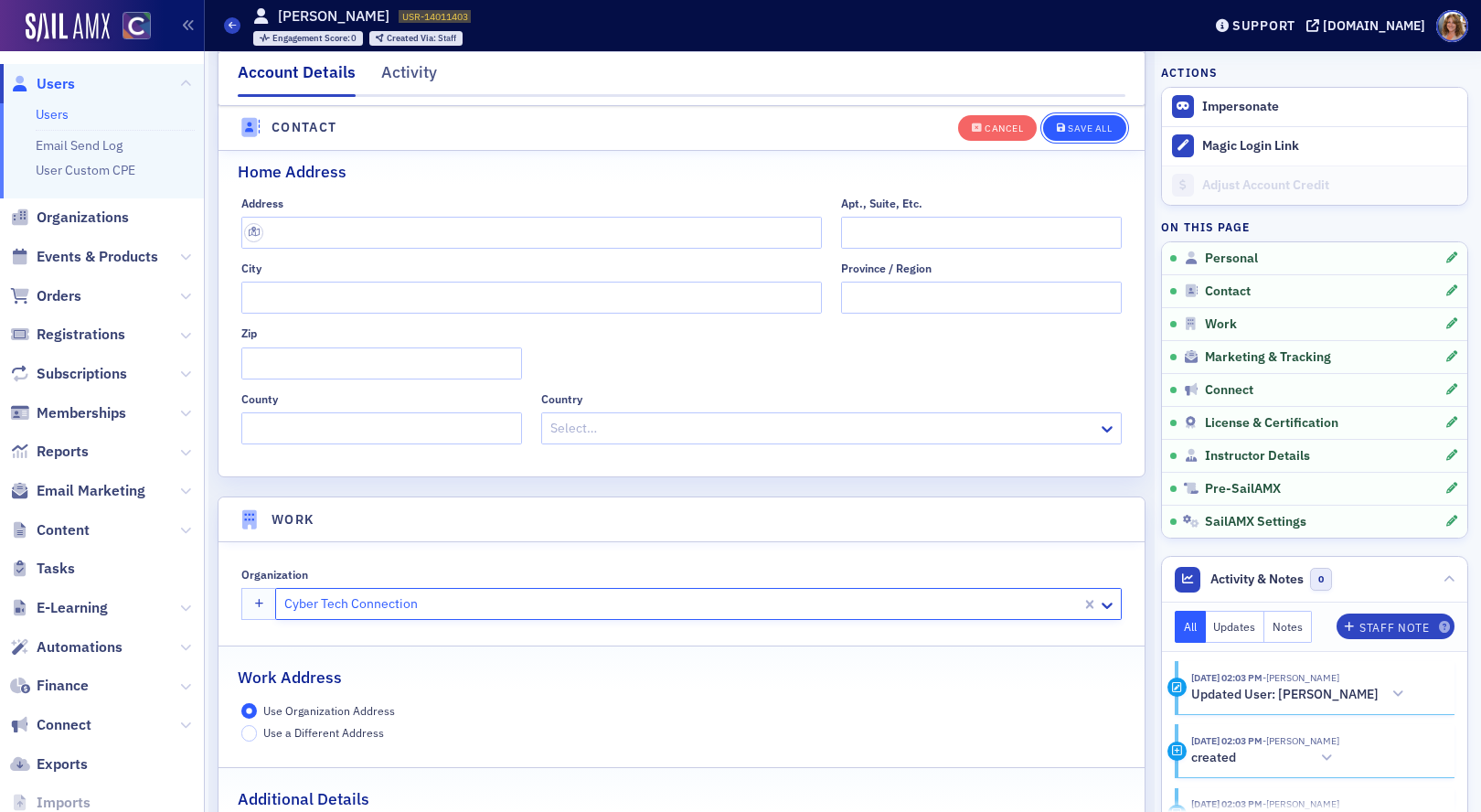
click at [1093, 129] on div "Save All" at bounding box center [1089, 128] width 44 height 10
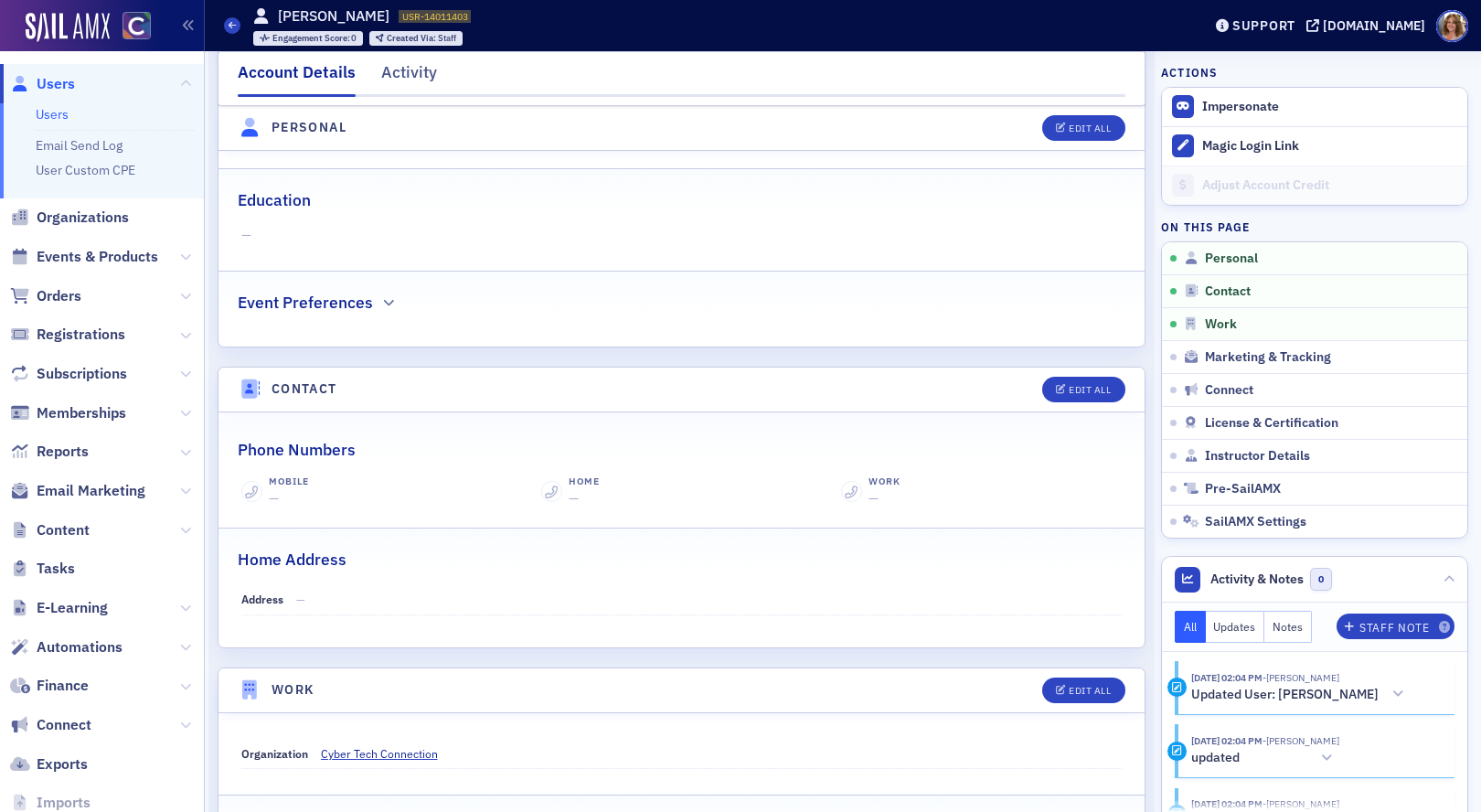
scroll to position [486, 0]
click at [58, 298] on span "Orders" at bounding box center [59, 296] width 45 height 20
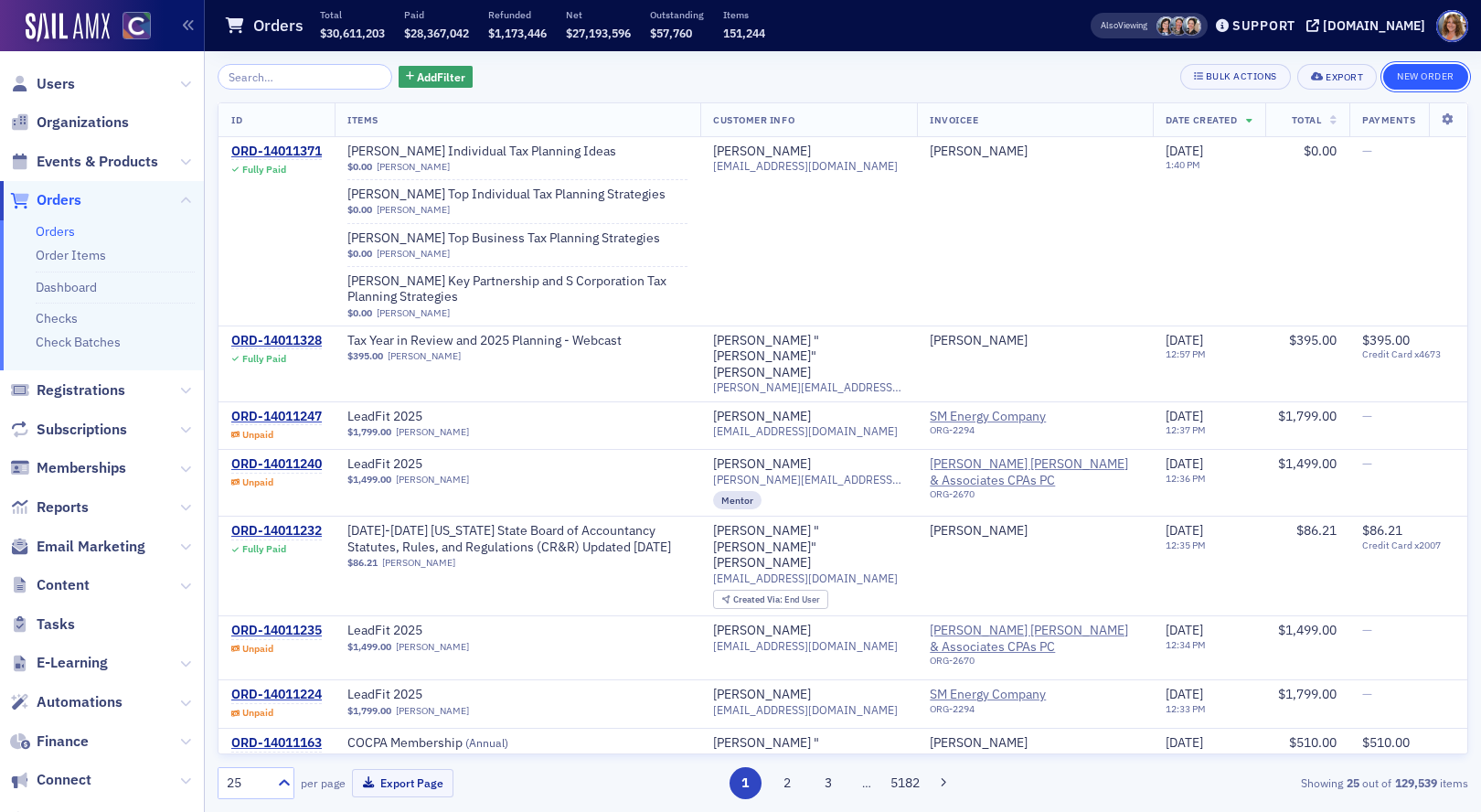
click at [1407, 76] on button "New Order" at bounding box center [1426, 77] width 85 height 26
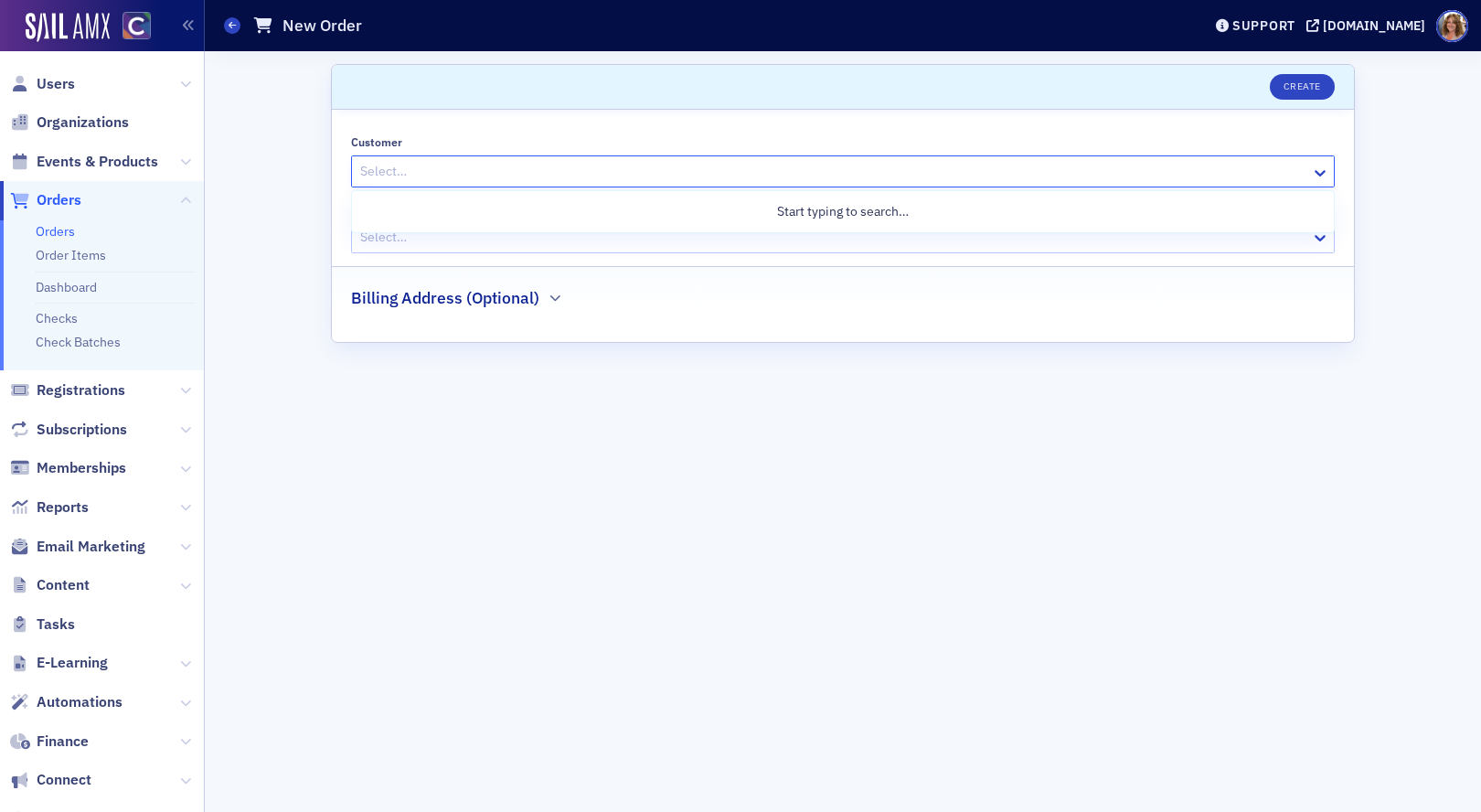
click at [505, 175] on div at bounding box center [834, 171] width 951 height 23
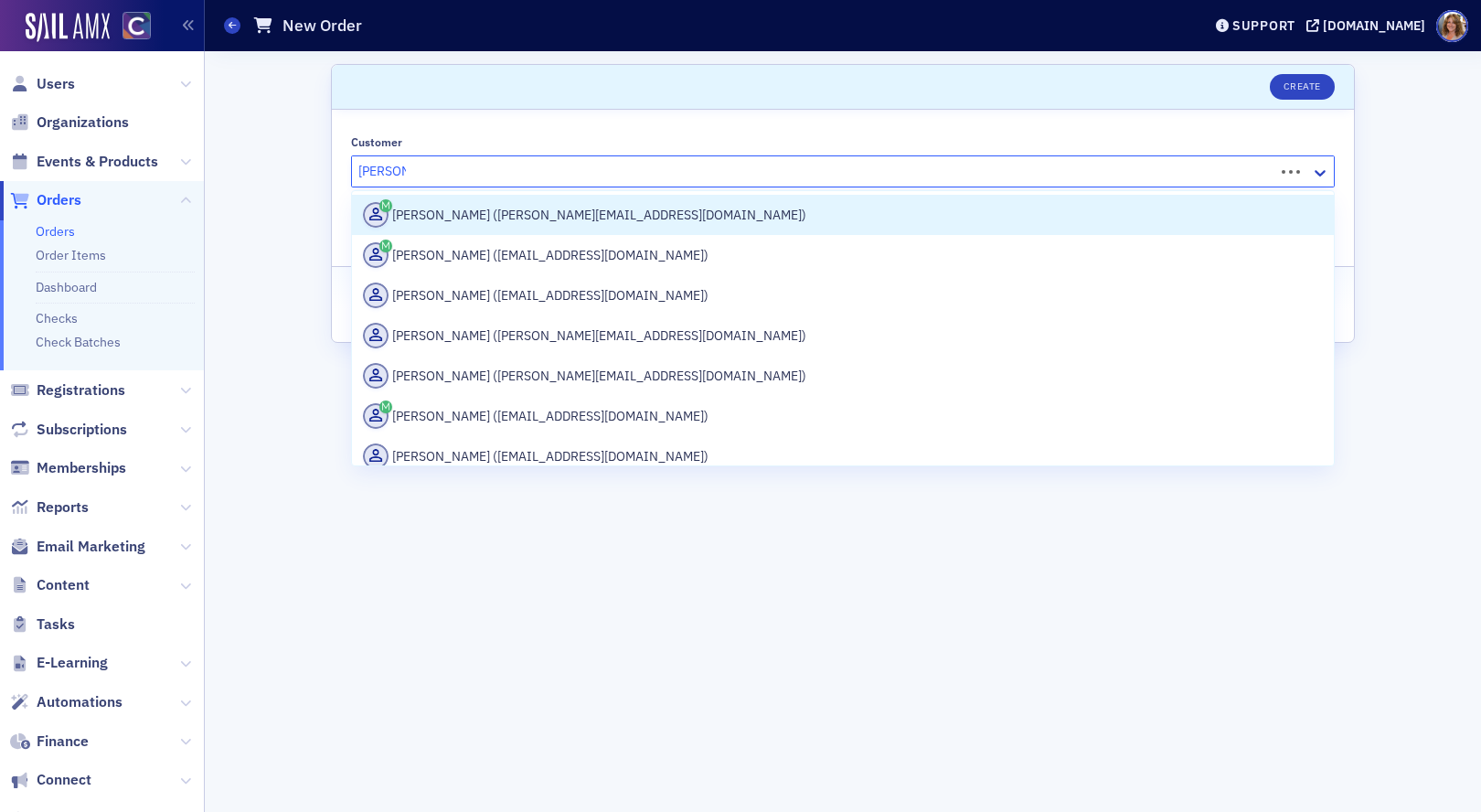
type input "[PERSON_NAME]"
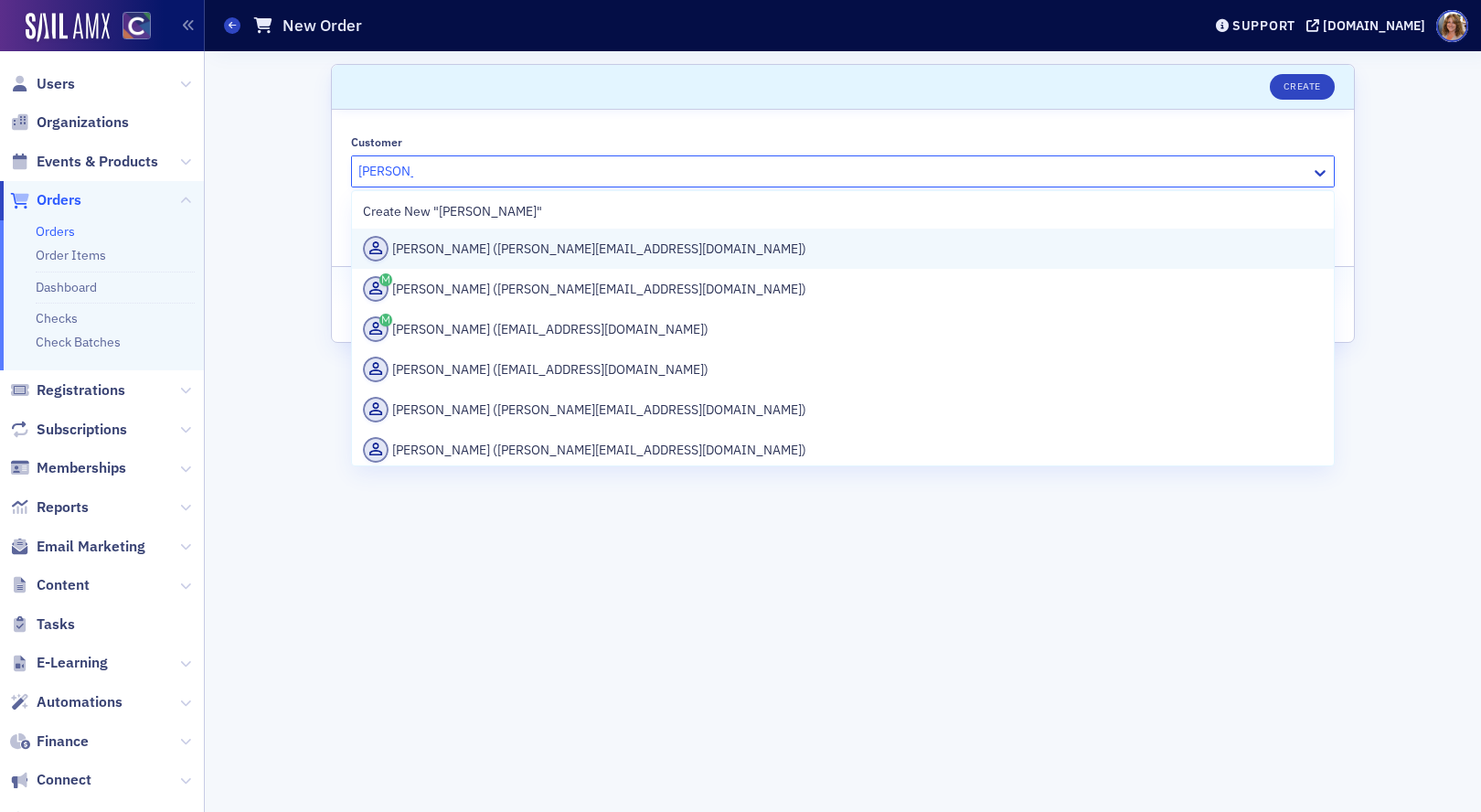
click at [512, 248] on div "[PERSON_NAME] ([PERSON_NAME][EMAIL_ADDRESS][DOMAIN_NAME])" at bounding box center [843, 248] width 960 height 26
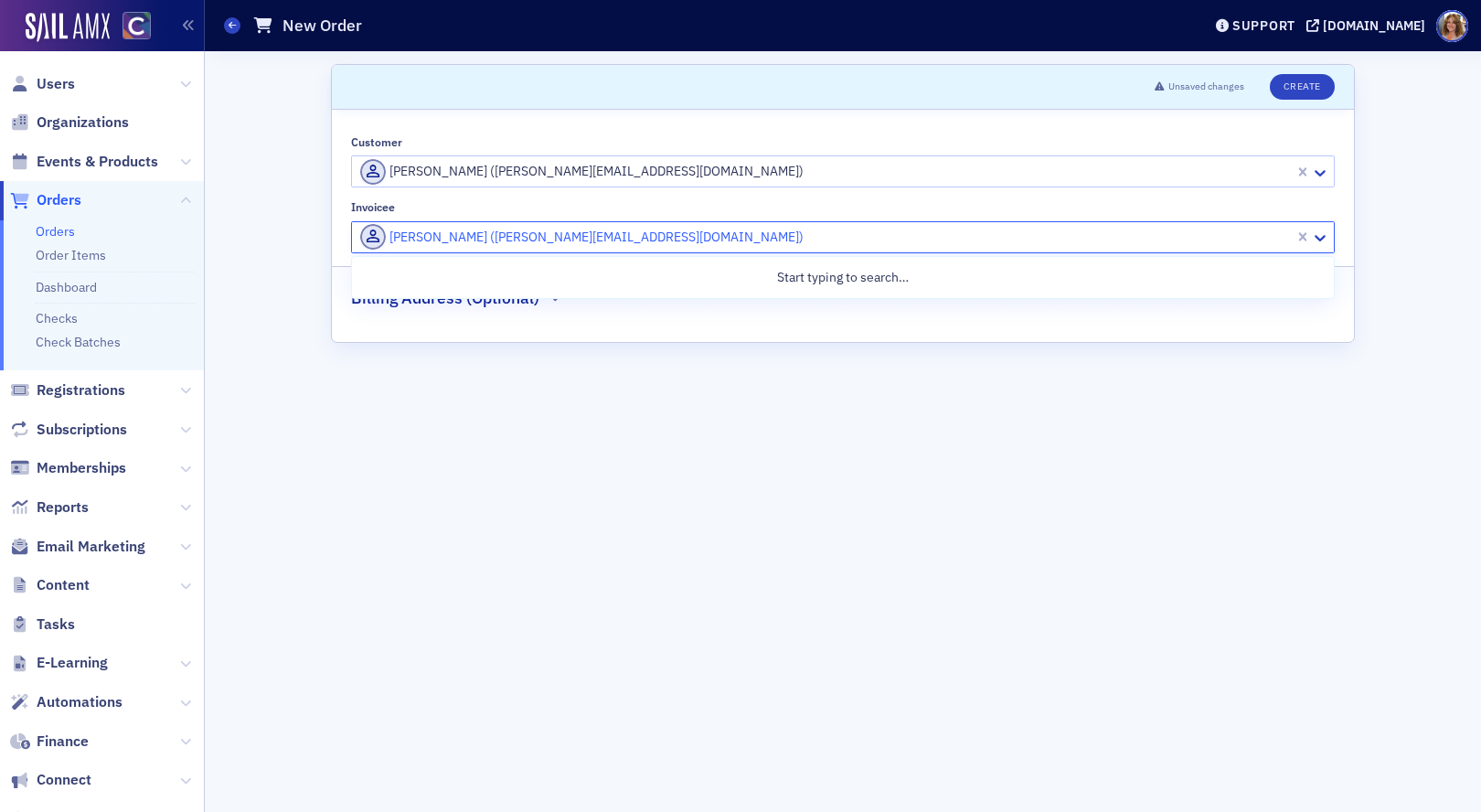
click at [685, 234] on div at bounding box center [826, 237] width 934 height 23
type input "Cyber Tech"
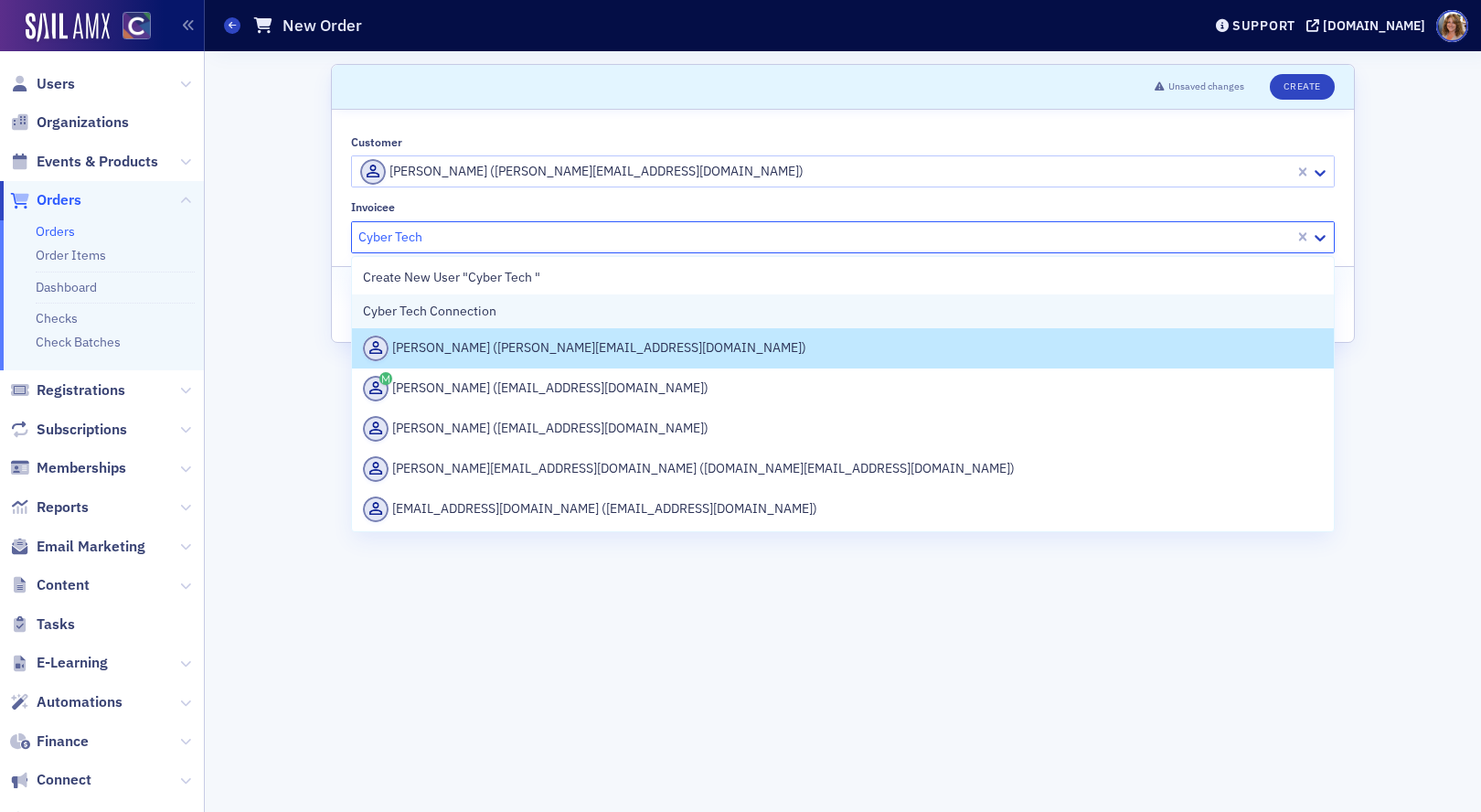
click at [635, 321] on div "Cyber Tech Connection" at bounding box center [843, 311] width 982 height 34
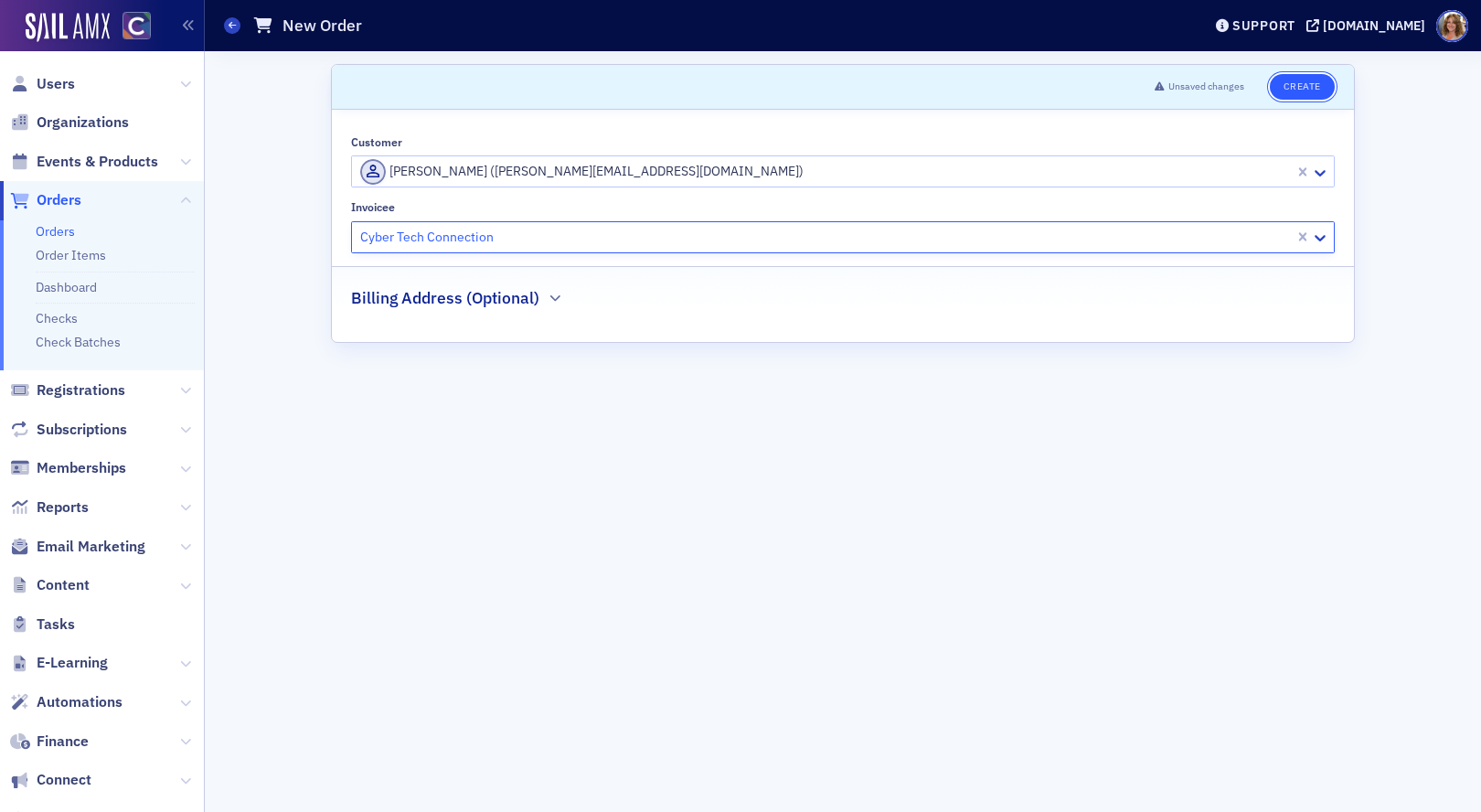
click at [1303, 86] on button "Create" at bounding box center [1302, 87] width 65 height 26
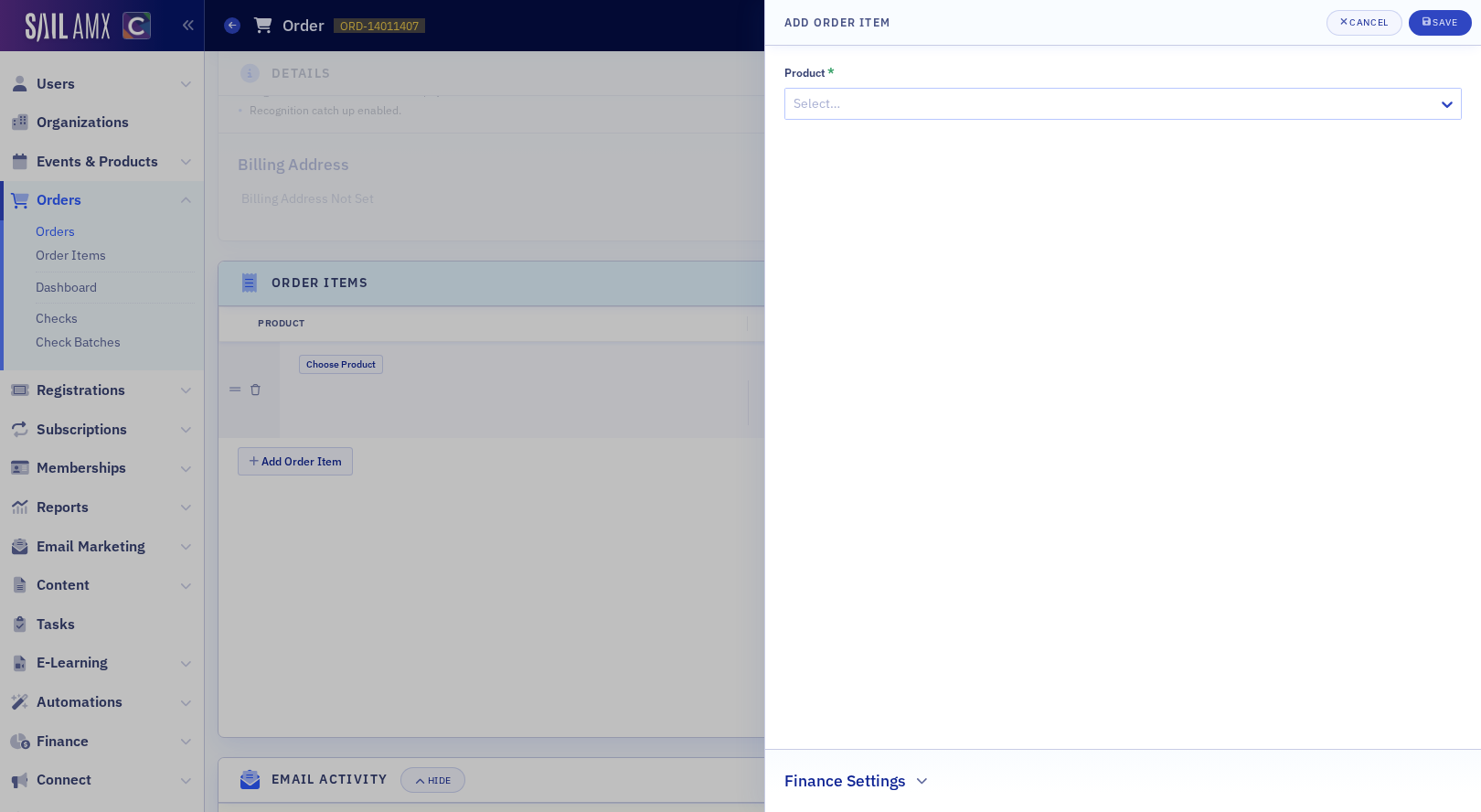
scroll to position [445, 0]
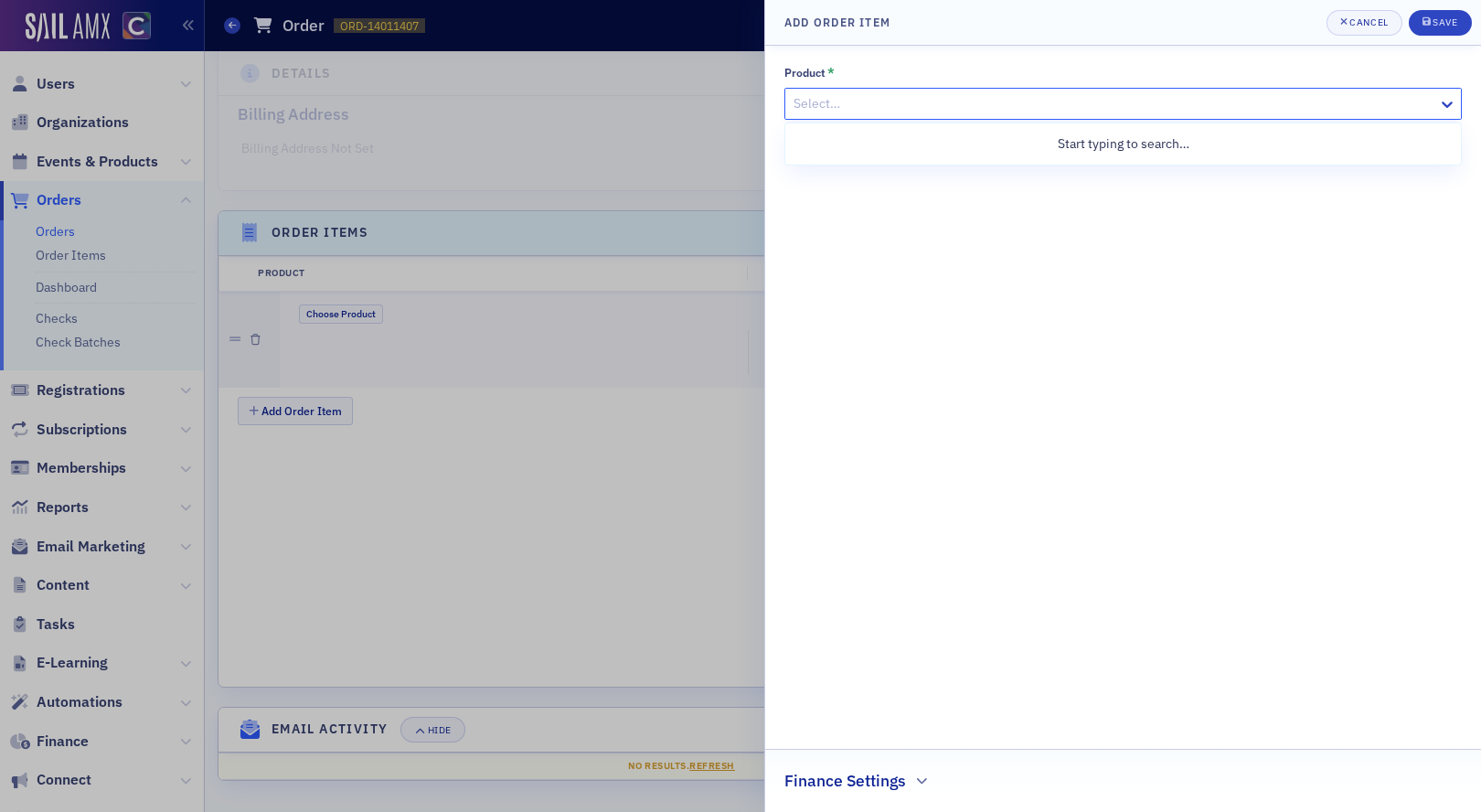
click at [983, 105] on div at bounding box center [1114, 103] width 645 height 23
type input "sponsor"
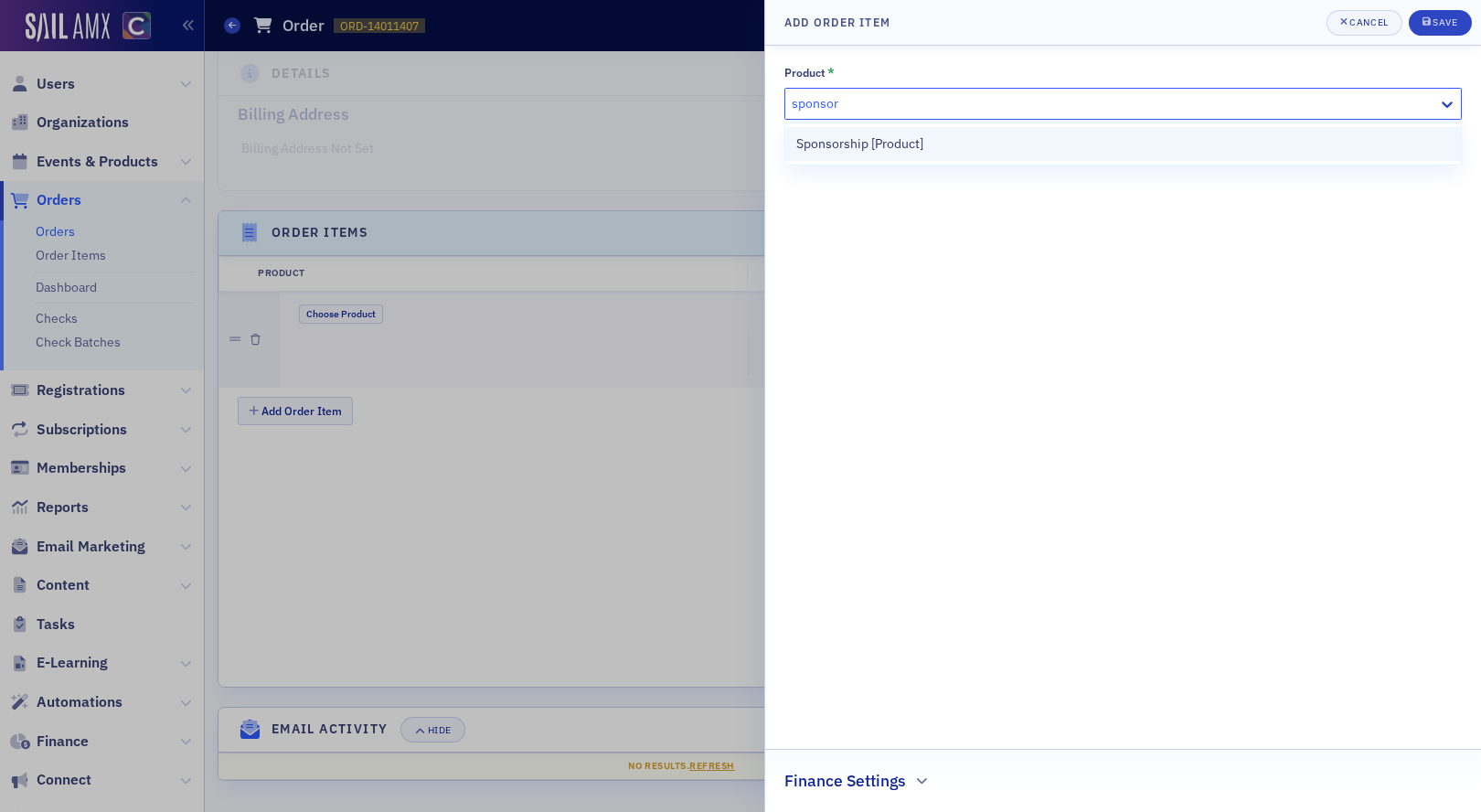
click at [947, 149] on div "Sponsorship [Product]" at bounding box center [1123, 143] width 654 height 19
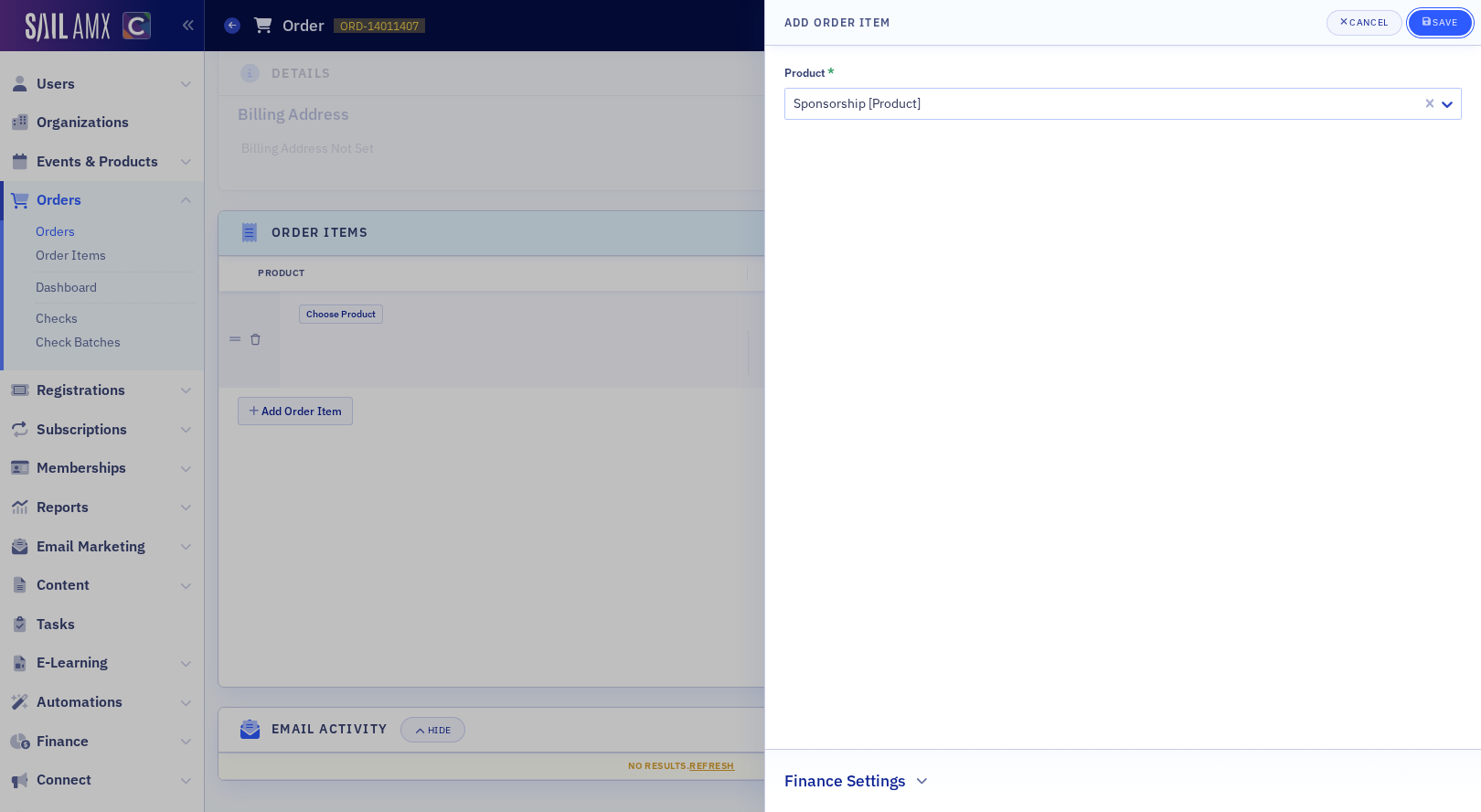
click at [1440, 19] on div "Save" at bounding box center [1444, 22] width 25 height 10
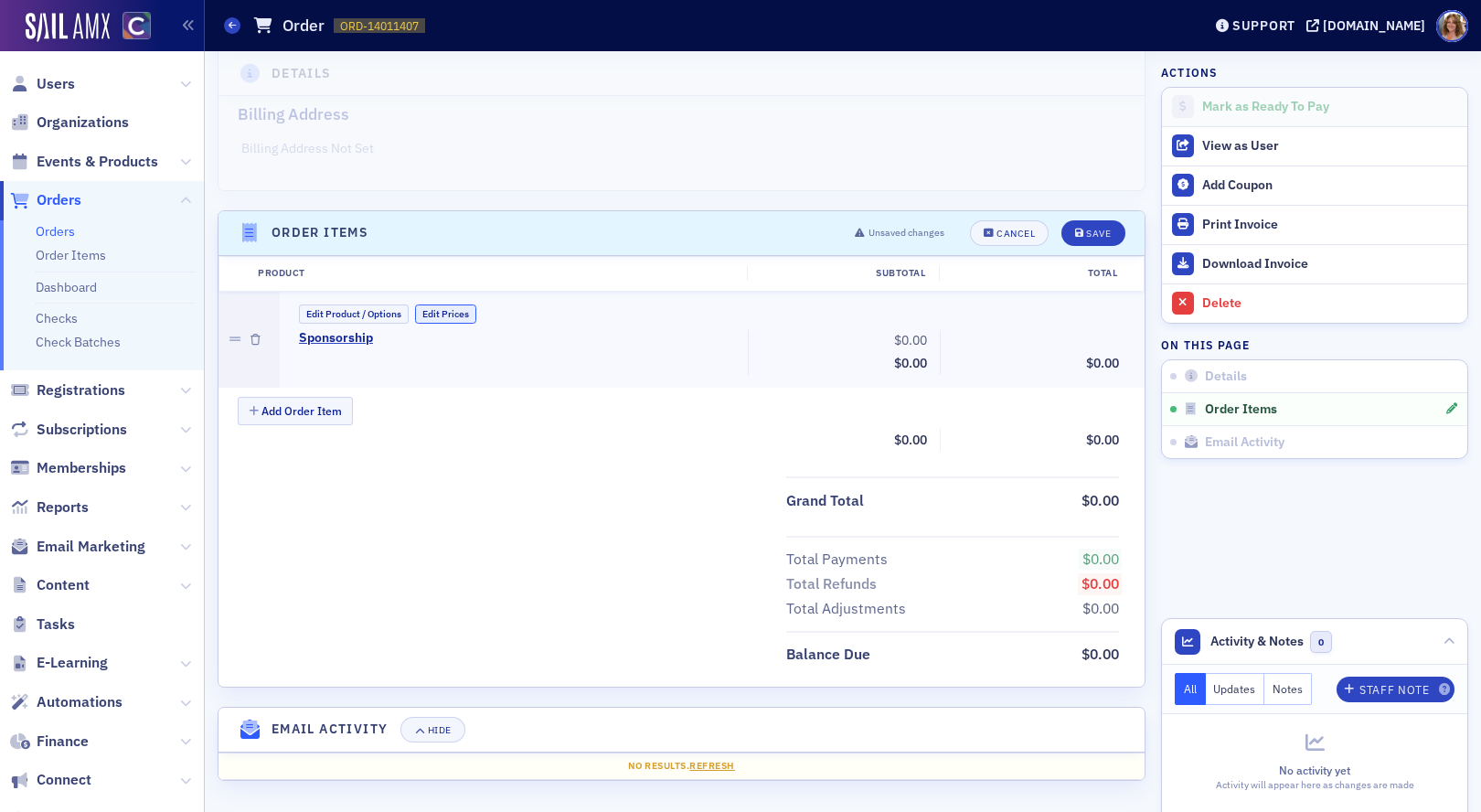
click at [442, 315] on button "Edit Prices" at bounding box center [446, 313] width 62 height 19
drag, startPoint x: 897, startPoint y: 337, endPoint x: 939, endPoint y: 335, distance: 42.0
click at [939, 335] on div "Sponsorship (Custom Price) 0.00 Subtotal $0.00 Discounts - 0.00 $0.00" at bounding box center [709, 354] width 846 height 49
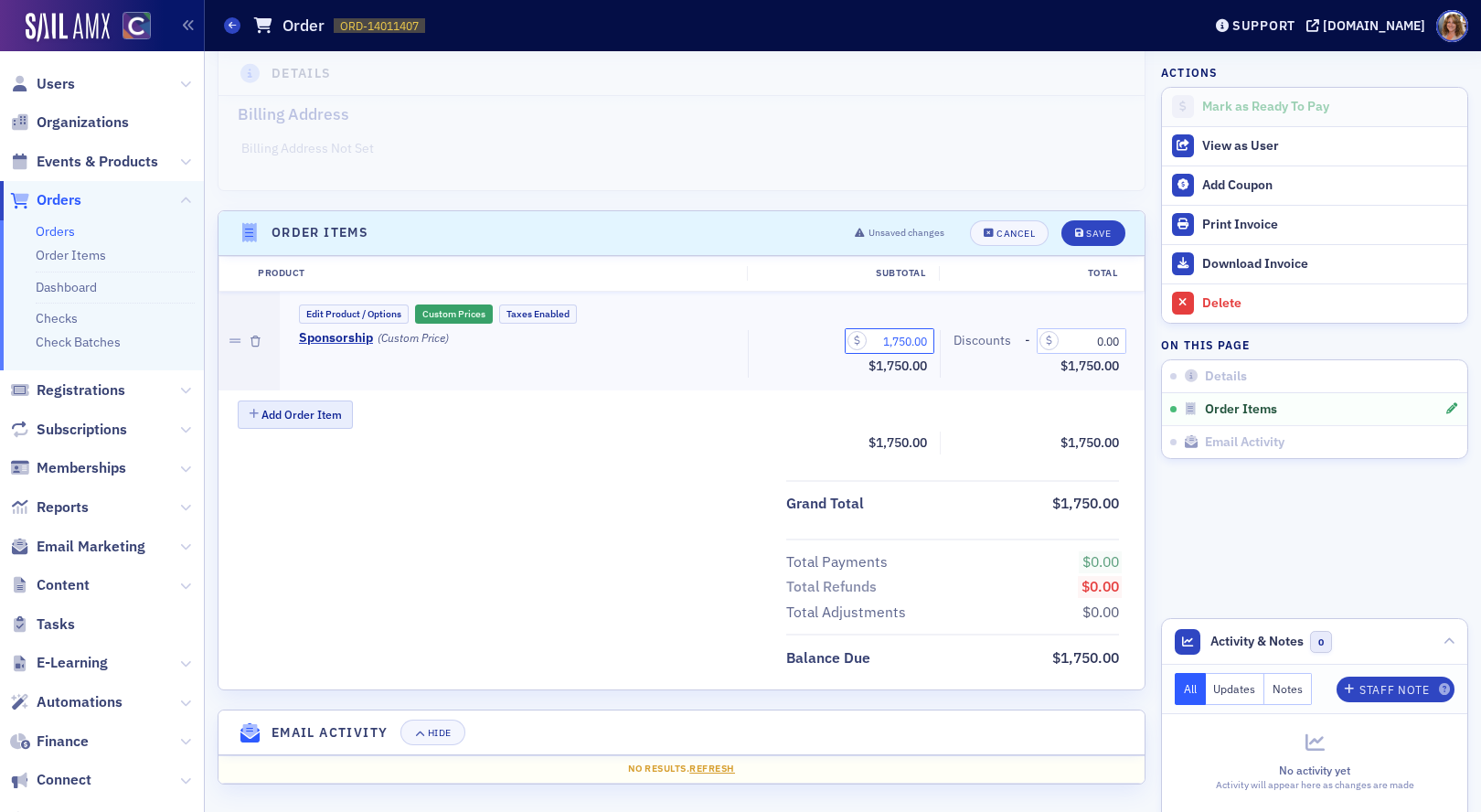
type input "1,750.00"
click at [304, 416] on button "Add Order Item" at bounding box center [295, 414] width 115 height 29
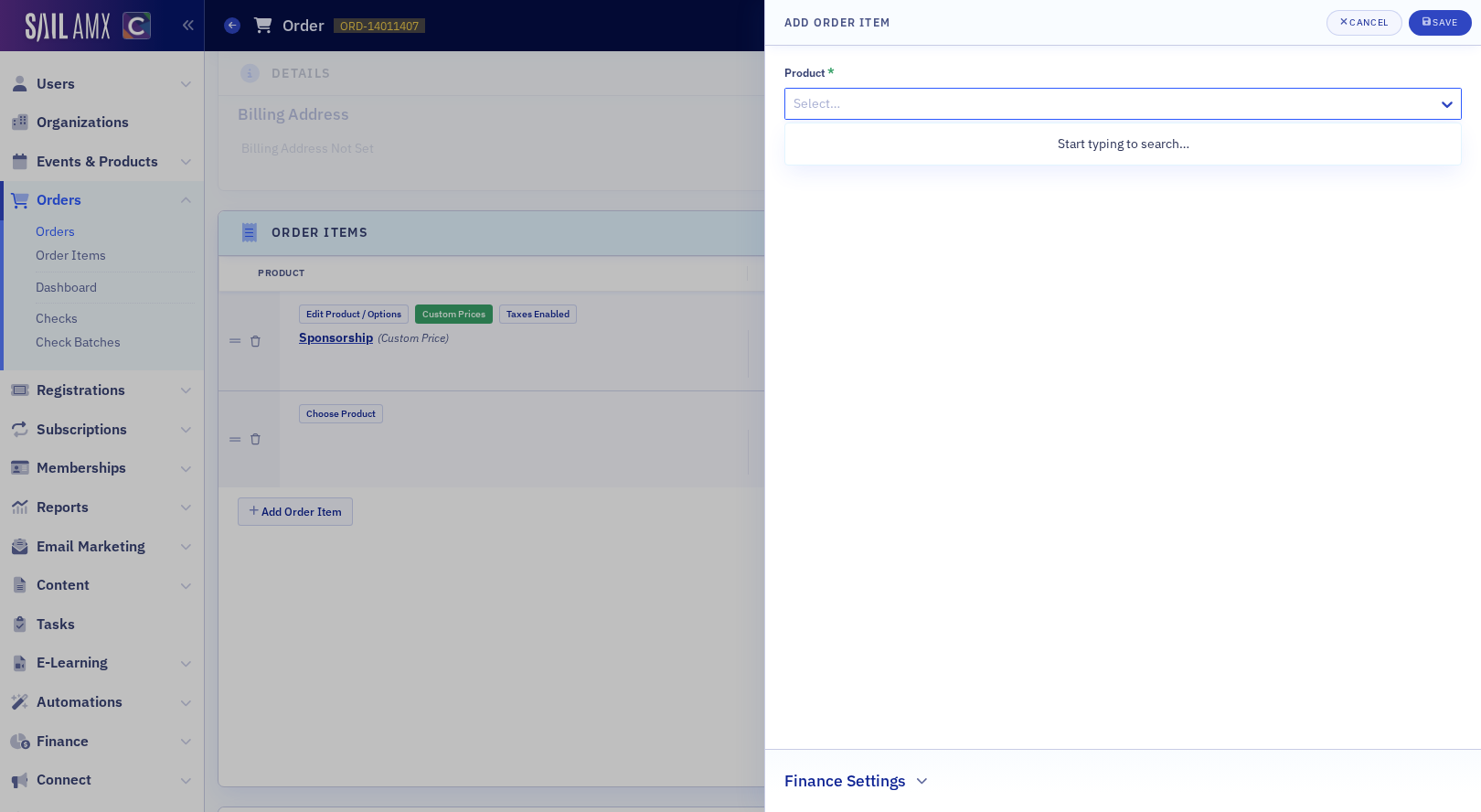
click at [1055, 103] on div at bounding box center [1114, 103] width 645 height 23
type input "Peak"
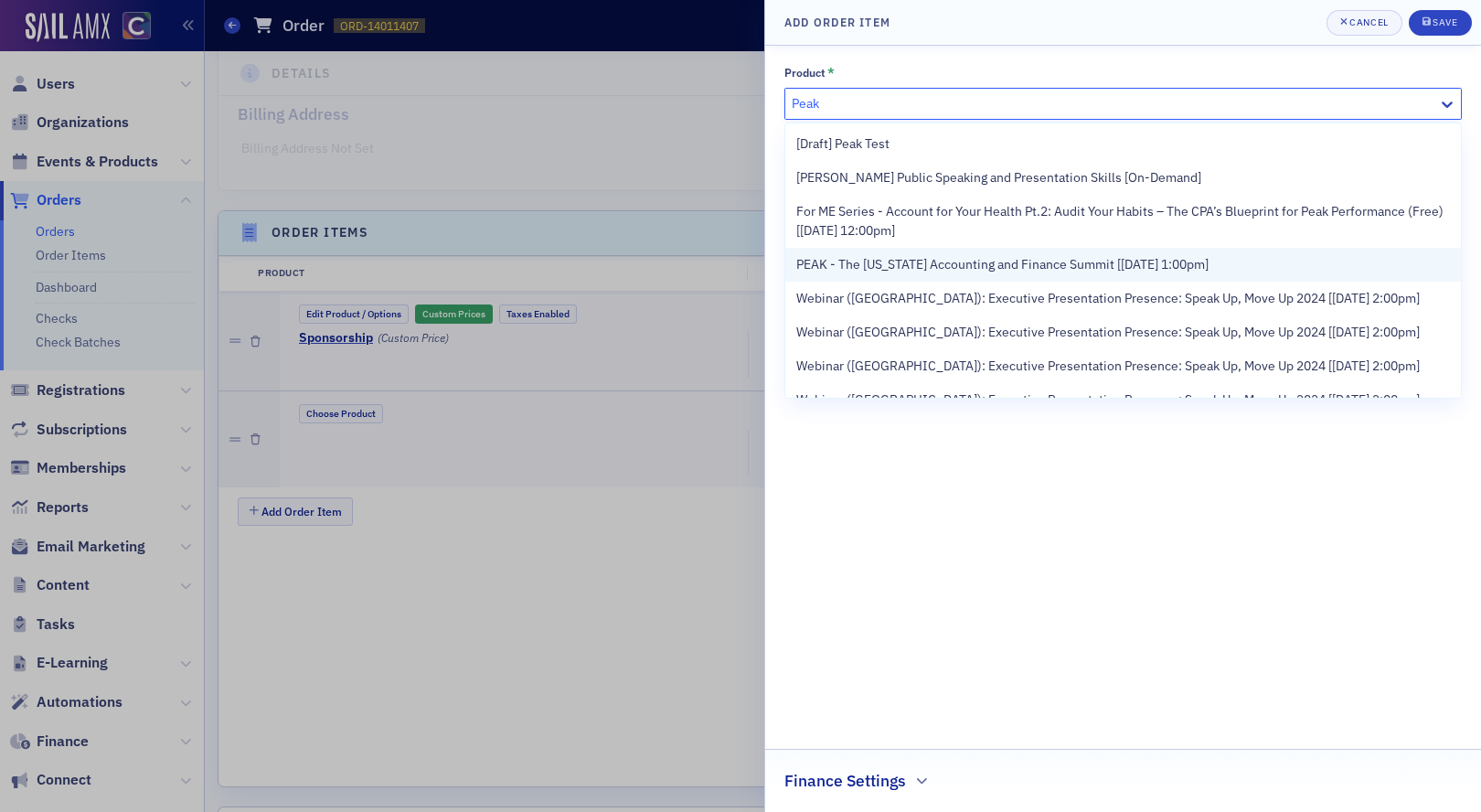
click at [975, 263] on span "PEAK - The [US_STATE] Accounting and Finance Summit [[DATE] 1:00pm]" at bounding box center [1002, 264] width 412 height 19
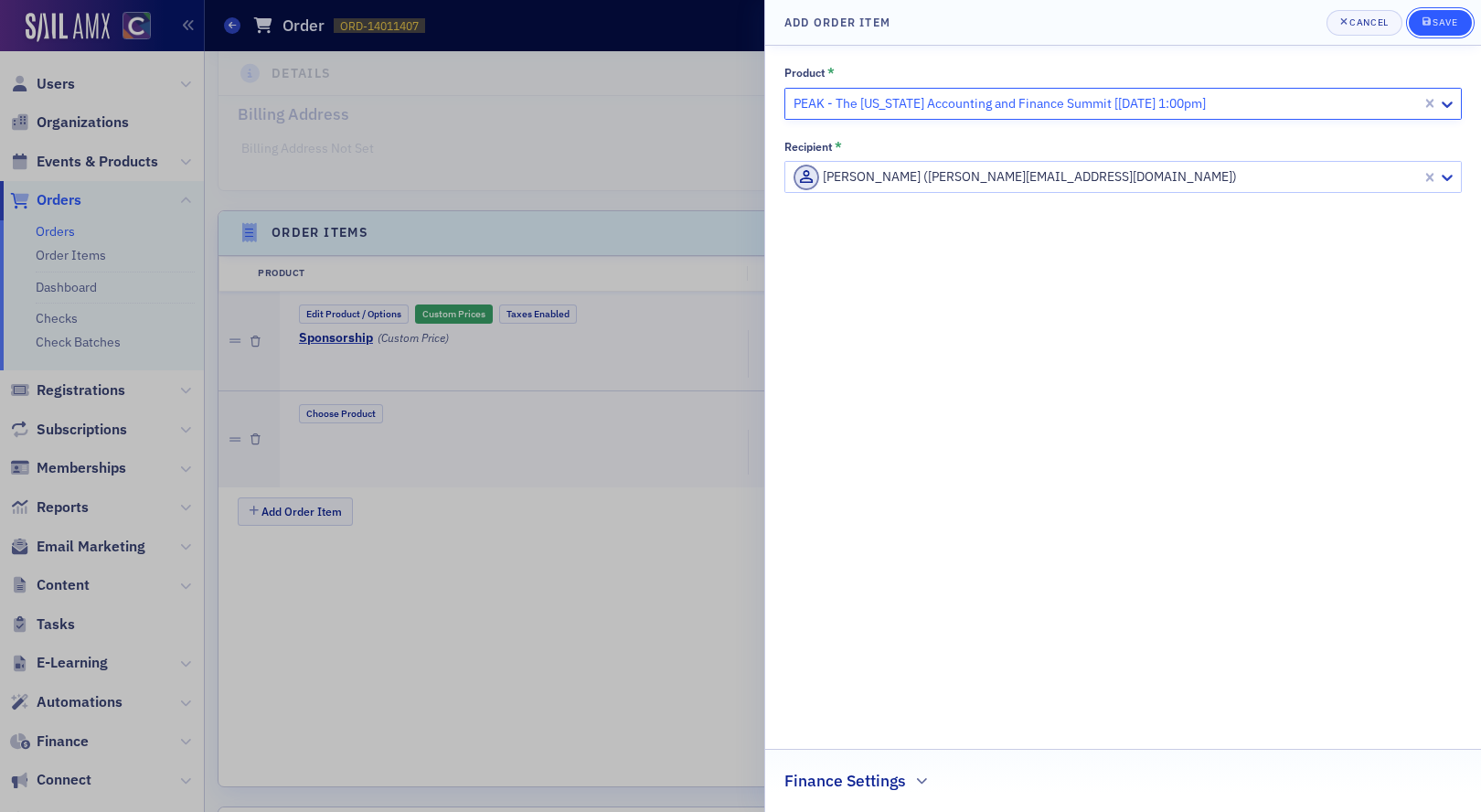
click at [1437, 18] on div "Save" at bounding box center [1444, 22] width 25 height 10
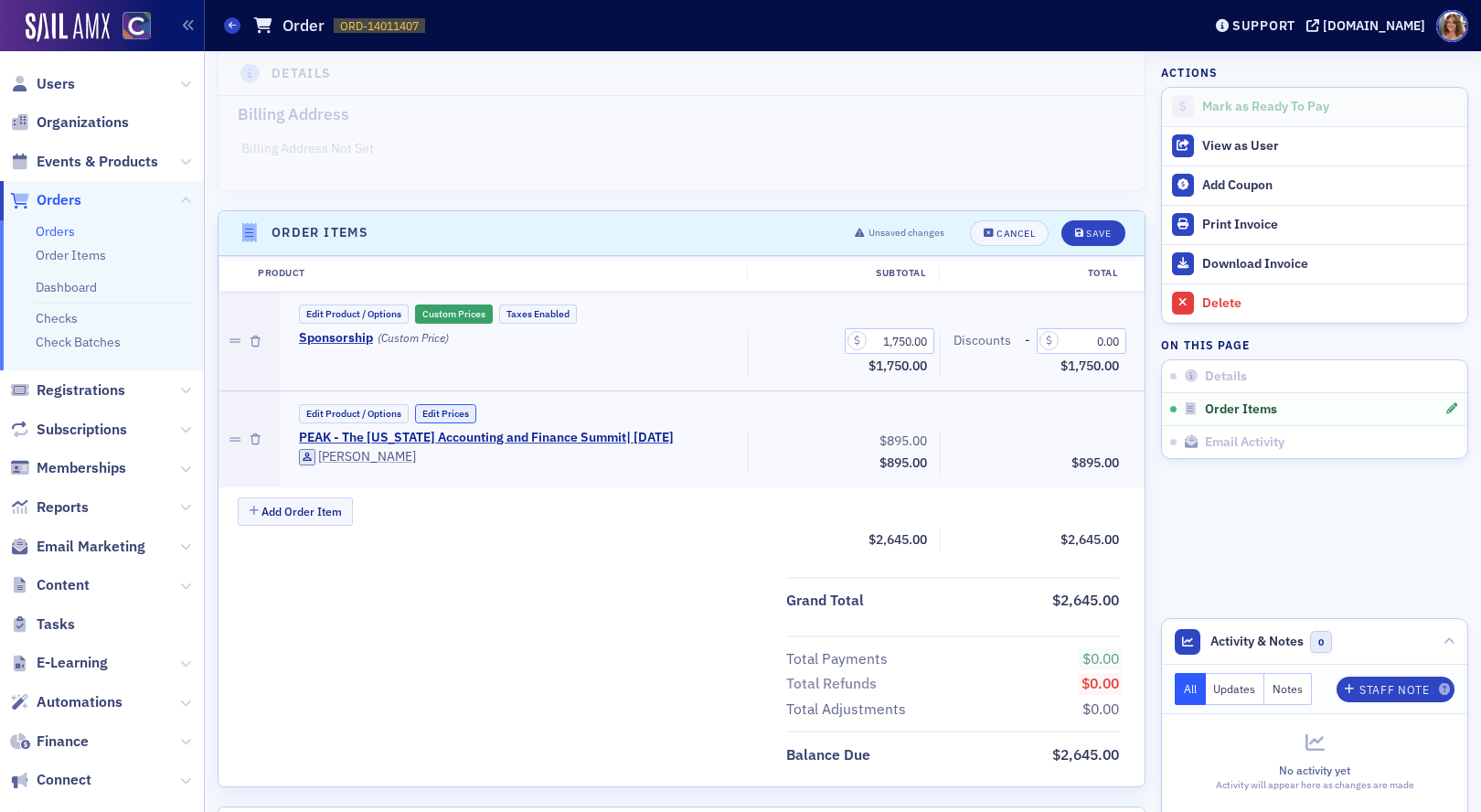
click at [455, 409] on button "Edit Prices" at bounding box center [446, 413] width 62 height 19
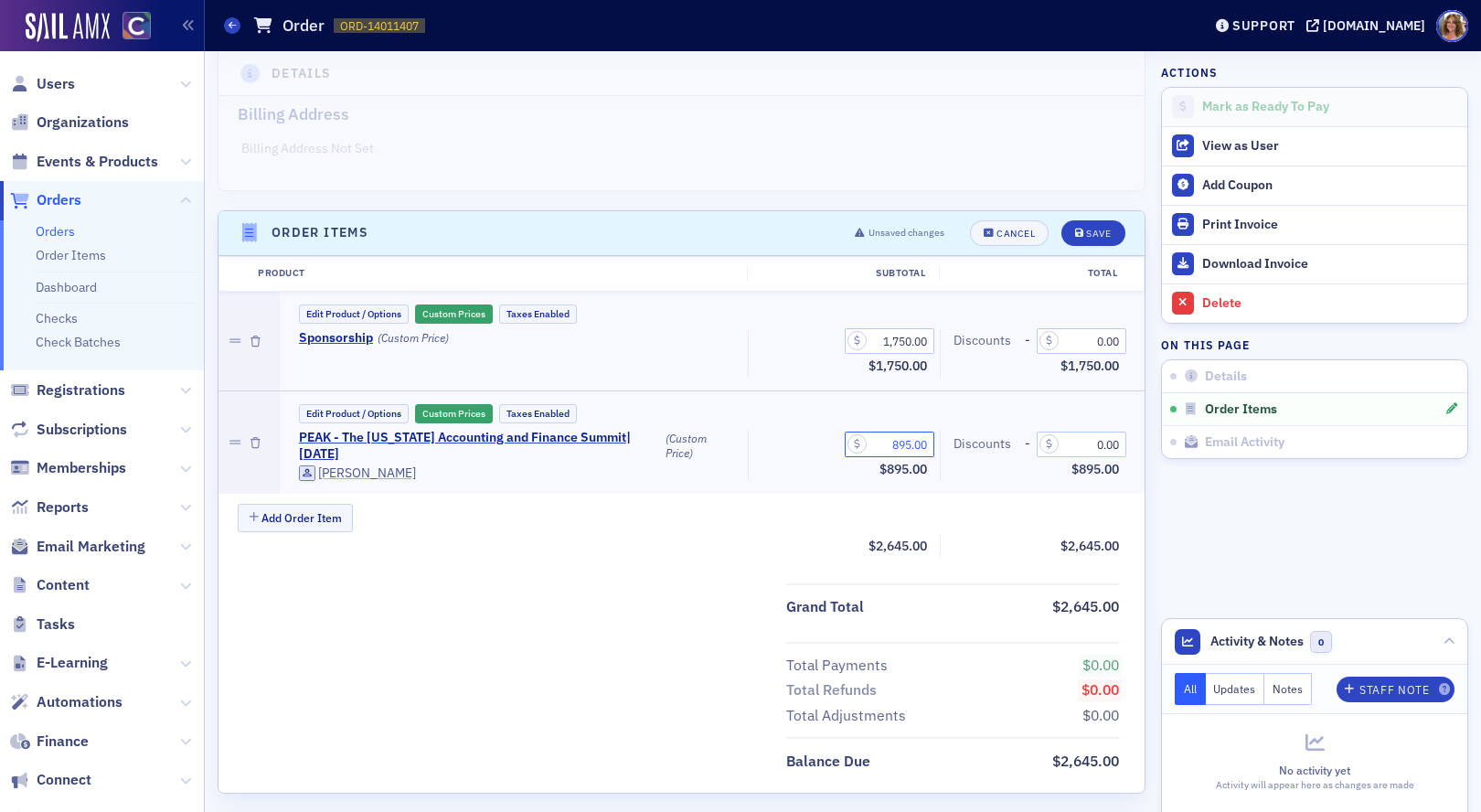
drag, startPoint x: 883, startPoint y: 443, endPoint x: 962, endPoint y: 438, distance: 79.2
click at [962, 438] on div "PEAK - The [US_STATE] Accounting and Finance Summit | [DATE] (Custom Price) [PE…" at bounding box center [709, 455] width 846 height 52
type input "0.00"
click at [1101, 229] on div "Save" at bounding box center [1098, 234] width 25 height 10
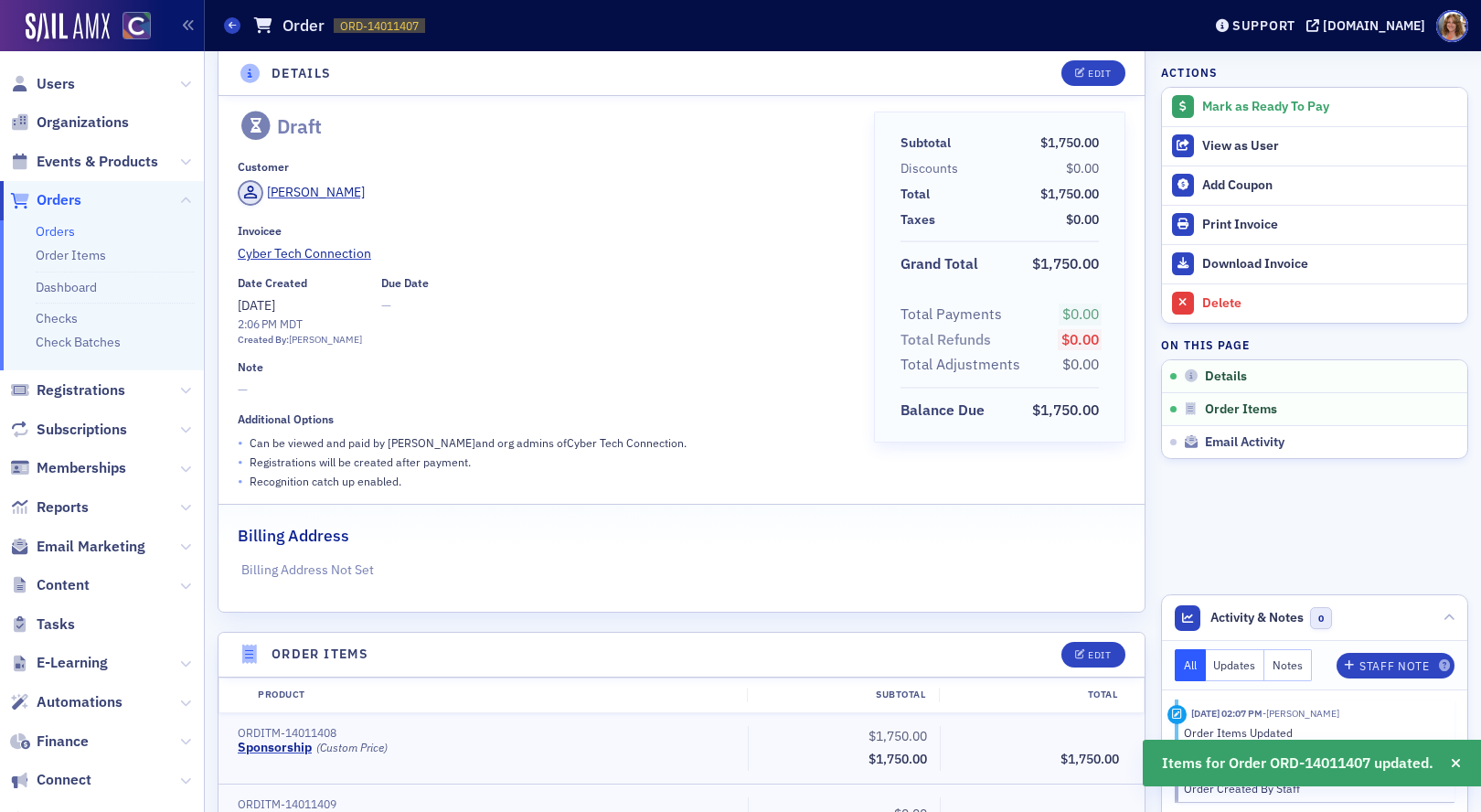
scroll to position [0, 0]
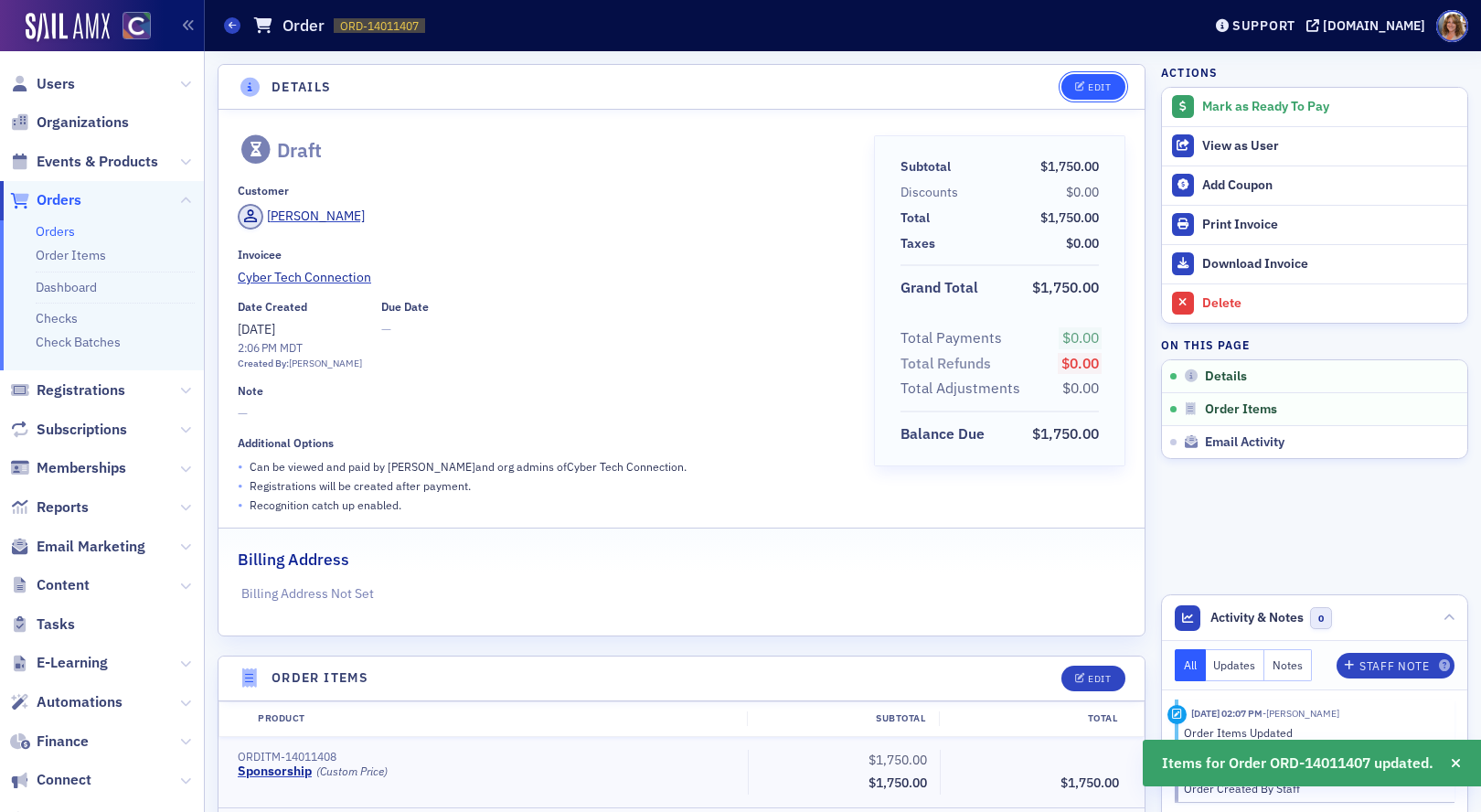
click at [1094, 82] on div "Edit" at bounding box center [1099, 87] width 23 height 10
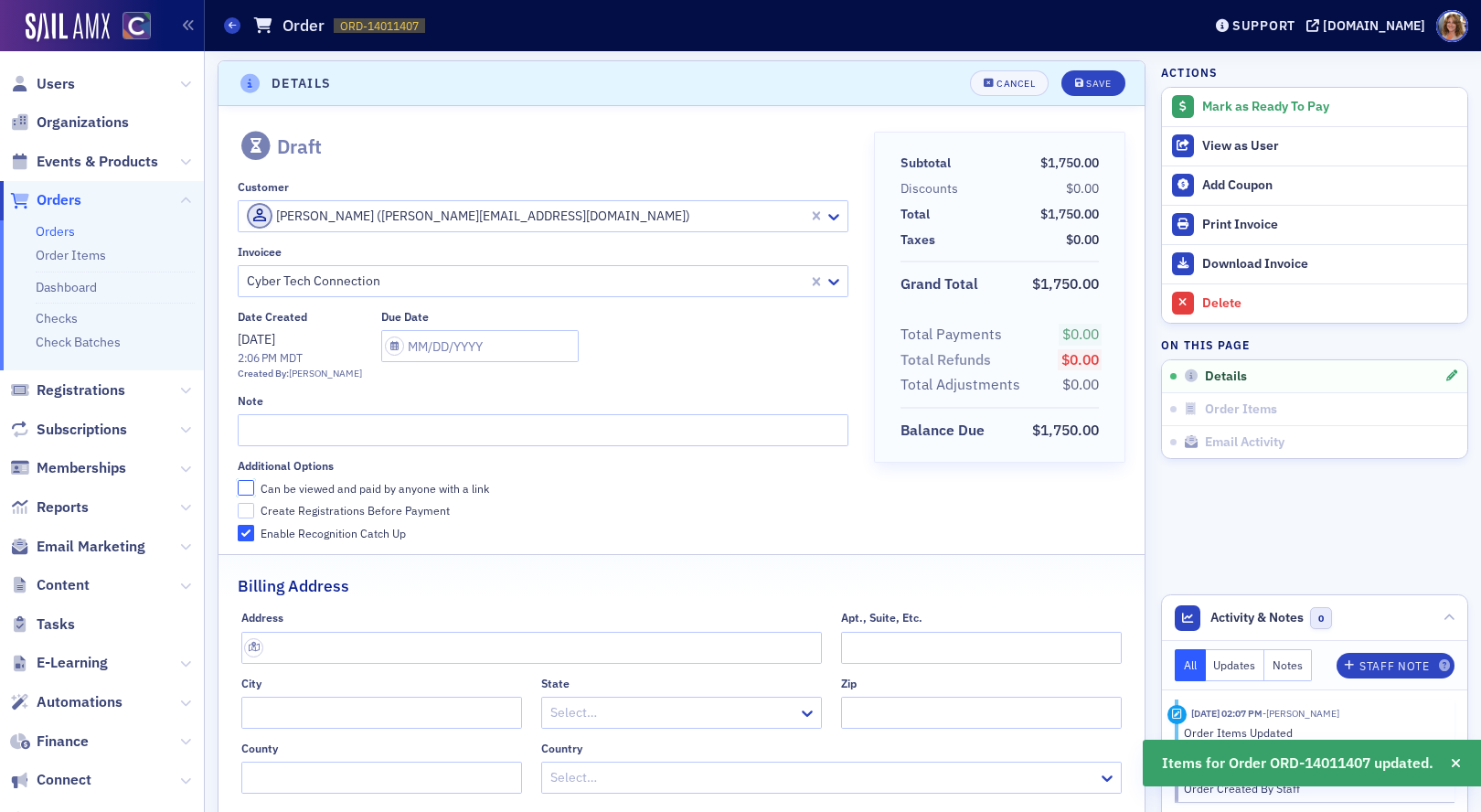
click at [245, 488] on input "Can be viewed and paid by anyone with a link" at bounding box center [246, 488] width 17 height 17
checkbox input "true"
click at [265, 440] on input "text" at bounding box center [543, 430] width 610 height 32
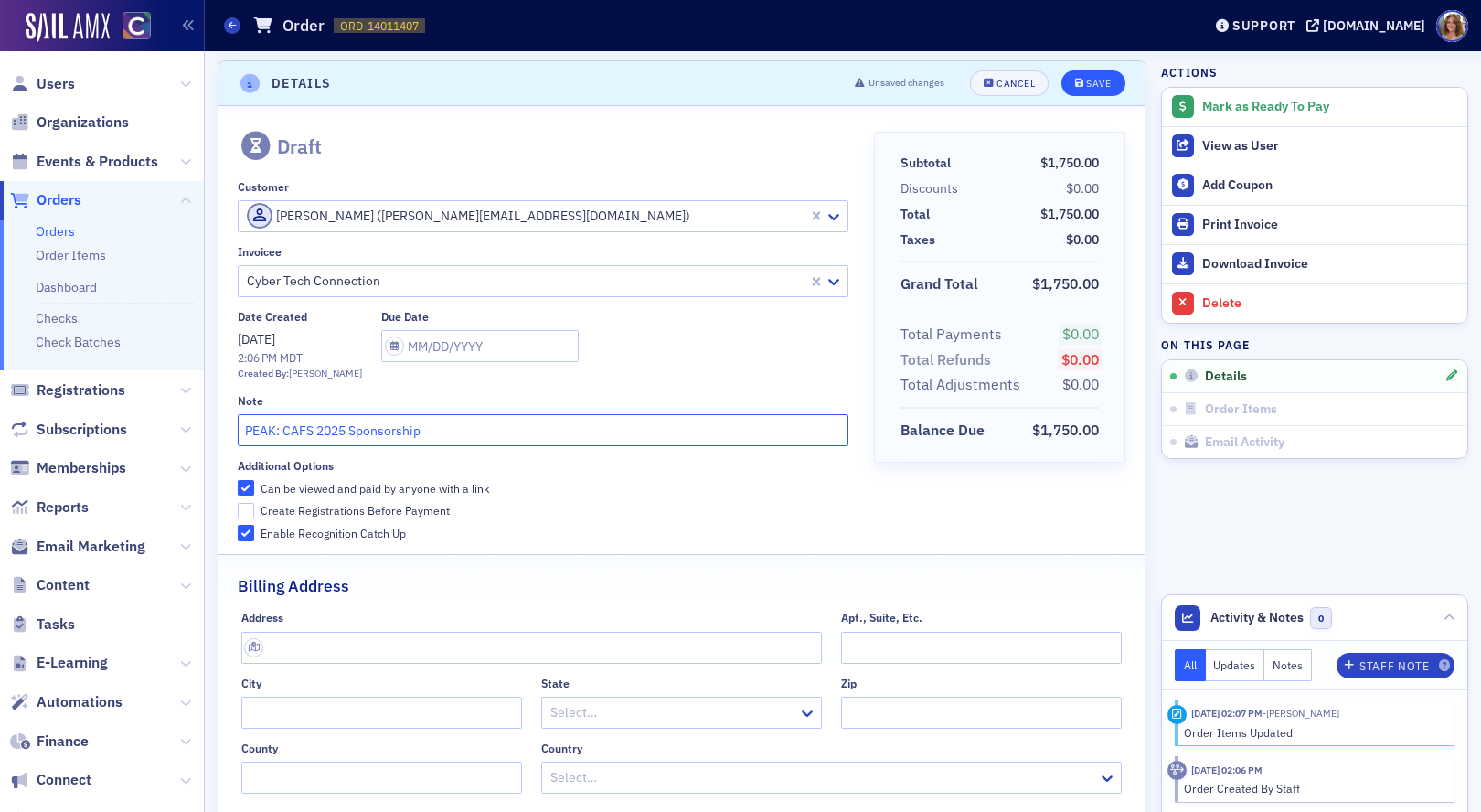
type input "PEAK: CAFS 2025 Sponsorship"
click at [1093, 81] on div "Save" at bounding box center [1098, 83] width 25 height 10
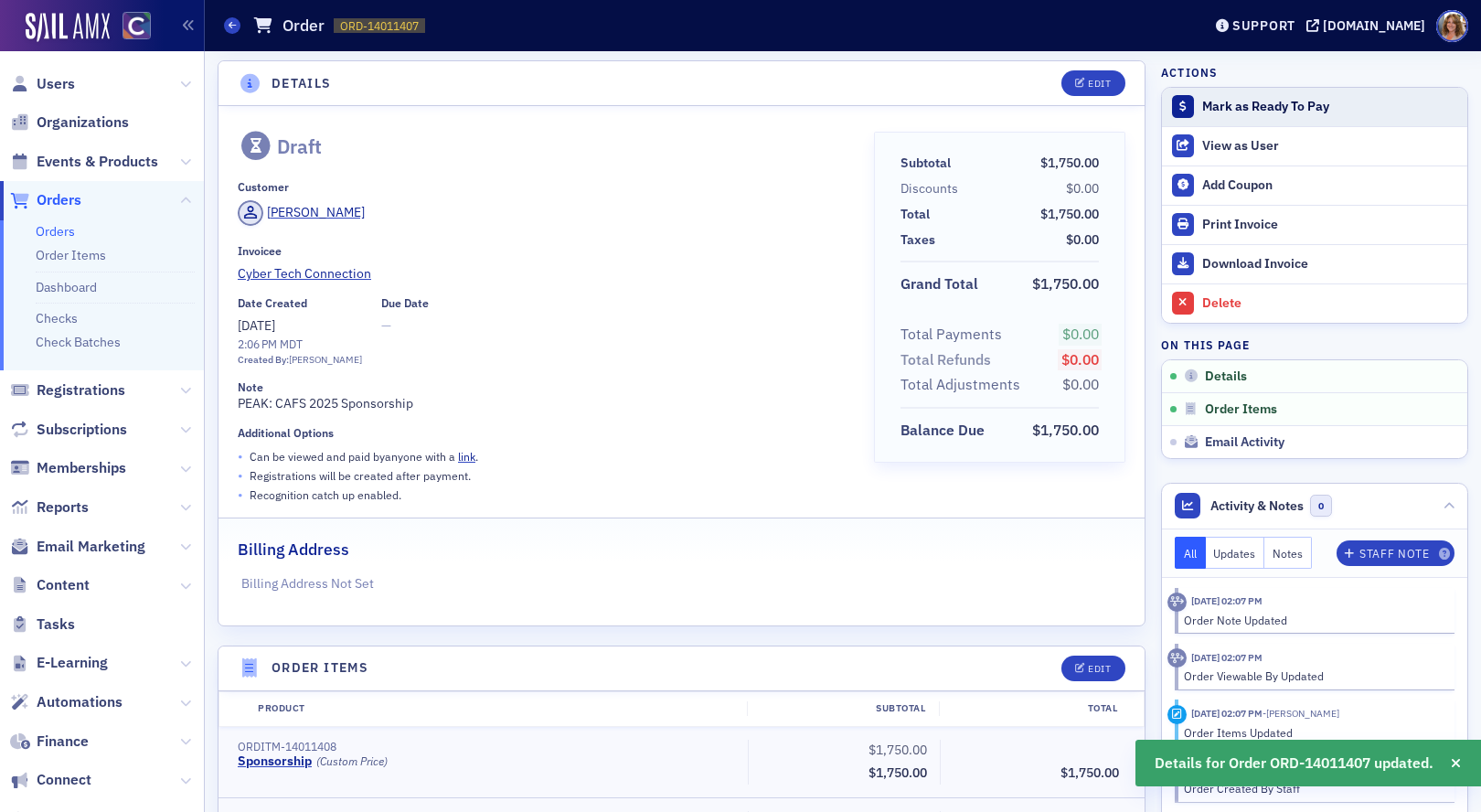
click at [1250, 106] on div "Mark as Ready To Pay" at bounding box center [1331, 106] width 256 height 17
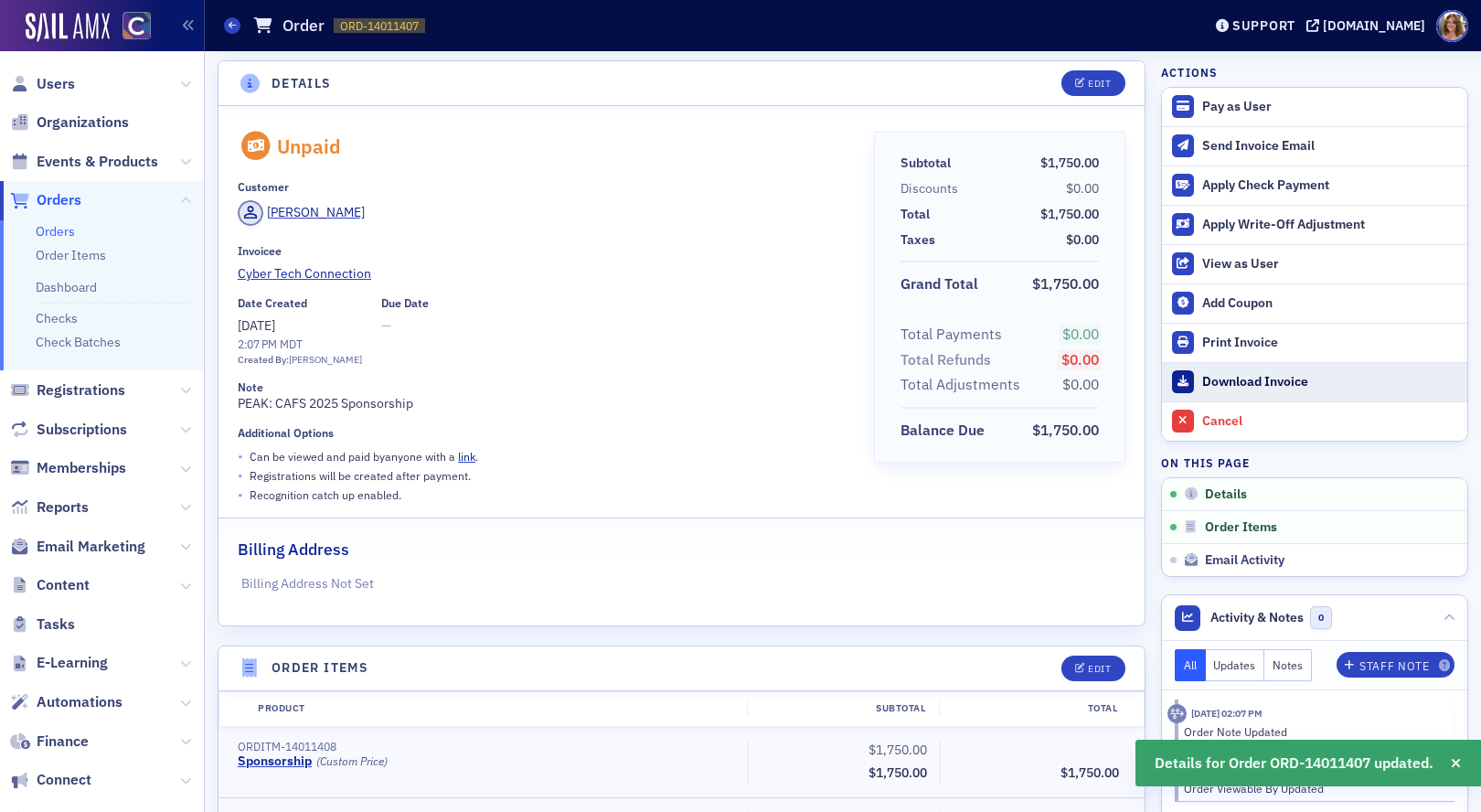
click at [1244, 386] on div "Download Invoice" at bounding box center [1331, 382] width 256 height 17
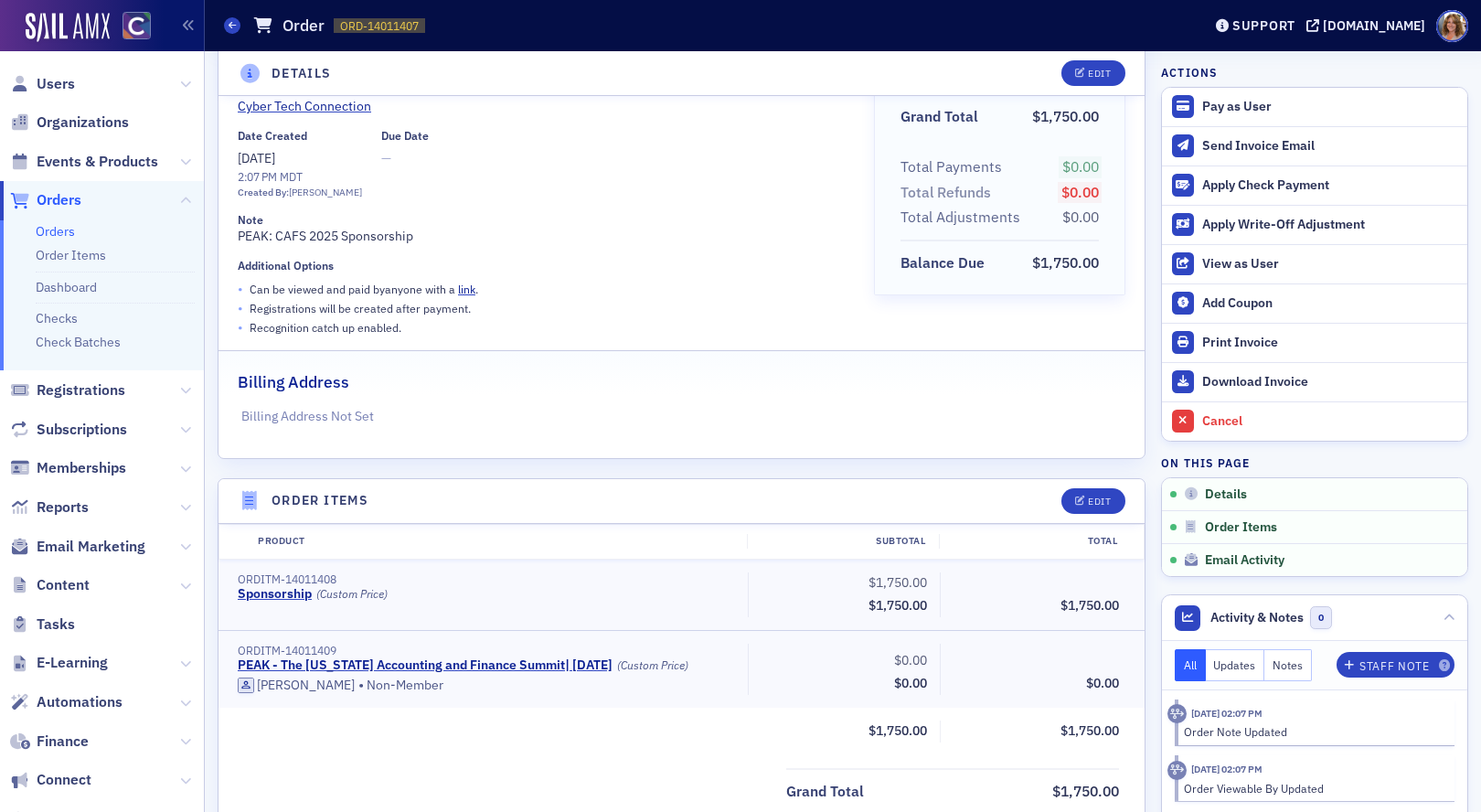
scroll to position [462, 0]
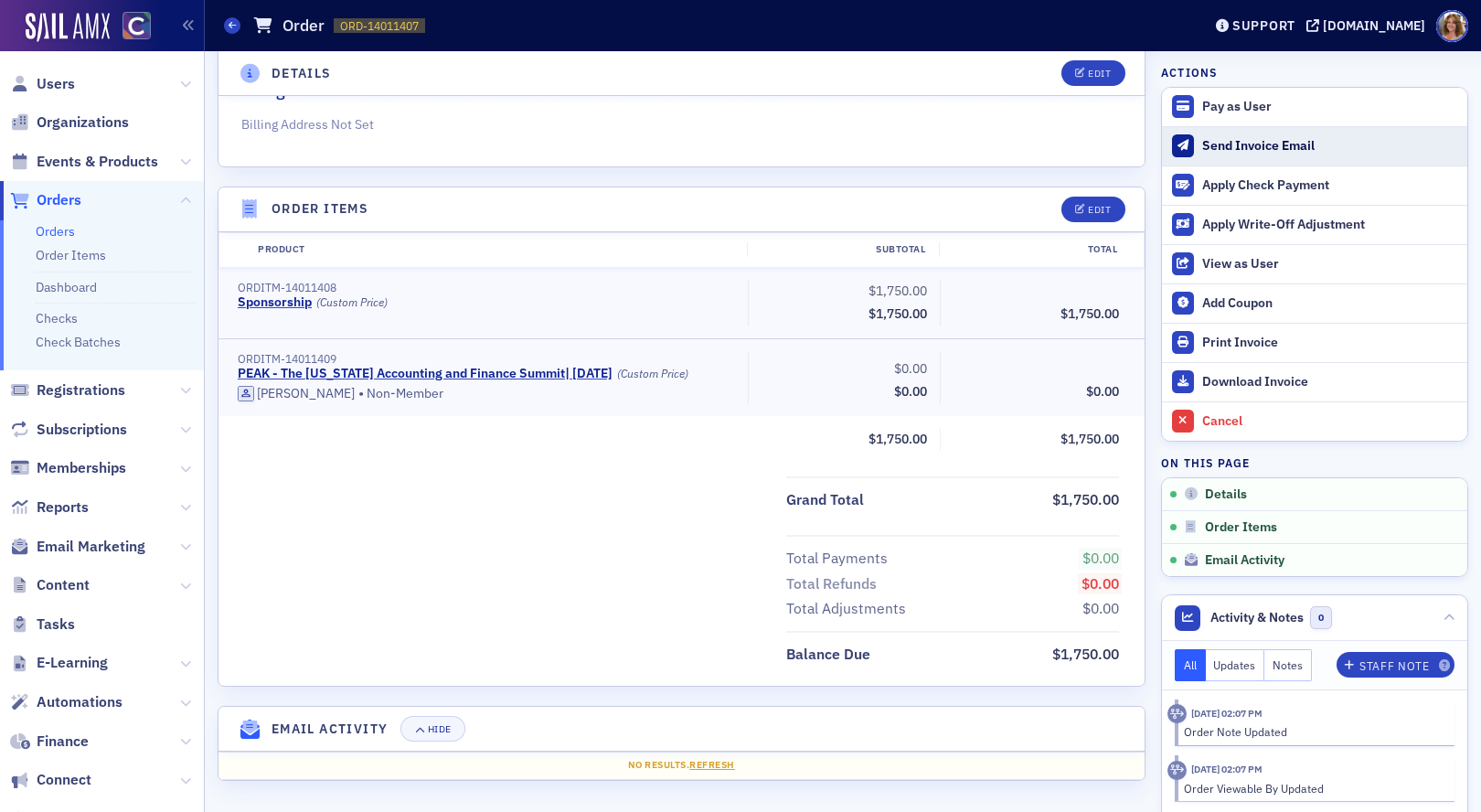
click at [1256, 149] on div "Send Invoice Email" at bounding box center [1331, 146] width 256 height 17
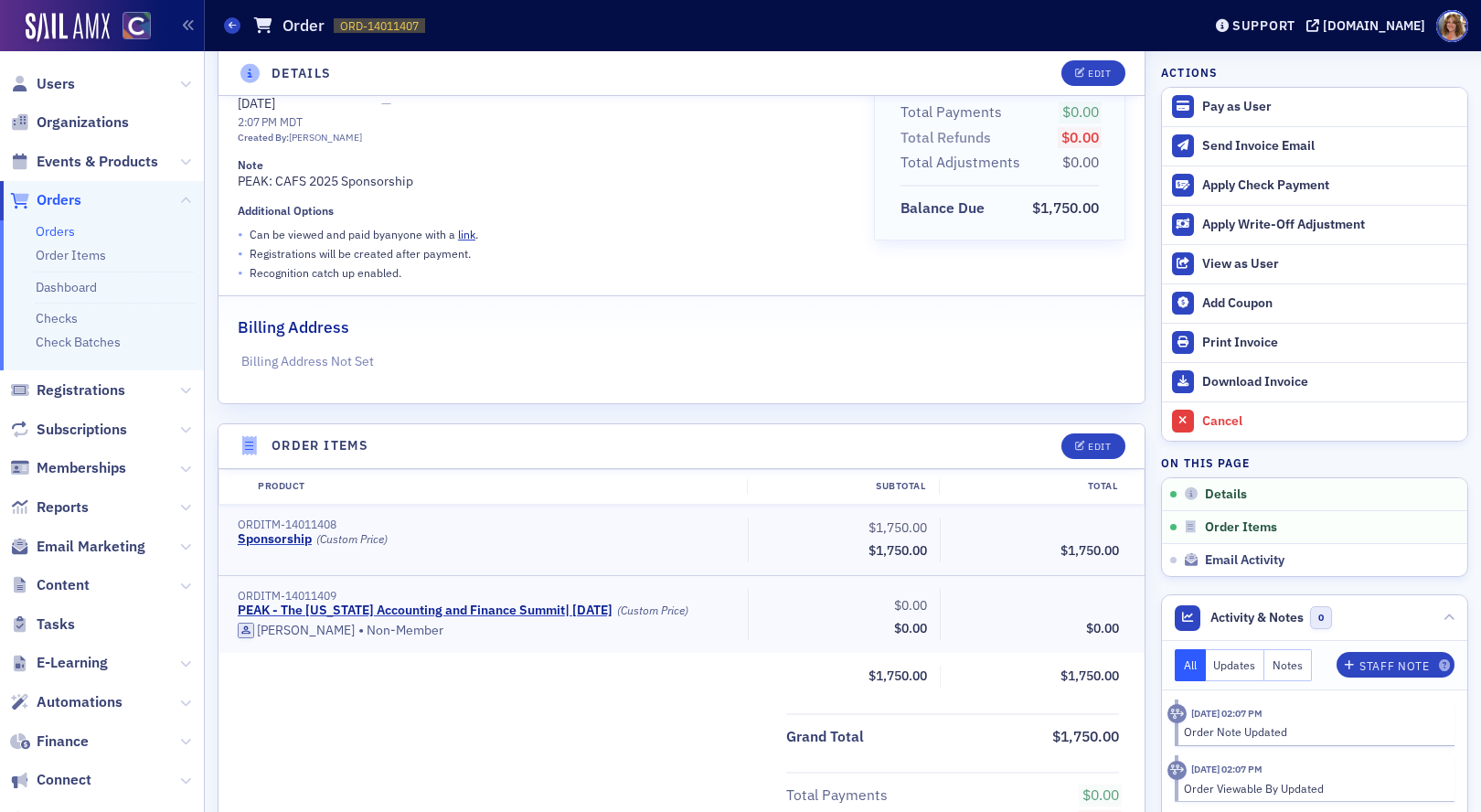
scroll to position [73, 0]
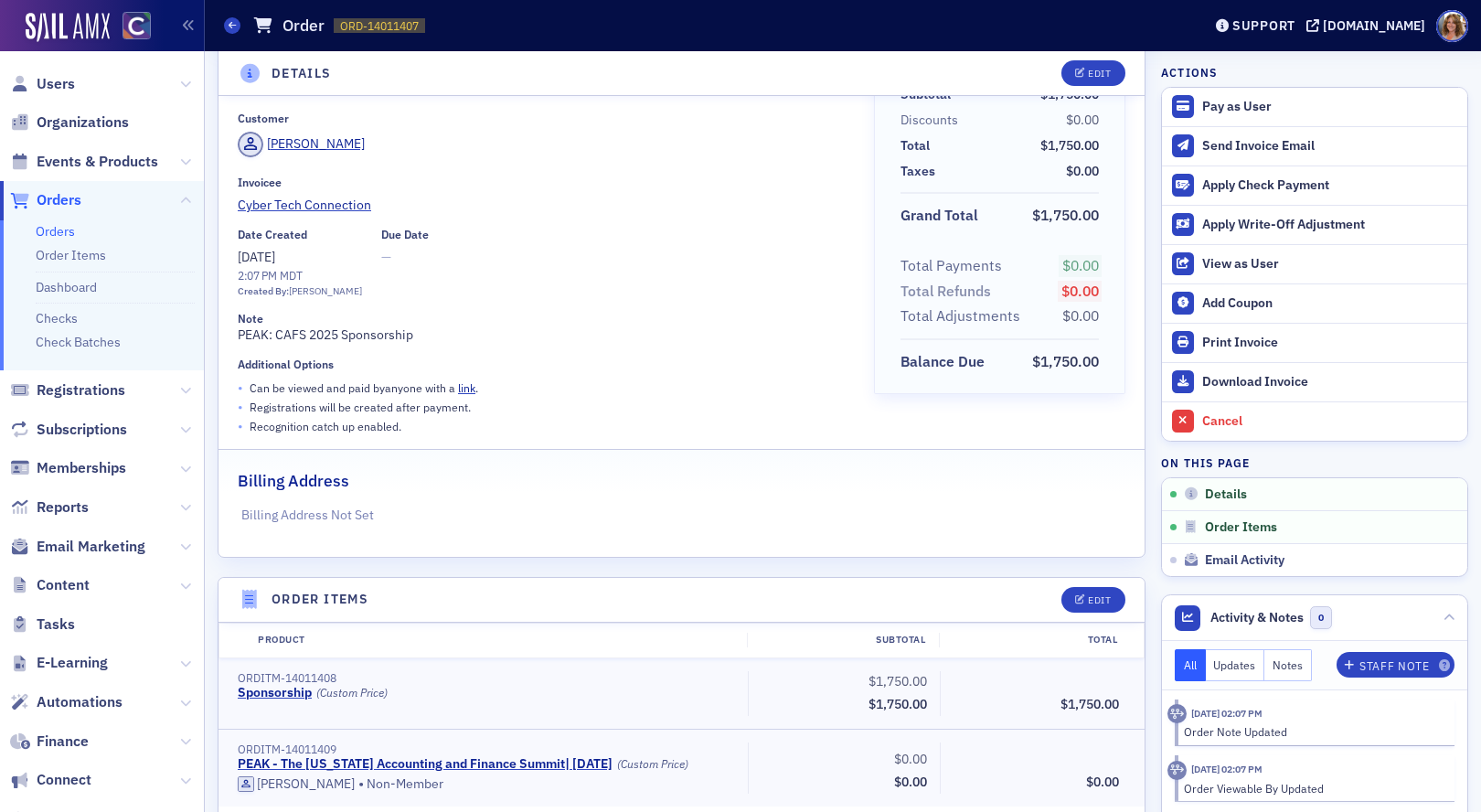
click at [72, 203] on span "Orders" at bounding box center [59, 200] width 45 height 20
